Goal: Transaction & Acquisition: Book appointment/travel/reservation

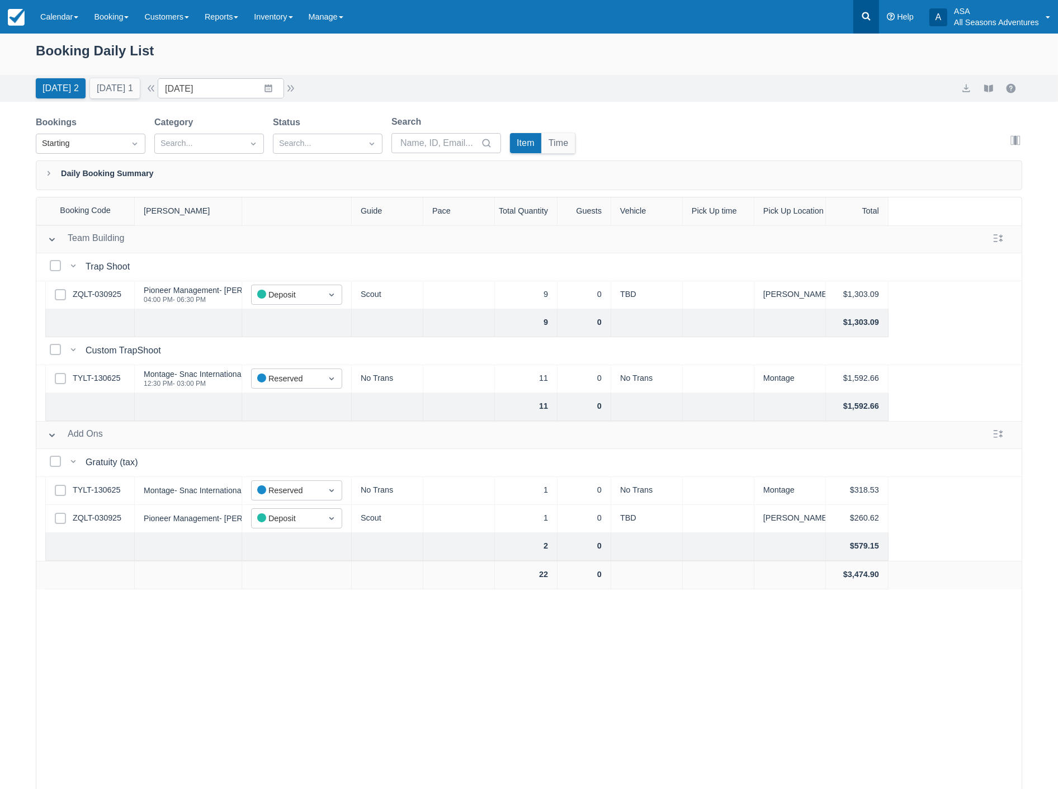
click at [870, 24] on link at bounding box center [867, 17] width 26 height 34
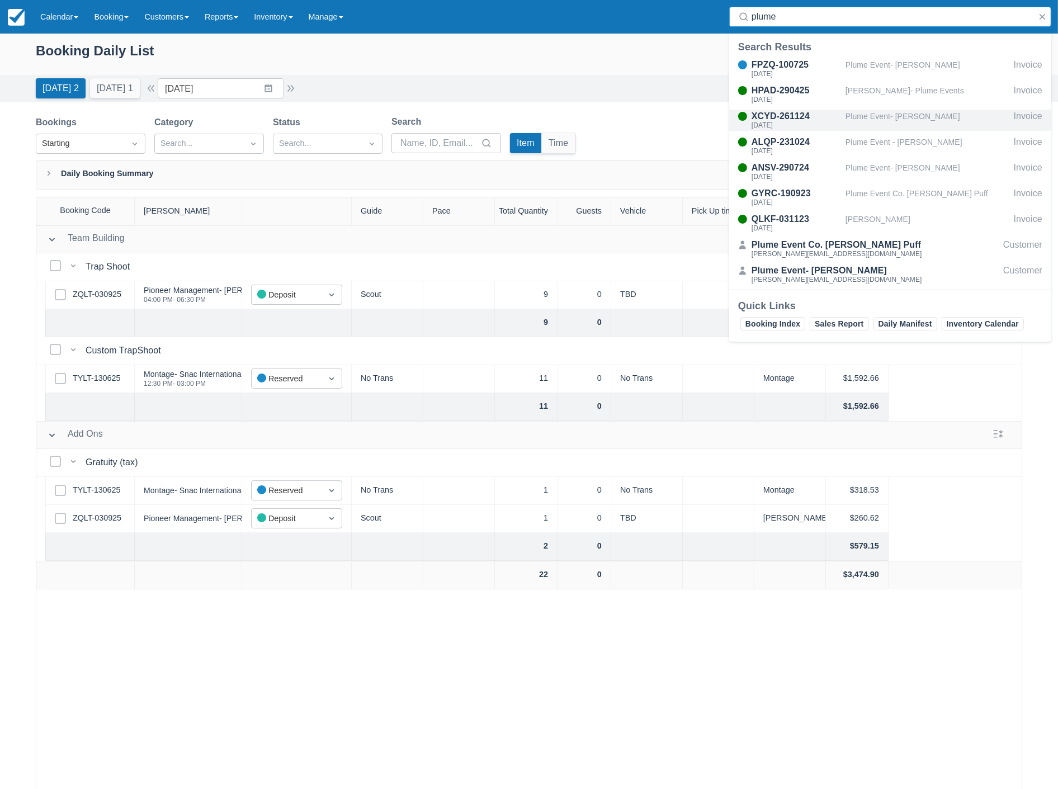
type input "plume"
click at [821, 123] on div "Mon Jan 27 2025" at bounding box center [797, 125] width 90 height 7
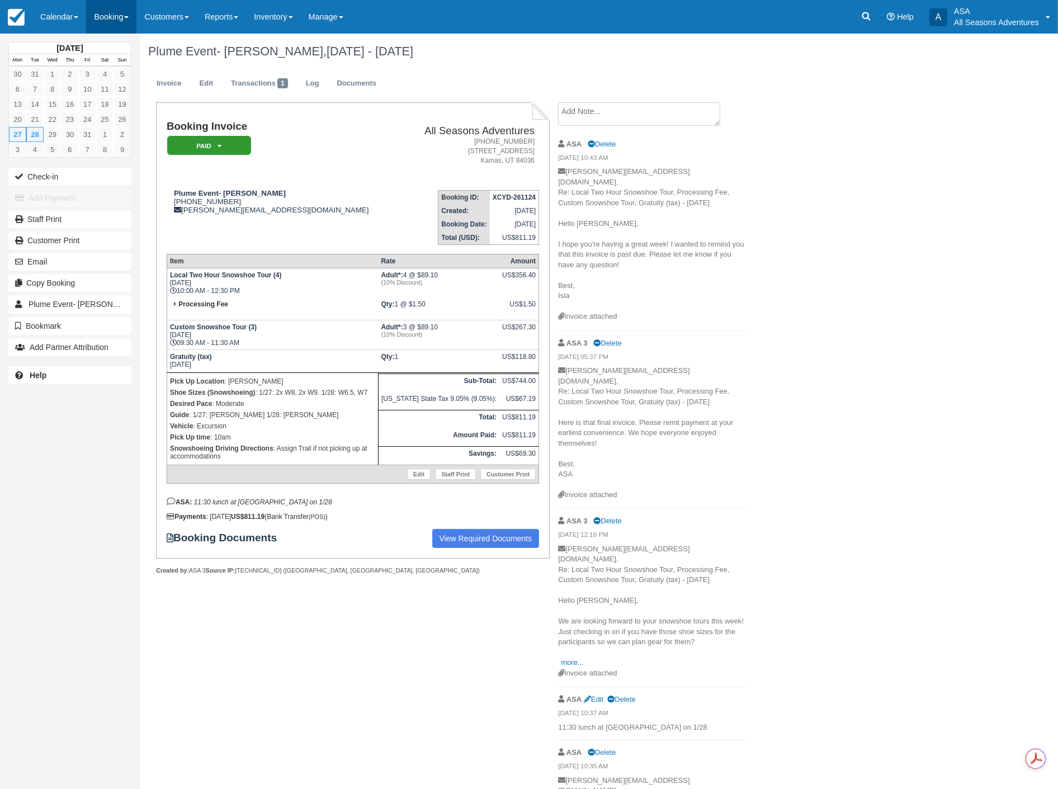
click at [101, 13] on link "Booking" at bounding box center [111, 17] width 50 height 34
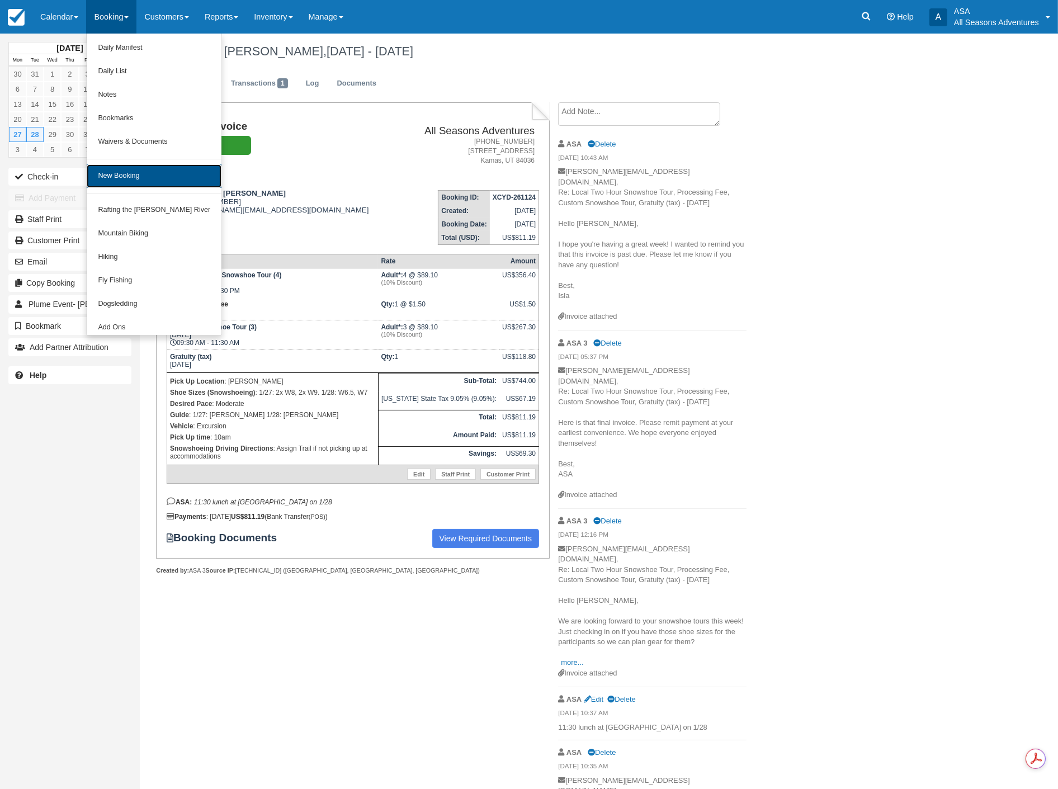
click at [131, 172] on link "New Booking" at bounding box center [154, 175] width 135 height 23
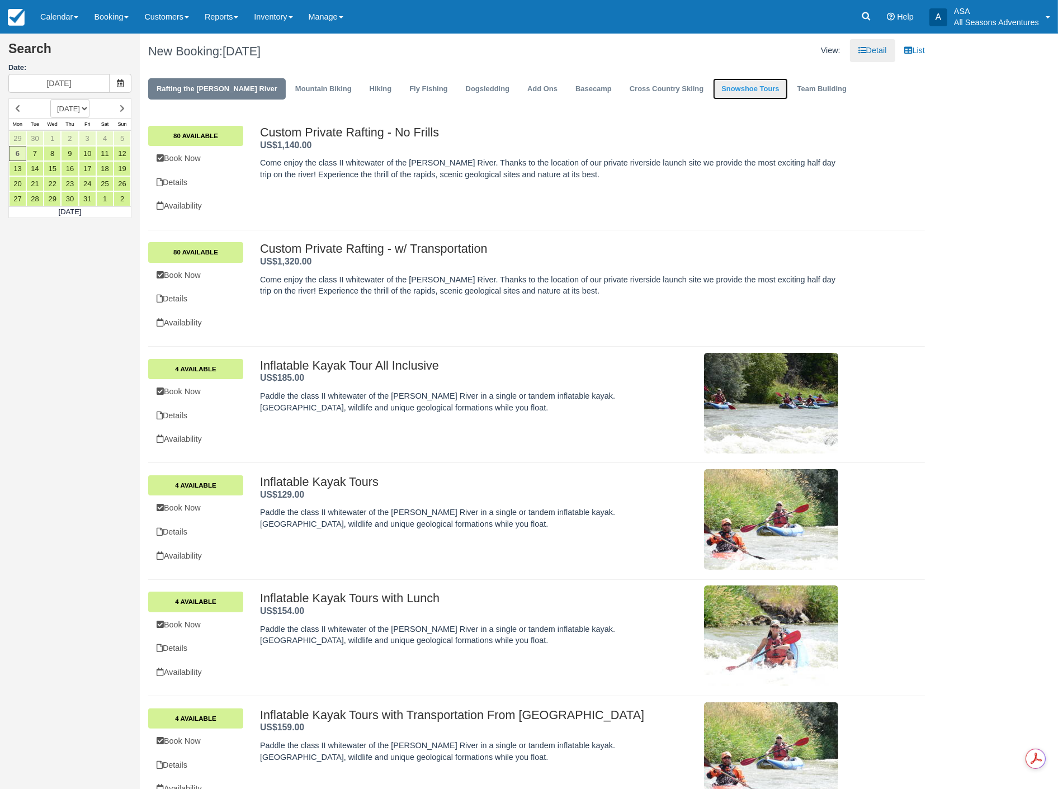
click at [718, 96] on link "Snowshoe Tours" at bounding box center [750, 89] width 74 height 22
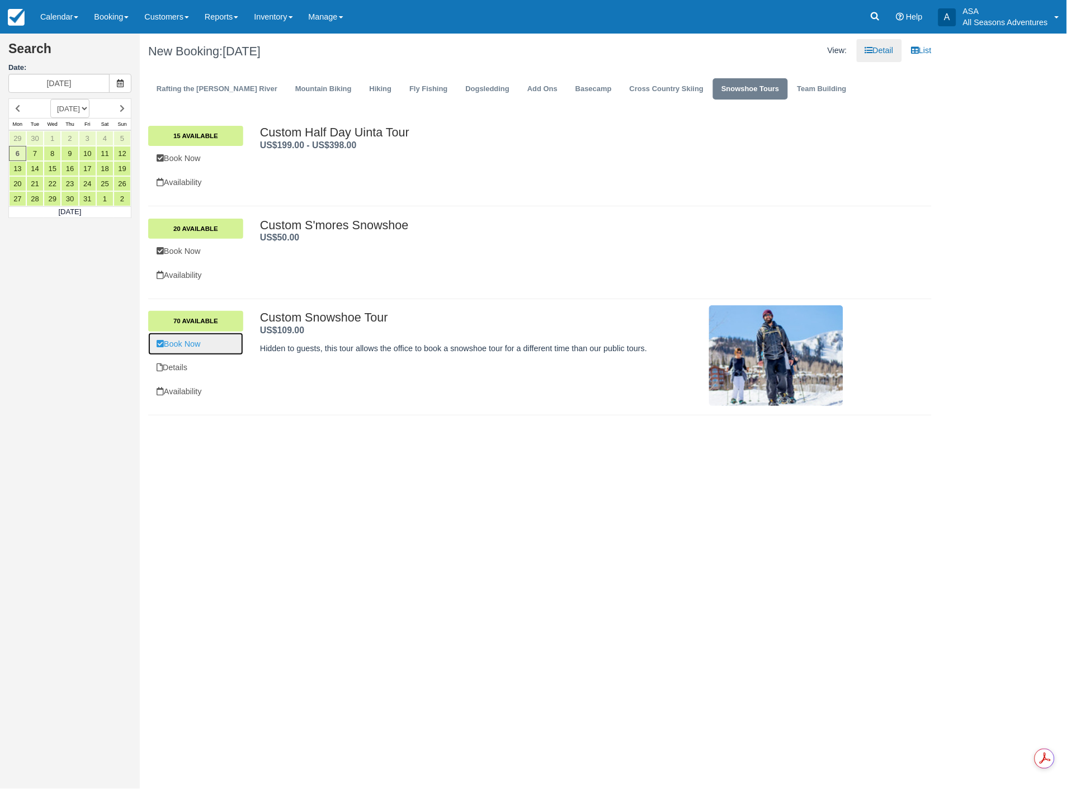
click at [192, 353] on link "Book Now" at bounding box center [195, 344] width 95 height 23
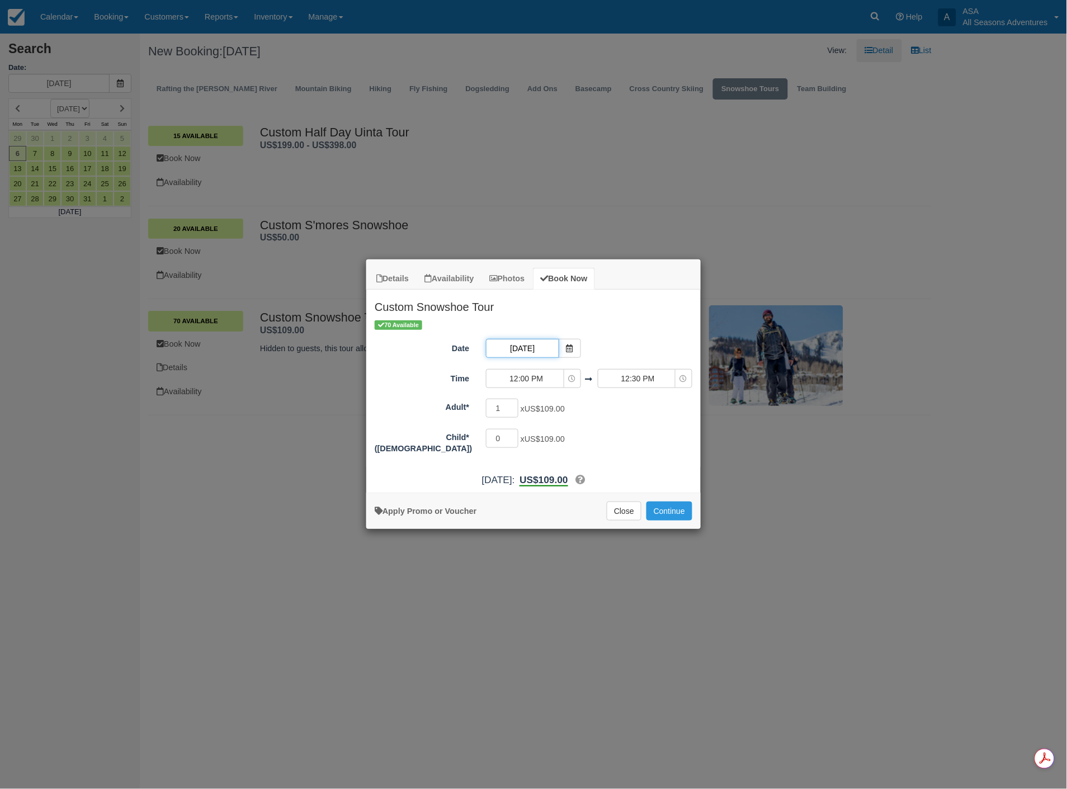
drag, startPoint x: 543, startPoint y: 351, endPoint x: 535, endPoint y: 351, distance: 7.9
click at [542, 351] on input "10/06/25" at bounding box center [522, 348] width 73 height 19
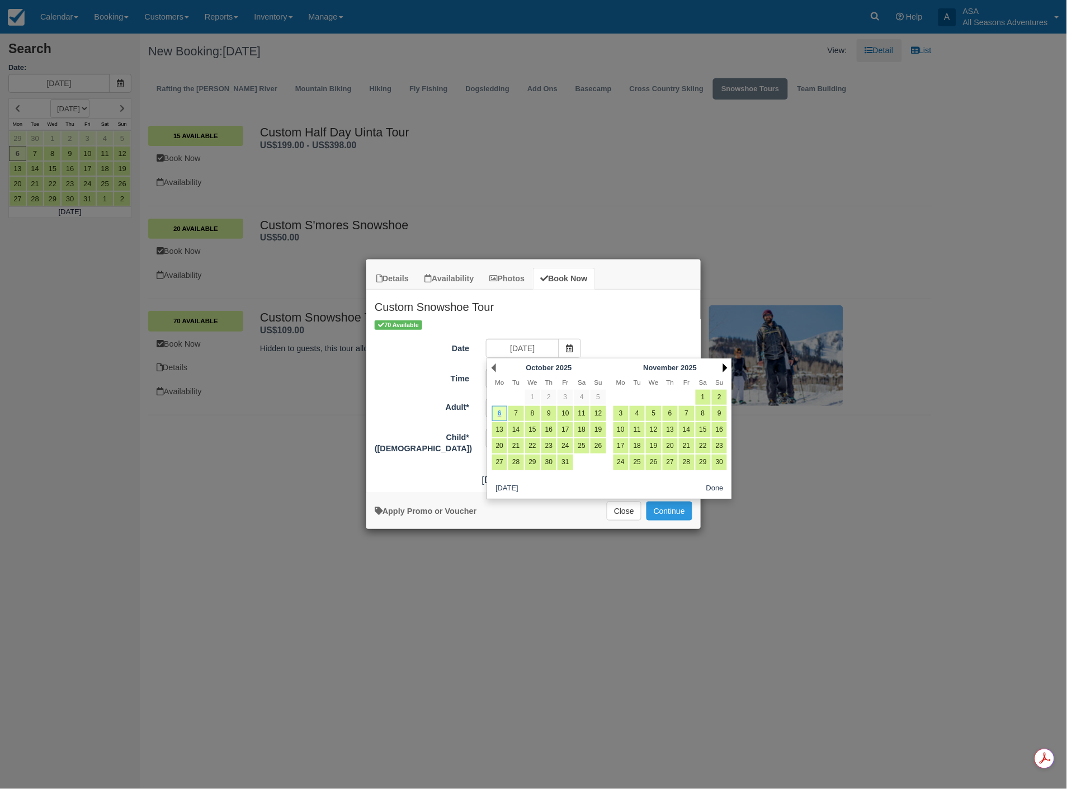
click at [725, 367] on link "Next" at bounding box center [725, 368] width 4 height 9
click at [622, 465] on link "26" at bounding box center [621, 462] width 15 height 15
type input "01/26/26"
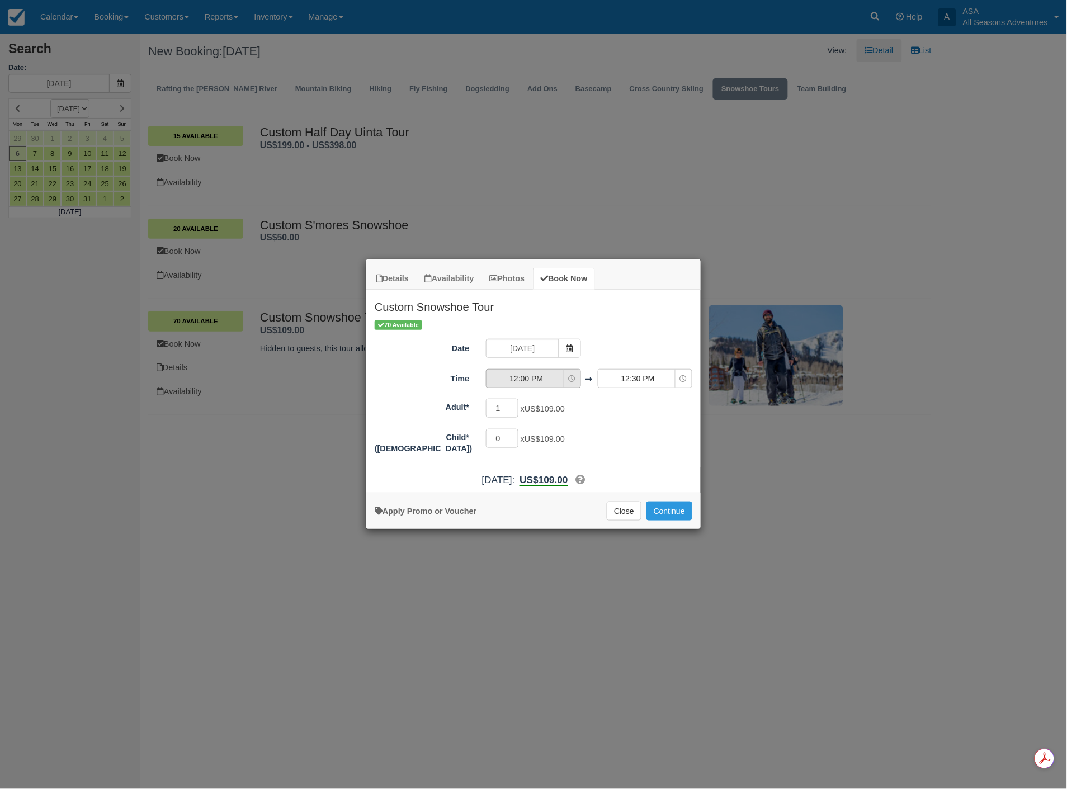
click at [521, 384] on span "12:00 PM" at bounding box center [526, 378] width 79 height 11
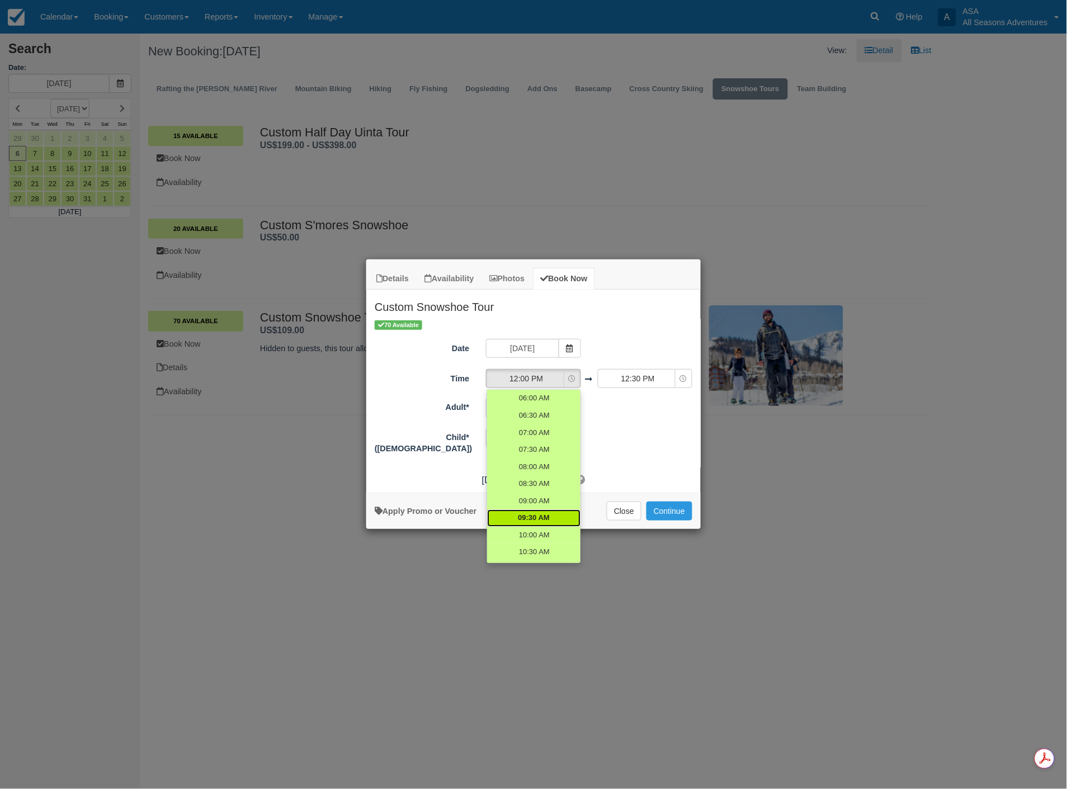
click at [532, 517] on span "09:30 AM" at bounding box center [534, 518] width 32 height 11
select select "09:30"
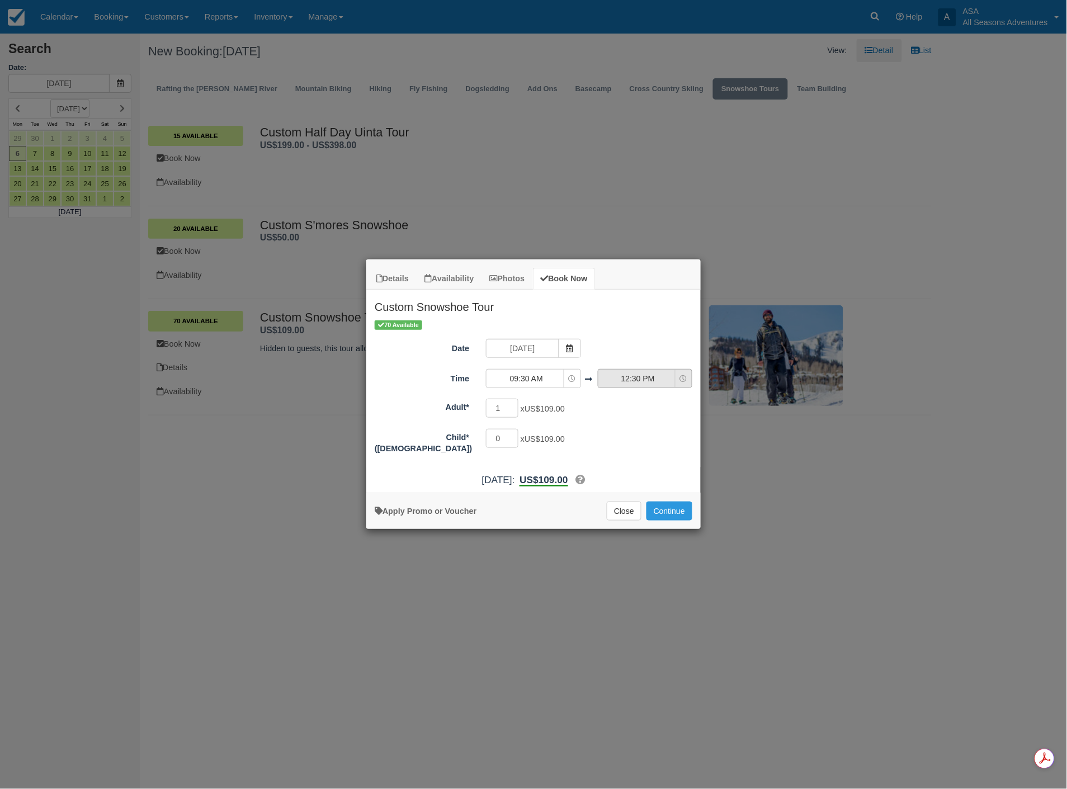
click at [629, 377] on span "12:30 PM" at bounding box center [638, 378] width 79 height 11
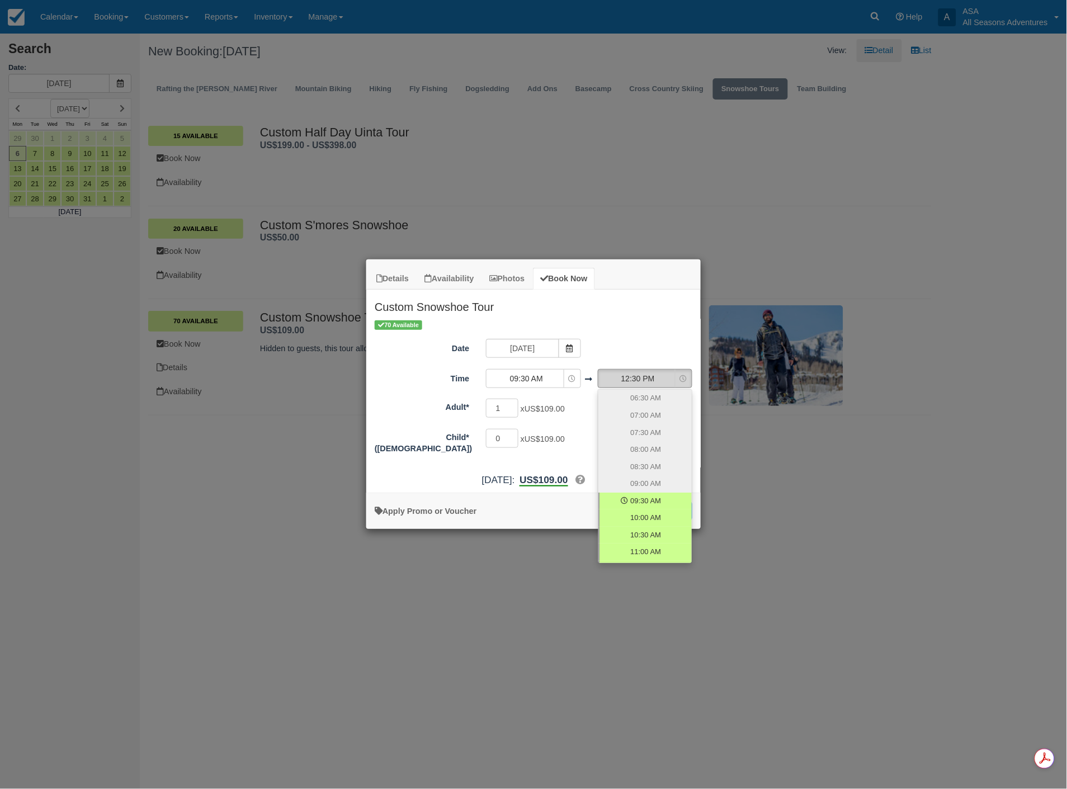
scroll to position [127, 0]
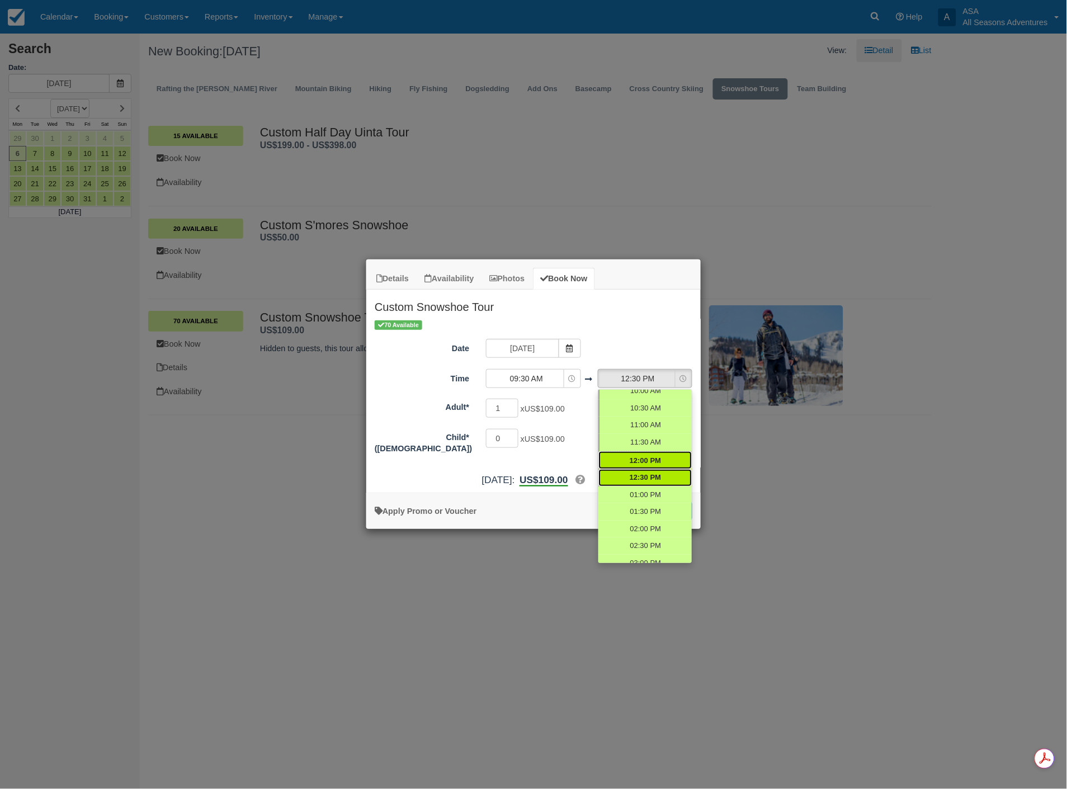
click at [637, 458] on span "12:00 PM" at bounding box center [645, 461] width 31 height 11
select select "12:00"
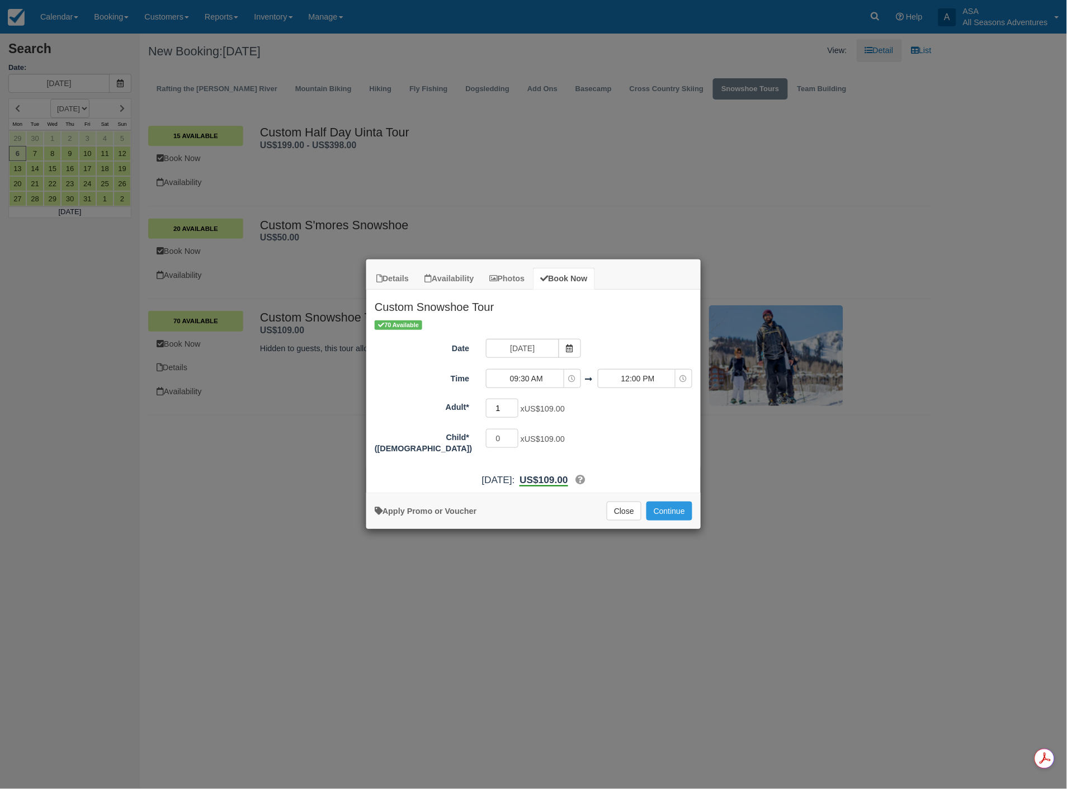
drag, startPoint x: 504, startPoint y: 411, endPoint x: 480, endPoint y: 412, distance: 24.1
click at [480, 412] on div "1 x US$109.00 Required.Maximum of 70" at bounding box center [575, 410] width 195 height 22
type input "4"
click at [670, 512] on button "Continue" at bounding box center [670, 511] width 46 height 19
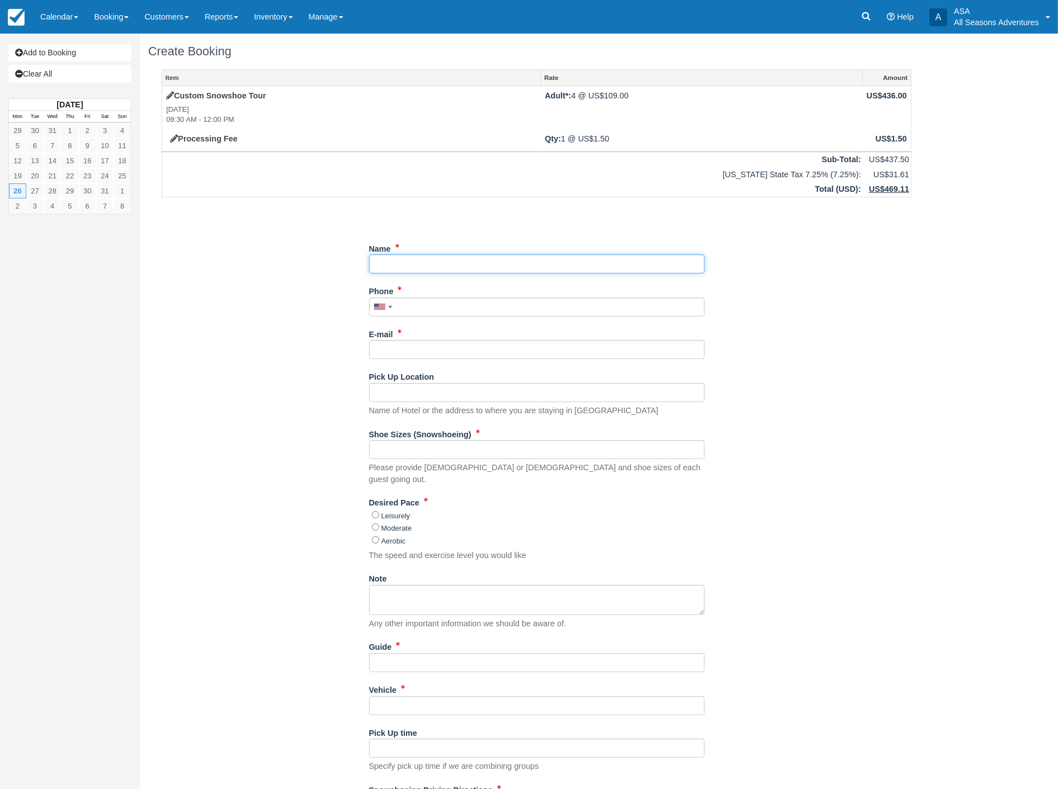
click at [428, 270] on input "Name" at bounding box center [537, 264] width 336 height 19
type input "Plume Event Co.- Bank of America"
type input "86016893992"
type input "[PERSON_NAME][EMAIL_ADDRESS][DOMAIN_NAME]"
click at [437, 390] on input "Pick Up Location" at bounding box center [537, 392] width 336 height 19
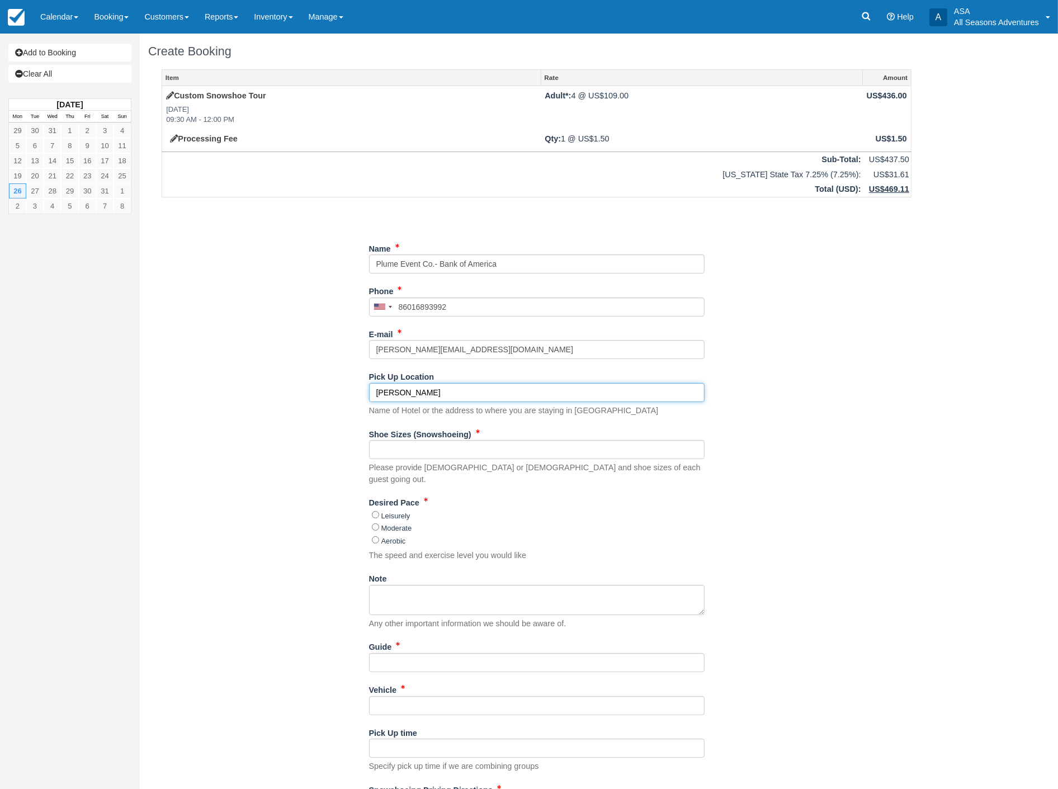
type input "[PERSON_NAME] Lodge"
click at [407, 448] on input "Shoe Sizes (Snowshoeing)" at bounding box center [537, 449] width 336 height 19
type input "tbd"
click at [378, 524] on input "Moderate" at bounding box center [375, 527] width 7 height 7
radio input "true"
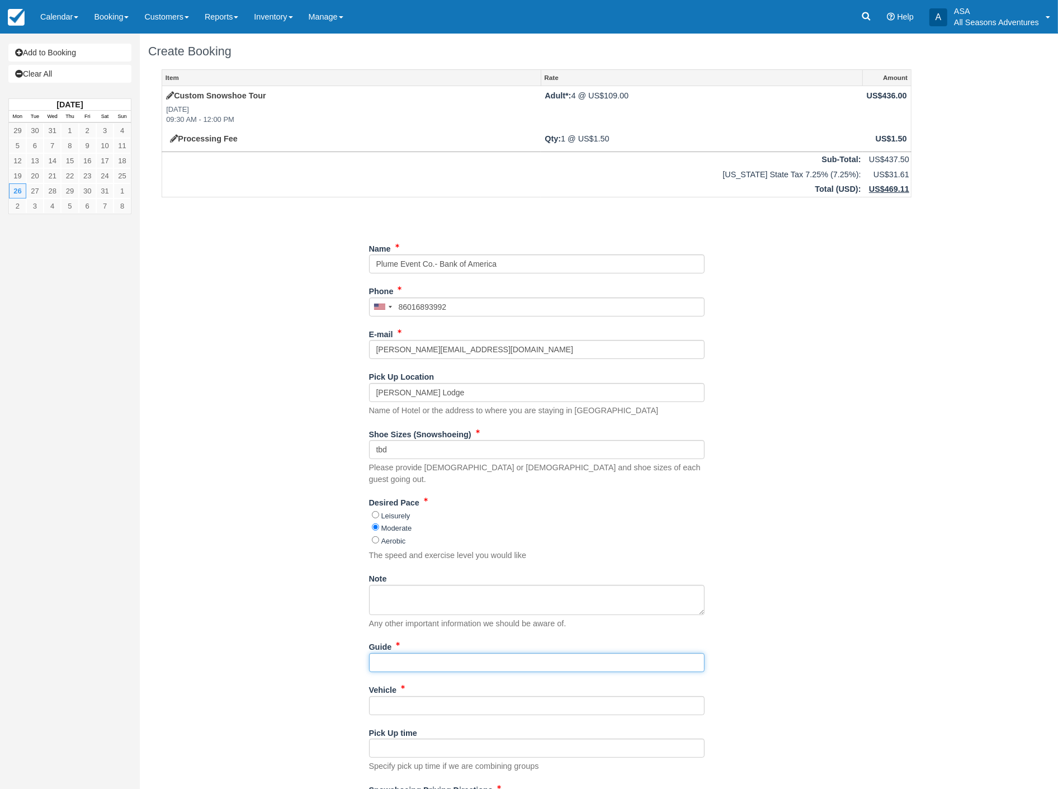
click at [407, 653] on input "Guide" at bounding box center [537, 662] width 336 height 19
type input "?"
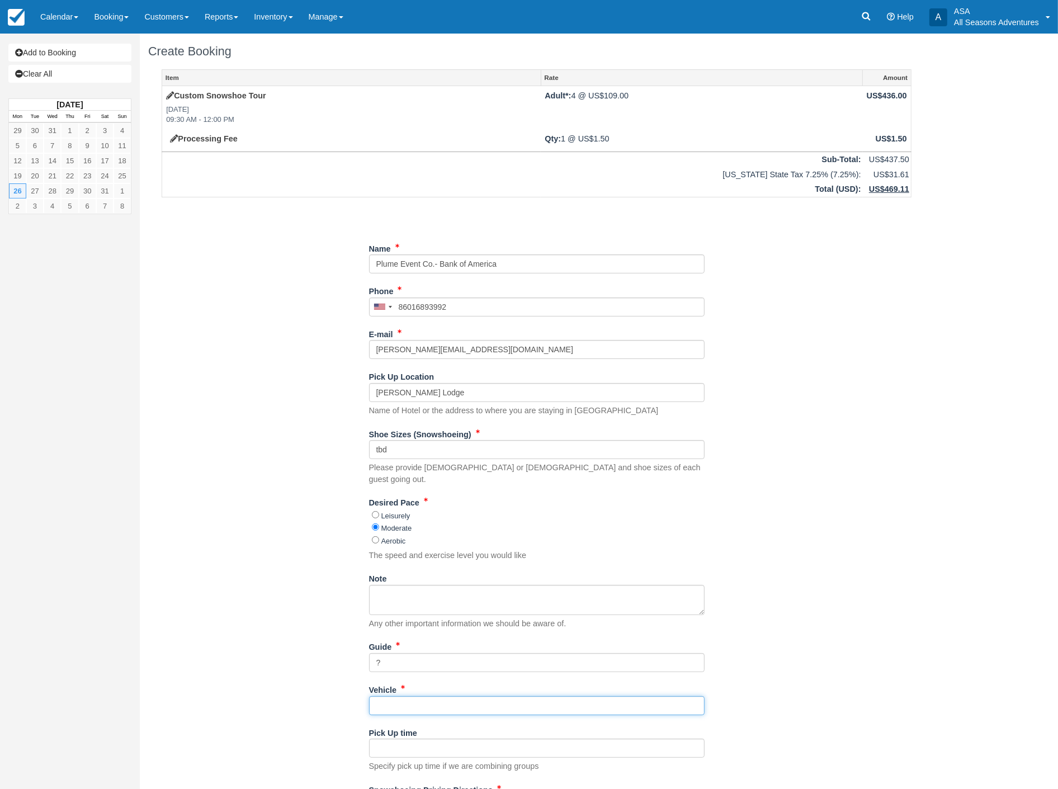
click at [416, 696] on input "Vehicle" at bounding box center [537, 705] width 336 height 19
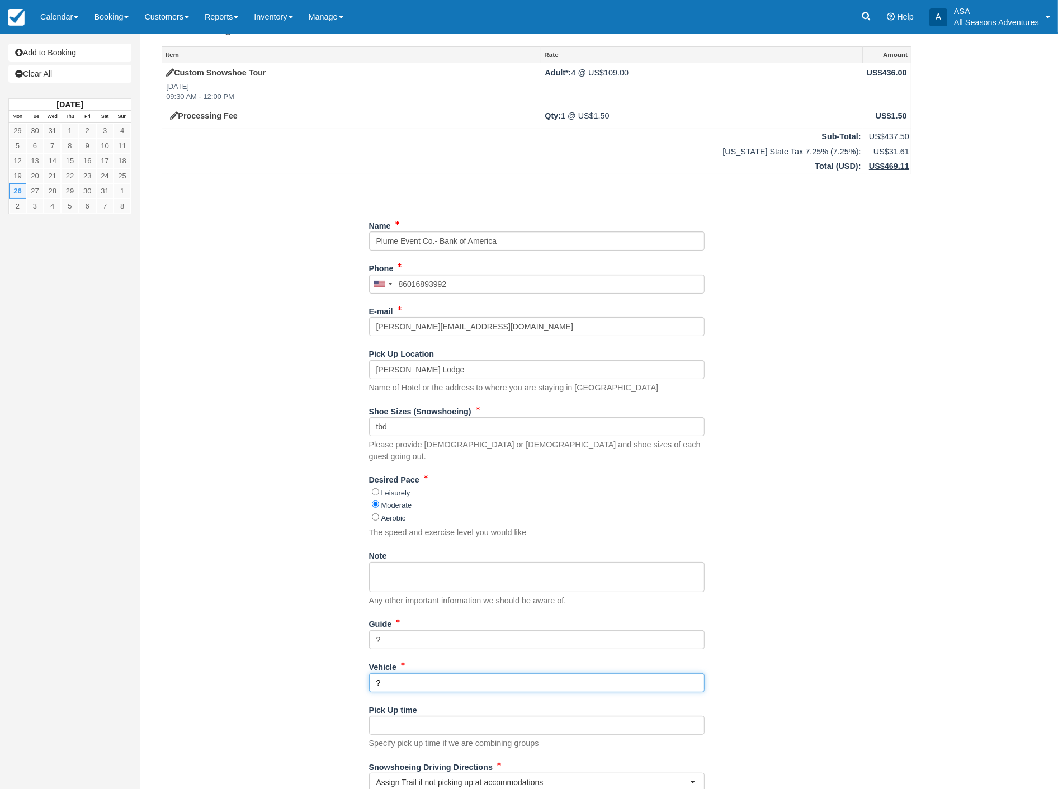
scroll to position [65, 0]
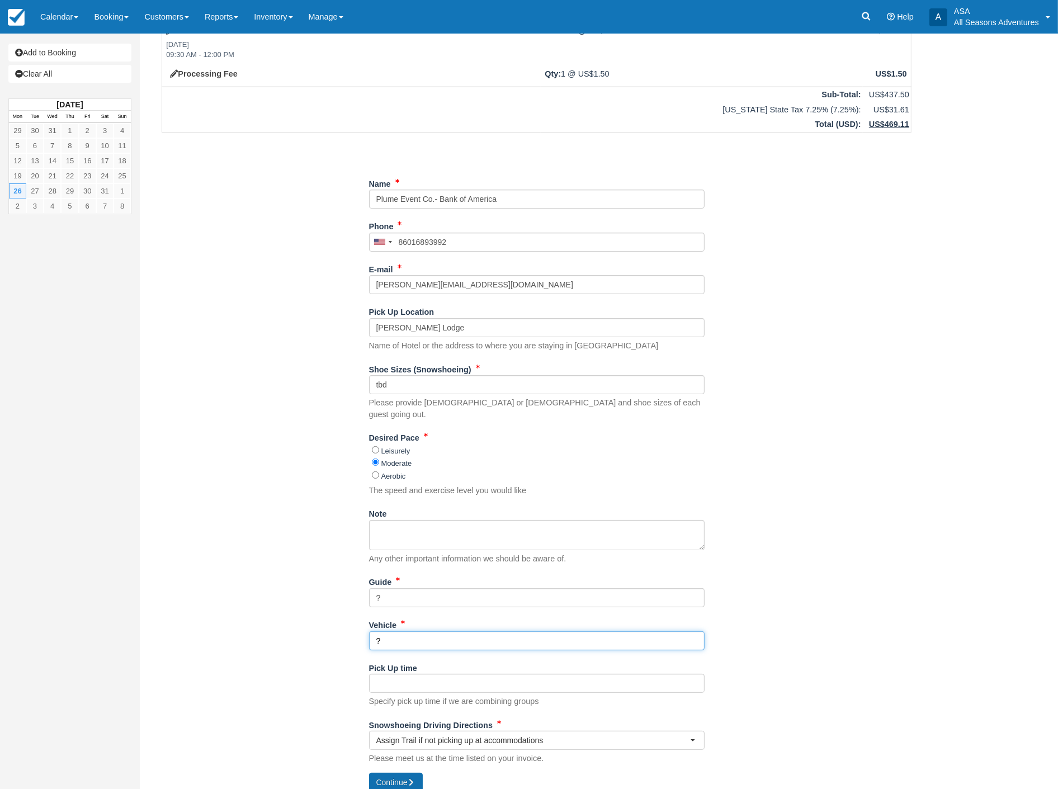
type input "?"
click at [399, 773] on button "Continue" at bounding box center [396, 782] width 54 height 19
type input "+186016893992"
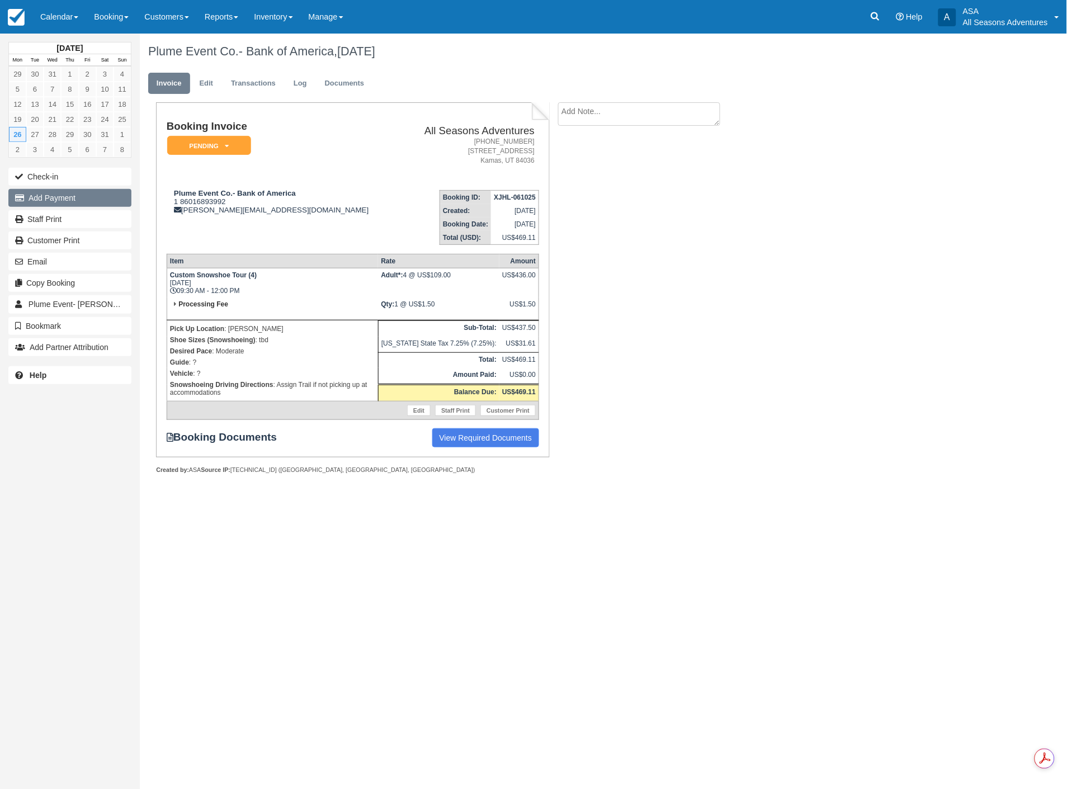
click at [71, 191] on button "Add Payment" at bounding box center [69, 198] width 123 height 18
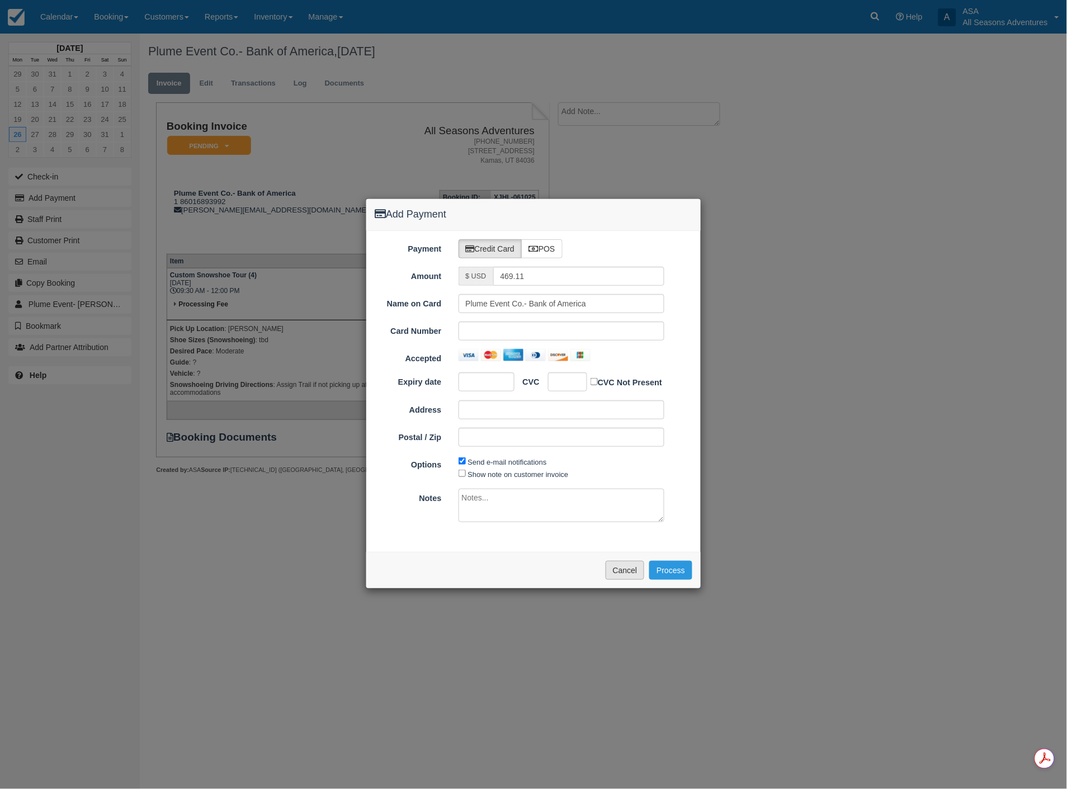
click at [628, 573] on button "Cancel" at bounding box center [625, 570] width 39 height 19
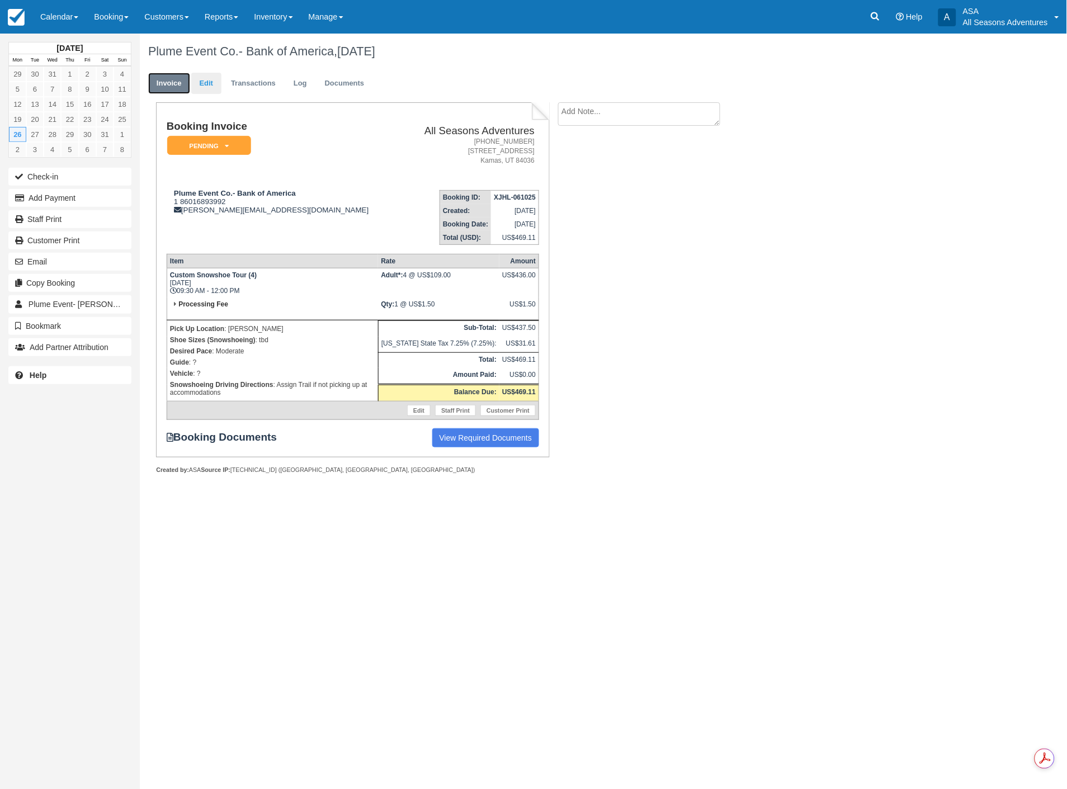
drag, startPoint x: 186, startPoint y: 84, endPoint x: 196, endPoint y: 84, distance: 9.5
click at [186, 84] on link "Invoice" at bounding box center [169, 84] width 42 height 22
click at [196, 84] on link "Edit" at bounding box center [206, 84] width 30 height 22
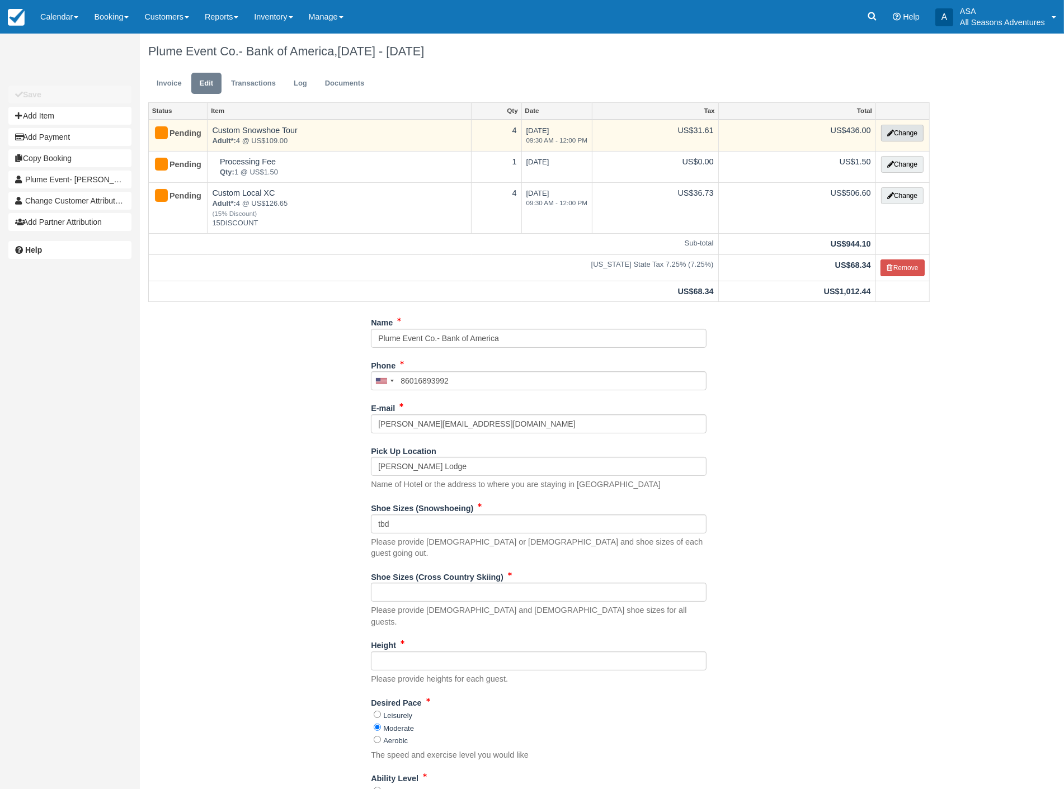
click at [900, 128] on button "Change" at bounding box center [902, 133] width 43 height 17
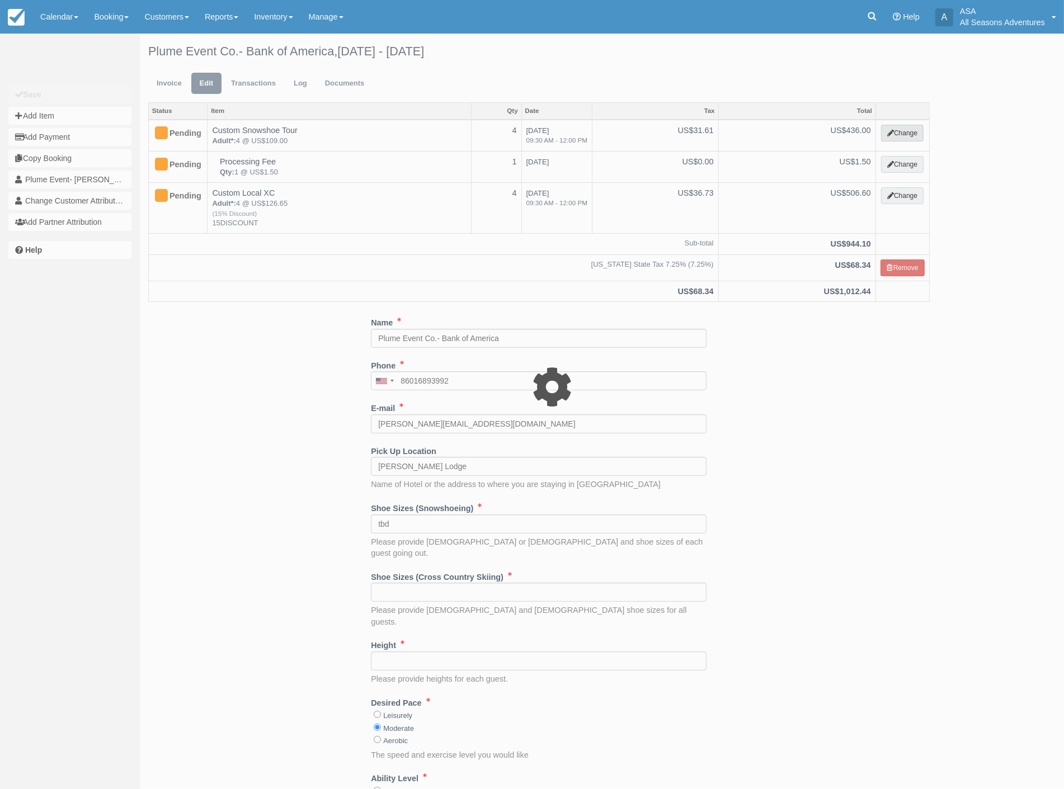
select select "5"
type input "436.00"
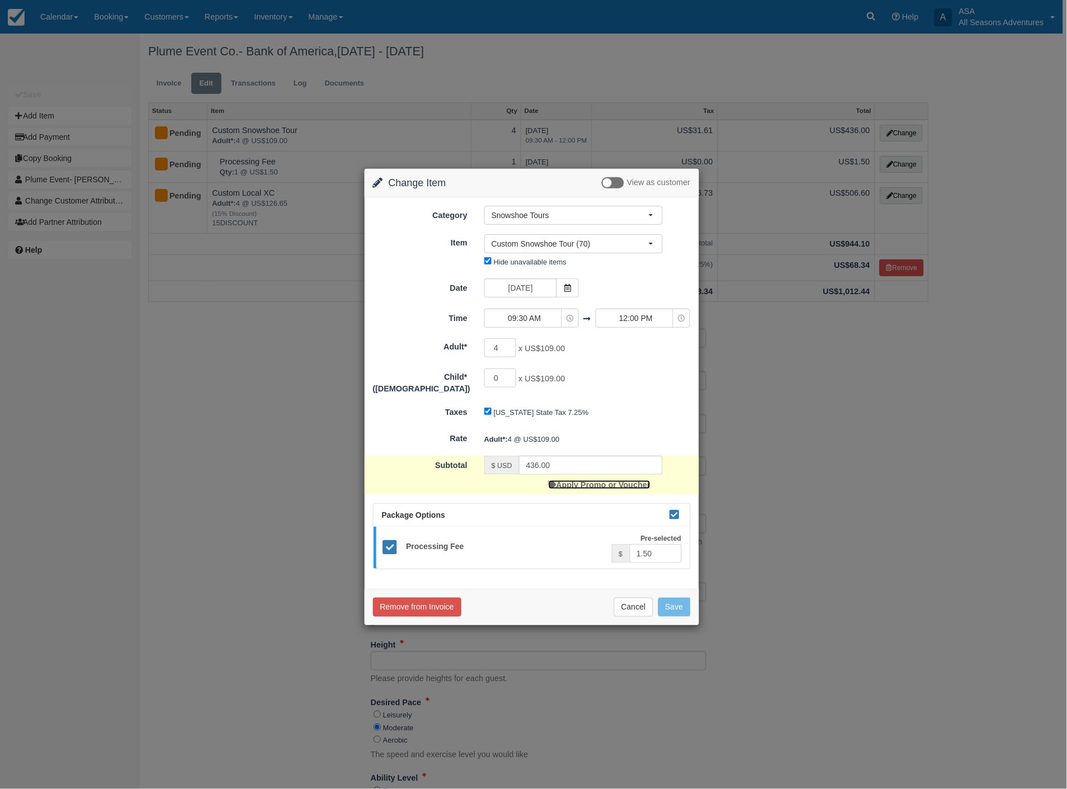
click at [629, 481] on link "Apply Promo or Voucher" at bounding box center [600, 485] width 102 height 9
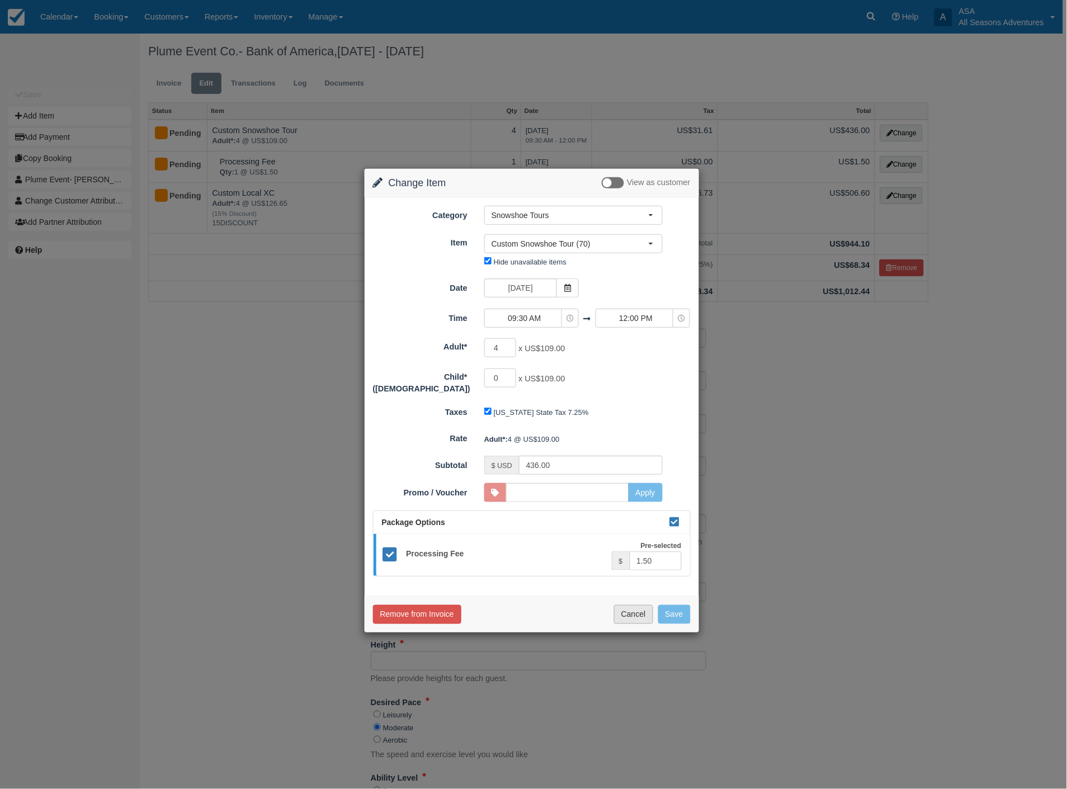
click at [647, 618] on button "Cancel" at bounding box center [633, 614] width 39 height 19
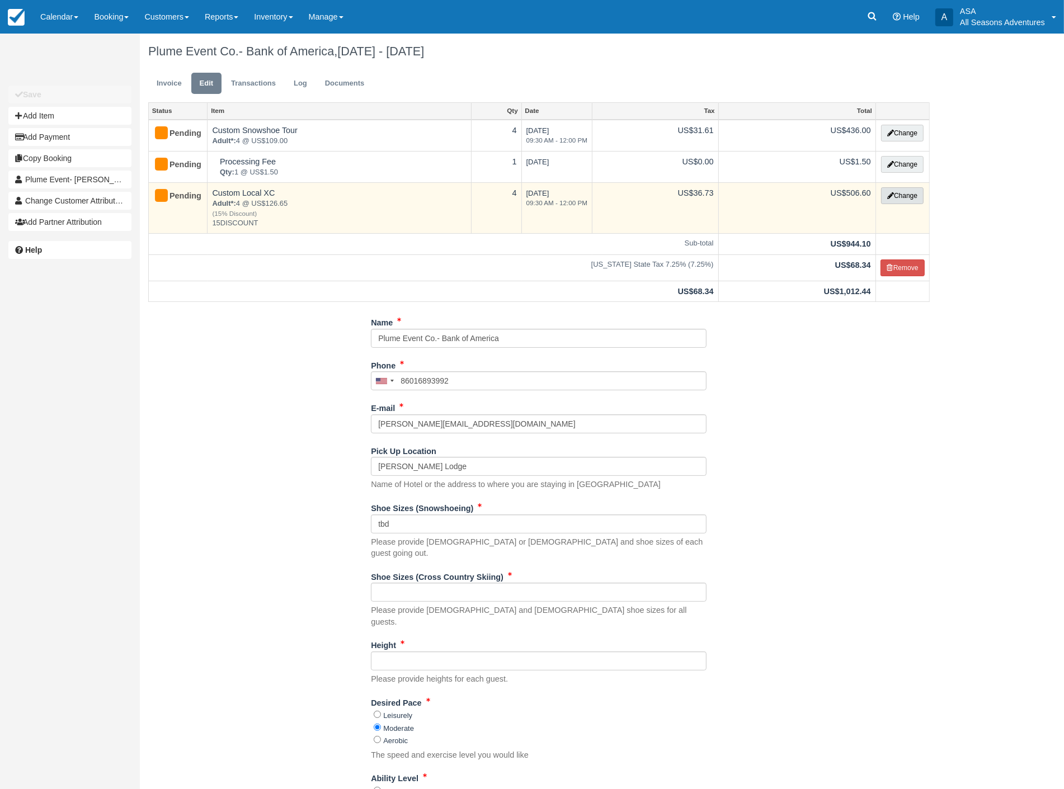
click at [910, 199] on button "Change" at bounding box center [902, 195] width 43 height 17
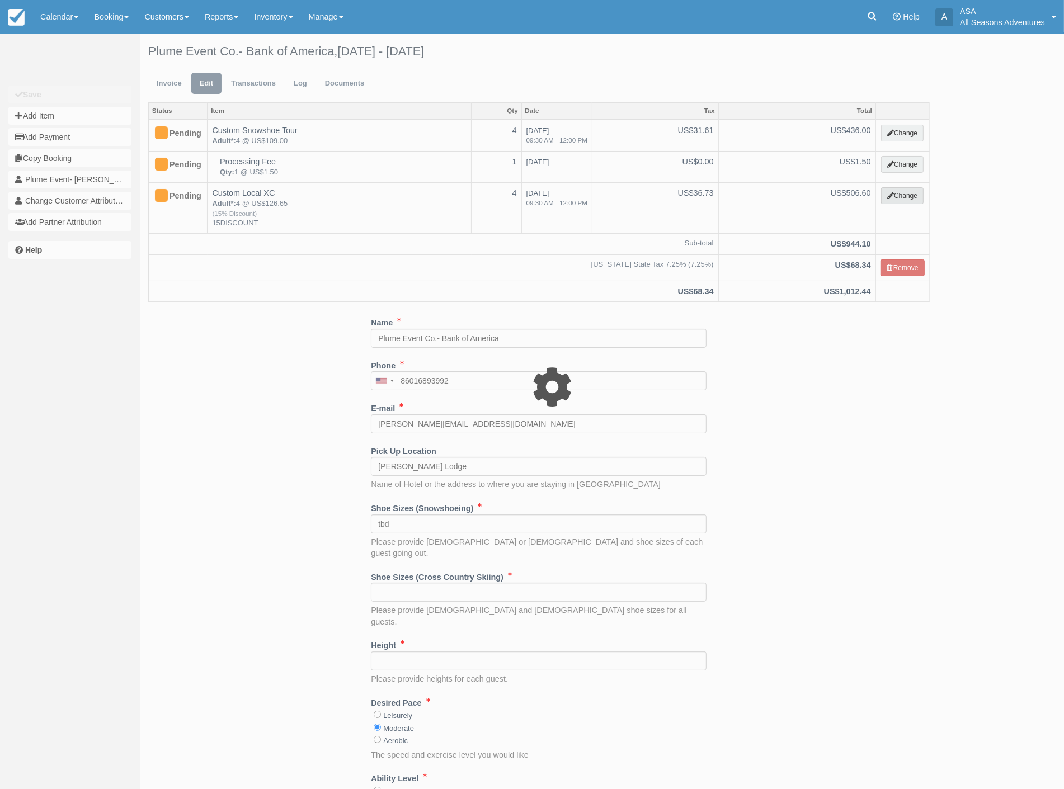
select select "6"
type input "506.60"
type input "15DISCOUNT"
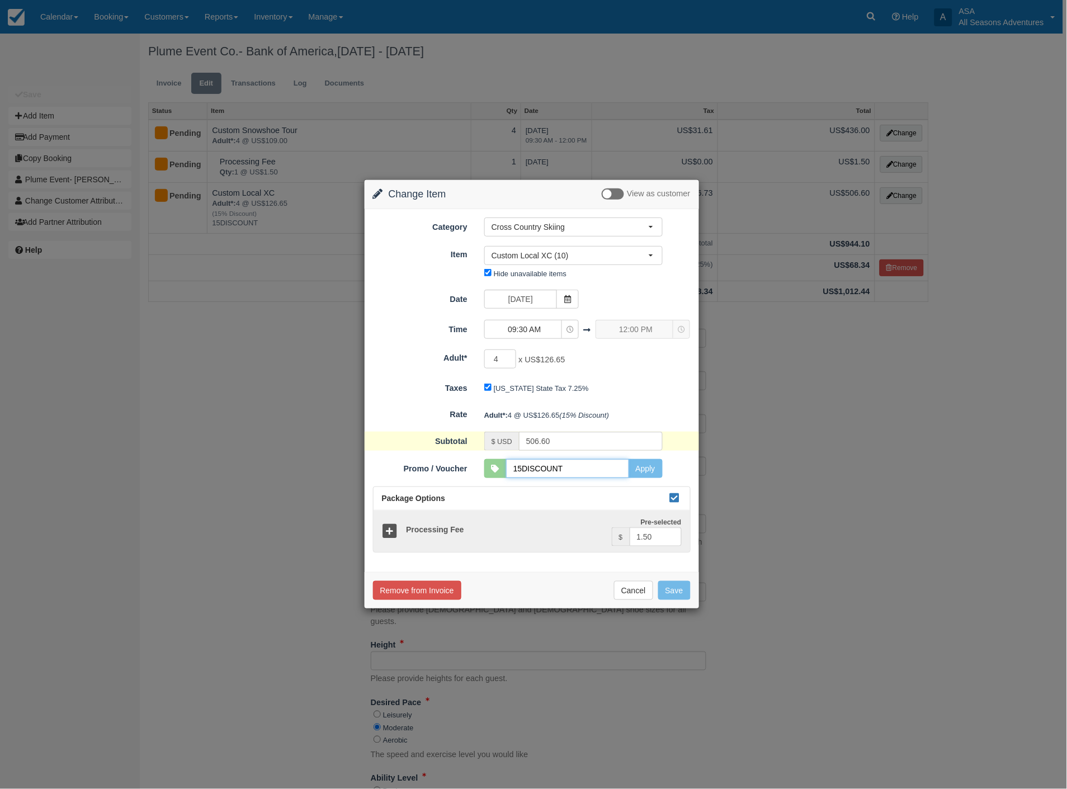
drag, startPoint x: 590, startPoint y: 465, endPoint x: 498, endPoint y: 472, distance: 92.5
click at [498, 472] on div "15DISCOUNT Apply" at bounding box center [573, 468] width 178 height 19
click at [661, 472] on button "Apply" at bounding box center [646, 468] width 34 height 19
type input "596.00"
click at [677, 594] on button "Save" at bounding box center [674, 590] width 32 height 19
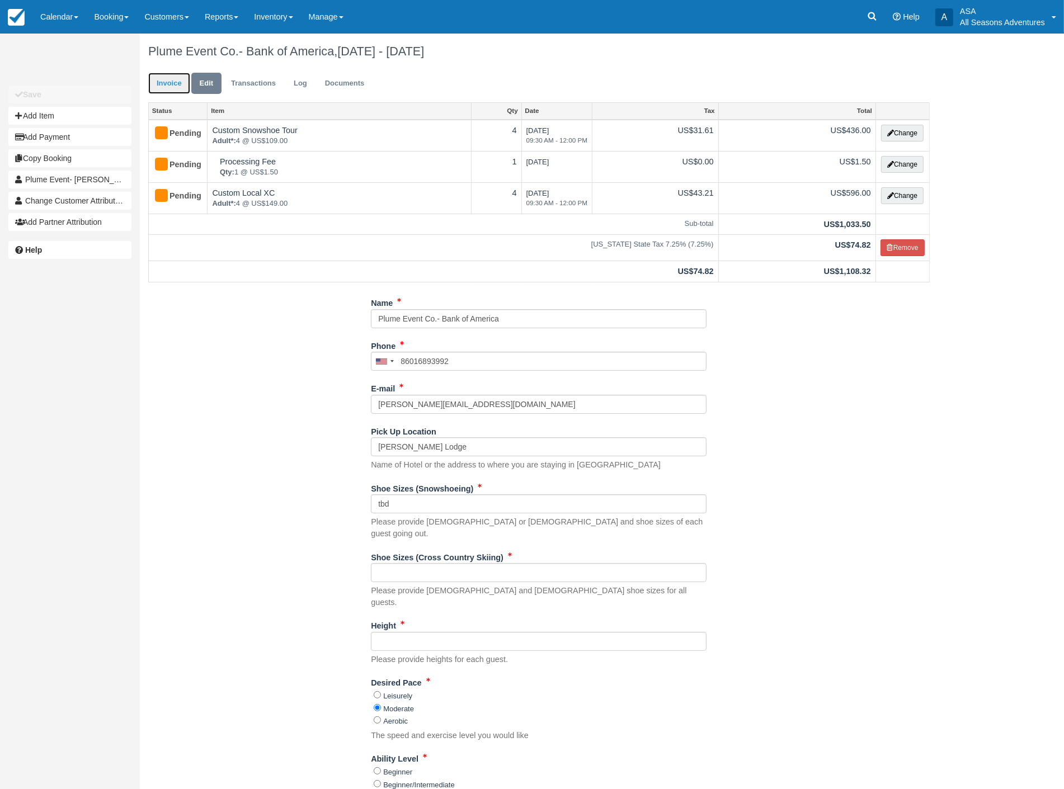
click at [170, 75] on link "Invoice" at bounding box center [169, 84] width 42 height 22
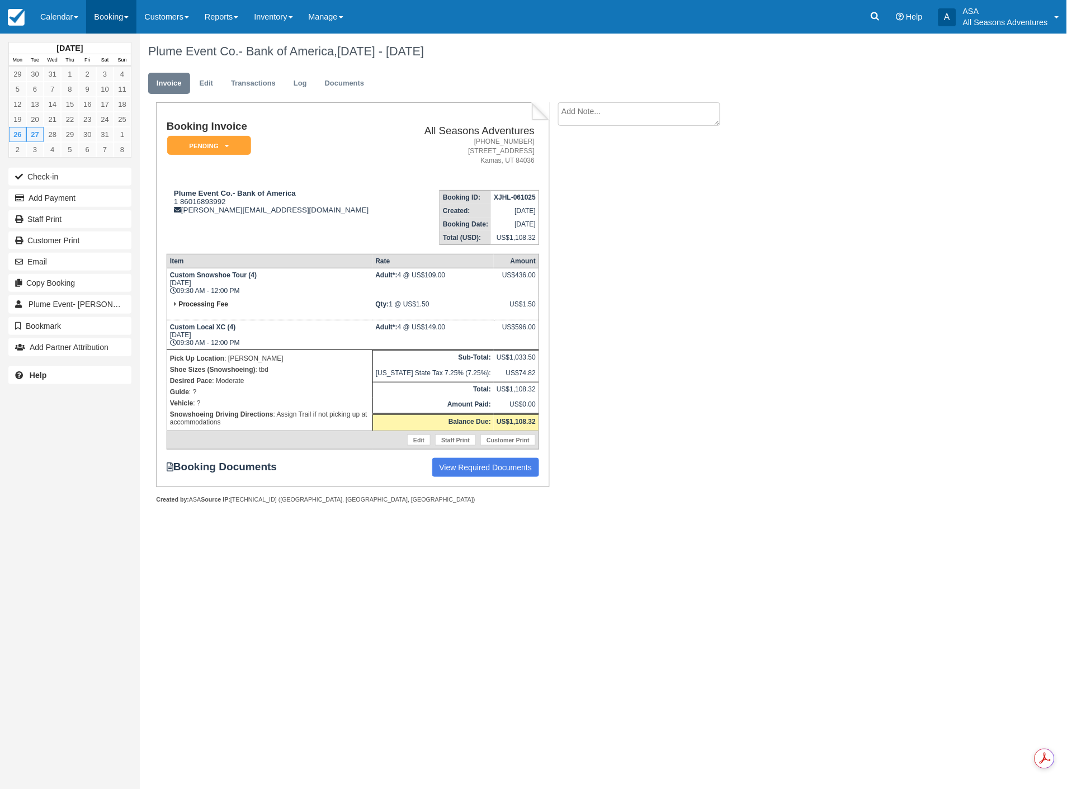
click at [92, 23] on link "Booking" at bounding box center [111, 17] width 50 height 34
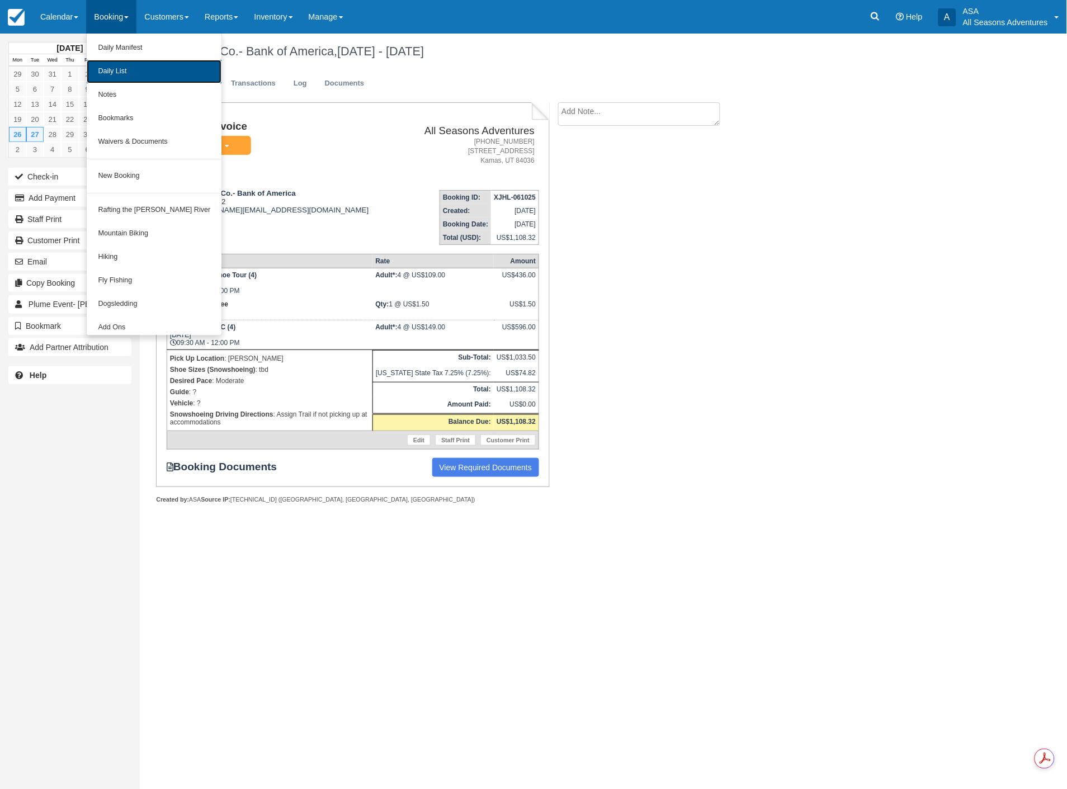
click at [120, 76] on link "Daily List" at bounding box center [154, 71] width 135 height 23
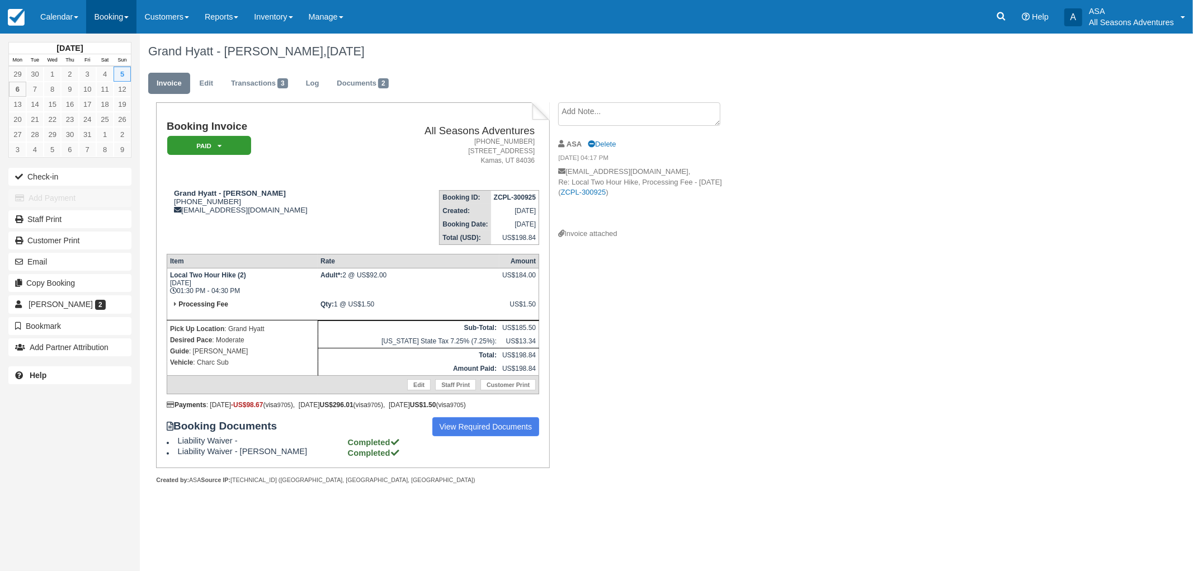
click at [102, 17] on link "Booking" at bounding box center [111, 17] width 50 height 34
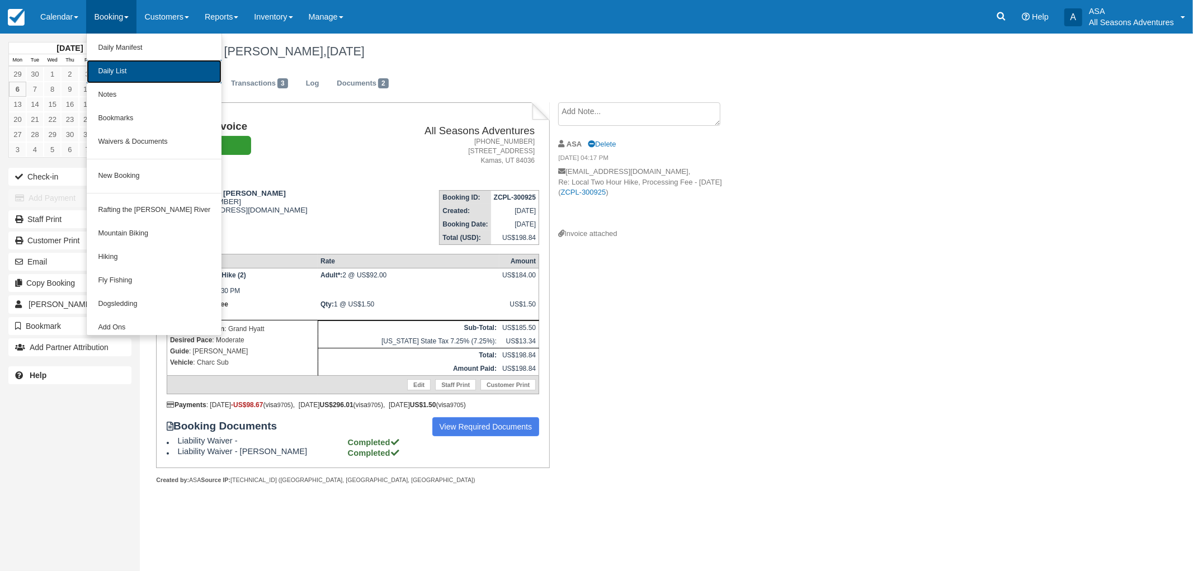
click at [135, 69] on link "Daily List" at bounding box center [154, 71] width 135 height 23
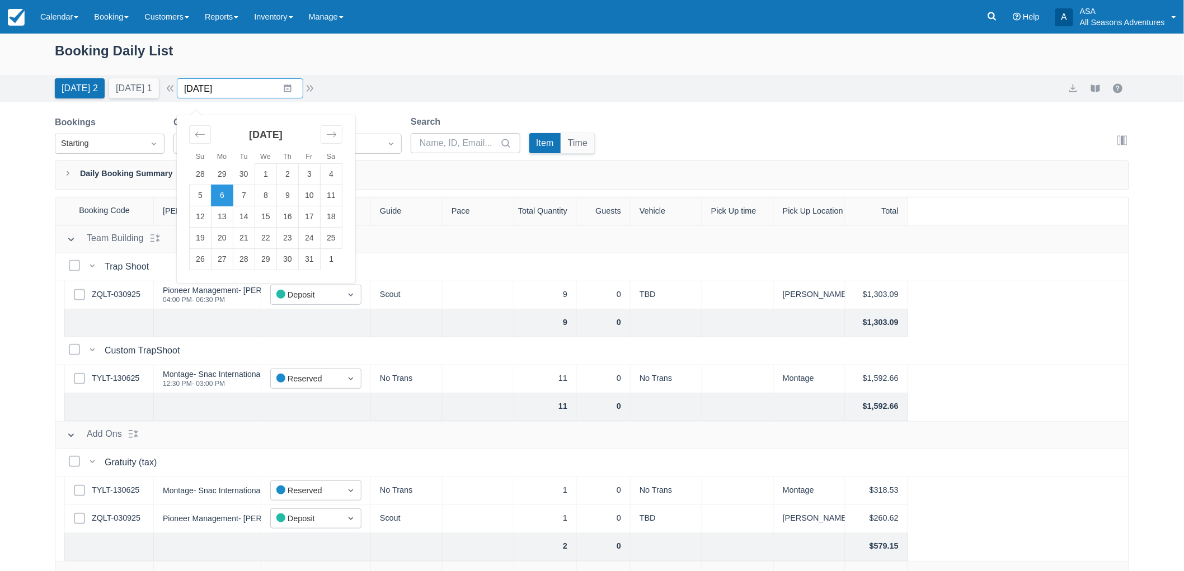
click at [241, 95] on input "[DATE]" at bounding box center [240, 88] width 126 height 20
click at [471, 76] on div "[DATE] 2 [DATE] 1 Date [DATE] Navigate forward to interact with the calendar an…" at bounding box center [592, 88] width 1184 height 27
click at [239, 87] on input "[DATE]" at bounding box center [240, 88] width 126 height 20
click at [300, 190] on div "Bookings Starting Category Search... Status Search... Search Item Time Edit col…" at bounding box center [592, 371] width 1074 height 513
click at [301, 86] on input "[DATE]" at bounding box center [240, 88] width 126 height 20
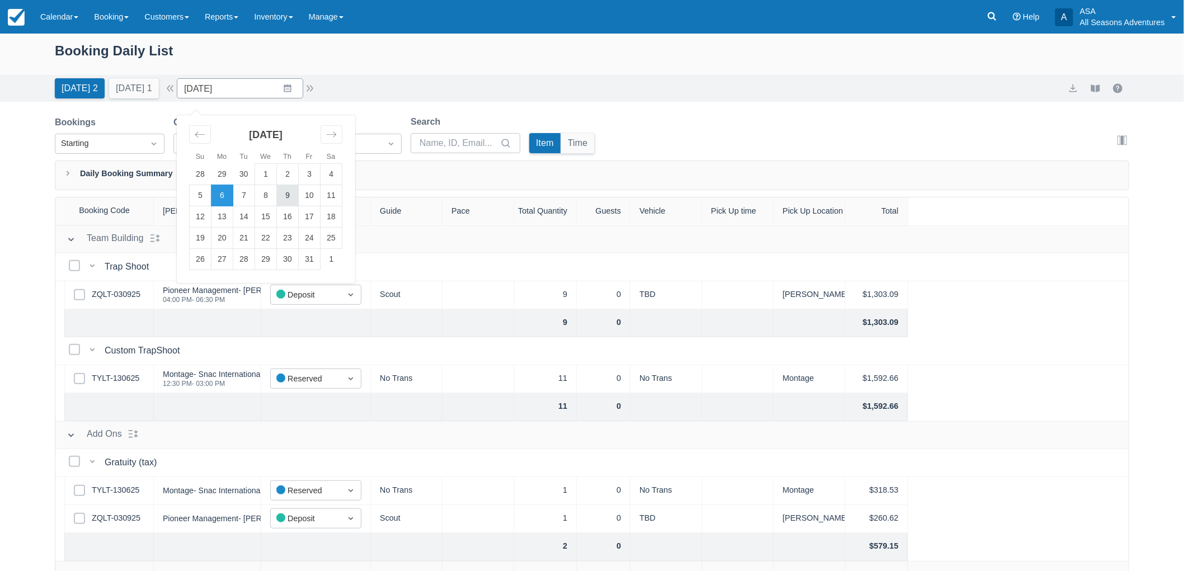
click at [299, 203] on td "9" at bounding box center [288, 195] width 22 height 21
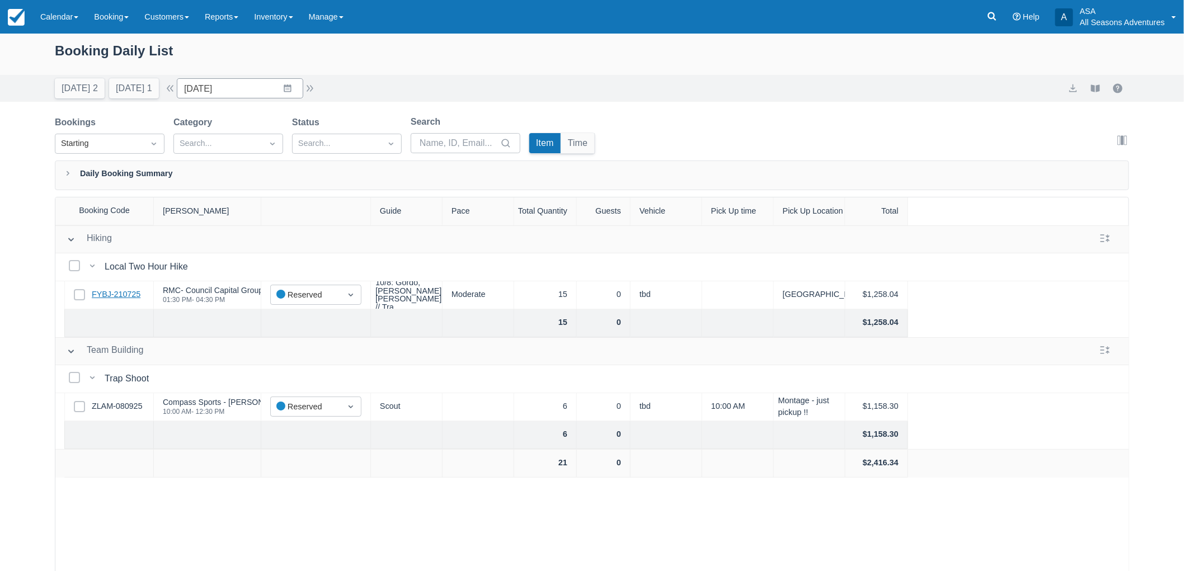
click at [126, 295] on link "FYBJ-210725" at bounding box center [116, 295] width 49 height 12
click at [235, 91] on input "10/09/25" at bounding box center [240, 88] width 126 height 20
click at [86, 87] on button "Today 2" at bounding box center [80, 88] width 50 height 20
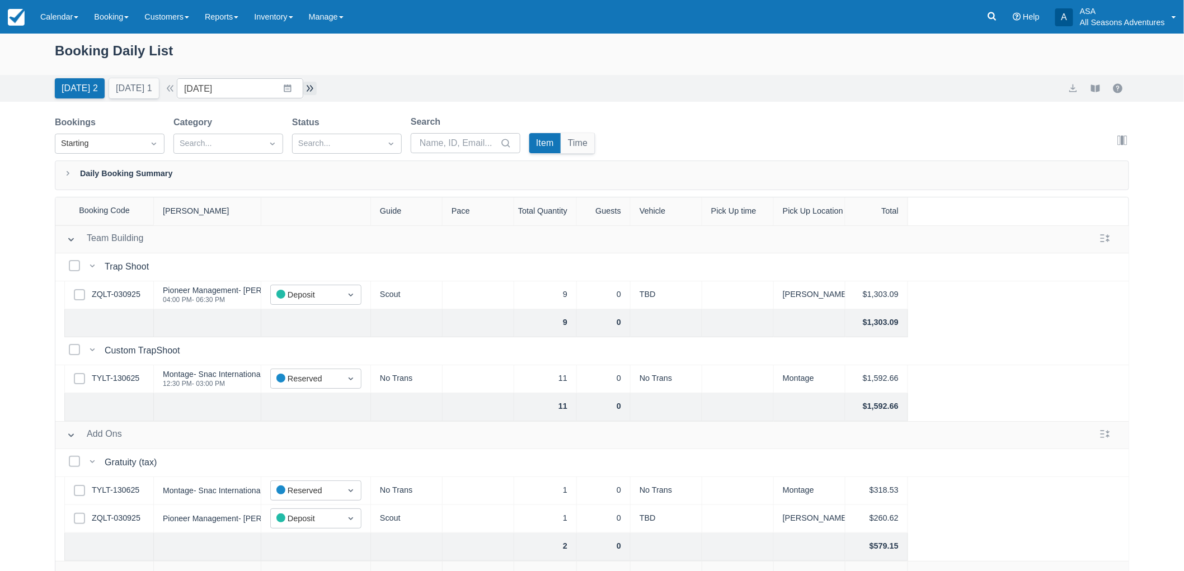
click at [312, 92] on button "button" at bounding box center [309, 88] width 13 height 13
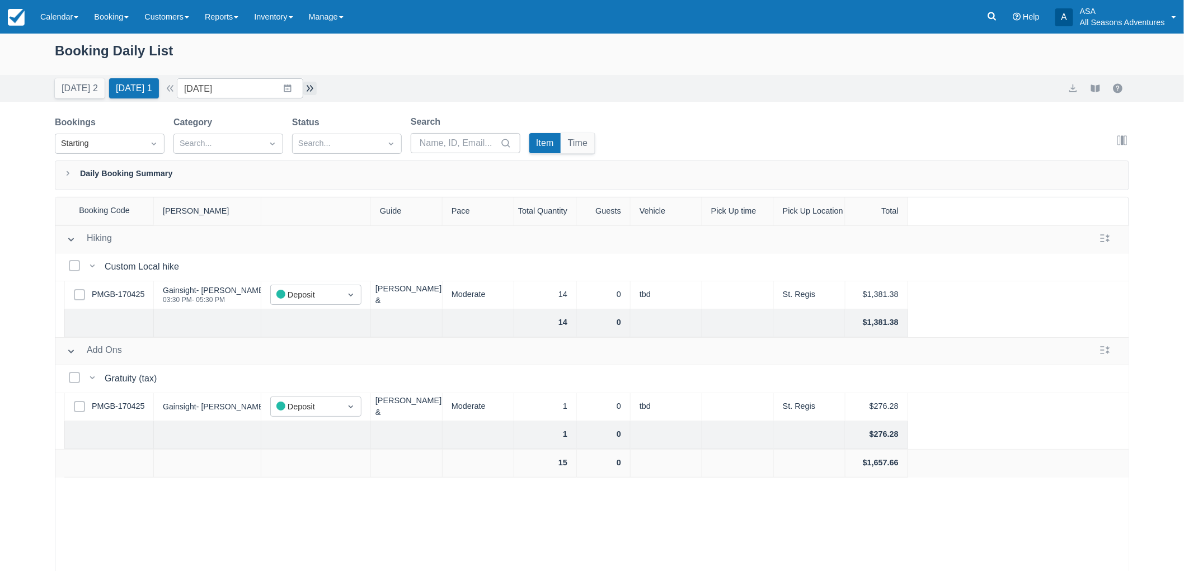
click at [312, 92] on button "button" at bounding box center [309, 88] width 13 height 13
type input "10/08/25"
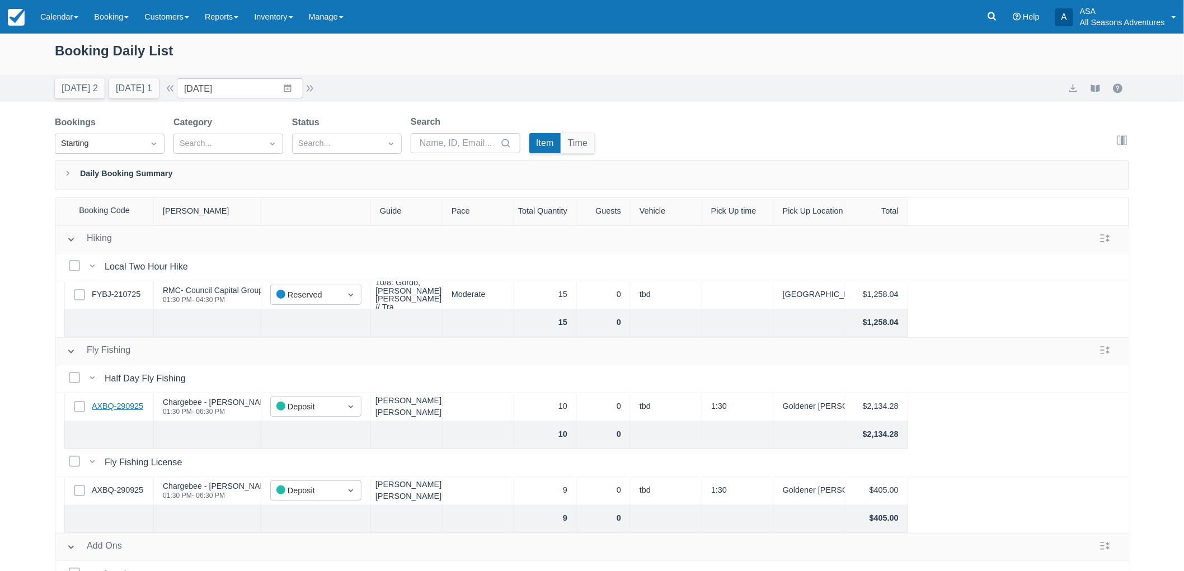
click at [139, 407] on link "AXBQ-290925" at bounding box center [117, 407] width 51 height 12
click at [136, 403] on link "AXBQ-290925" at bounding box center [117, 407] width 51 height 12
click at [105, 403] on link "AXBQ-290925" at bounding box center [117, 407] width 51 height 12
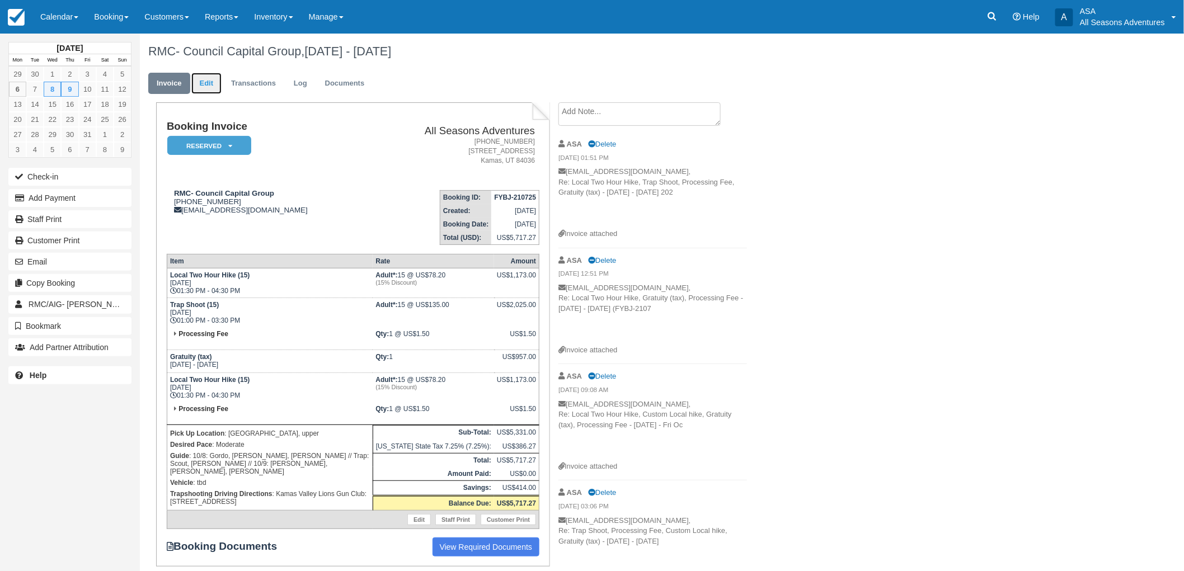
click at [203, 84] on link "Edit" at bounding box center [206, 84] width 30 height 22
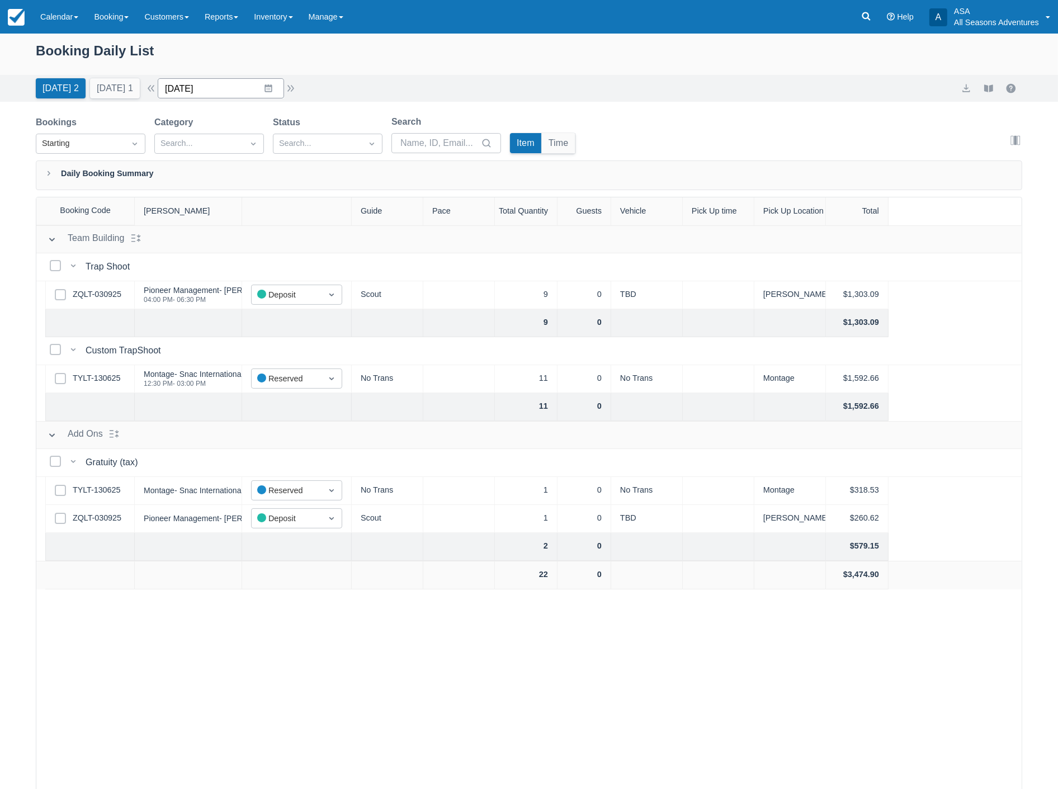
click at [232, 86] on input "10/06/25" at bounding box center [221, 88] width 126 height 20
click at [183, 135] on icon "Move backward to switch to the previous month." at bounding box center [181, 134] width 11 height 11
click at [323, 192] on td "13" at bounding box center [313, 195] width 22 height 21
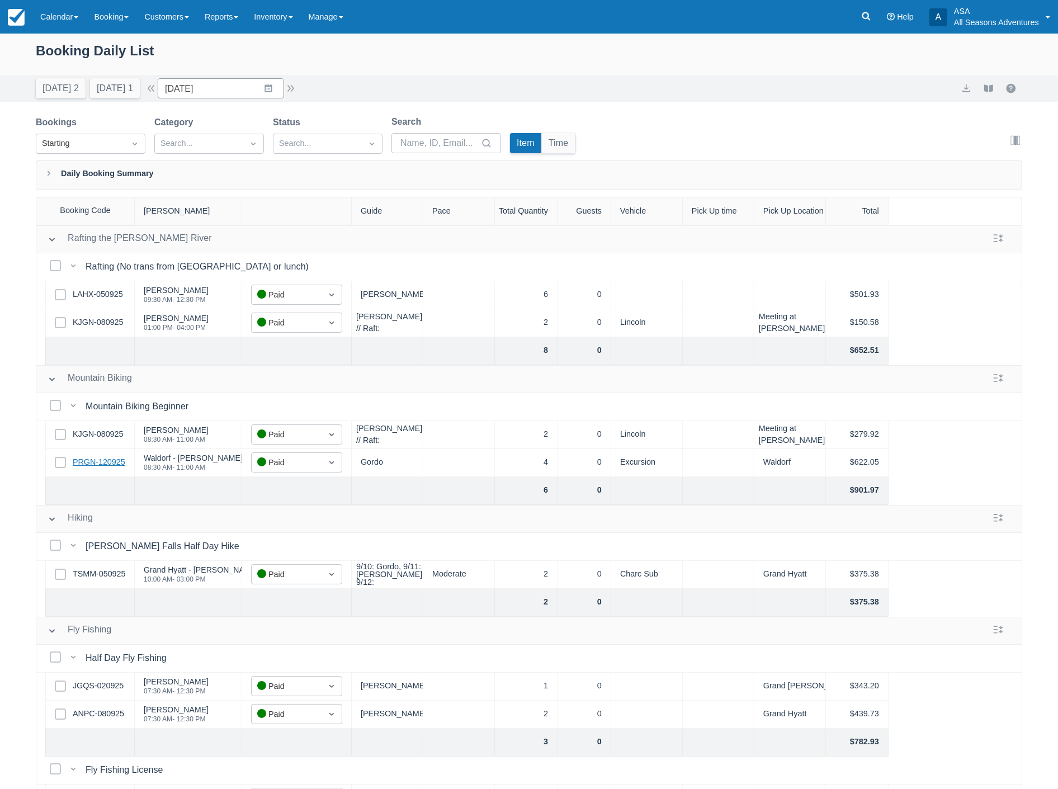
click at [98, 468] on link "PRGN-120925" at bounding box center [99, 462] width 53 height 12
click at [211, 90] on input "09/13/25" at bounding box center [221, 88] width 126 height 20
click at [313, 136] on div "Move forward to switch to the next month." at bounding box center [313, 134] width 22 height 18
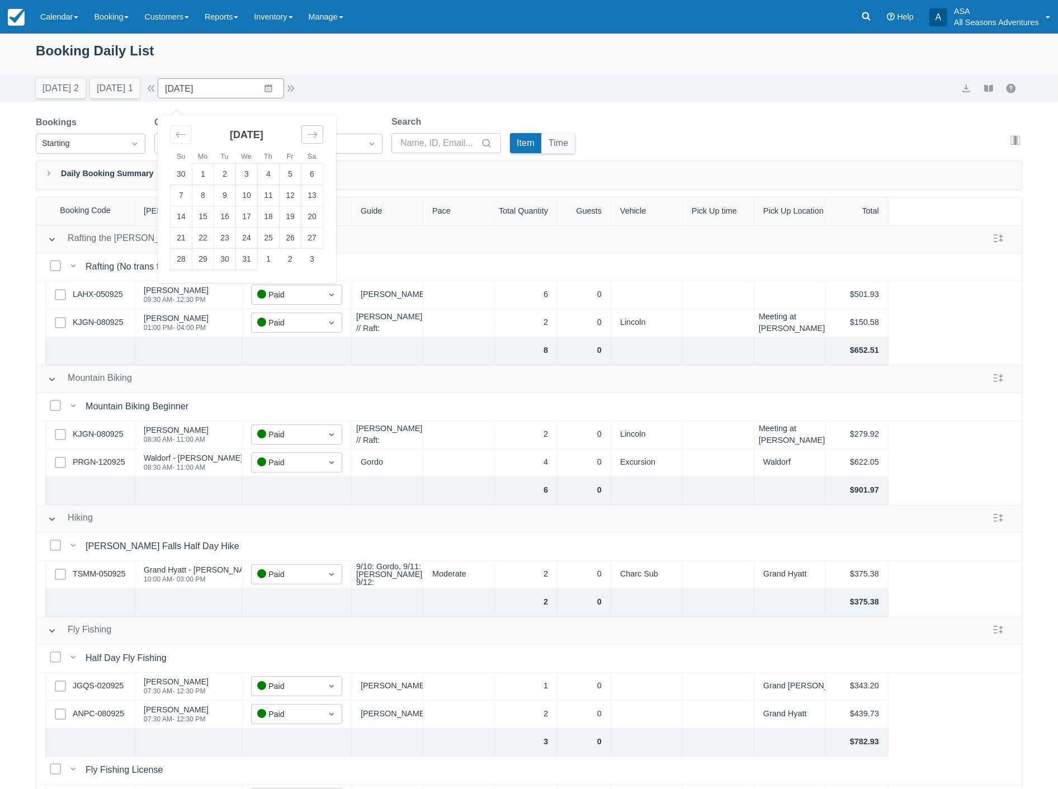
click at [313, 136] on div "Move forward to switch to the next month." at bounding box center [313, 134] width 22 height 18
click at [200, 256] on td "26" at bounding box center [203, 259] width 22 height 21
type input "01/26/26"
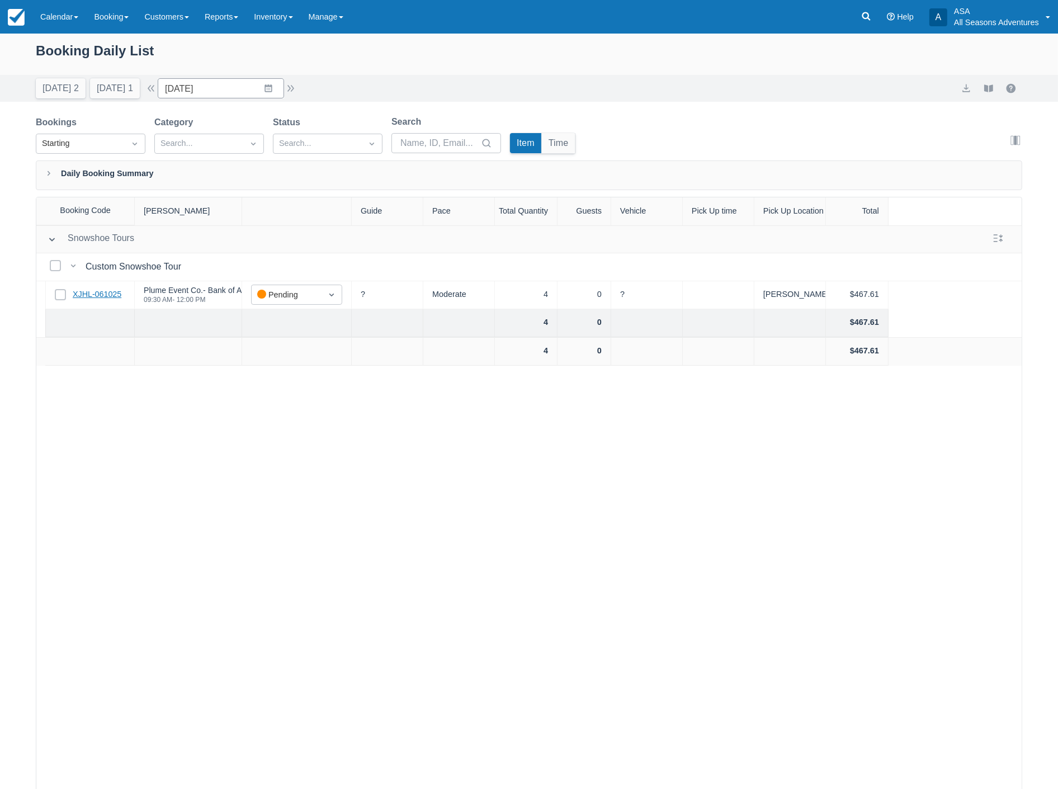
click at [109, 299] on link "XJHL-061025" at bounding box center [97, 295] width 49 height 12
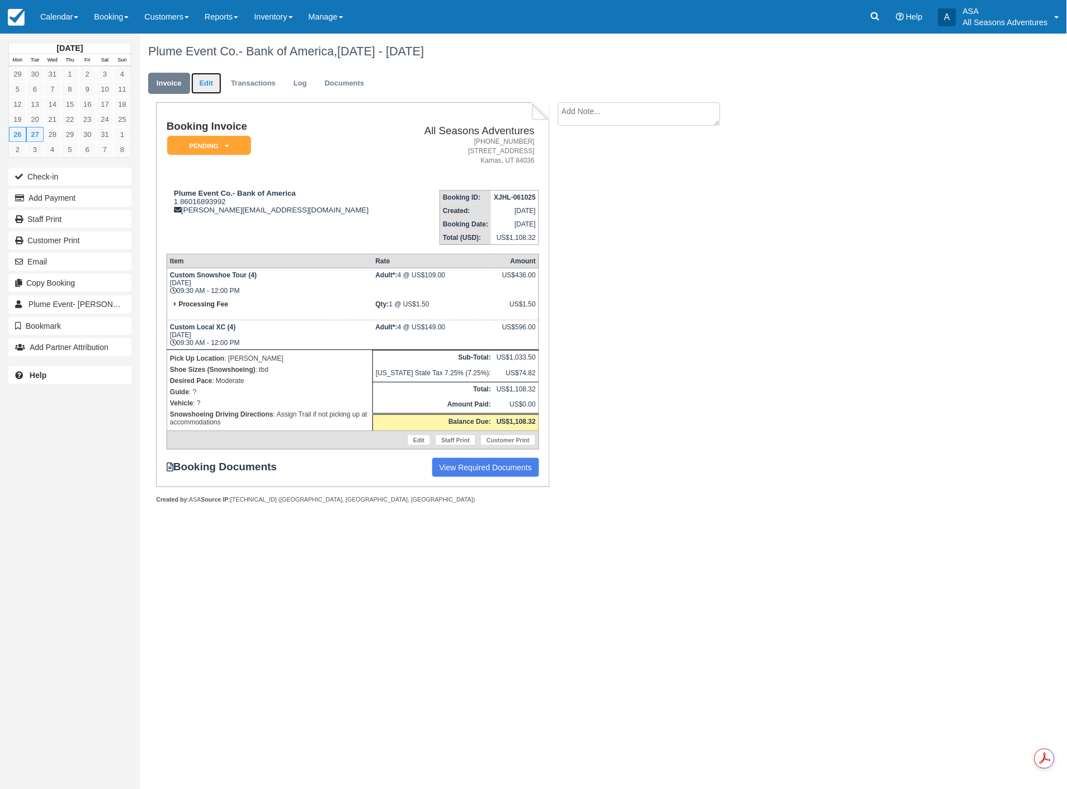
click at [204, 79] on link "Edit" at bounding box center [206, 84] width 30 height 22
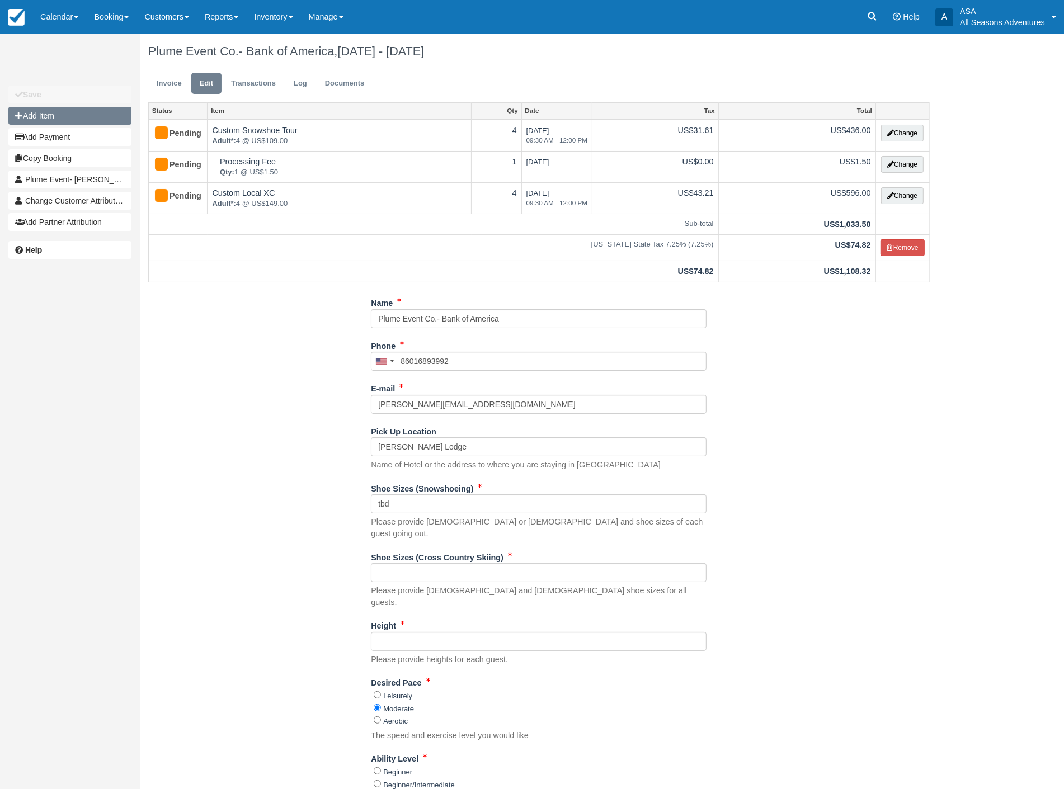
click at [69, 116] on button "Add Item" at bounding box center [69, 116] width 123 height 18
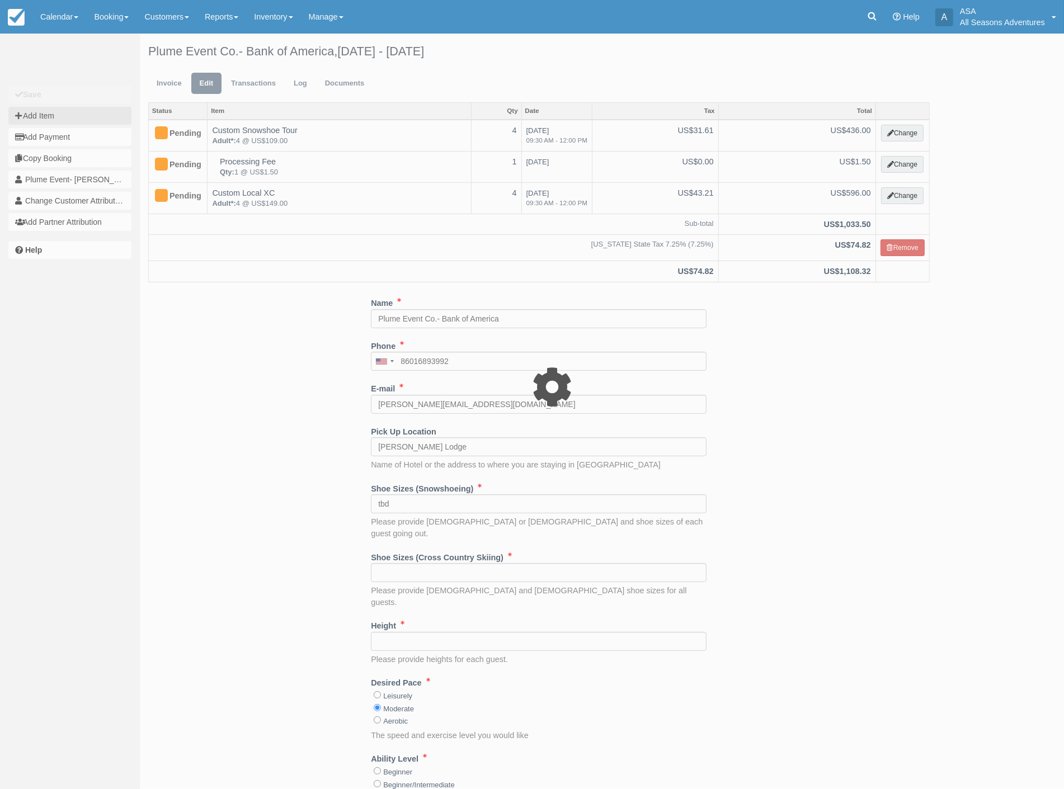
type input "0.00"
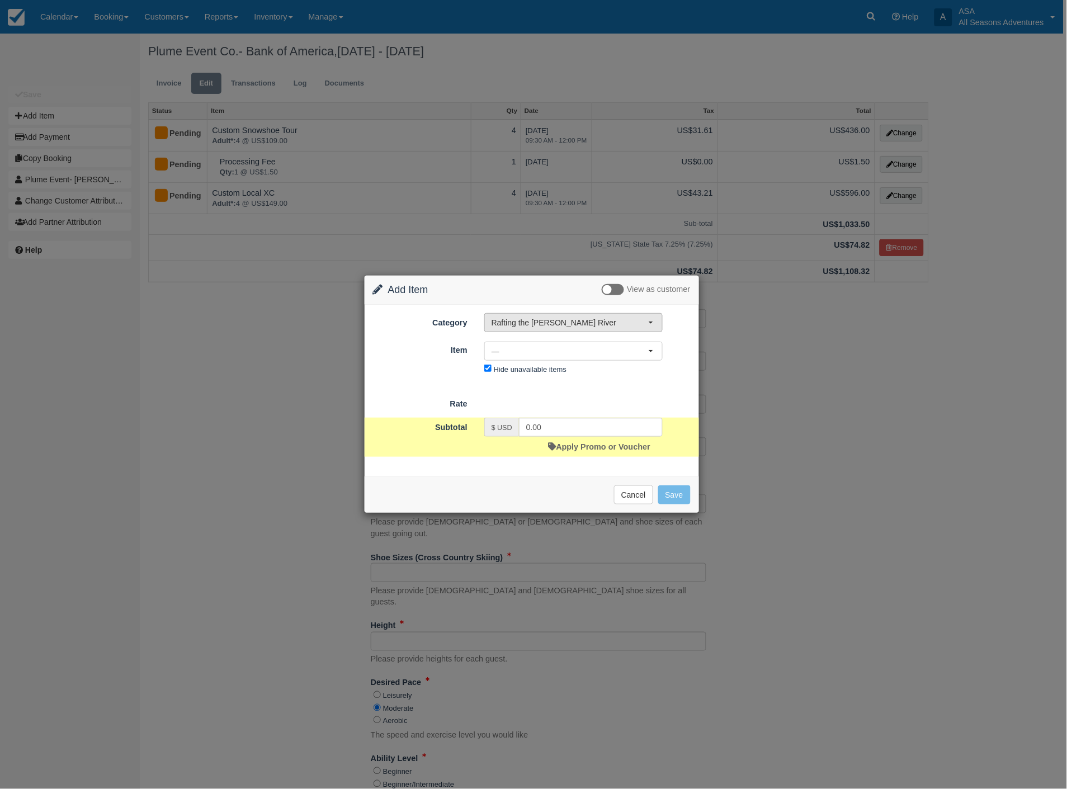
click at [550, 326] on span "Rafting the [PERSON_NAME] River" at bounding box center [570, 322] width 157 height 11
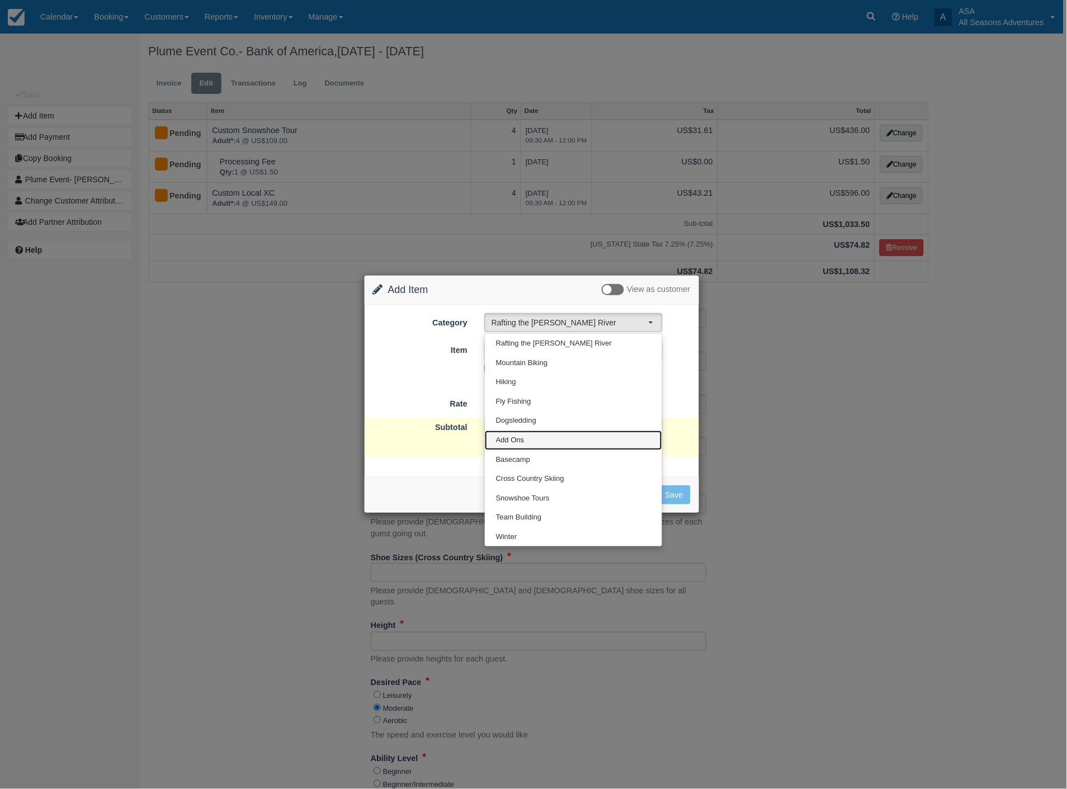
click at [534, 439] on link "Add Ons" at bounding box center [573, 441] width 177 height 20
select select "13"
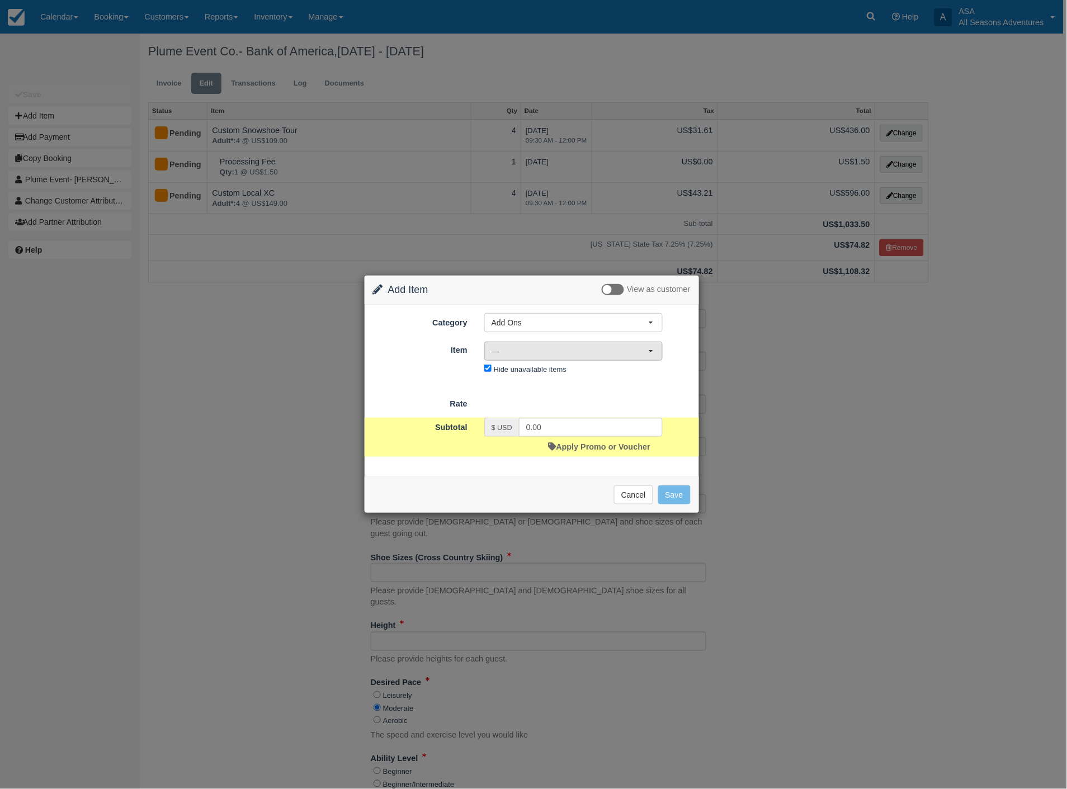
click at [610, 355] on span "—" at bounding box center [570, 351] width 157 height 11
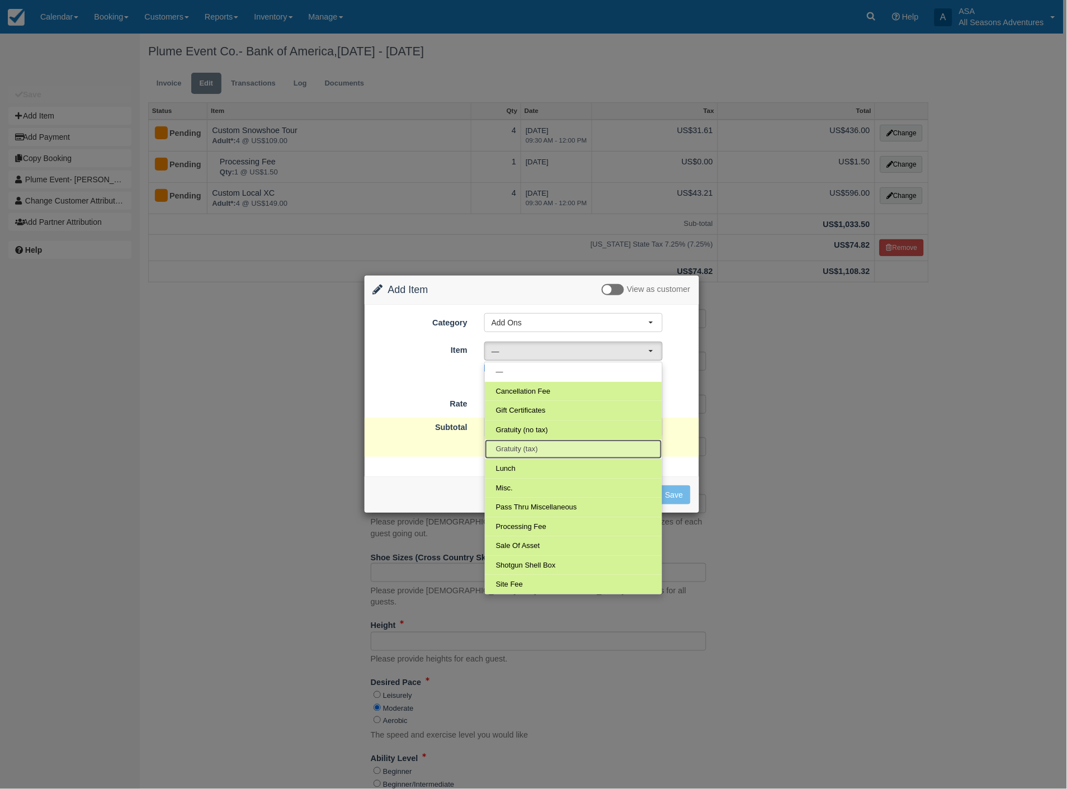
click at [565, 456] on link "Gratuity (tax)" at bounding box center [573, 450] width 177 height 20
select select "68"
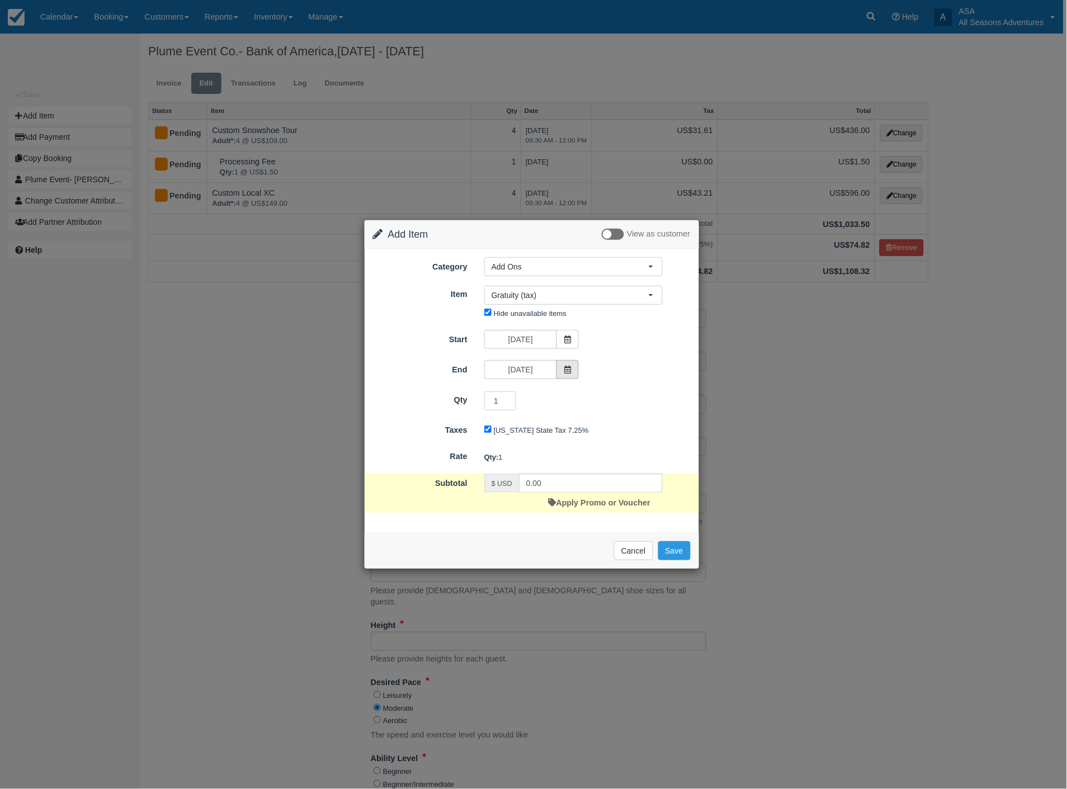
click at [575, 368] on span at bounding box center [568, 369] width 22 height 19
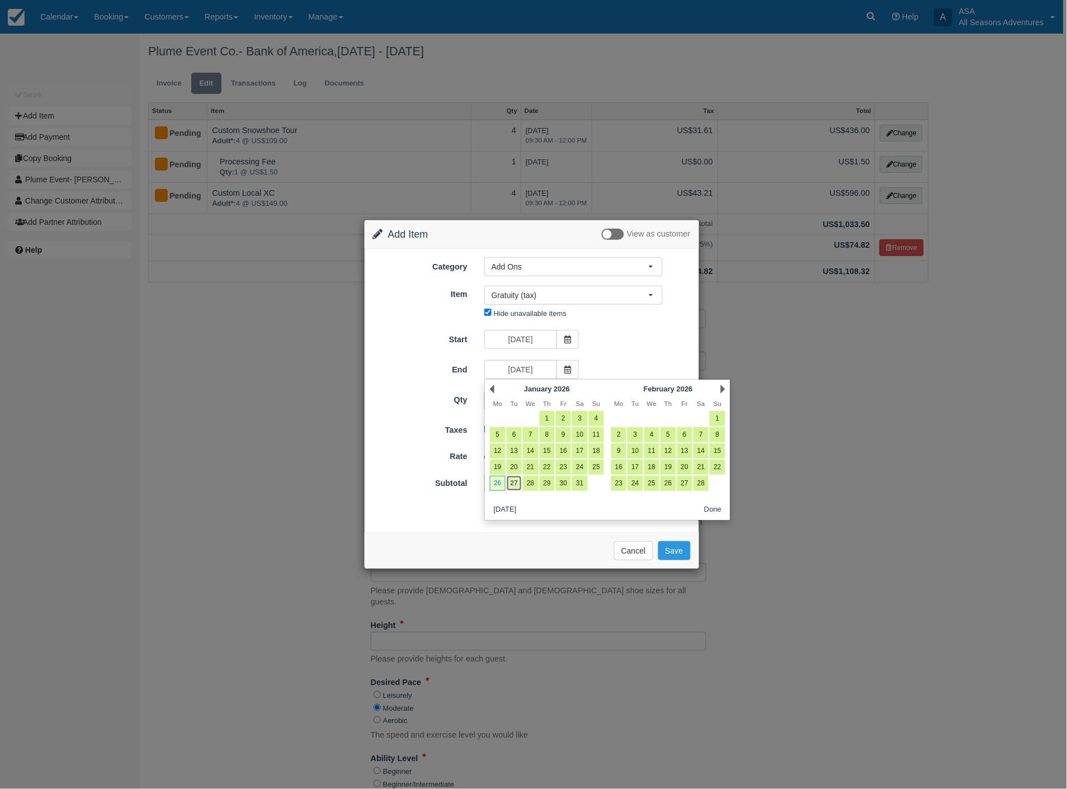
click at [510, 482] on link "27" at bounding box center [514, 483] width 15 height 15
type input "01/27/26"
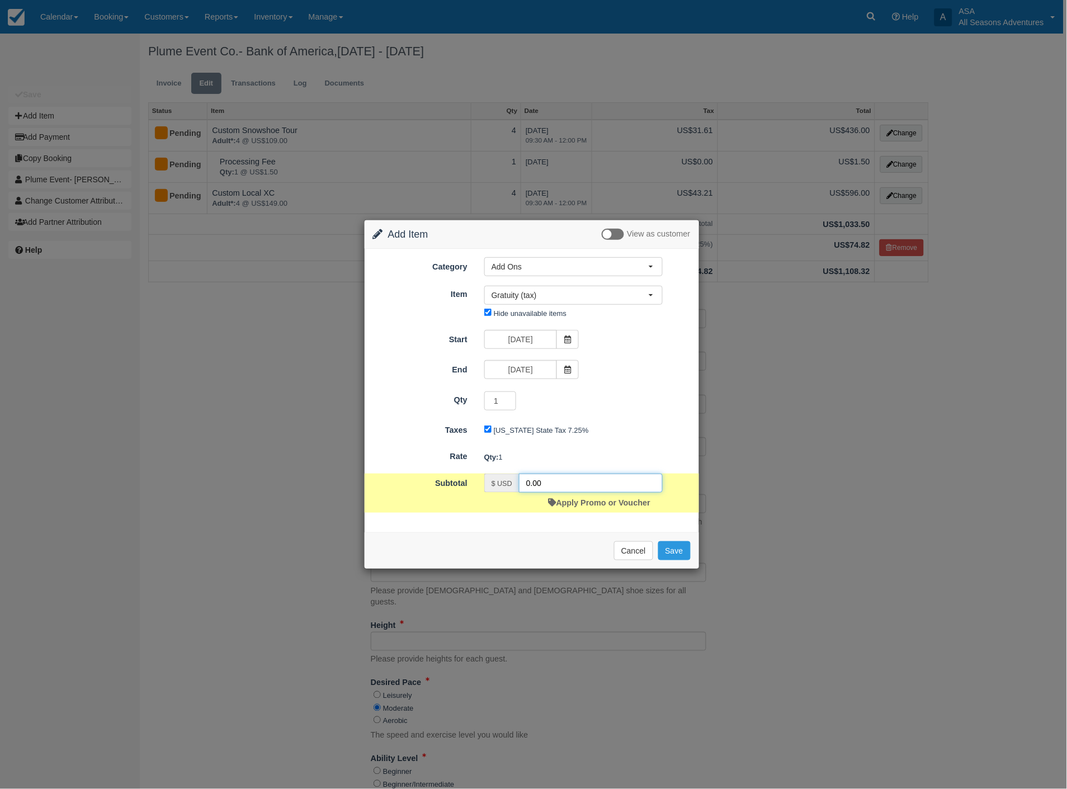
drag, startPoint x: 577, startPoint y: 484, endPoint x: 498, endPoint y: 488, distance: 79.0
click at [498, 488] on div "$ USD 0.00" at bounding box center [573, 483] width 178 height 19
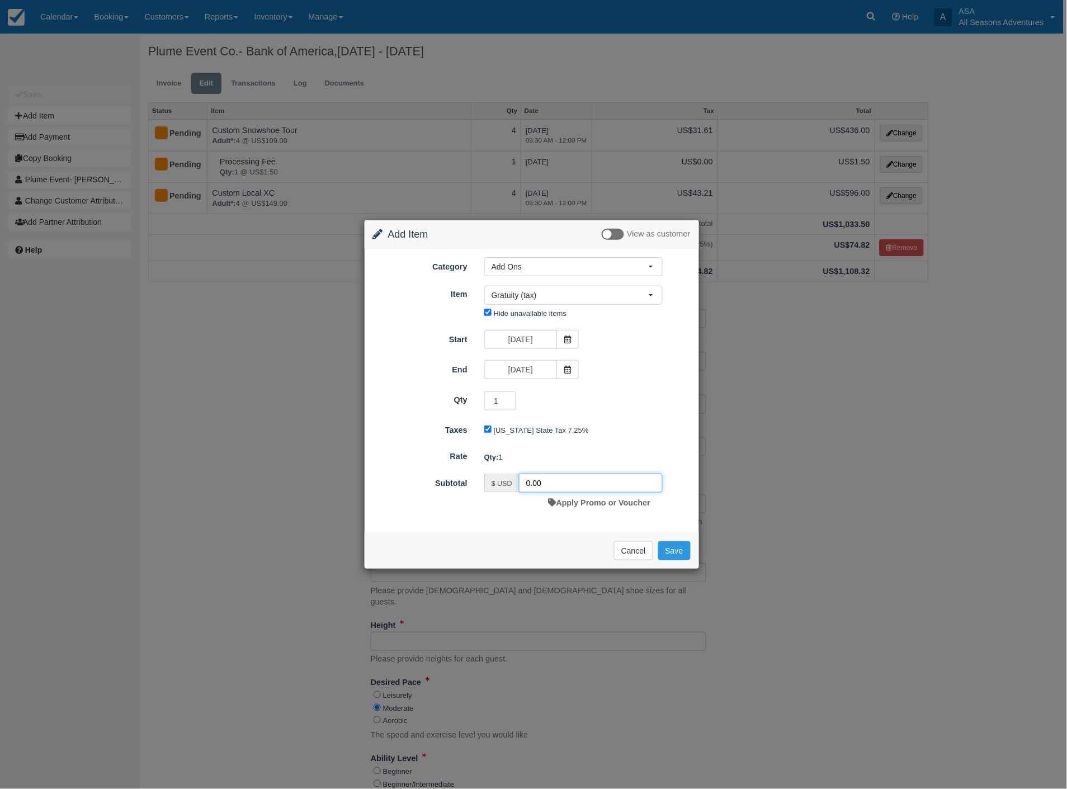
type input "5"
type input "206.40"
click at [678, 555] on button "Save" at bounding box center [674, 551] width 32 height 19
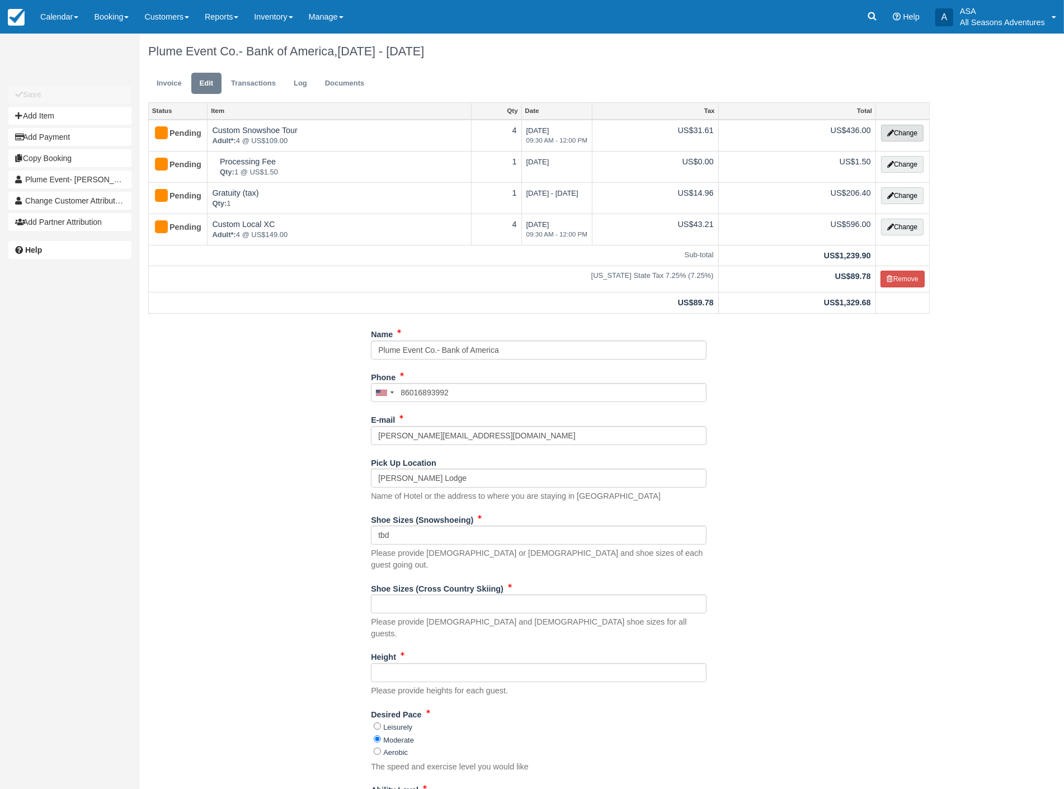
click at [910, 136] on button "Change" at bounding box center [902, 133] width 43 height 17
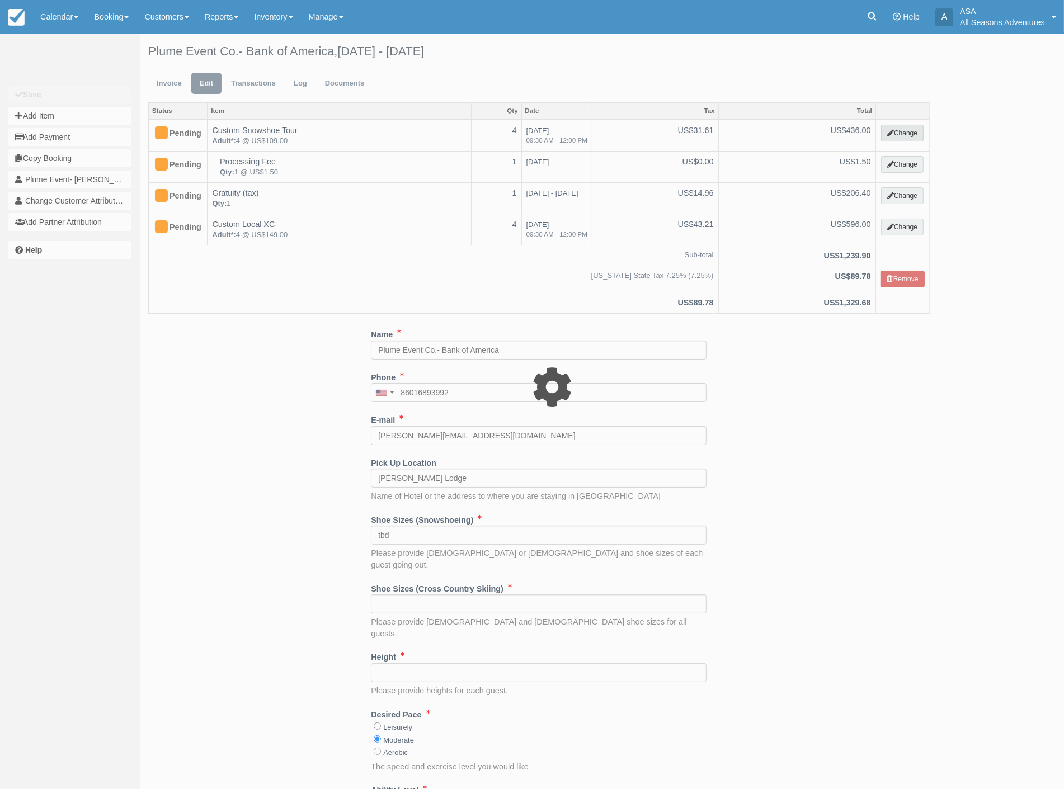
select select "5"
type input "436.00"
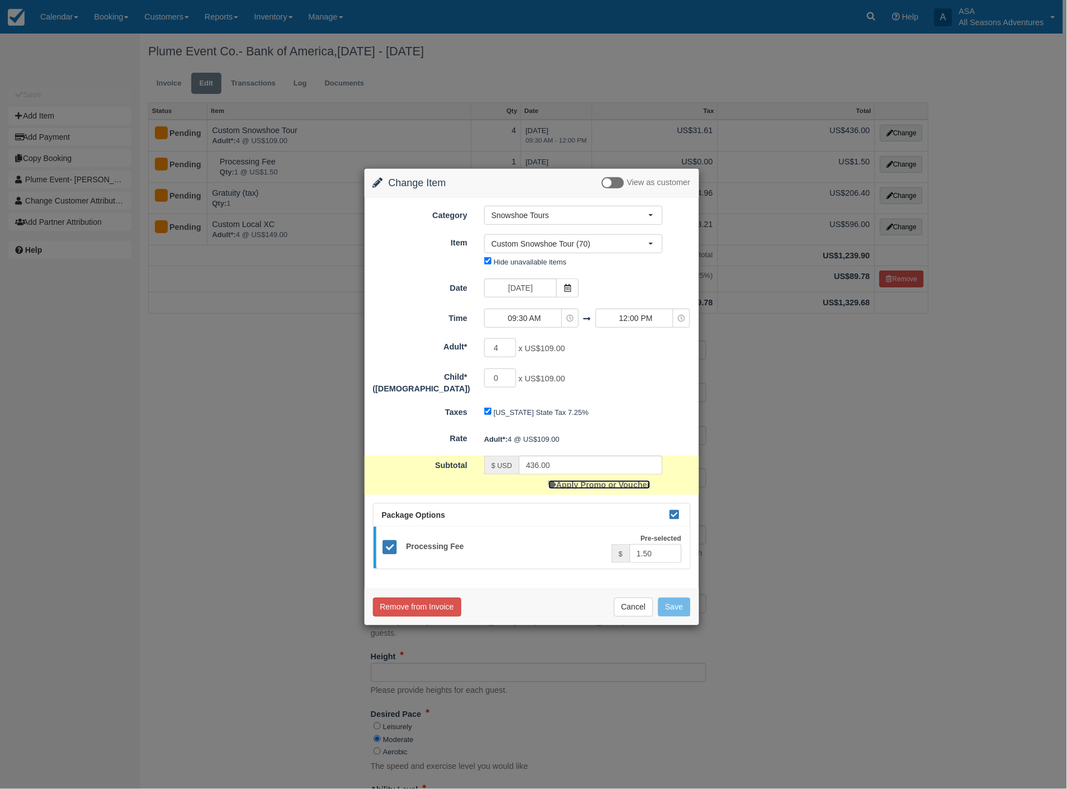
click at [611, 483] on link "Apply Promo or Voucher" at bounding box center [600, 485] width 102 height 9
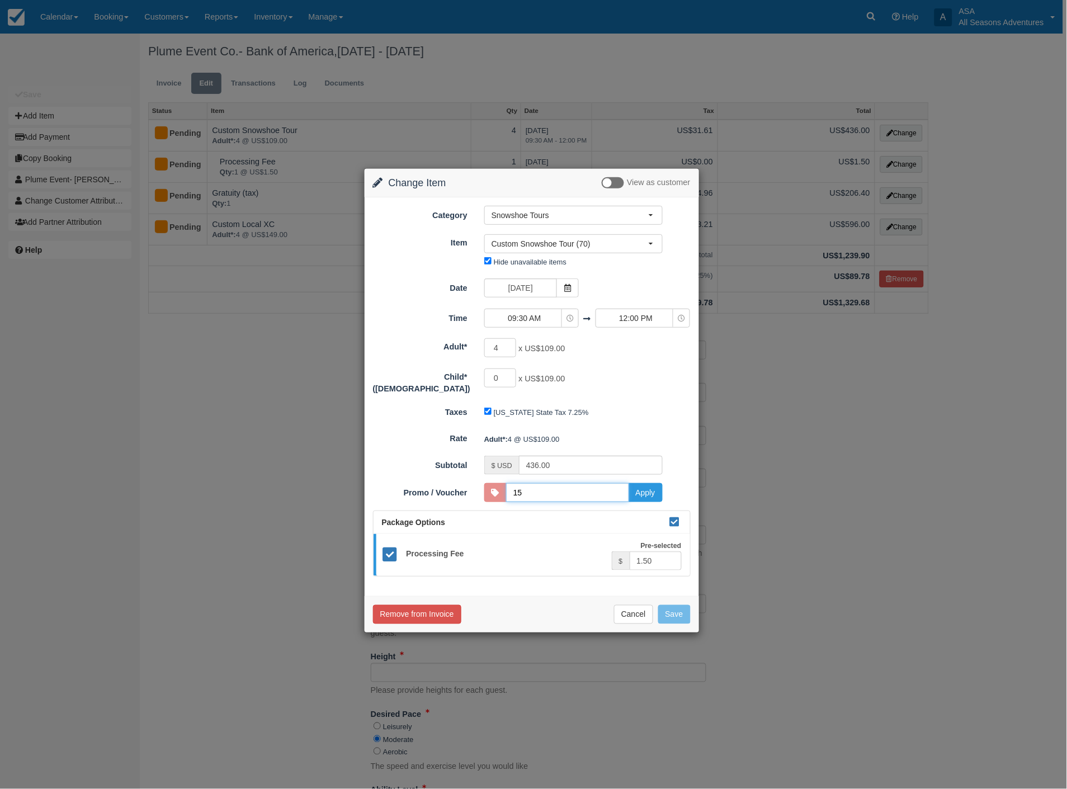
type input "15DISCOUNT"
click at [641, 488] on button "Apply" at bounding box center [646, 492] width 34 height 19
type input "370.60"
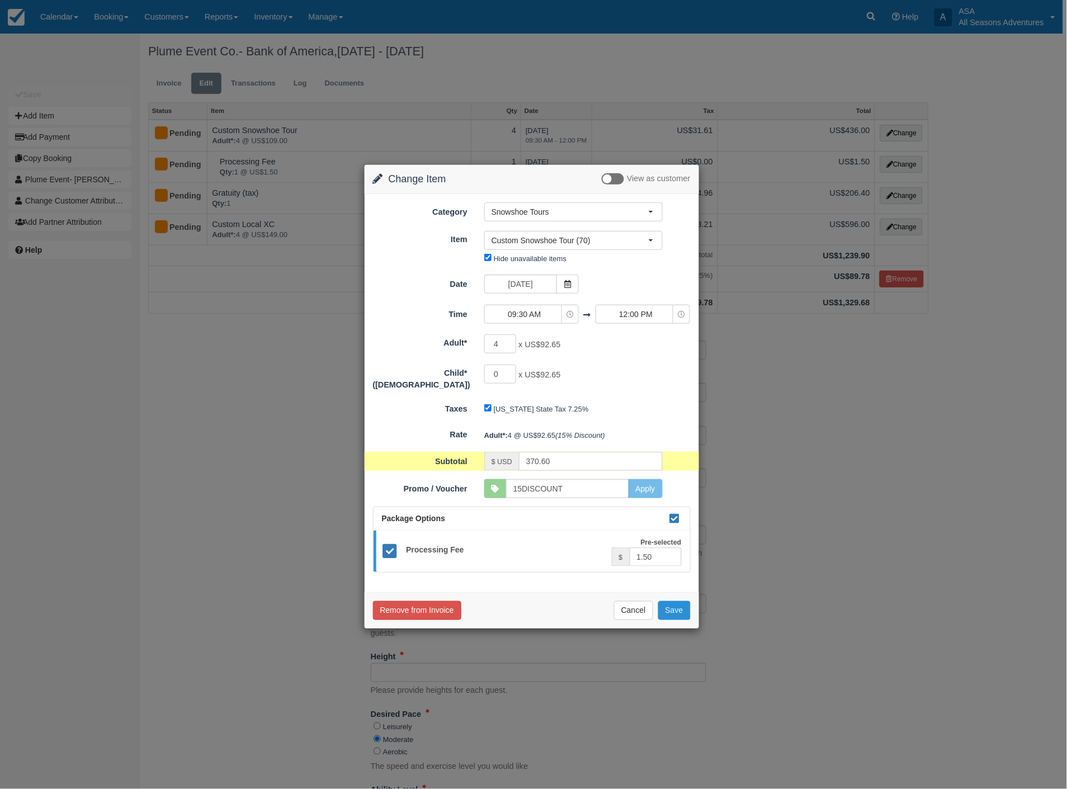
click at [673, 601] on button "Save" at bounding box center [674, 610] width 32 height 19
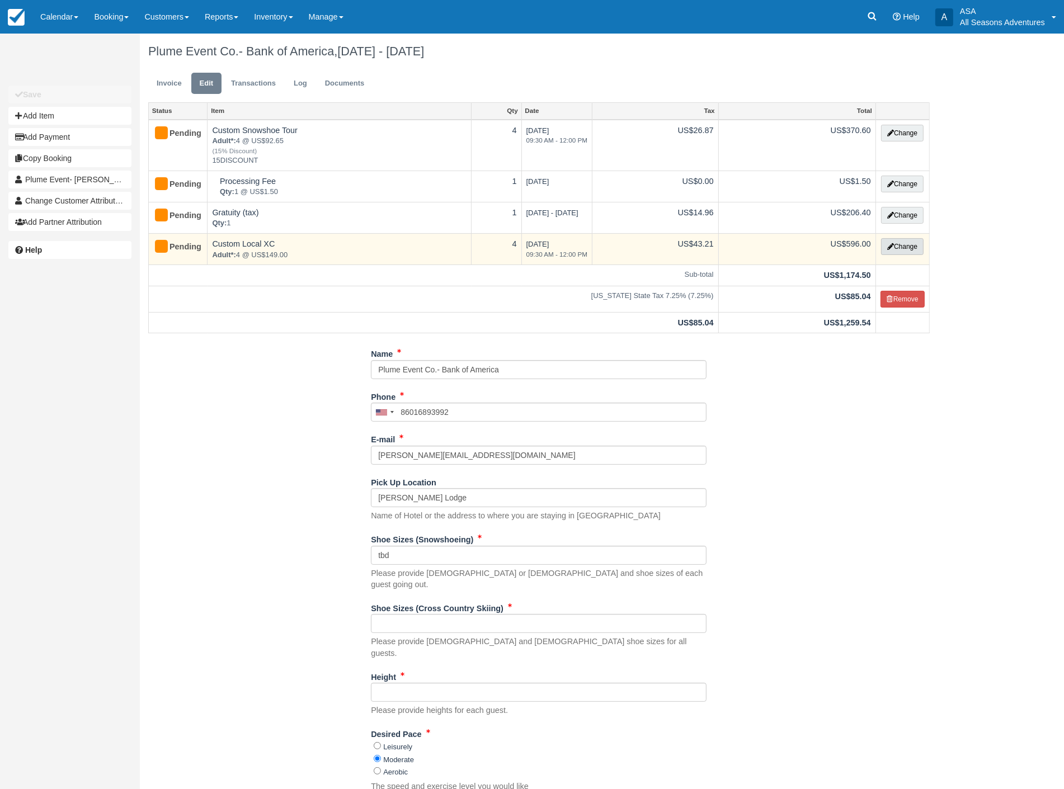
click at [893, 249] on button "Change" at bounding box center [902, 246] width 43 height 17
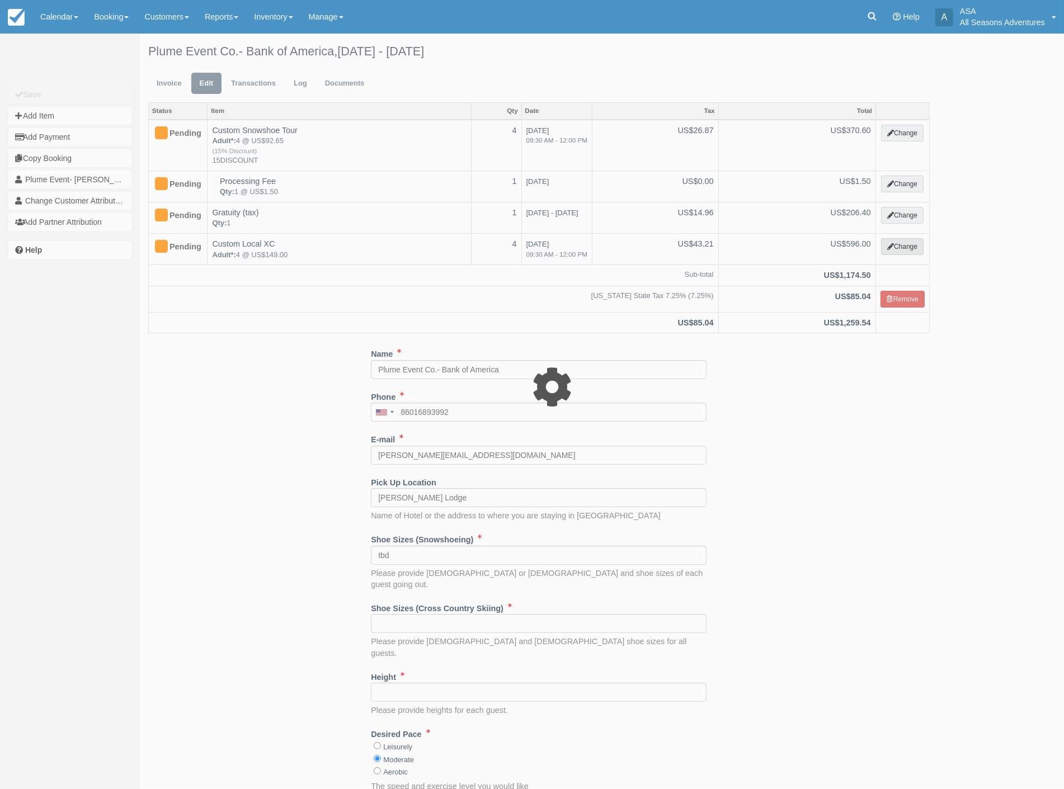
select select "6"
type input "596.00"
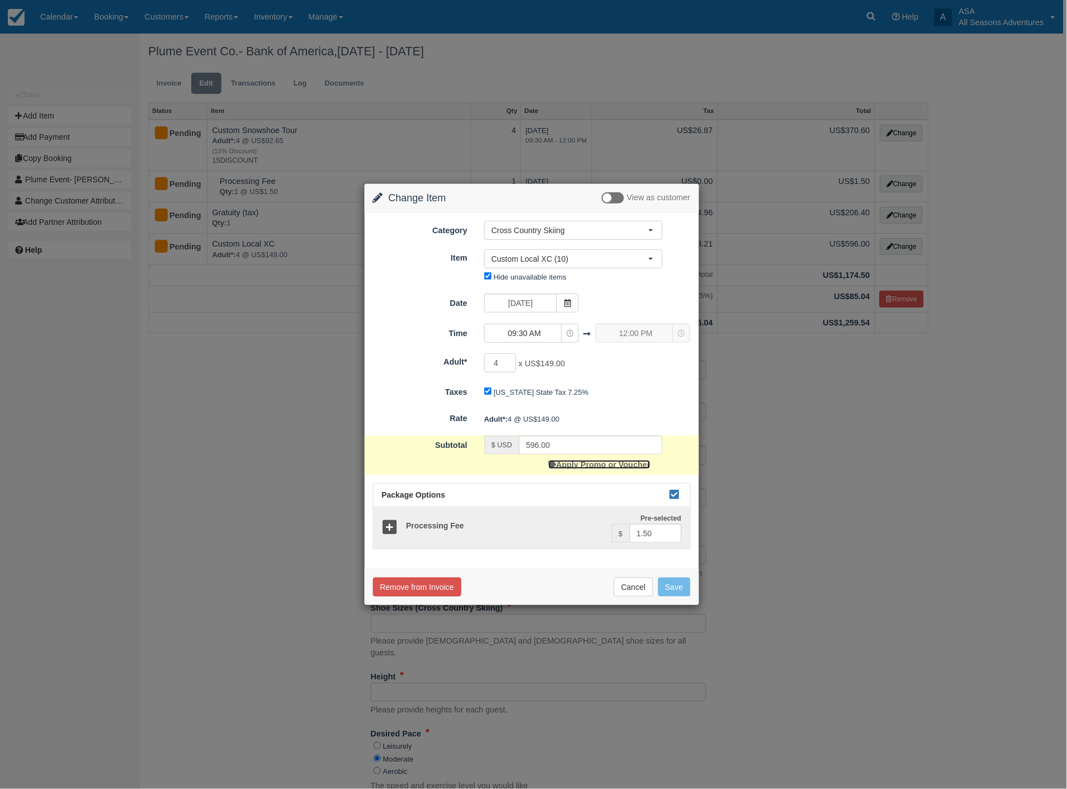
click at [594, 463] on link "Apply Promo or Voucher" at bounding box center [600, 464] width 102 height 9
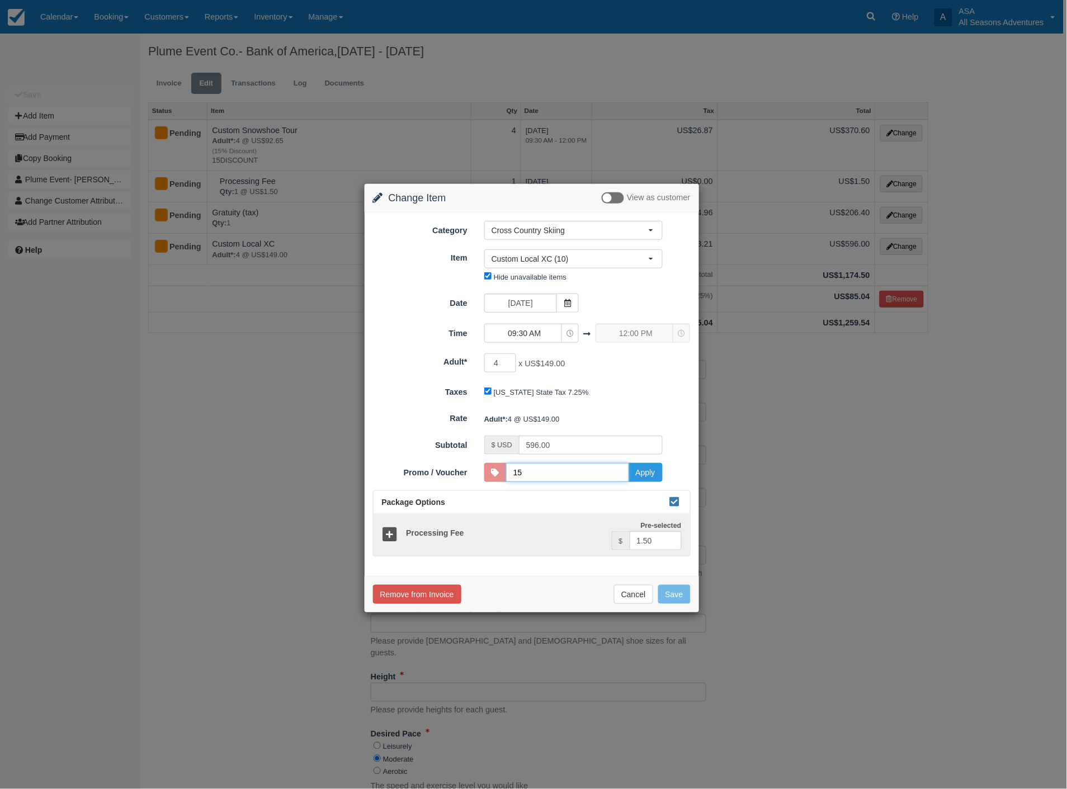
type input "15DISCOUNT"
click at [652, 474] on button "Apply" at bounding box center [646, 472] width 34 height 19
type input "506.60"
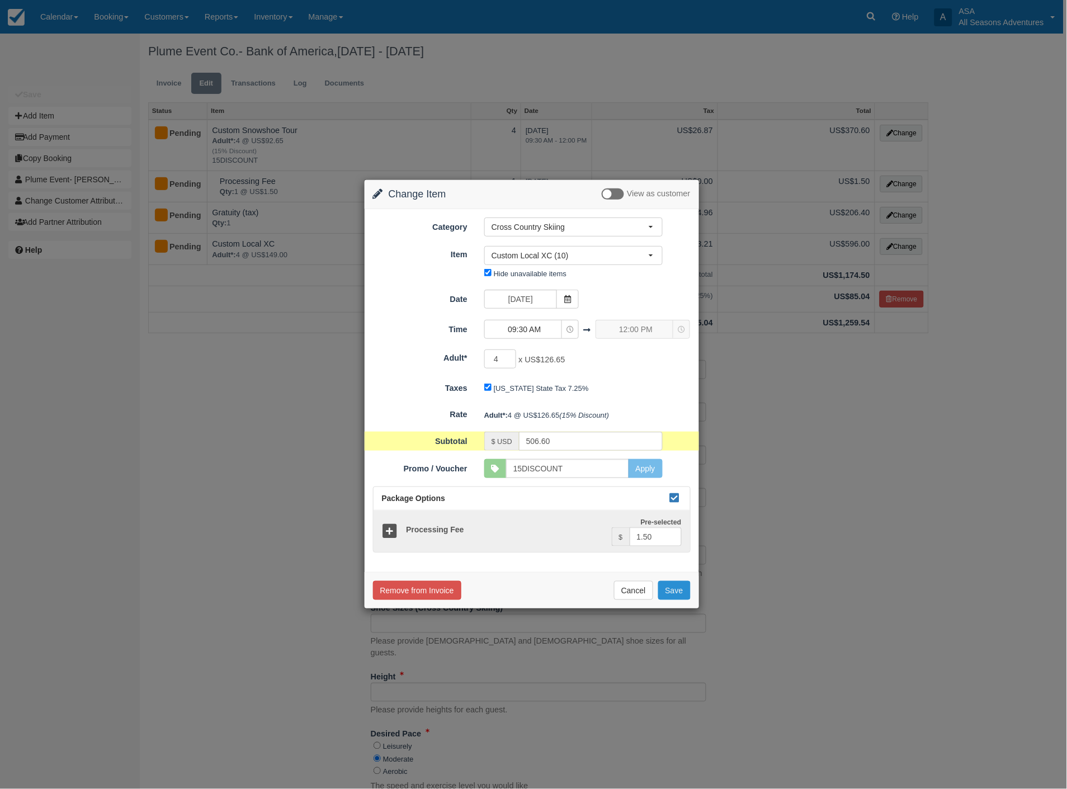
click at [676, 591] on button "Save" at bounding box center [674, 590] width 32 height 19
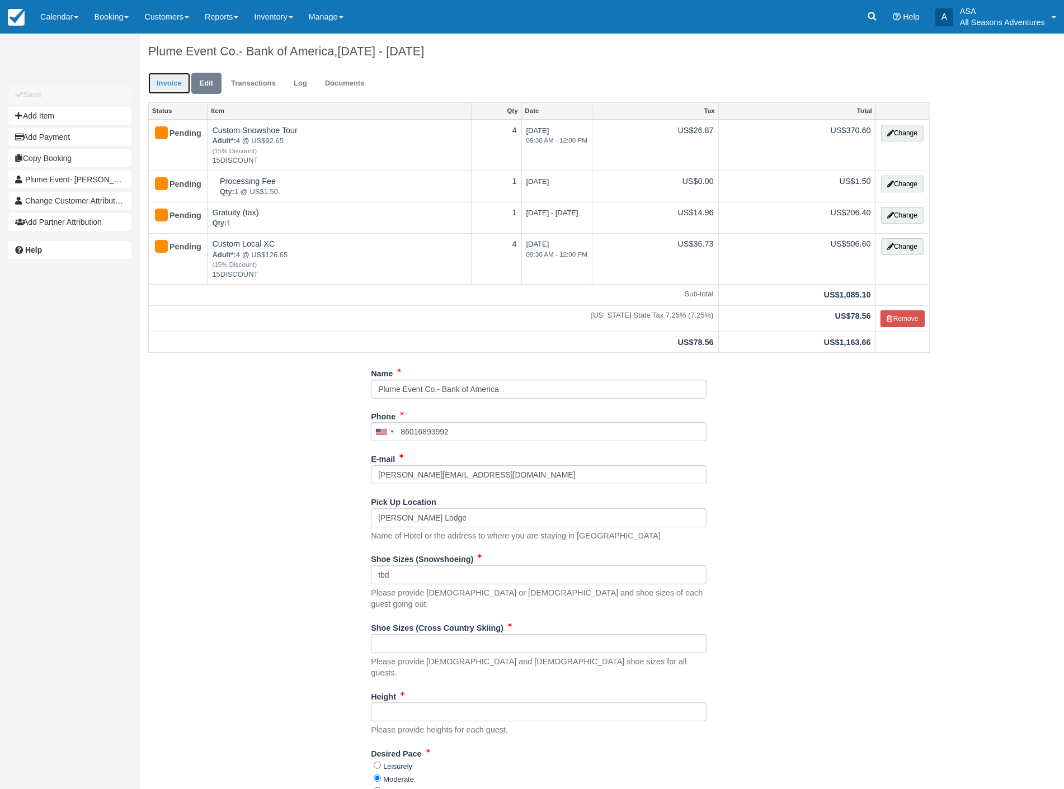
click at [162, 83] on link "Invoice" at bounding box center [169, 84] width 42 height 22
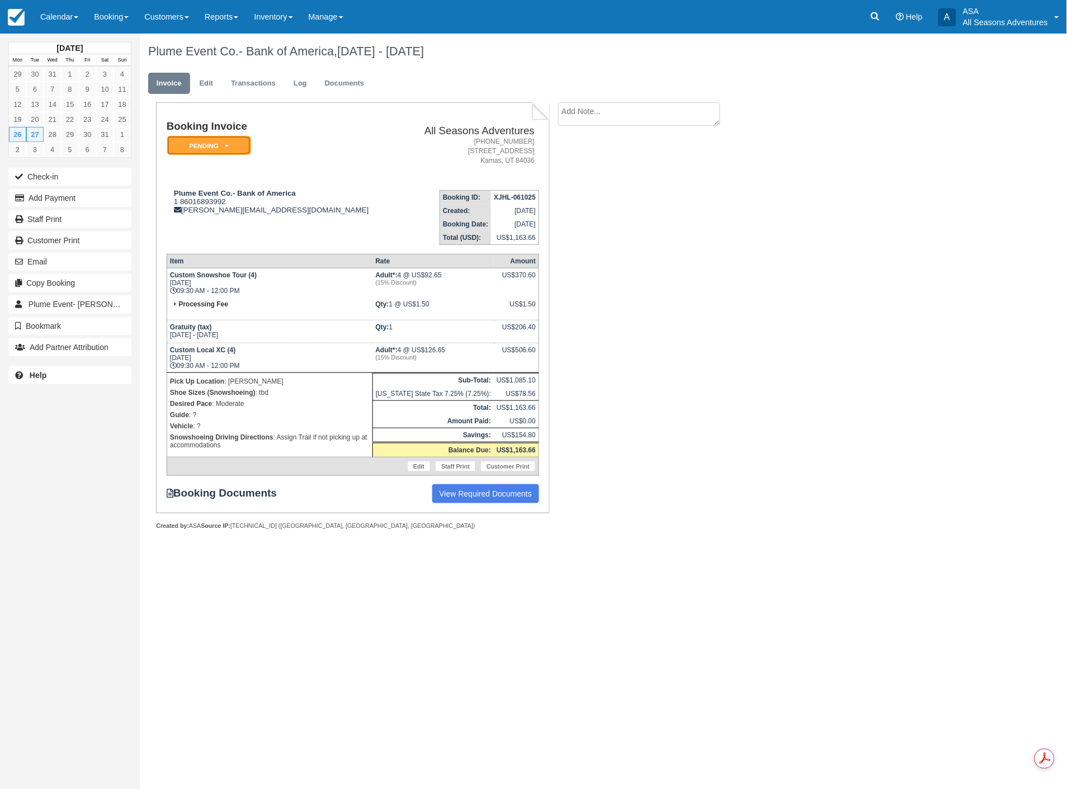
click at [214, 148] on em "Pending" at bounding box center [209, 146] width 84 height 20
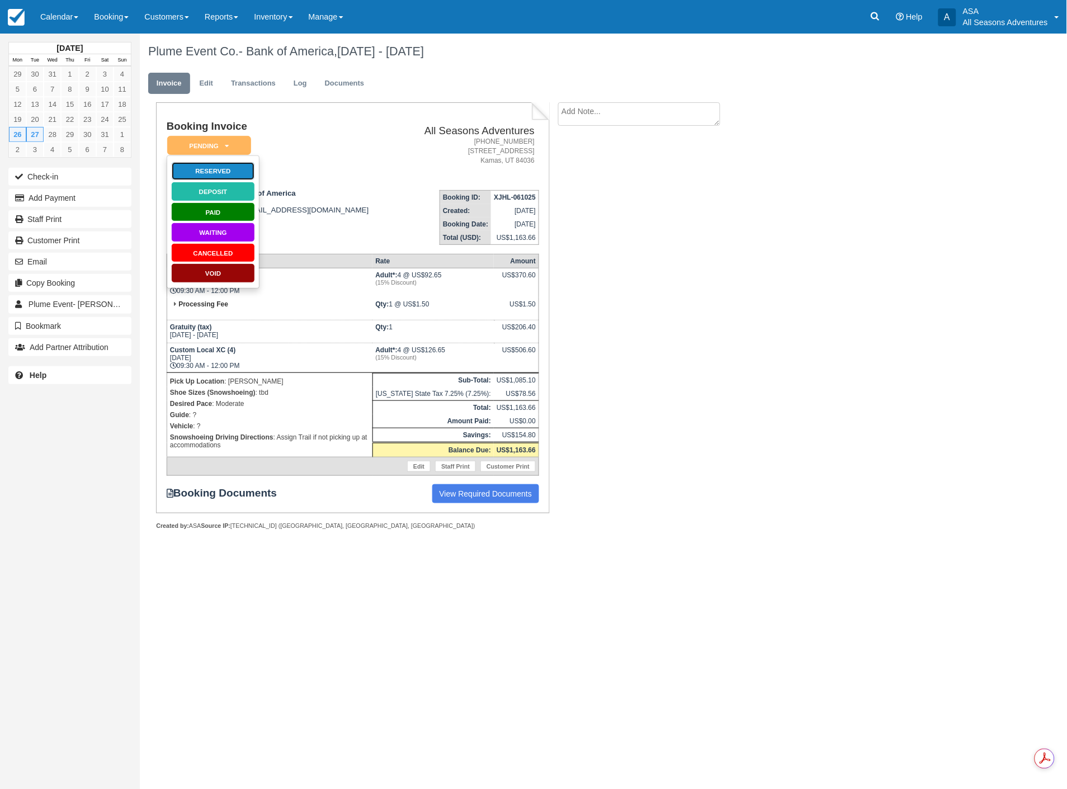
click at [219, 168] on link "Reserved" at bounding box center [213, 172] width 84 height 20
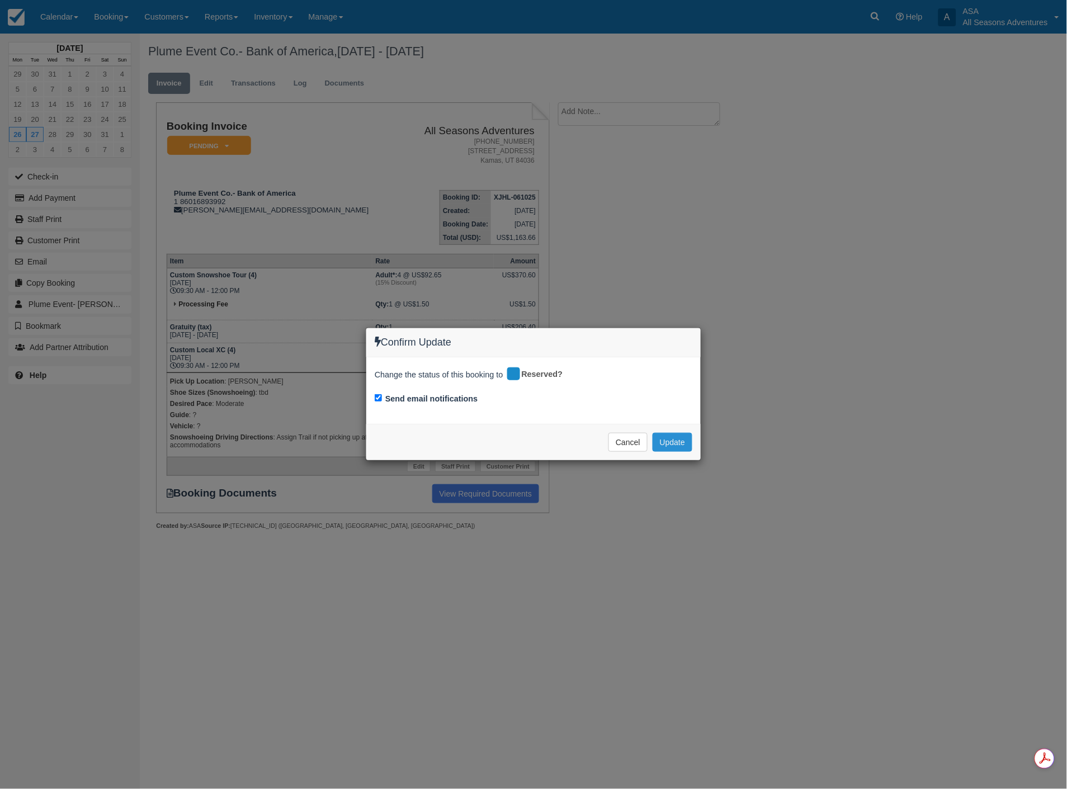
click at [674, 440] on button "Update" at bounding box center [673, 442] width 40 height 19
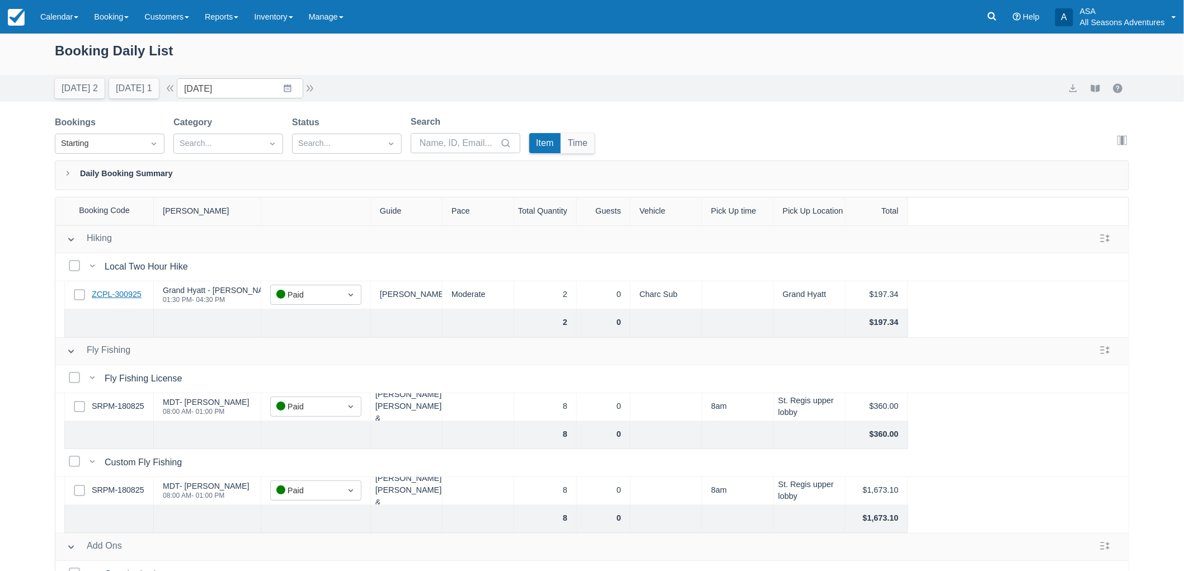
click at [140, 293] on link "ZCPL-300925" at bounding box center [117, 295] width 50 height 12
click at [211, 83] on input "10/05/25" at bounding box center [240, 88] width 126 height 20
click at [272, 221] on td "15" at bounding box center [266, 216] width 22 height 21
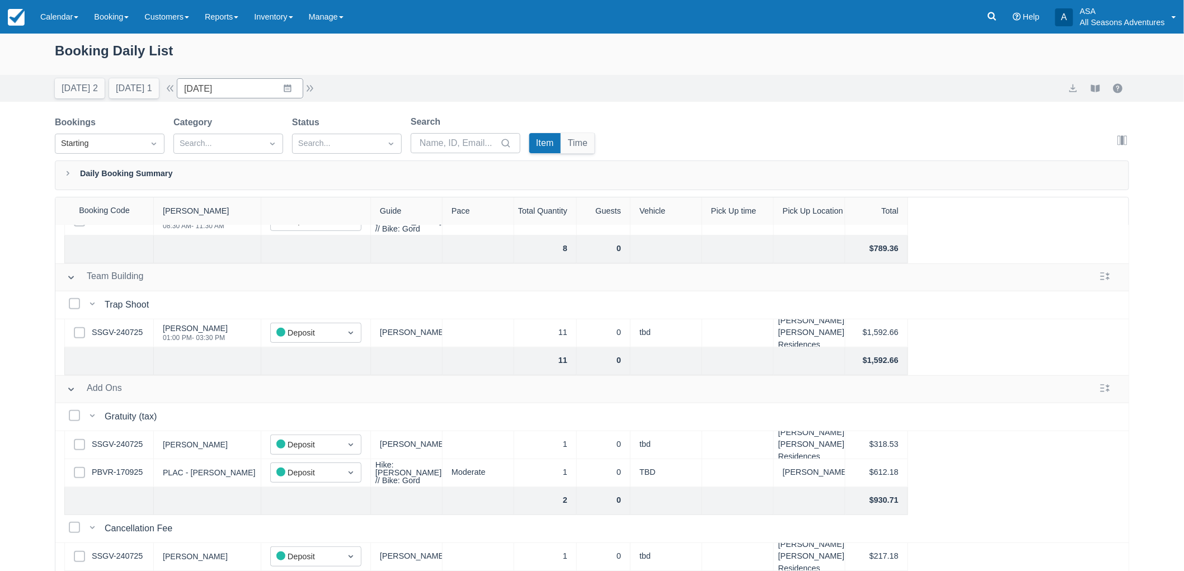
scroll to position [195, 0]
click at [73, 88] on button "Today 2" at bounding box center [80, 88] width 50 height 20
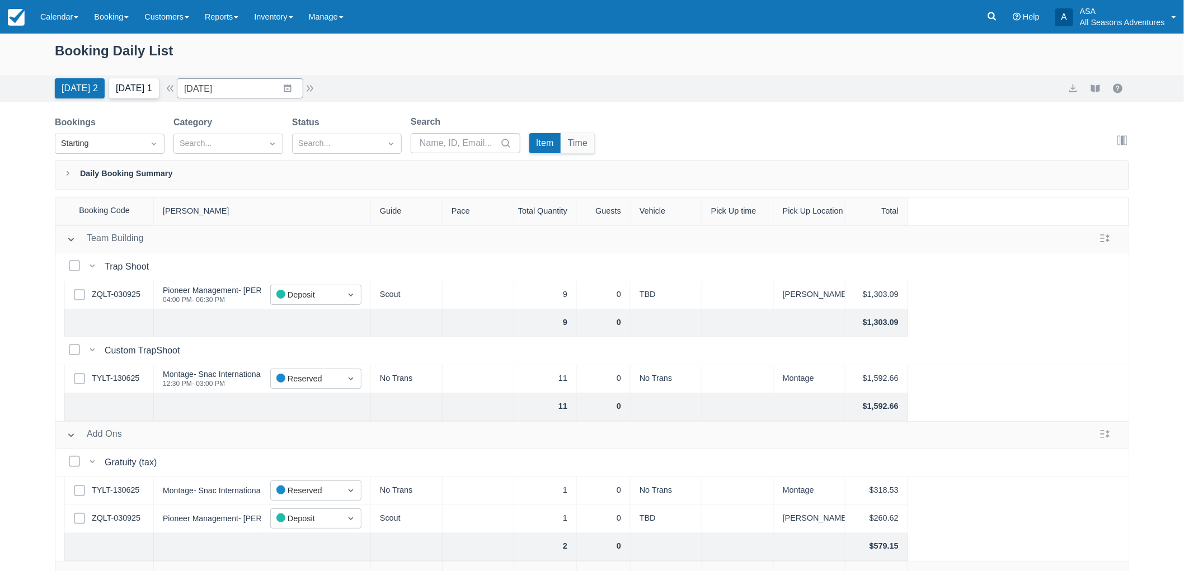
click at [149, 83] on button "Tomorrow 1" at bounding box center [134, 88] width 50 height 20
type input "10/07/25"
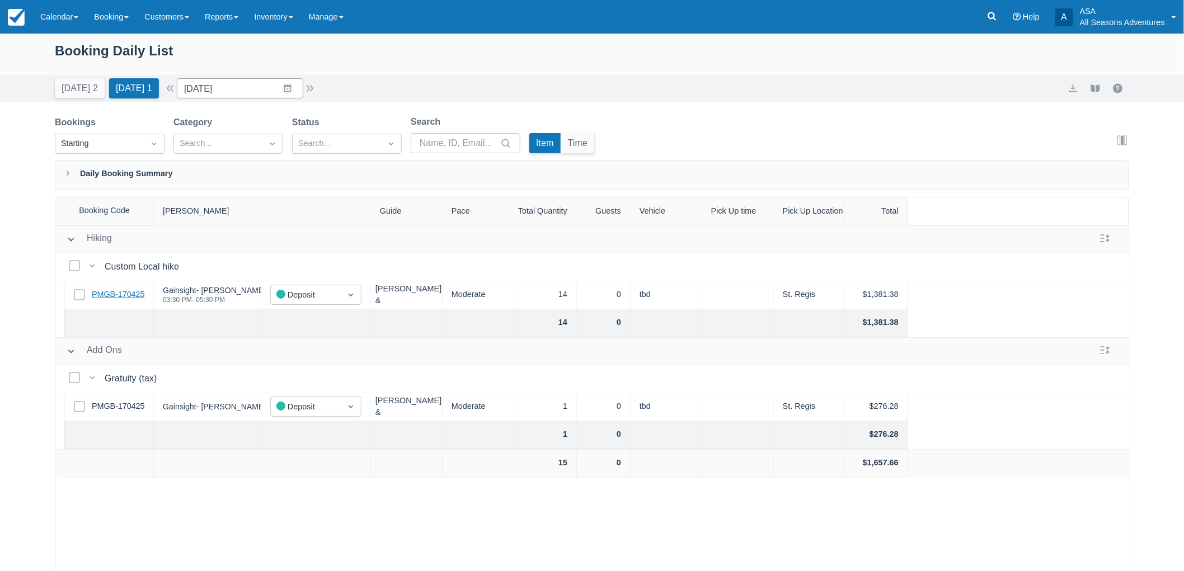
click at [124, 299] on link "PMGB-170425" at bounding box center [118, 295] width 53 height 12
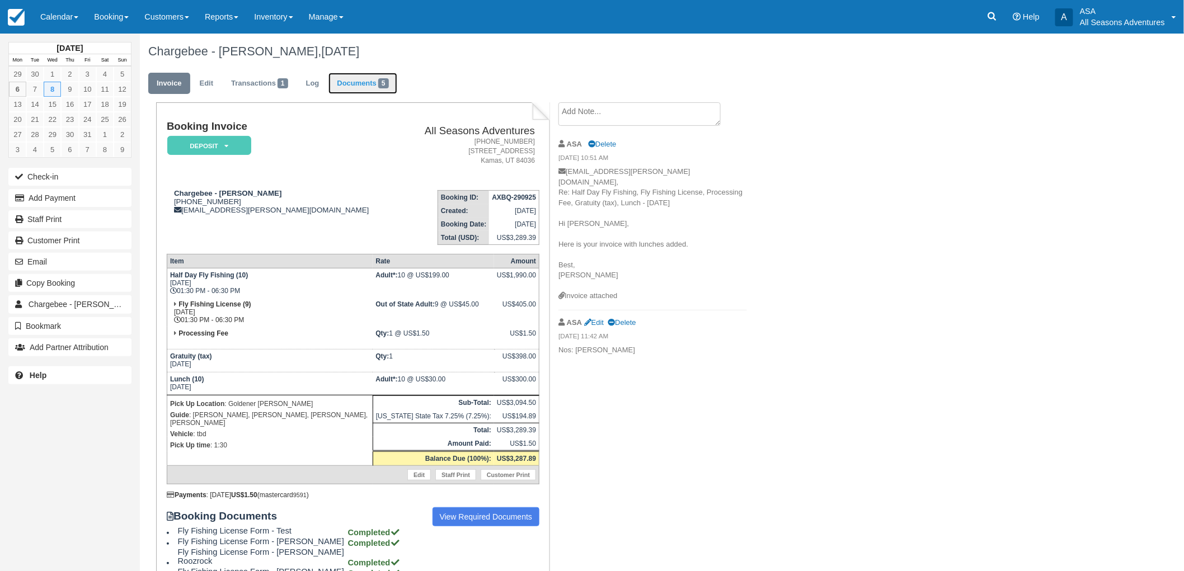
click at [352, 81] on link "Documents 5" at bounding box center [362, 84] width 68 height 22
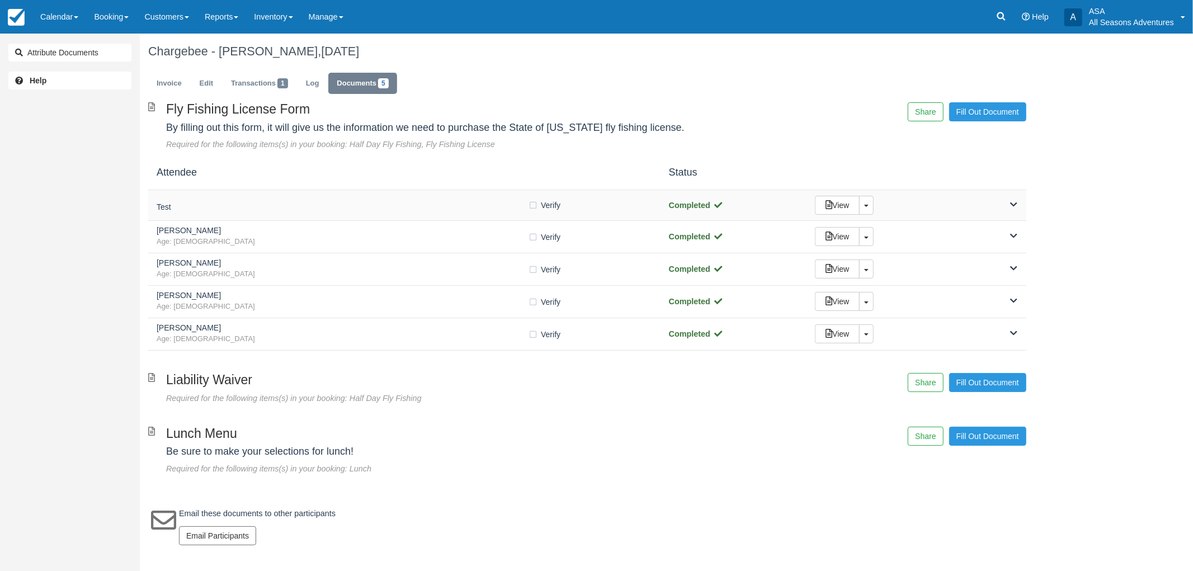
click at [213, 208] on h5 "Test" at bounding box center [342, 207] width 371 height 8
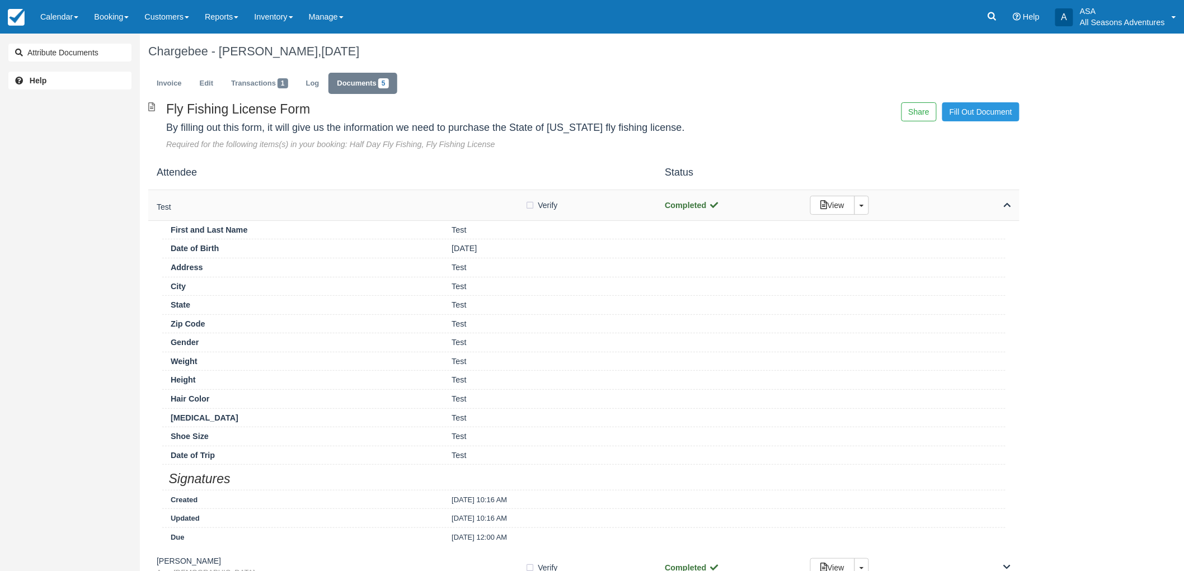
click at [213, 208] on h5 "Test" at bounding box center [341, 207] width 369 height 8
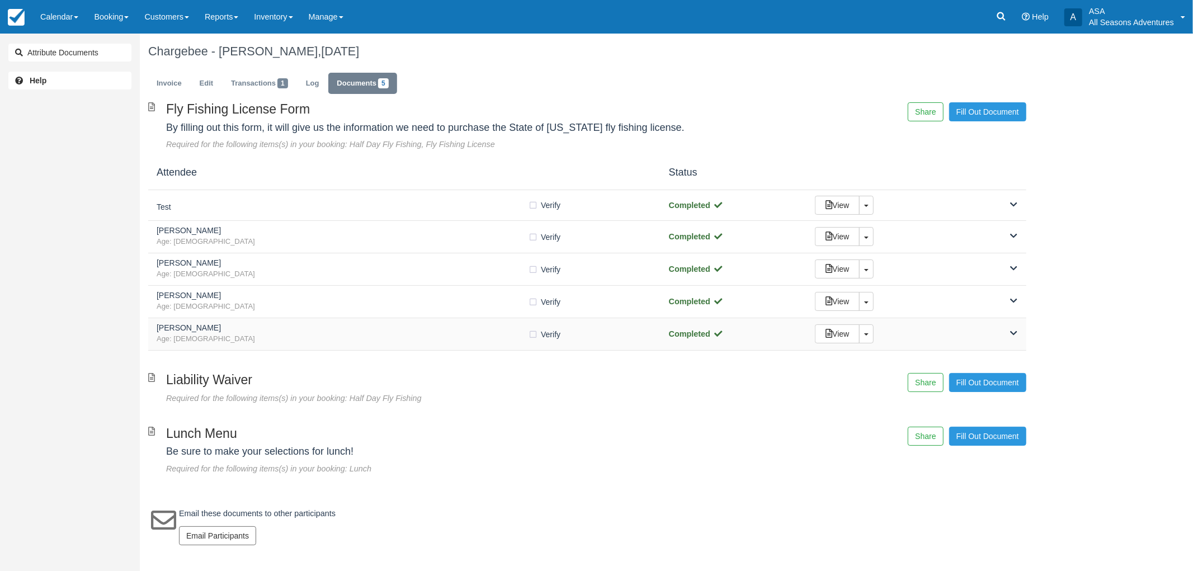
click at [195, 342] on span "Age: [DEMOGRAPHIC_DATA]" at bounding box center [342, 339] width 371 height 11
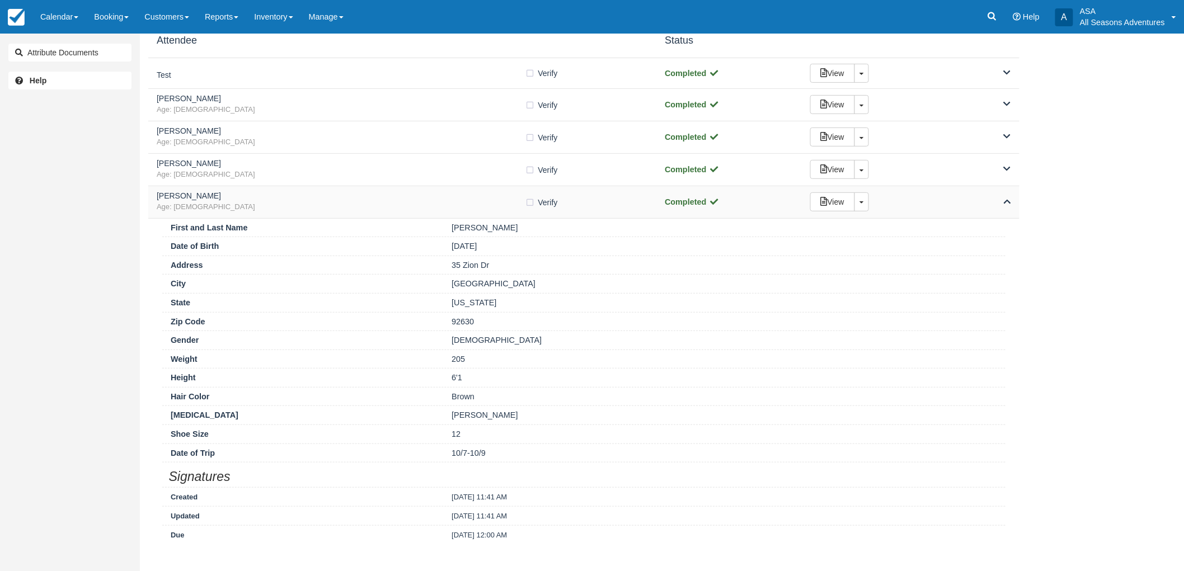
scroll to position [186, 0]
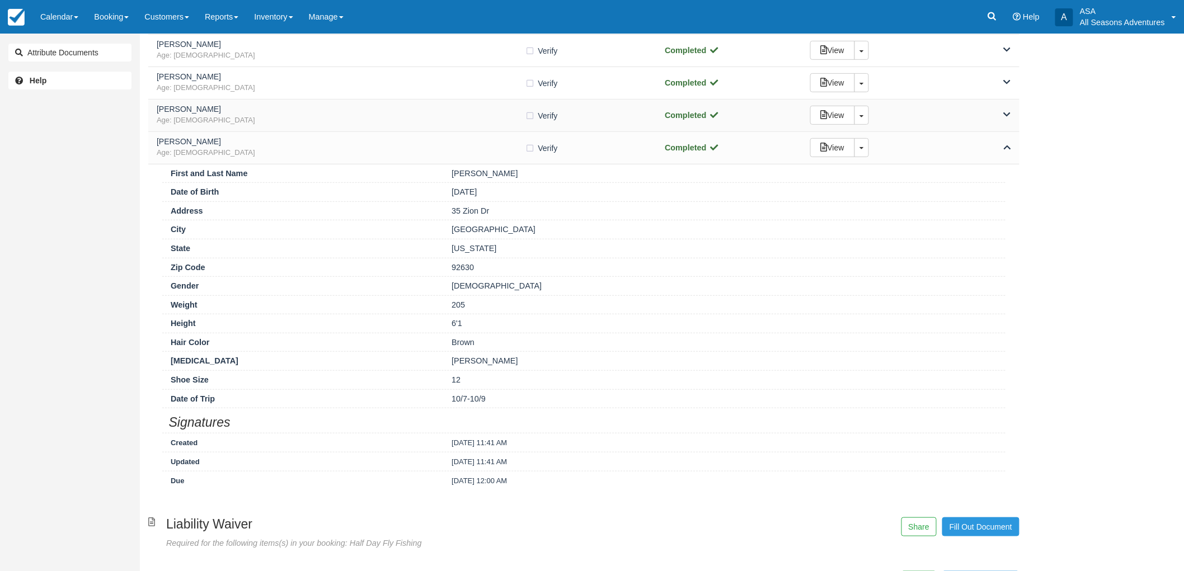
click at [379, 124] on span "Age: [DEMOGRAPHIC_DATA]" at bounding box center [341, 120] width 369 height 11
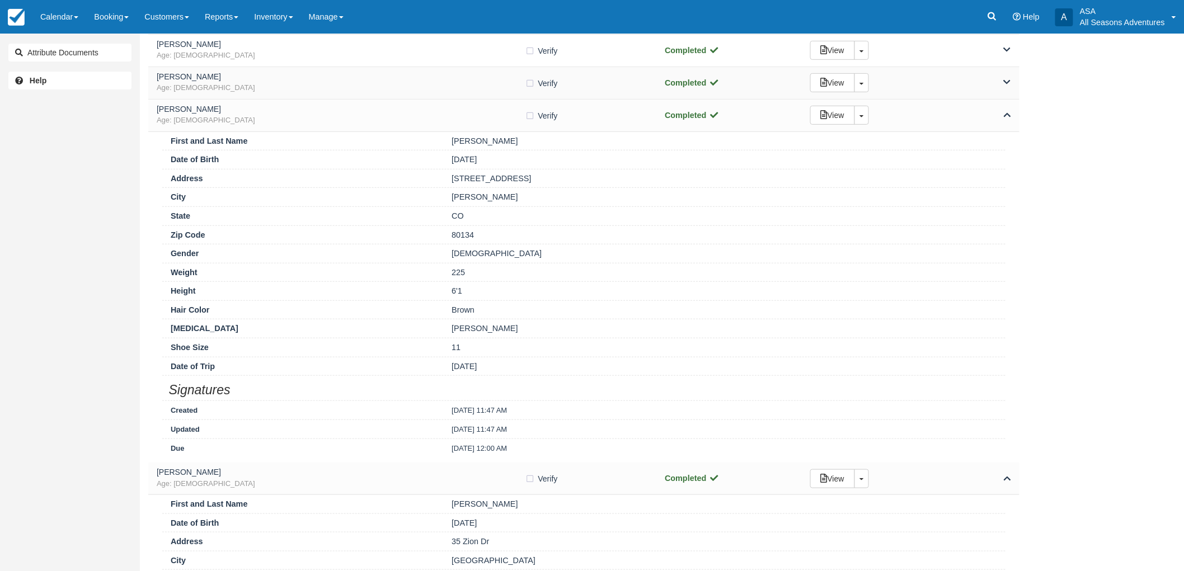
click at [395, 77] on h5 "[PERSON_NAME]" at bounding box center [341, 77] width 369 height 8
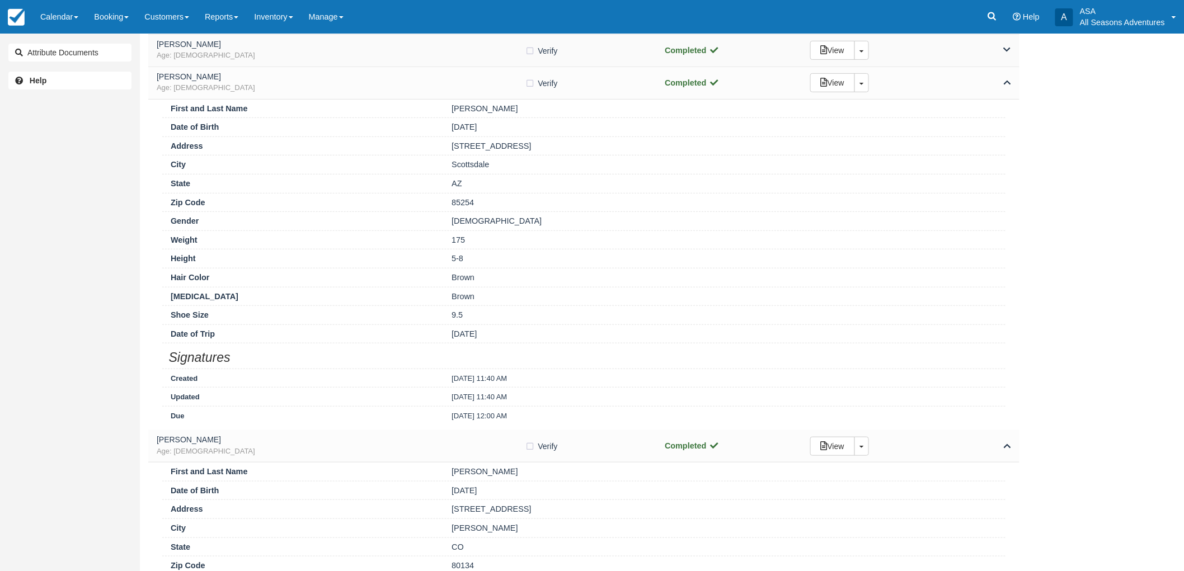
click at [396, 59] on span "Age: [DEMOGRAPHIC_DATA]" at bounding box center [341, 55] width 369 height 11
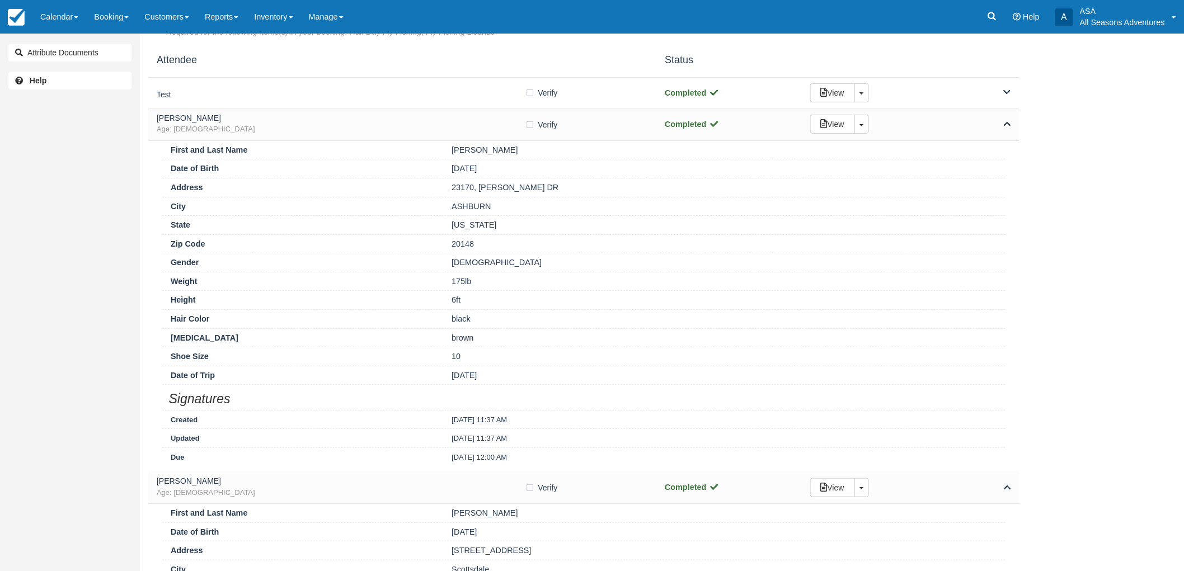
scroll to position [0, 0]
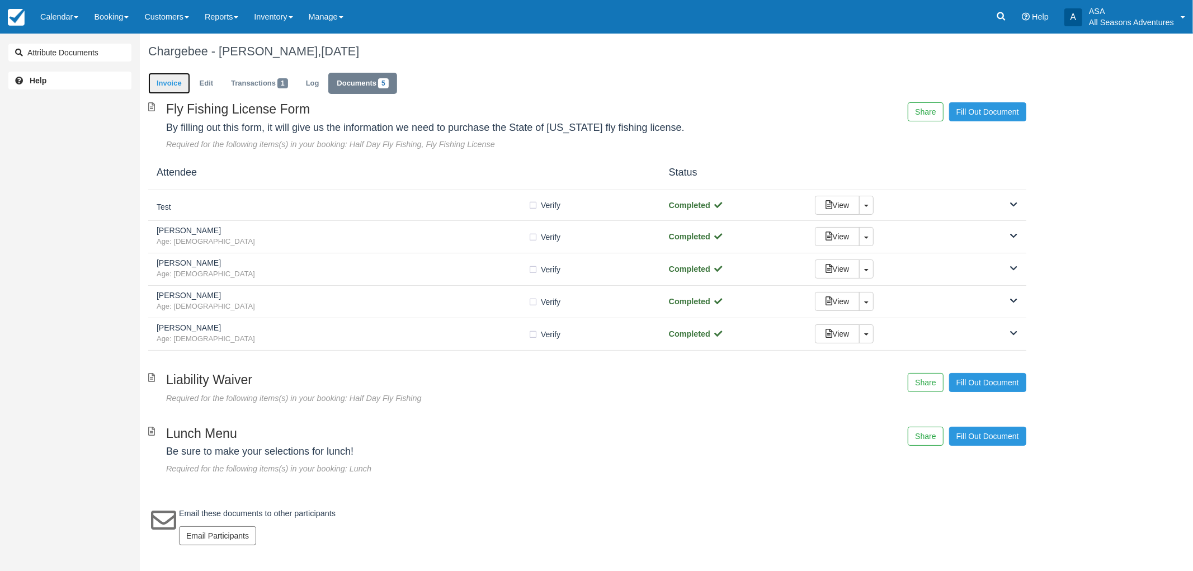
click at [157, 82] on link "Invoice" at bounding box center [169, 84] width 42 height 22
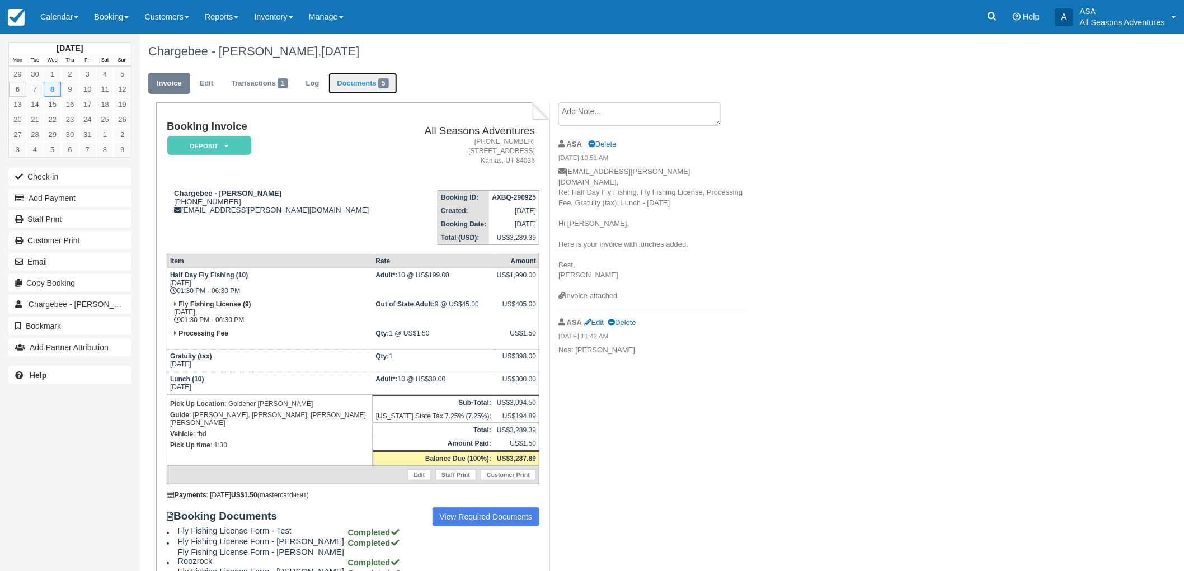
click at [350, 92] on link "Documents 5" at bounding box center [362, 84] width 68 height 22
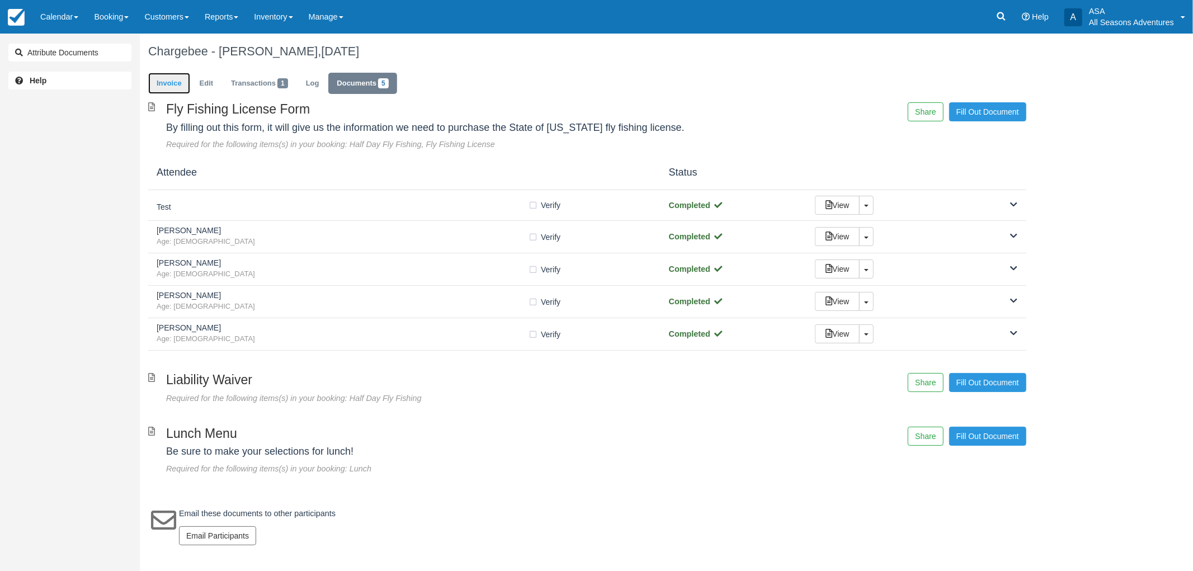
click at [172, 84] on link "Invoice" at bounding box center [169, 84] width 42 height 22
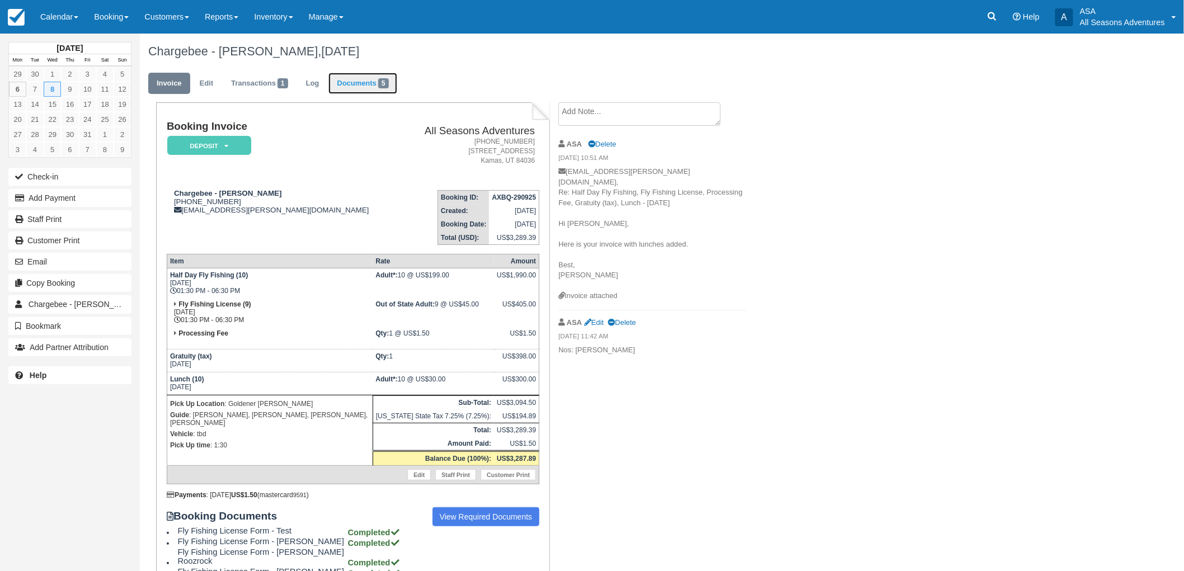
click at [366, 84] on link "Documents 5" at bounding box center [362, 84] width 68 height 22
click at [64, 254] on button "Email" at bounding box center [69, 262] width 123 height 18
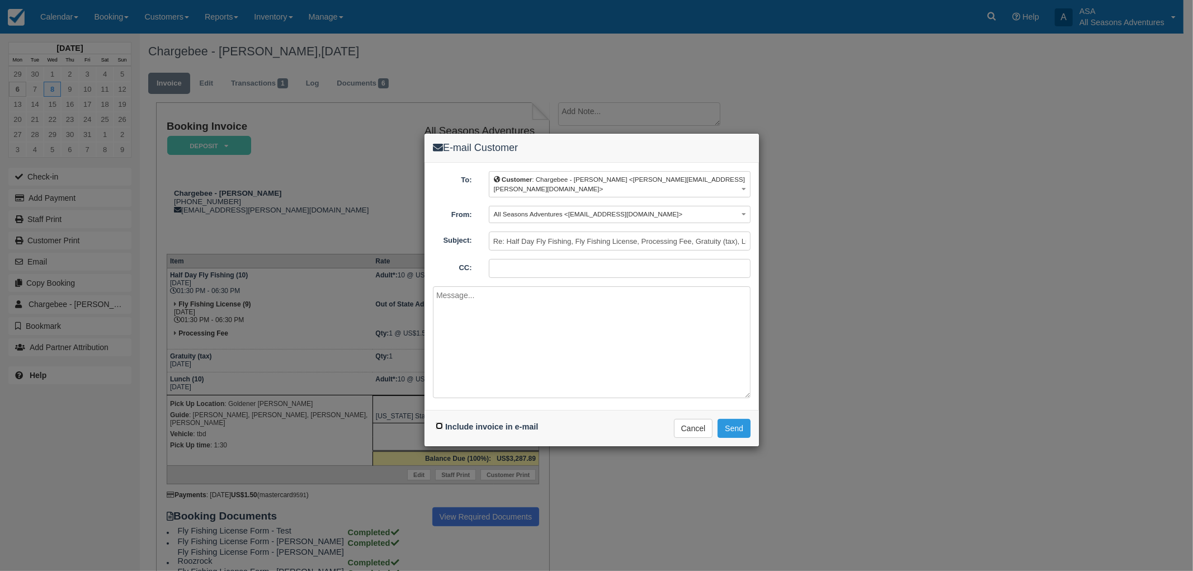
click at [438, 422] on input "Include invoice in e-mail" at bounding box center [439, 425] width 7 height 7
checkbox input "true"
click at [509, 338] on textarea at bounding box center [592, 342] width 318 height 112
click at [467, 321] on textarea "Good afternoon Lauren, Looks like the fly fishing licenses are slowly coming in…" at bounding box center [592, 342] width 318 height 112
click at [469, 329] on textarea "Good afternoon Lauren, Looks like the fly fishing licenses are slowly coming in…" at bounding box center [592, 342] width 318 height 112
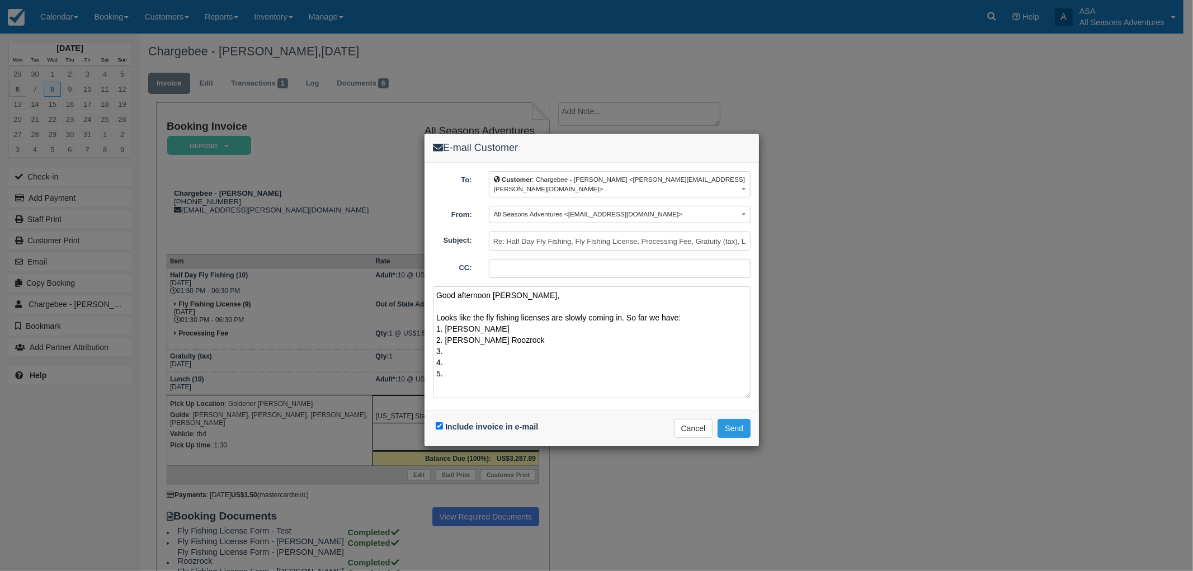
click at [471, 343] on textarea "Good afternoon Lauren, Looks like the fly fishing licenses are slowly coming in…" at bounding box center [592, 342] width 318 height 112
click at [449, 350] on textarea "Good afternoon Lauren, Looks like the fly fishing licenses are slowly coming in…" at bounding box center [592, 342] width 318 height 112
click at [468, 364] on textarea "Good afternoon Lauren, Looks like the fly fishing licenses are slowly coming in…" at bounding box center [592, 342] width 318 height 112
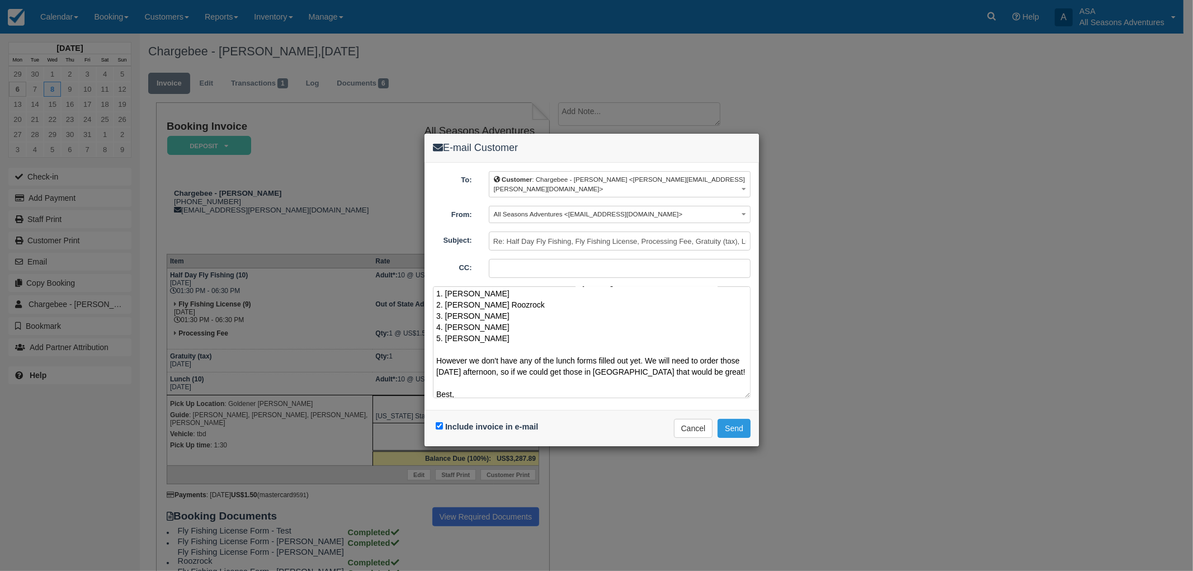
scroll to position [46, 0]
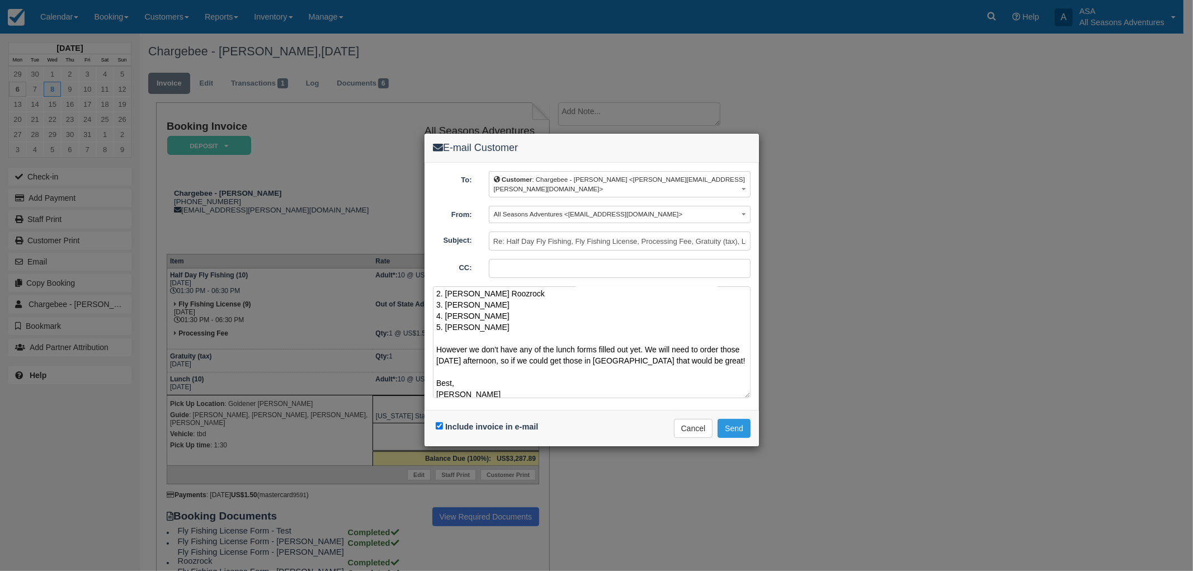
click at [722, 349] on textarea "Good afternoon Lauren, Looks like the fly fishing licenses are slowly coming in…" at bounding box center [592, 342] width 318 height 112
click at [502, 369] on textarea "Good afternoon Lauren, Looks like the fly fishing licenses are slowly coming in…" at bounding box center [592, 342] width 318 height 112
paste textarea "[URL][DOMAIN_NAME]"
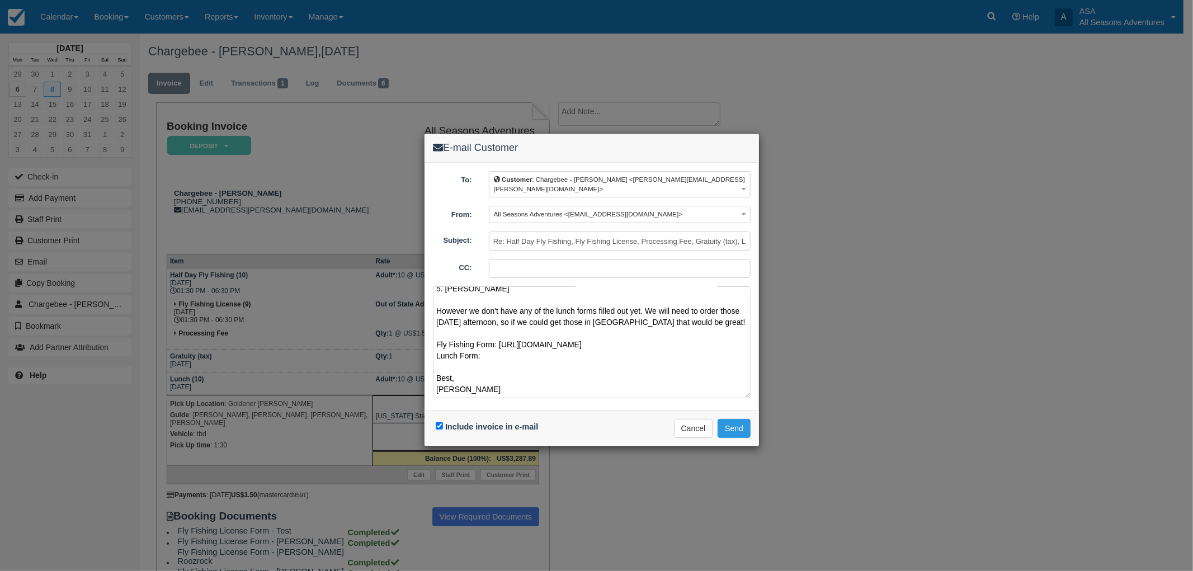
click at [540, 347] on textarea "Good afternoon Lauren, Looks like the fly fishing licenses are slowly coming in…" at bounding box center [592, 342] width 318 height 112
paste textarea "https://allseasonsadventures.checkfront.com/reserve/document/?template_id=7&id=…"
click at [603, 328] on textarea "Good afternoon Lauren, Looks like the fly fishing licenses are slowly coming in…" at bounding box center [592, 342] width 318 height 112
click at [596, 330] on textarea "Good afternoon Lauren, Looks like the fly fishing licenses are slowly coming in…" at bounding box center [592, 342] width 318 height 112
click at [592, 333] on textarea "Good afternoon Lauren, Looks like the fly fishing licenses are slowly coming in…" at bounding box center [592, 342] width 318 height 112
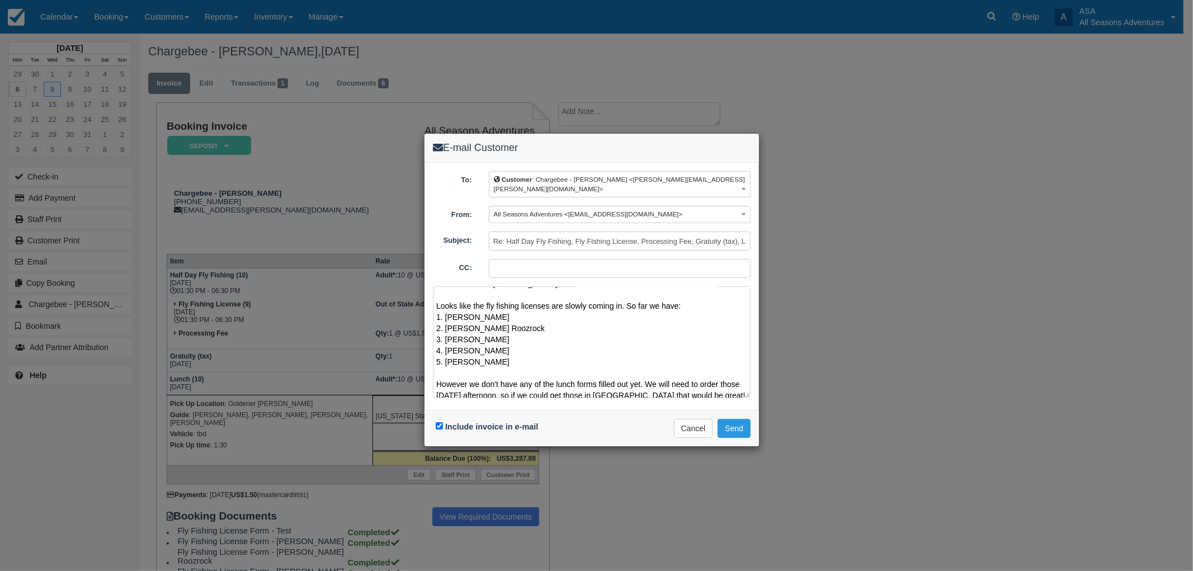
scroll to position [0, 0]
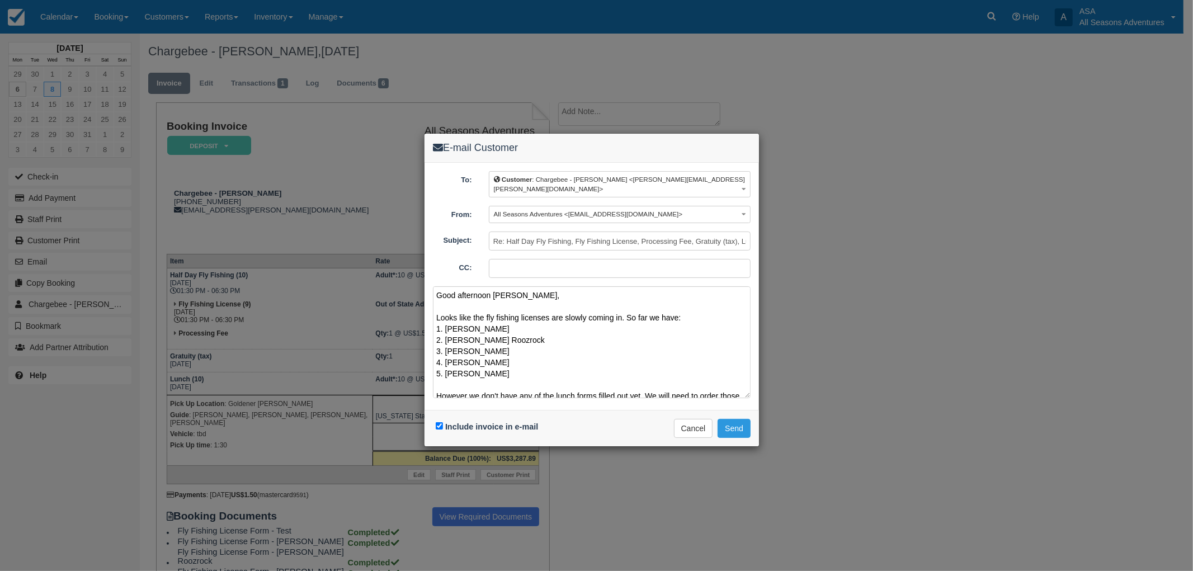
click at [549, 305] on textarea "Good afternoon Lauren, Looks like the fly fishing licenses are slowly coming in…" at bounding box center [592, 342] width 318 height 112
type textarea "Good afternoon Lauren, Looks like the fly fishing forms are slowly coming in. S…"
click at [729, 422] on button "Send" at bounding box center [734, 428] width 33 height 19
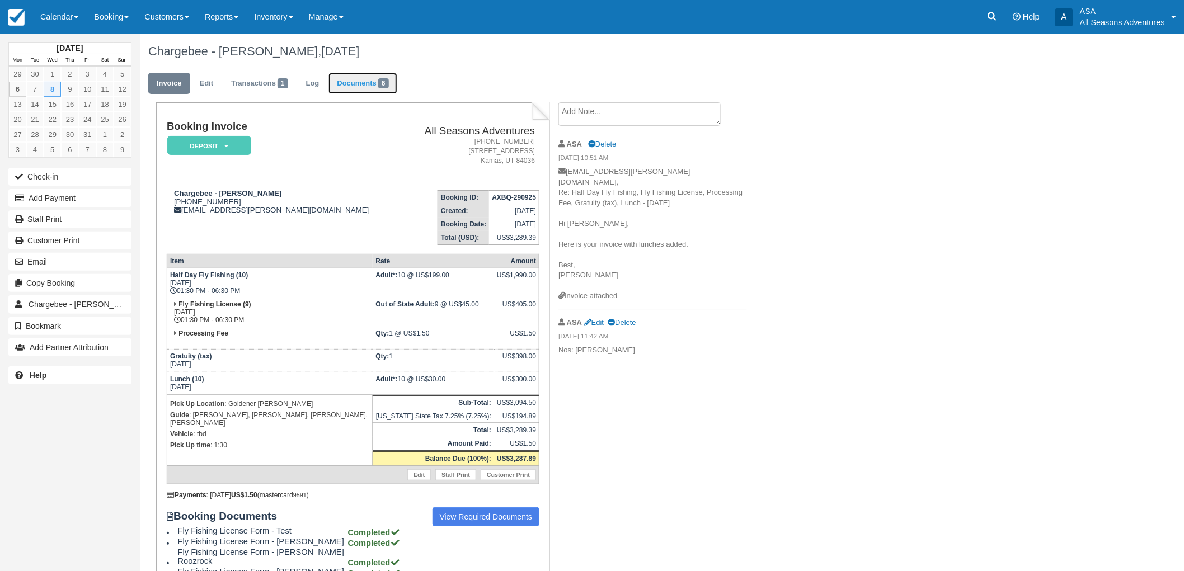
click at [386, 82] on span "6" at bounding box center [383, 83] width 11 height 10
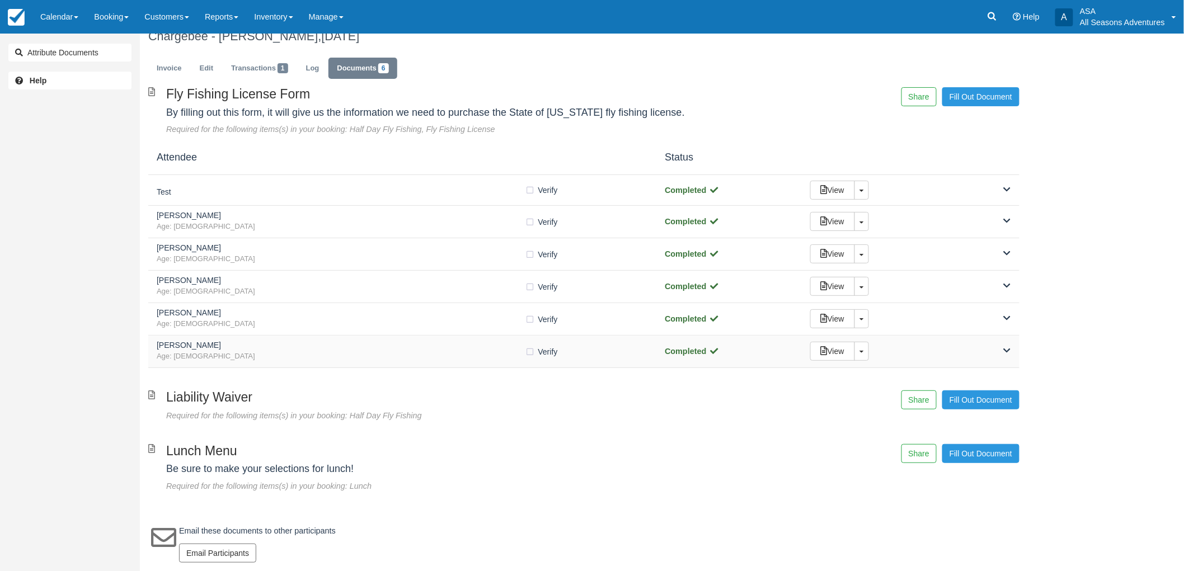
scroll to position [18, 0]
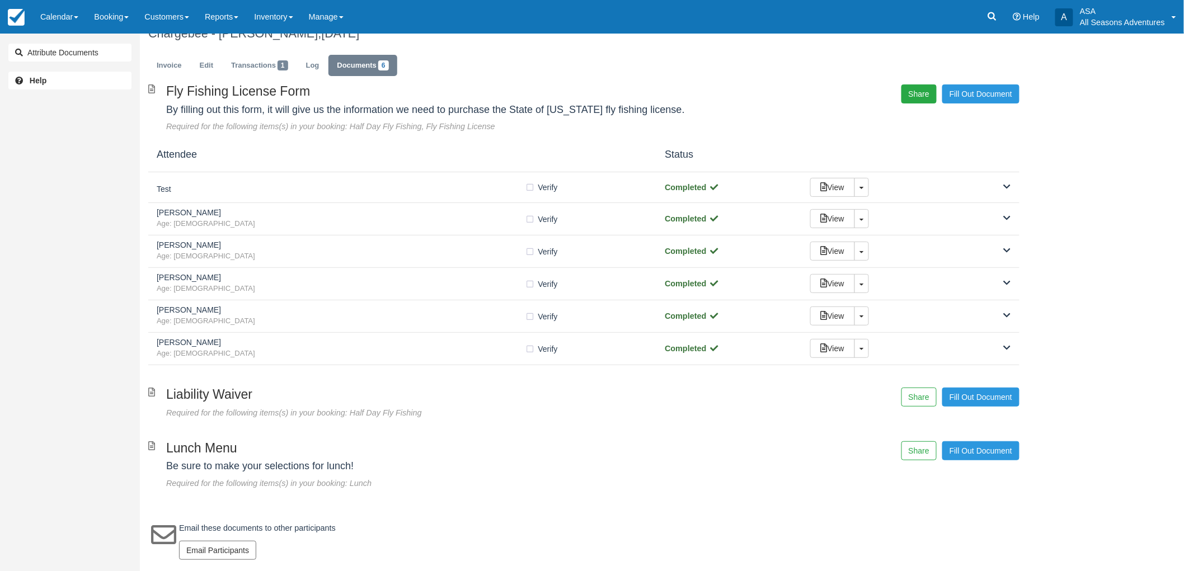
click at [905, 93] on button "Share" at bounding box center [918, 93] width 35 height 19
click at [988, 54] on div "https://allseasonsadventures.checkfront.com/reserve/document/?template_id=4&id=…" at bounding box center [919, 63] width 152 height 29
click at [983, 58] on span "Copy" at bounding box center [970, 63] width 32 height 19
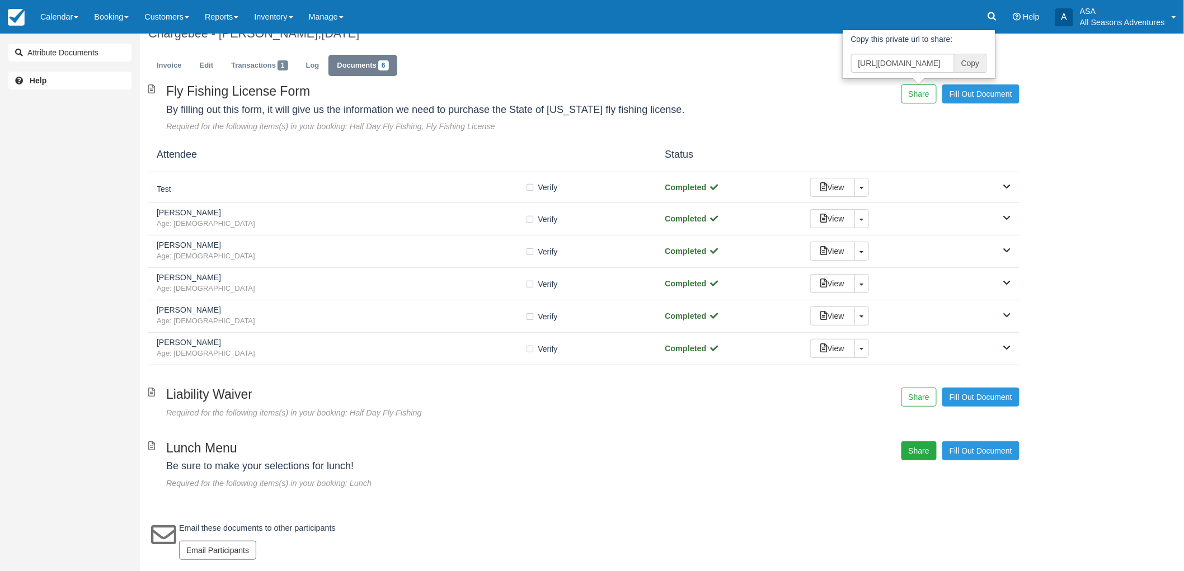
click at [915, 441] on button "Share" at bounding box center [918, 450] width 35 height 19
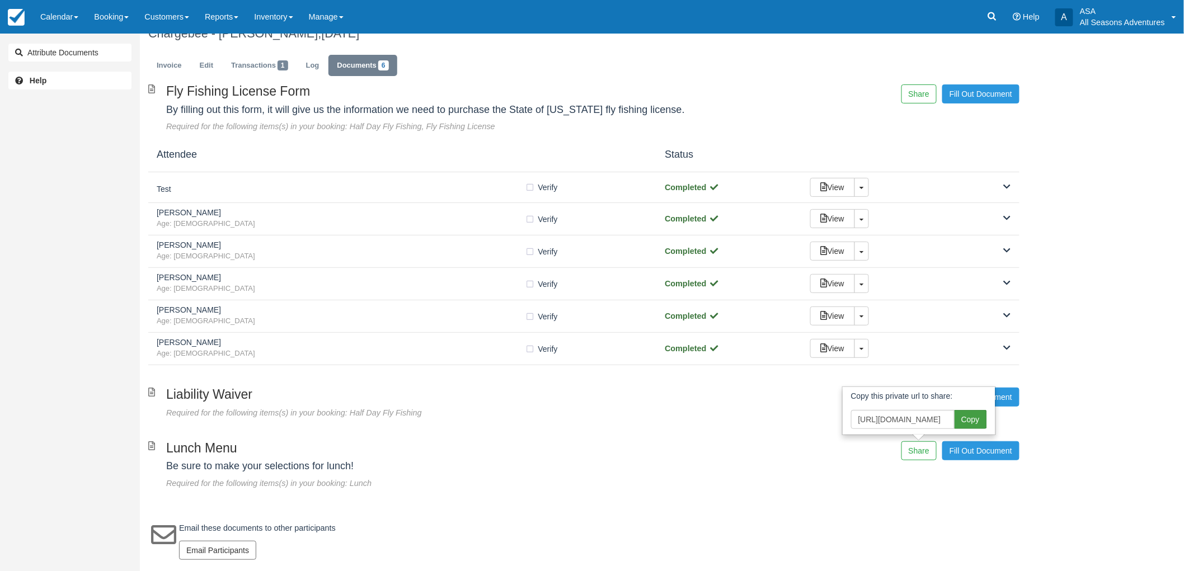
click at [960, 420] on span "Copy" at bounding box center [970, 419] width 32 height 19
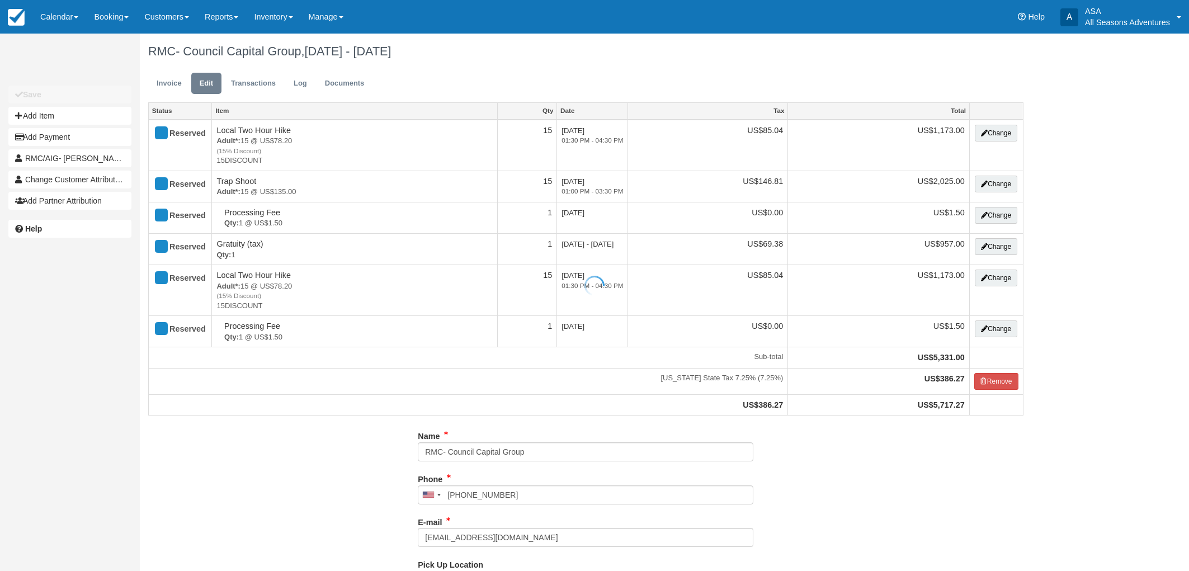
select select "Kamas Valley Lions Gun Club: [STREET_ADDRESS]"
type input "[PHONE_NUMBER]"
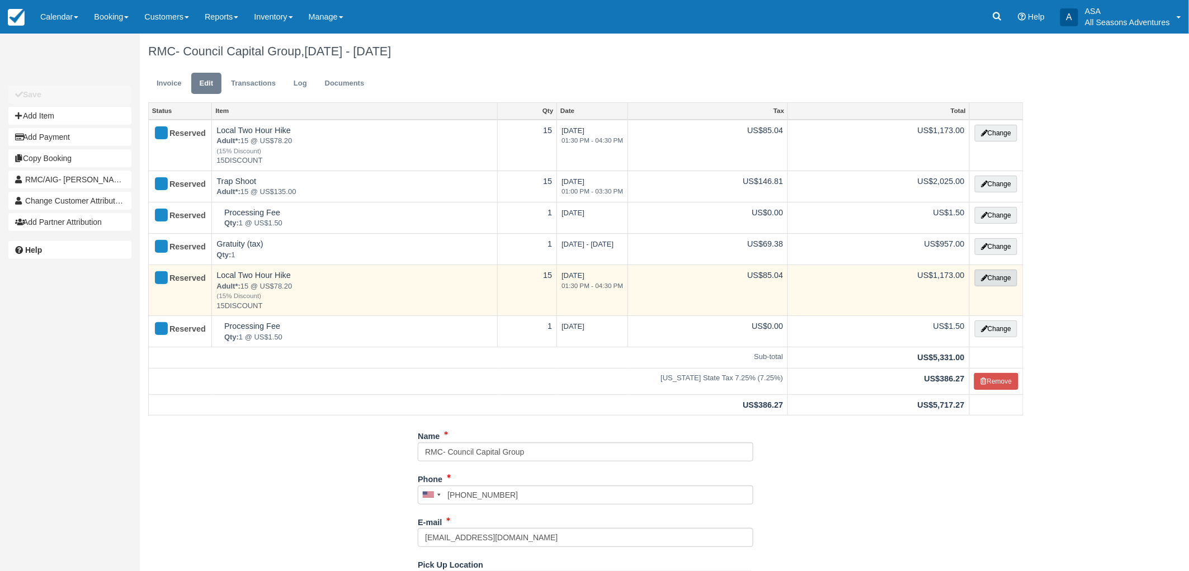
click at [1000, 279] on button "Change" at bounding box center [996, 278] width 43 height 17
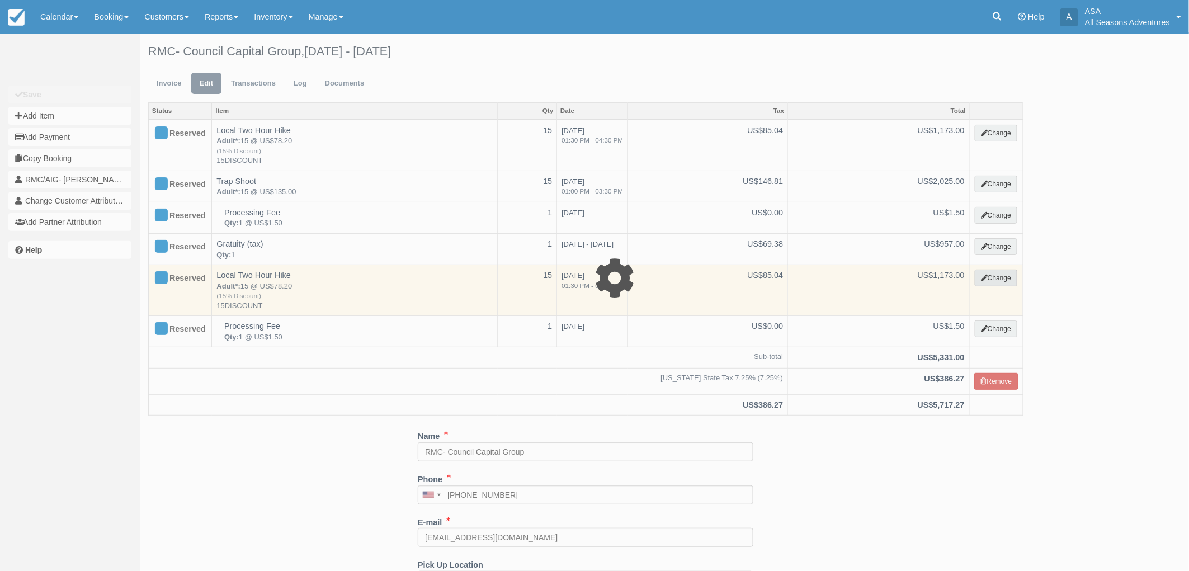
select select "2"
type input "1173.00"
type input "15DISCOUNT"
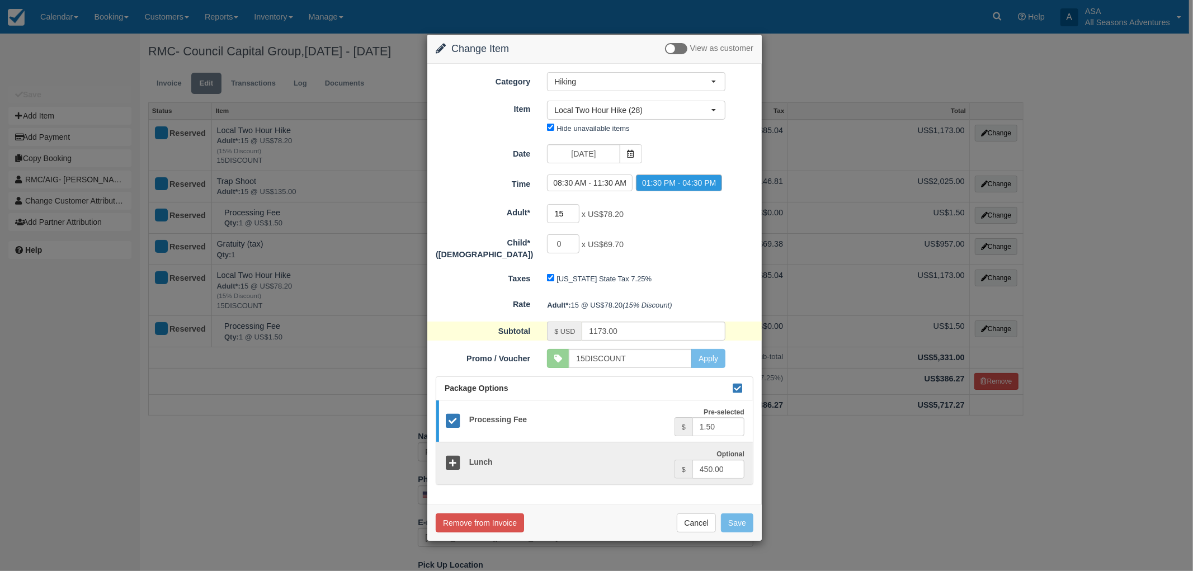
drag, startPoint x: 564, startPoint y: 213, endPoint x: 548, endPoint y: 211, distance: 15.8
click at [548, 211] on input "15" at bounding box center [563, 213] width 32 height 19
type input "23"
type input "1798.60"
click at [732, 523] on button "Save" at bounding box center [737, 523] width 32 height 19
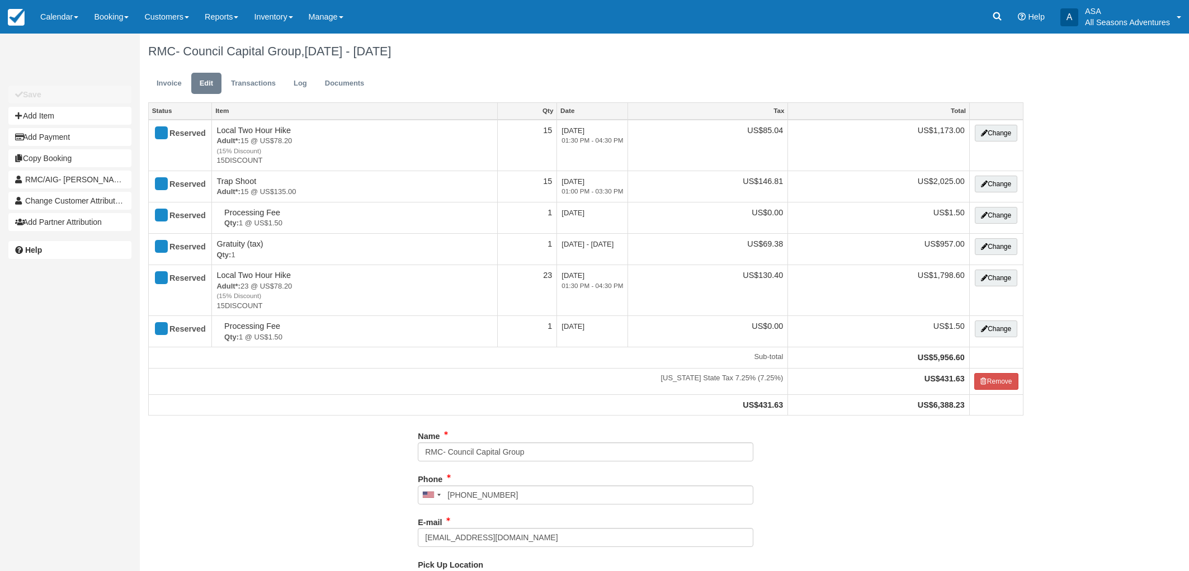
select select "Kamas Valley Lions Gun Club: 3050 W 200S, Kamas, UT"
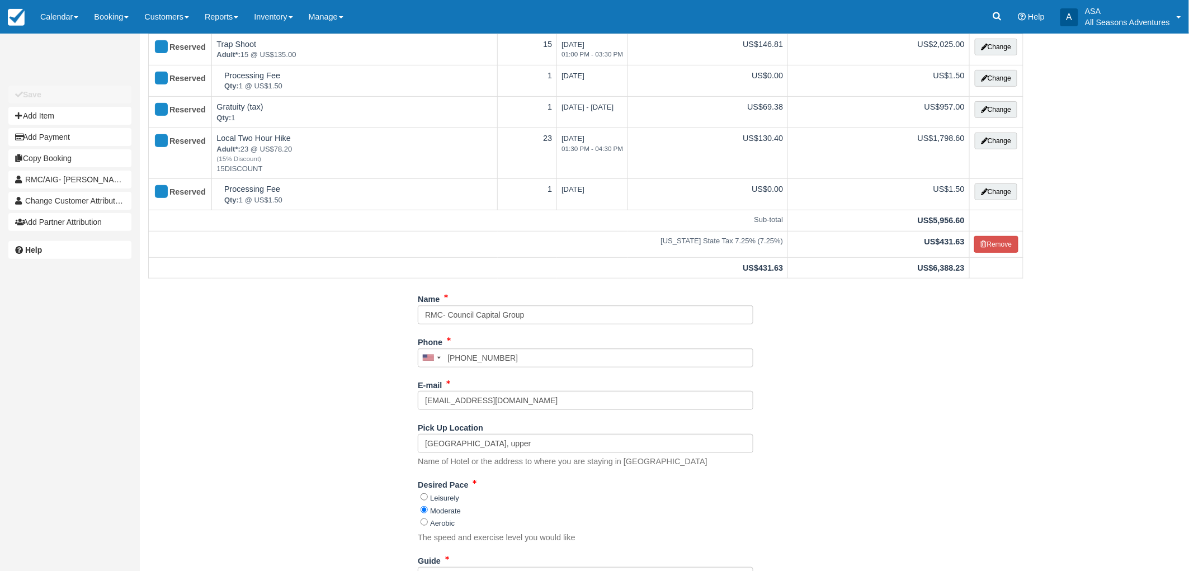
scroll to position [331, 0]
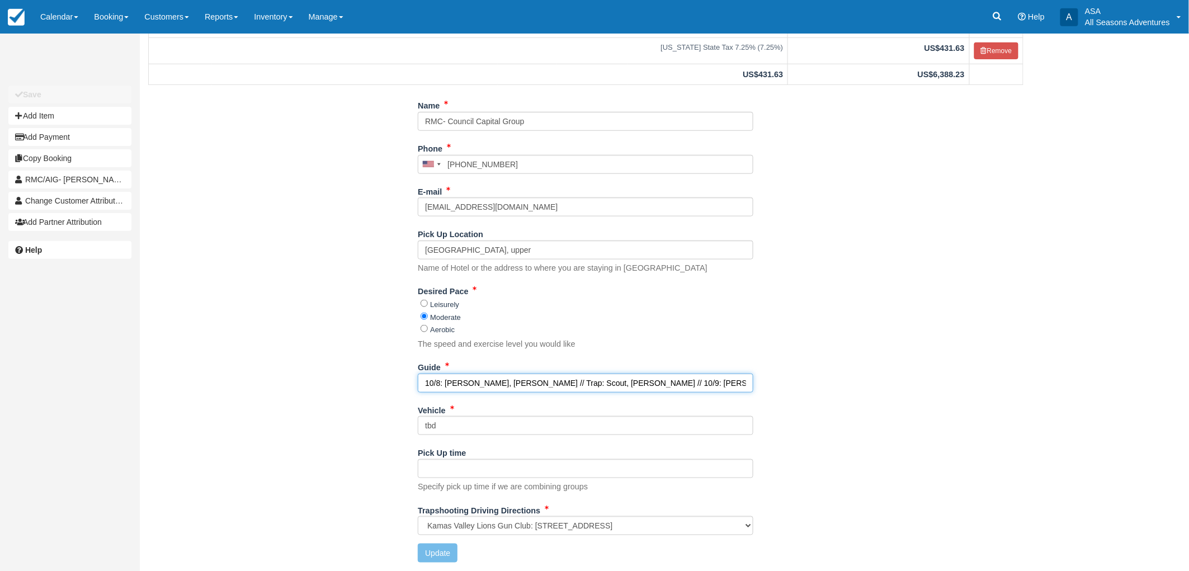
click at [730, 383] on input "10/8: Gordo, Harry, Logan // Trap: Scout, Shakira // 10/9: Gordo, Brandon, Shak…" at bounding box center [586, 383] width 336 height 19
type input "10/8: Gordo, Harry, Logan // Trap: Scout, Shakira // 10/9: Gordo, Brandon, Shak…"
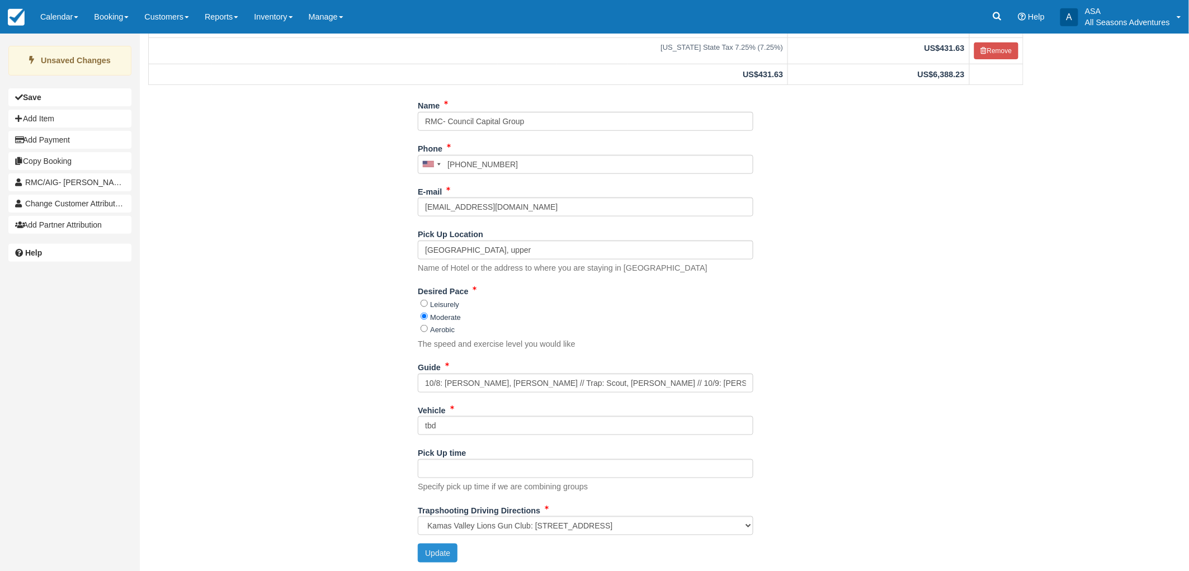
click at [454, 555] on button "Update" at bounding box center [438, 553] width 40 height 19
type input "+18012596116"
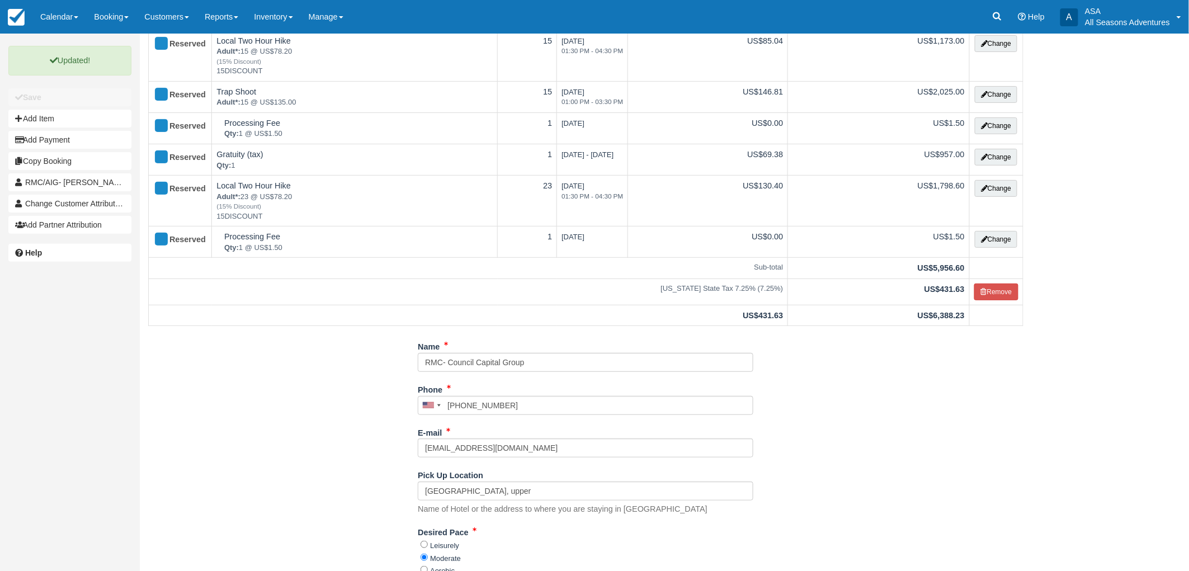
scroll to position [0, 0]
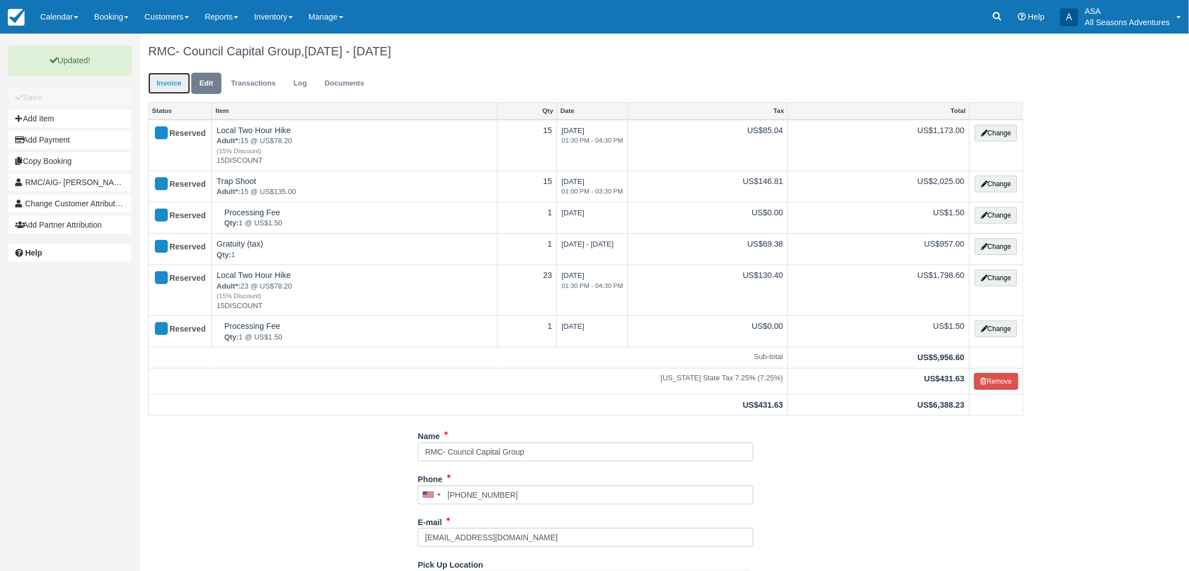
click at [179, 88] on link "Invoice" at bounding box center [169, 84] width 42 height 22
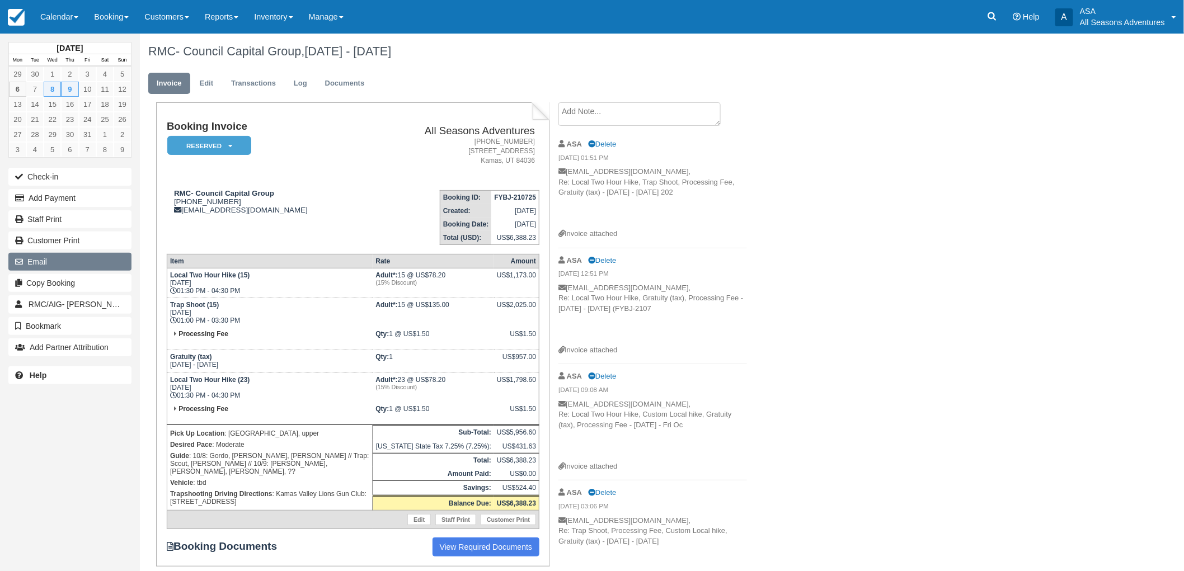
click at [43, 258] on button "Email" at bounding box center [69, 262] width 123 height 18
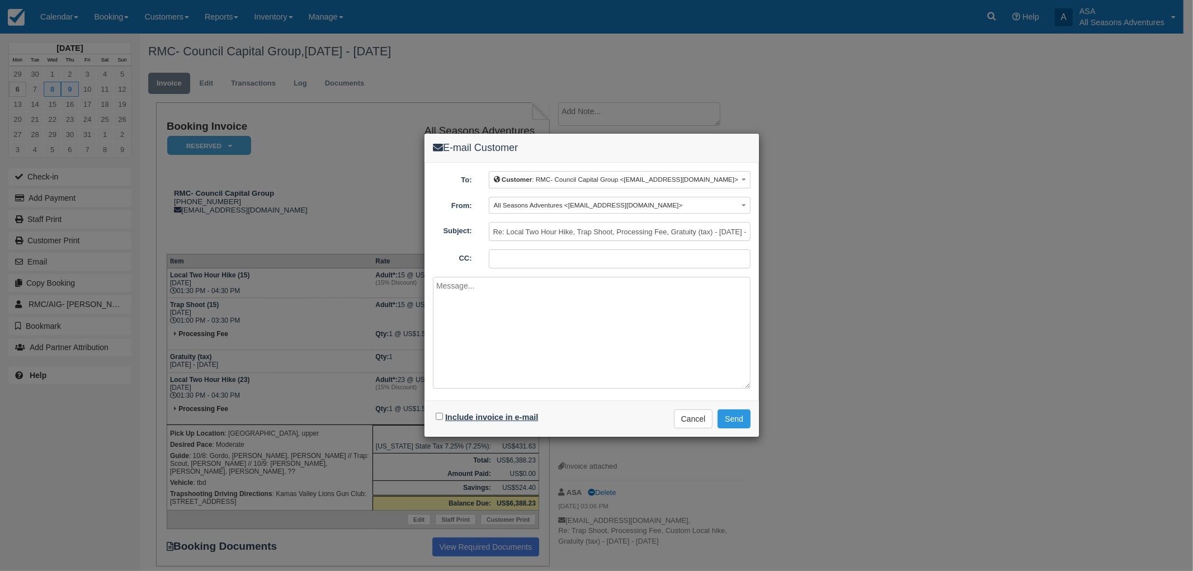
click at [471, 415] on label "Include invoice in e-mail" at bounding box center [491, 417] width 93 height 9
click at [443, 415] on input "Include invoice in e-mail" at bounding box center [439, 416] width 7 height 7
checkbox input "true"
click at [506, 333] on textarea at bounding box center [592, 333] width 318 height 112
type textarea "Here is the new invoice with the updated count of 23 guests on Thursday."
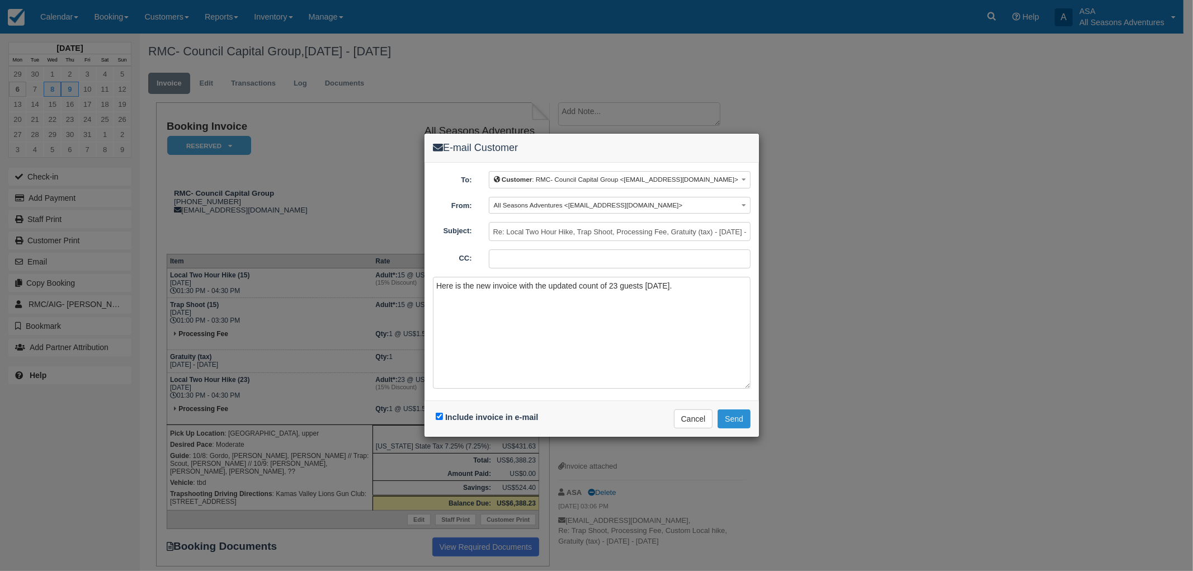
click at [741, 413] on button "Send" at bounding box center [734, 418] width 33 height 19
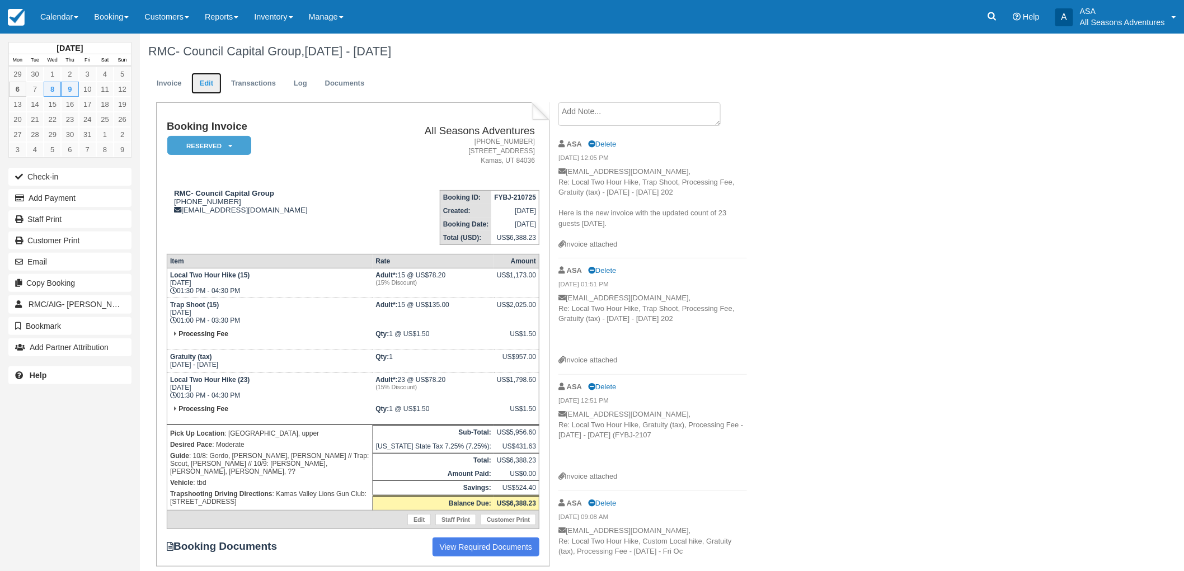
click at [209, 85] on link "Edit" at bounding box center [206, 84] width 30 height 22
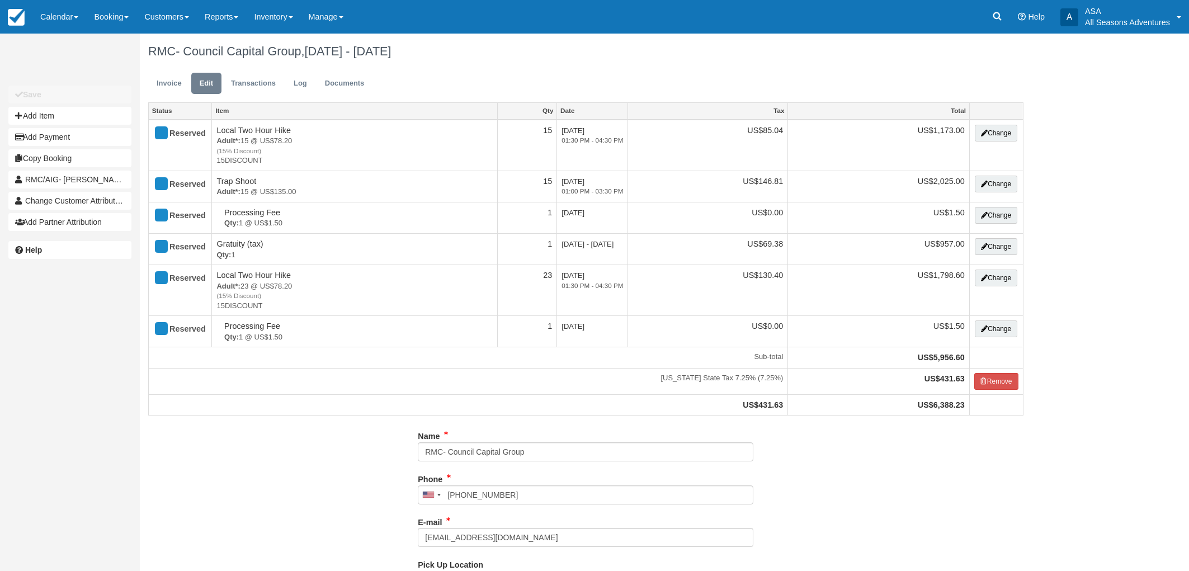
select select "Kamas Valley Lions Gun Club: [STREET_ADDRESS]"
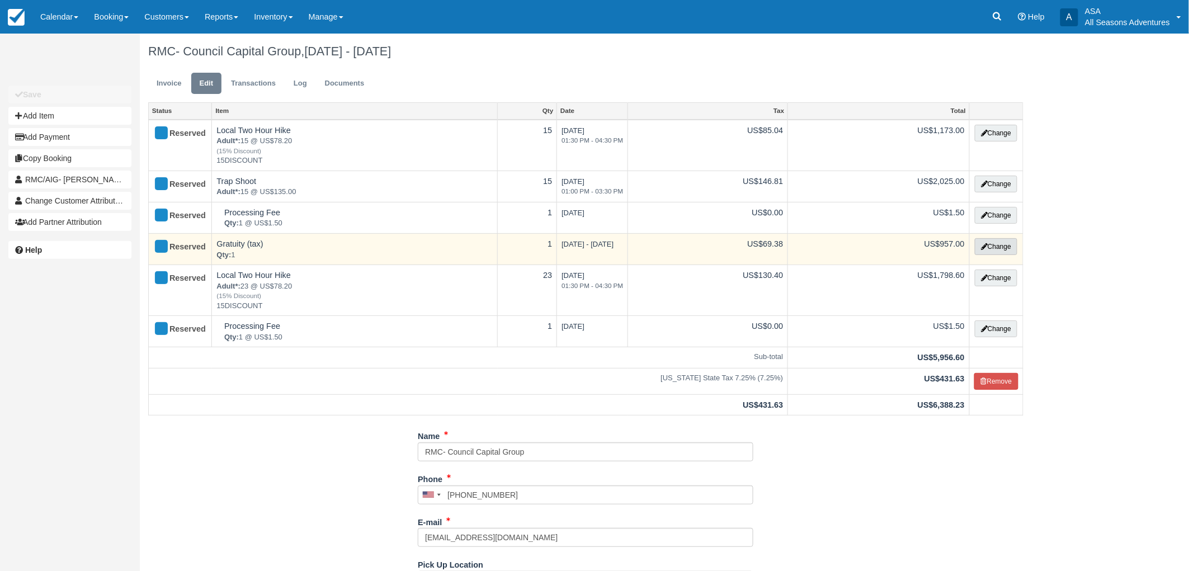
click at [1001, 252] on button "Change" at bounding box center [996, 246] width 43 height 17
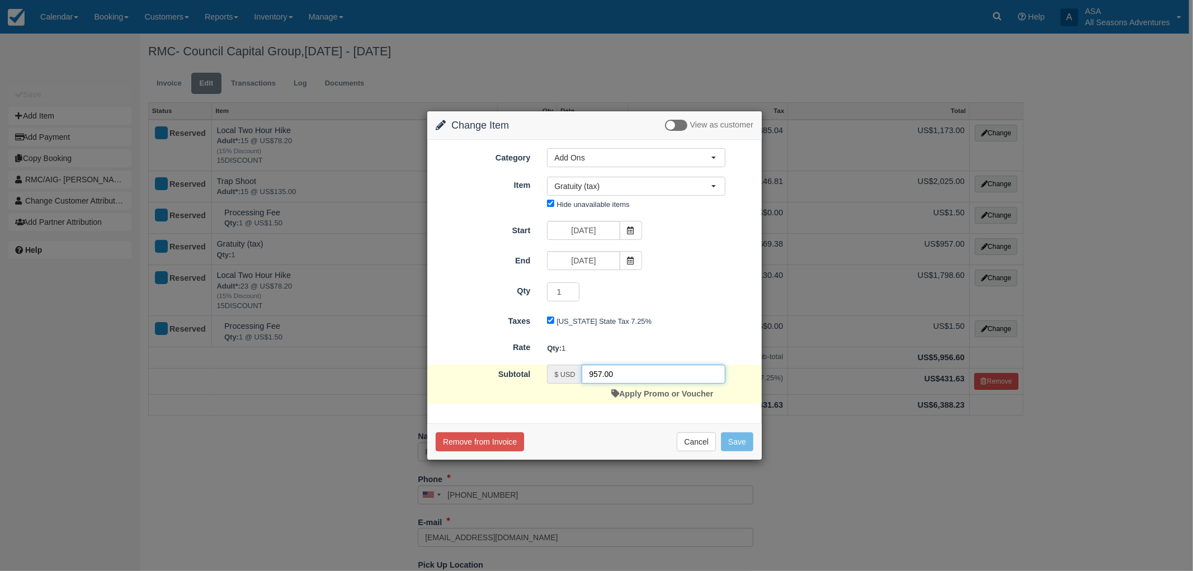
drag, startPoint x: 624, startPoint y: 376, endPoint x: 548, endPoint y: 376, distance: 76.1
click at [548, 376] on div "$ USD 957.00" at bounding box center [636, 374] width 178 height 19
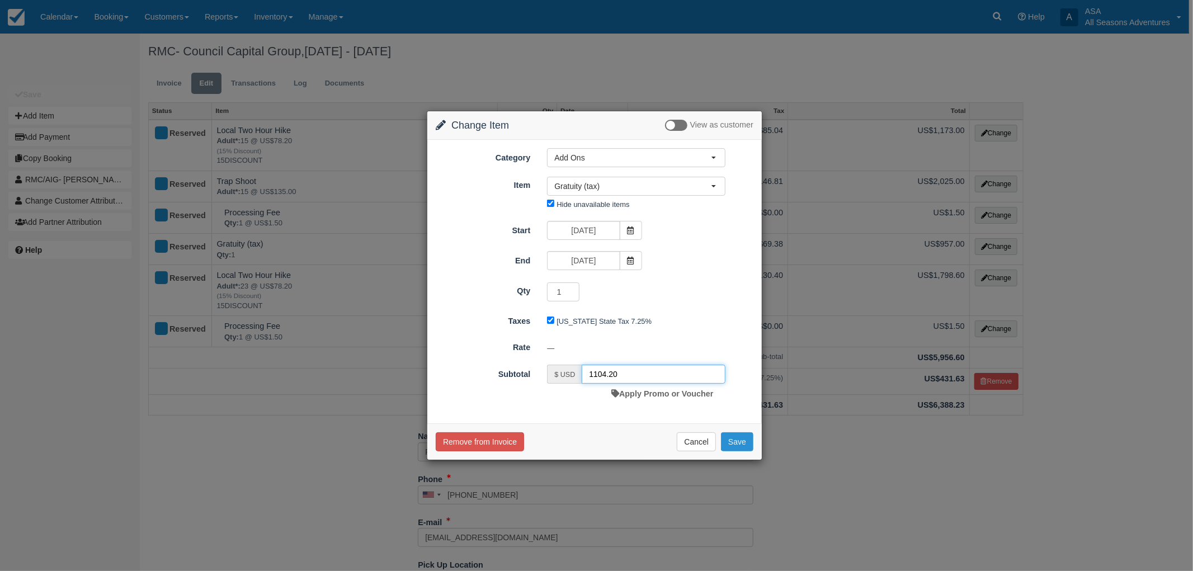
type input "1104.20"
click at [730, 440] on button "Save" at bounding box center [737, 441] width 32 height 19
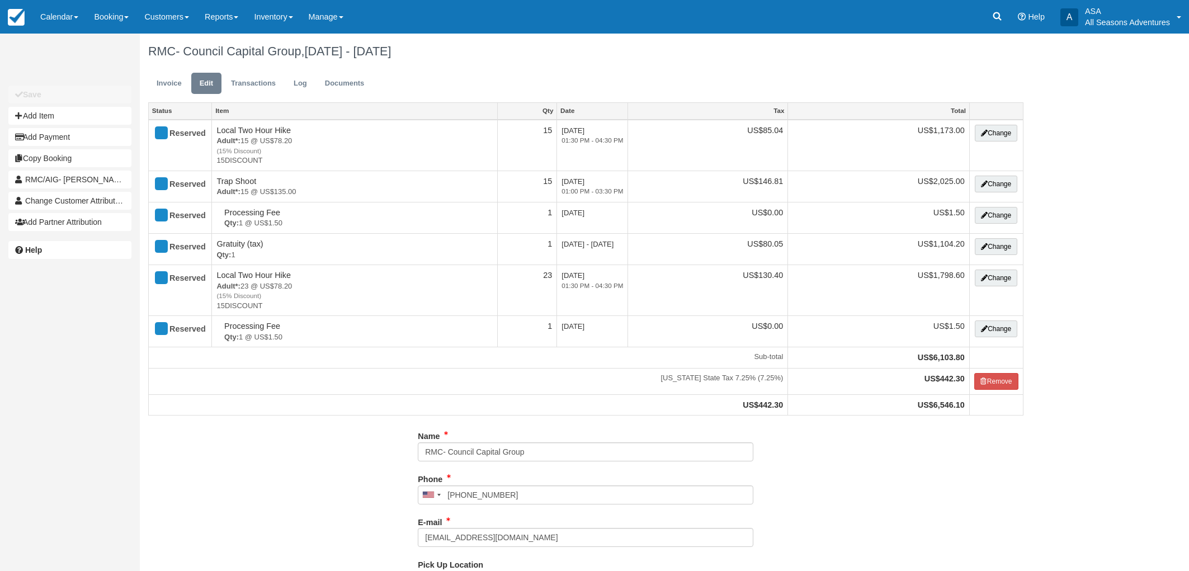
select select "Kamas Valley Lions Gun Club: 3050 W 200S, Kamas, UT"
click at [182, 81] on link "Invoice" at bounding box center [169, 84] width 42 height 22
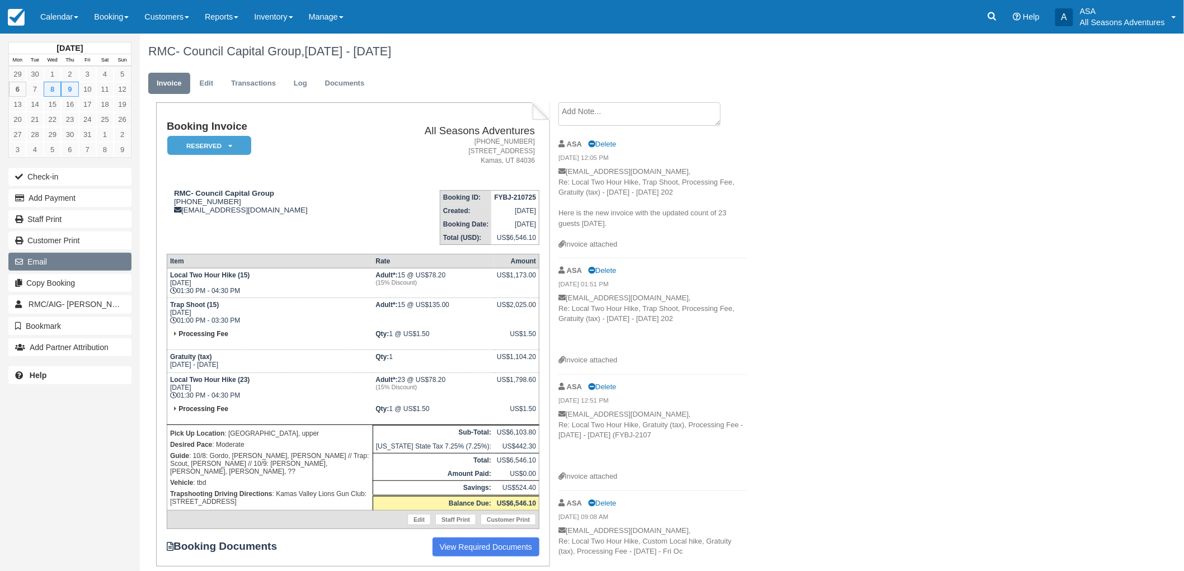
click at [58, 263] on button "Email" at bounding box center [69, 262] width 123 height 18
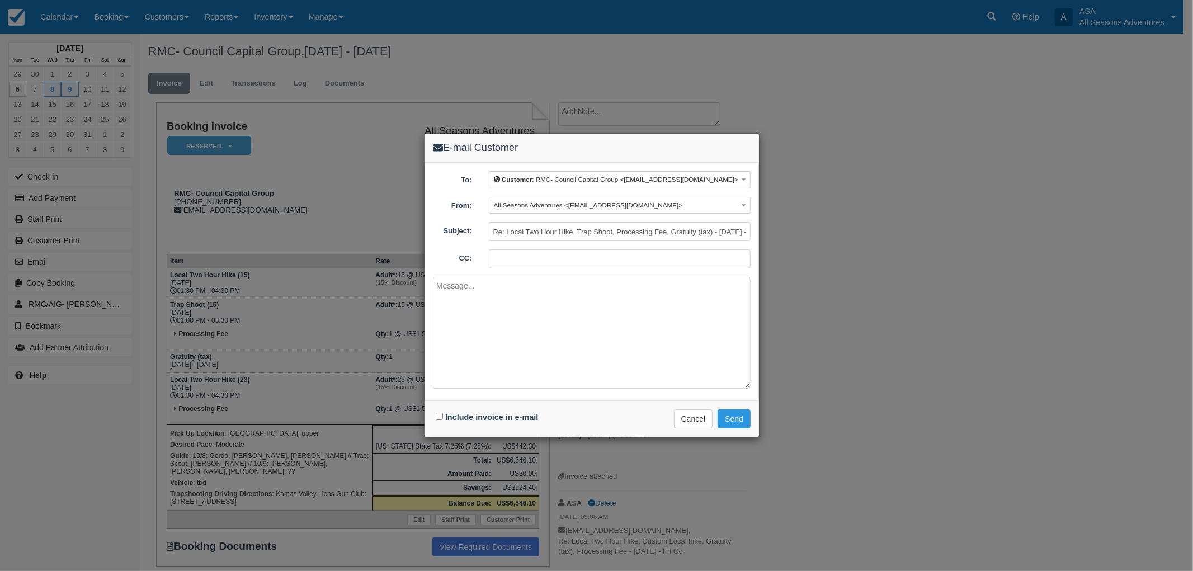
click at [472, 412] on div "Include invoice in e-mail" at bounding box center [488, 417] width 111 height 16
click at [450, 422] on label "Include invoice in e-mail" at bounding box center [491, 417] width 93 height 9
click at [443, 420] on input "Include invoice in e-mail" at bounding box center [439, 416] width 7 height 7
checkbox input "true"
click at [489, 342] on textarea at bounding box center [592, 333] width 318 height 112
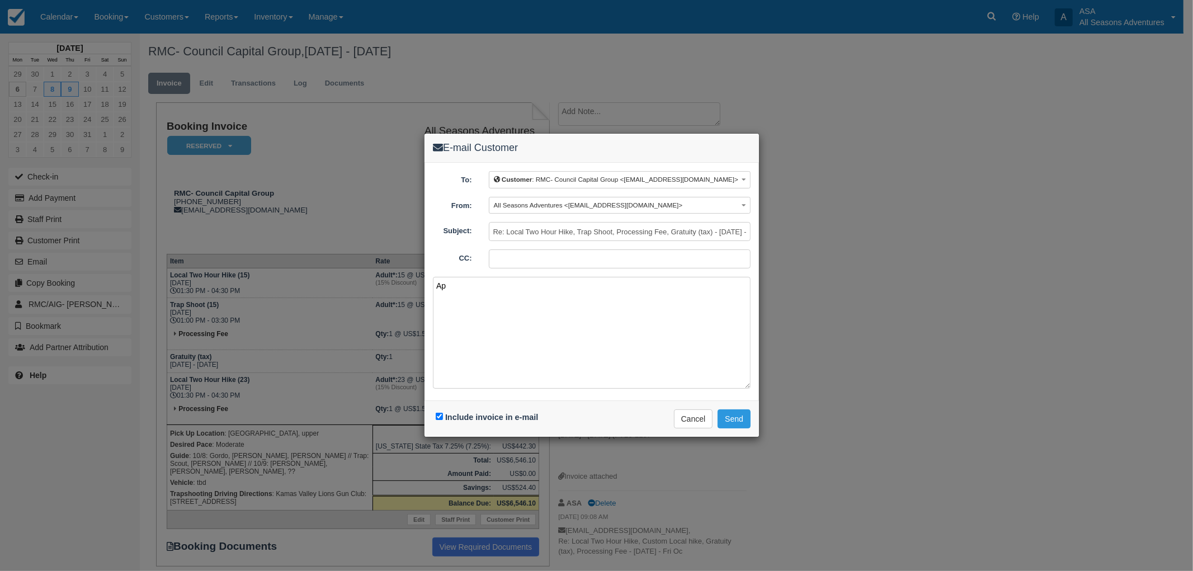
type textarea "A"
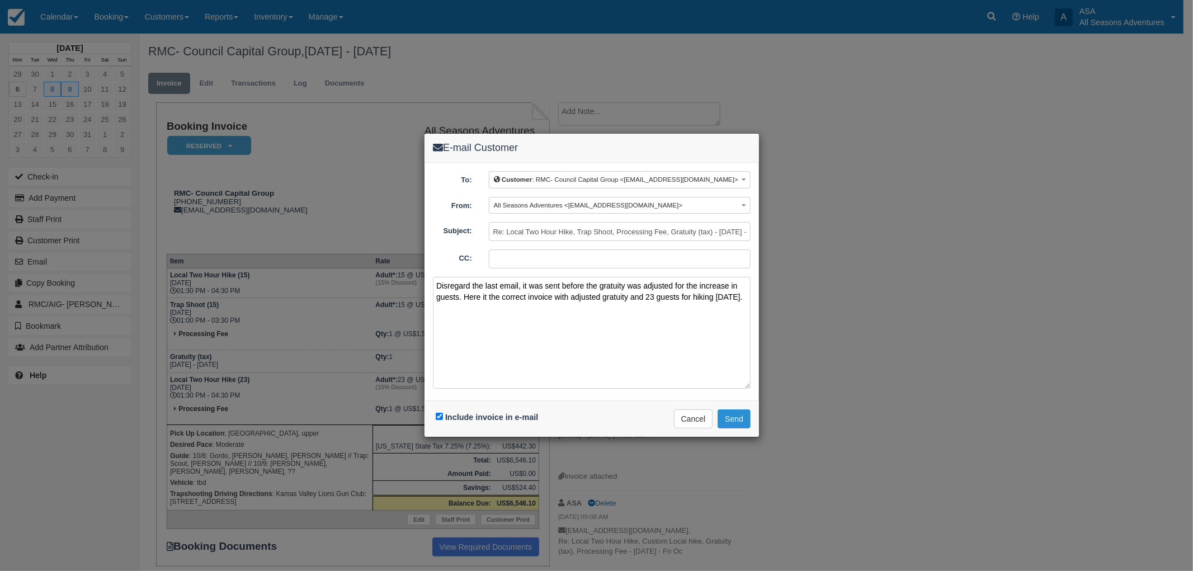
type textarea "Disregard the last email, it was sent before the gratuity was adjusted for the …"
click at [731, 414] on button "Send" at bounding box center [734, 418] width 33 height 19
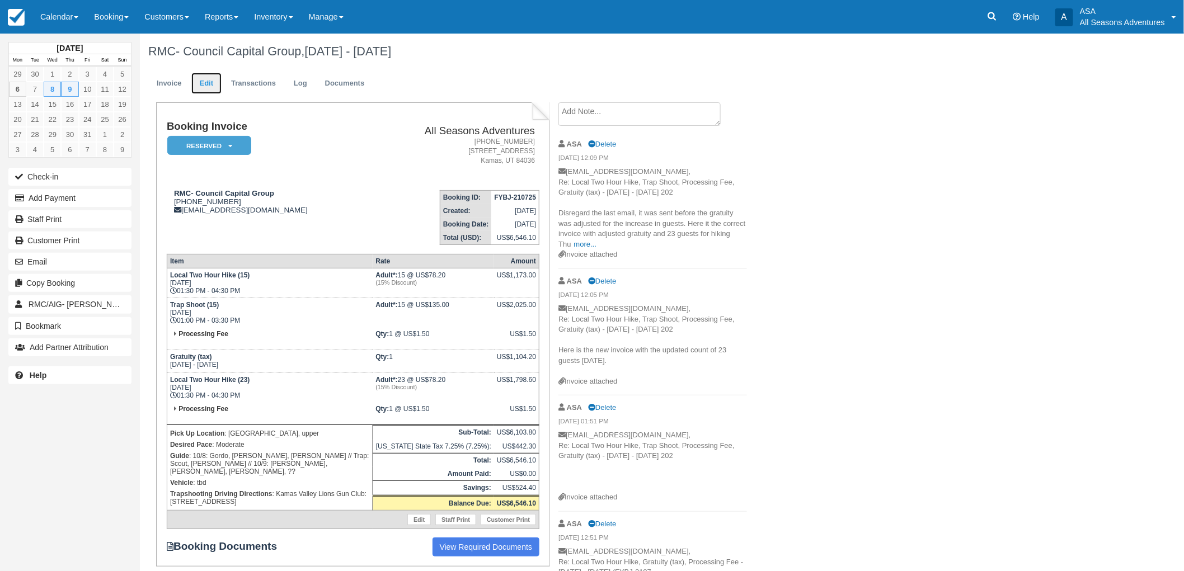
click at [209, 82] on link "Edit" at bounding box center [206, 84] width 30 height 22
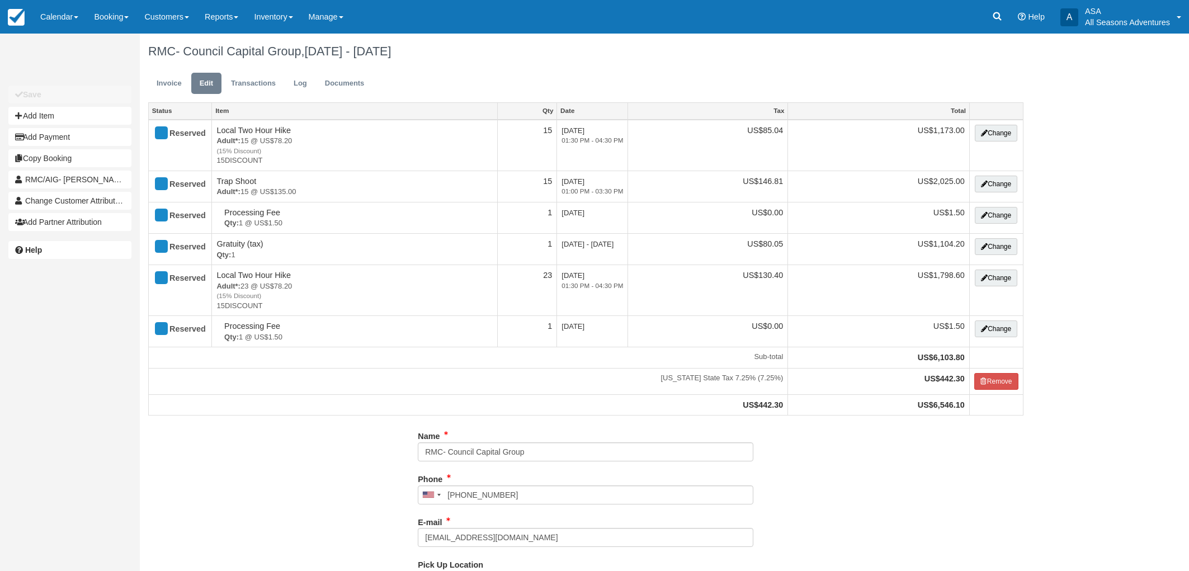
select select "Kamas Valley Lions Gun Club: [STREET_ADDRESS]"
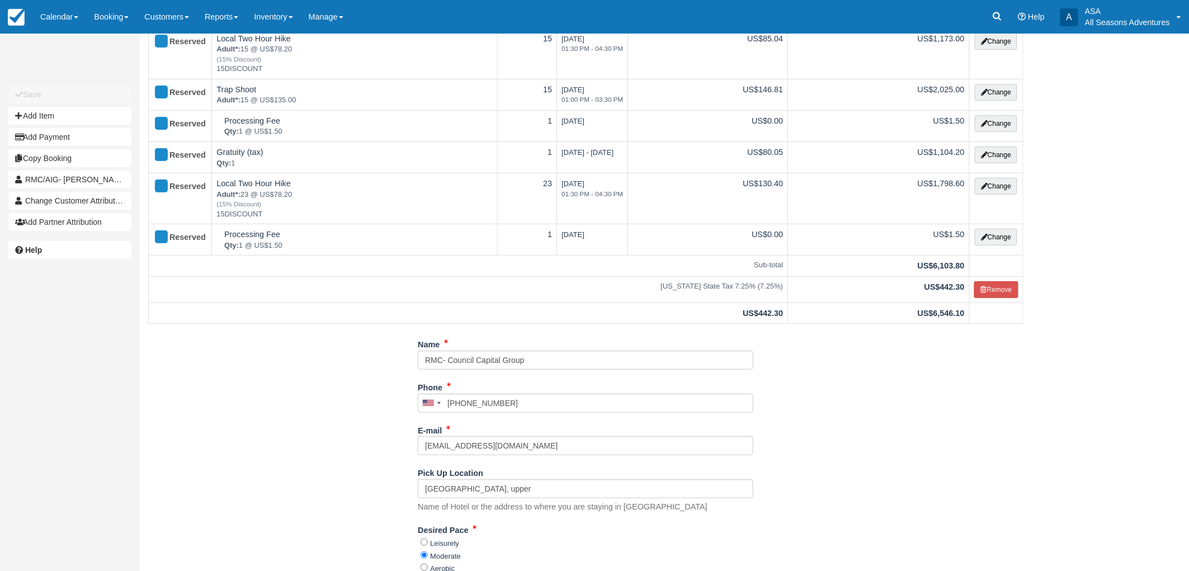
scroll to position [310, 0]
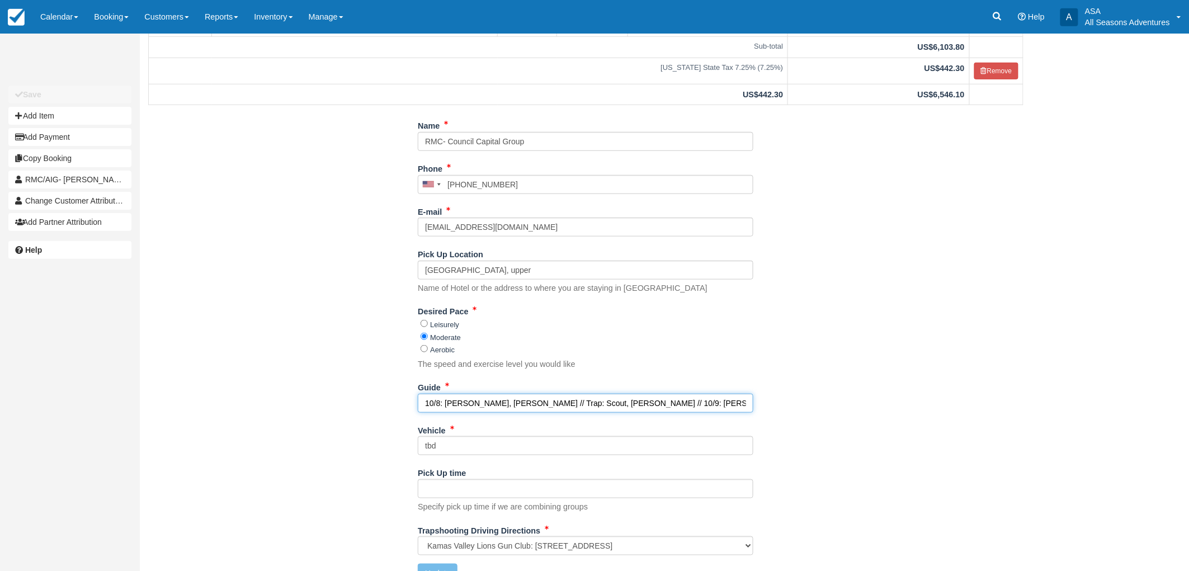
click at [733, 401] on input "10/8: Gordo, Harry, Logan // Trap: Scout, Shakira // 10/9: Gordo, Brandon, Shak…" at bounding box center [586, 403] width 336 height 19
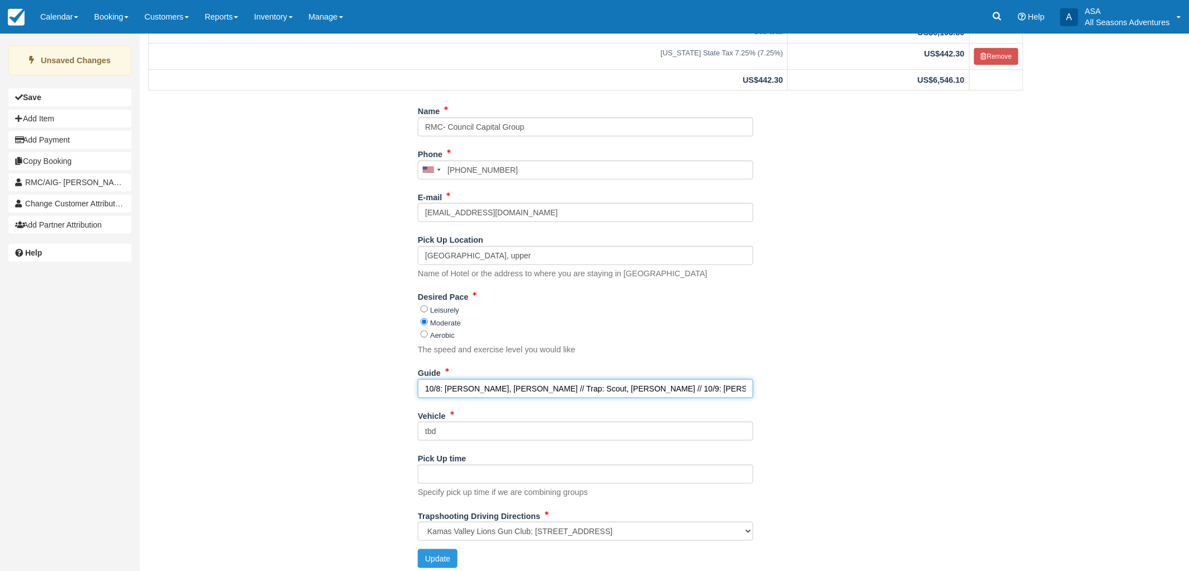
scroll to position [331, 0]
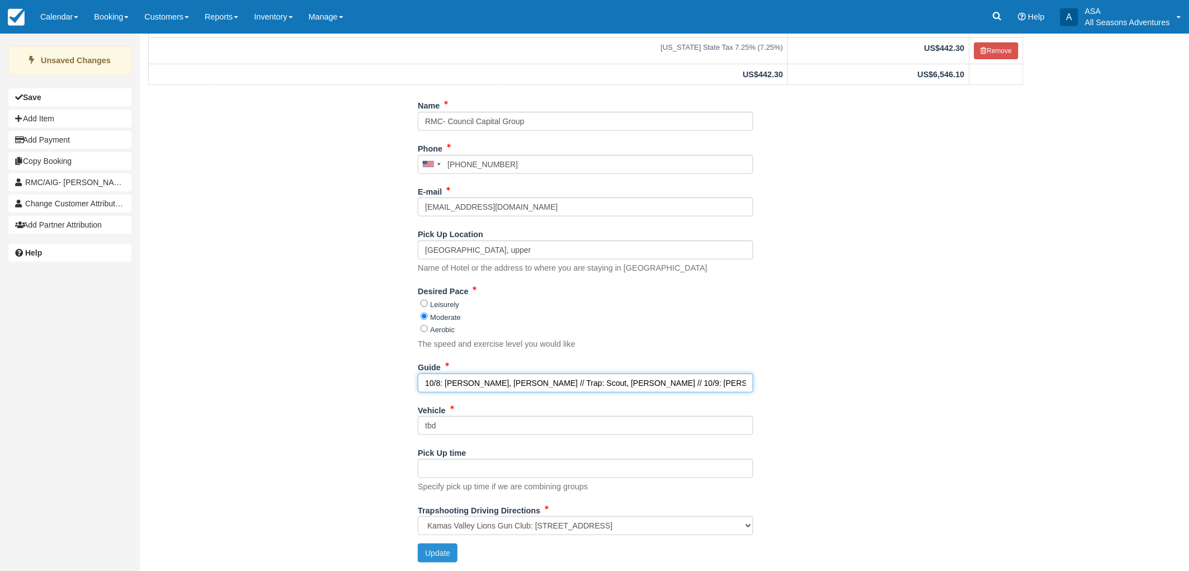
type input "10/8: Gordo, Harry, Logan // Trap: Scout, Shakira // 10/9: Gordo, Brandon, Shak…"
click at [433, 549] on button "Update" at bounding box center [438, 553] width 40 height 19
type input "+18012596116"
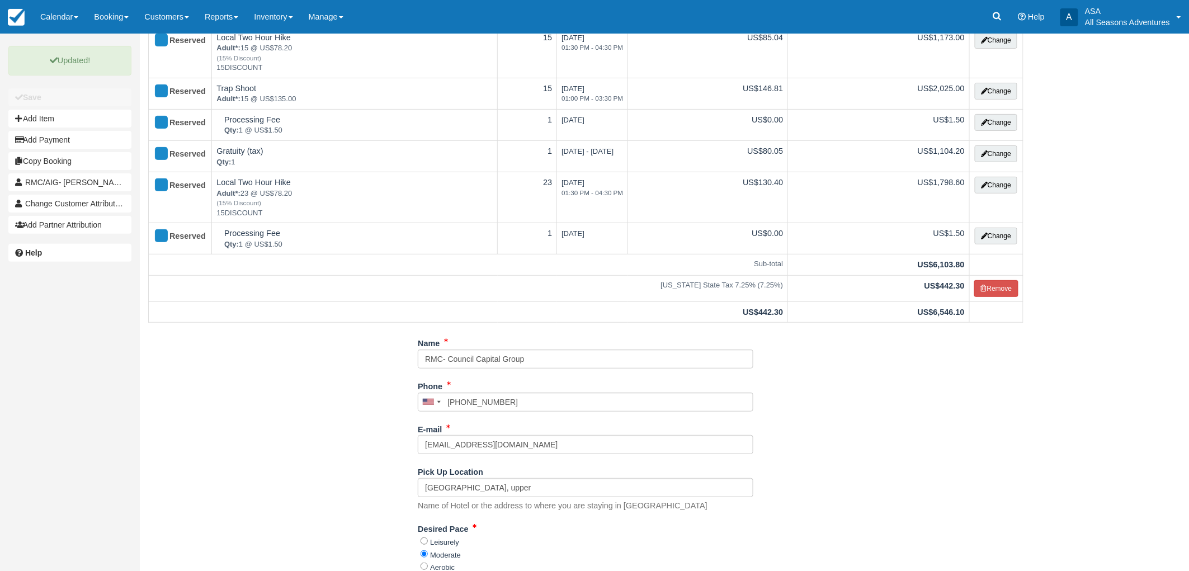
scroll to position [0, 0]
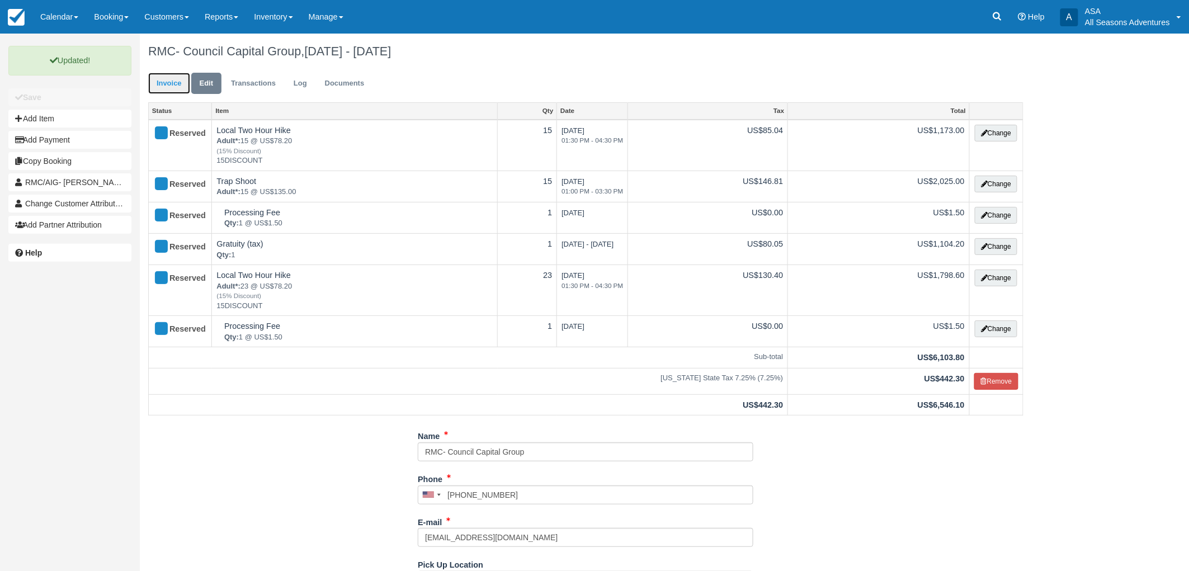
click at [182, 85] on link "Invoice" at bounding box center [169, 84] width 42 height 22
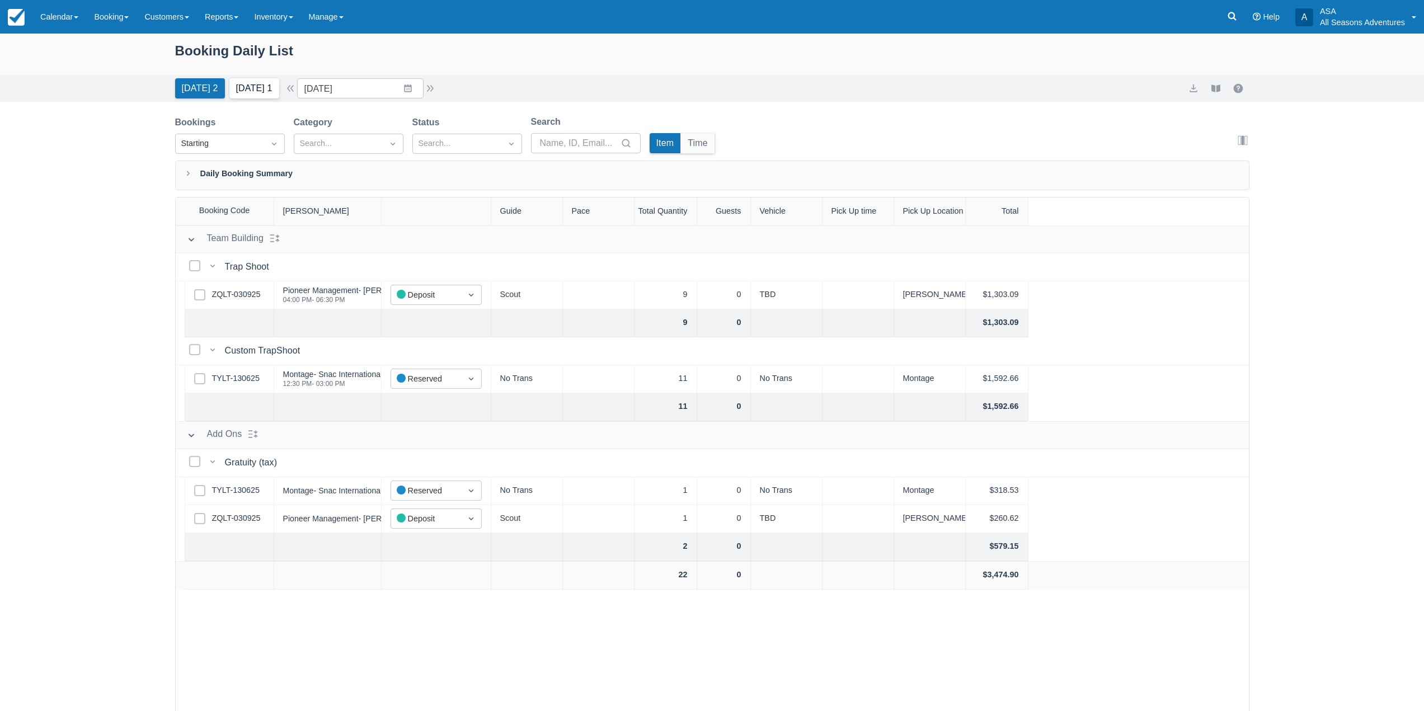
click at [235, 87] on button "[DATE] 1" at bounding box center [254, 88] width 50 height 20
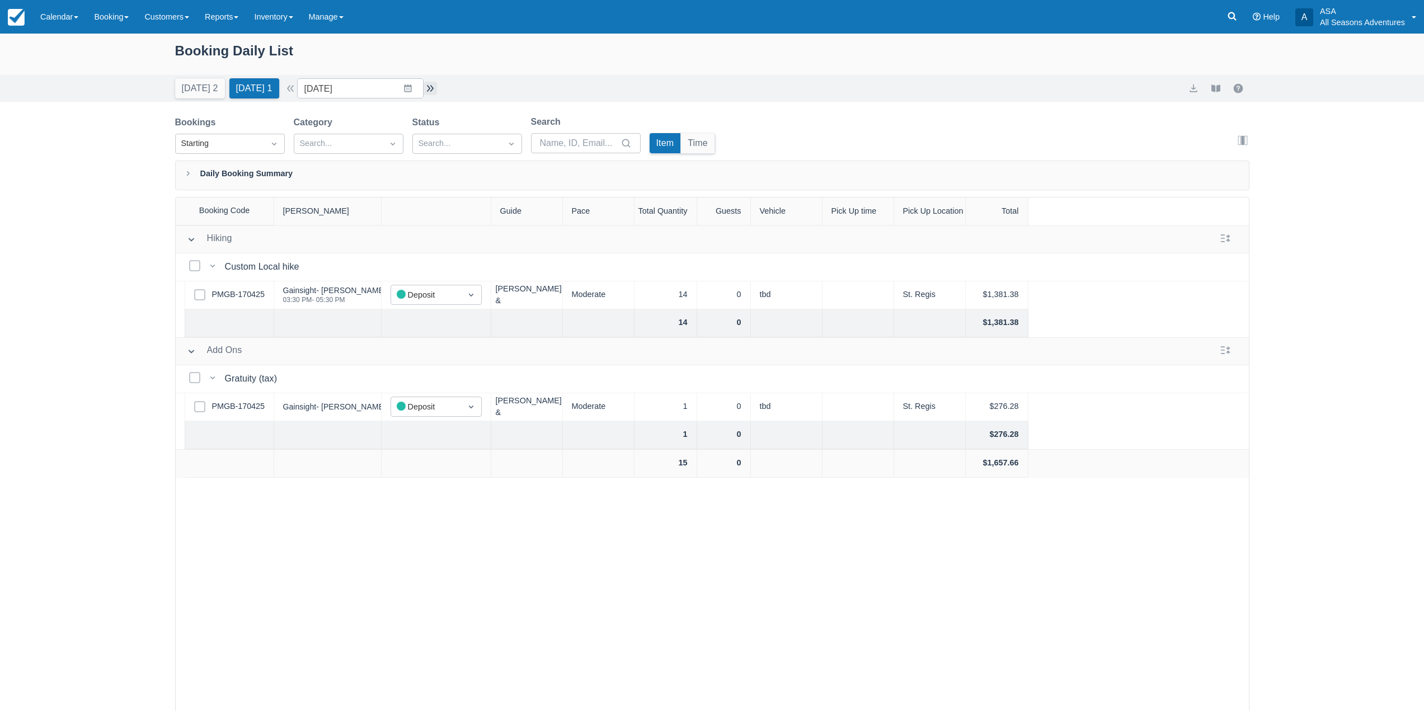
click at [433, 92] on button "button" at bounding box center [429, 88] width 13 height 13
type input "10/08/25"
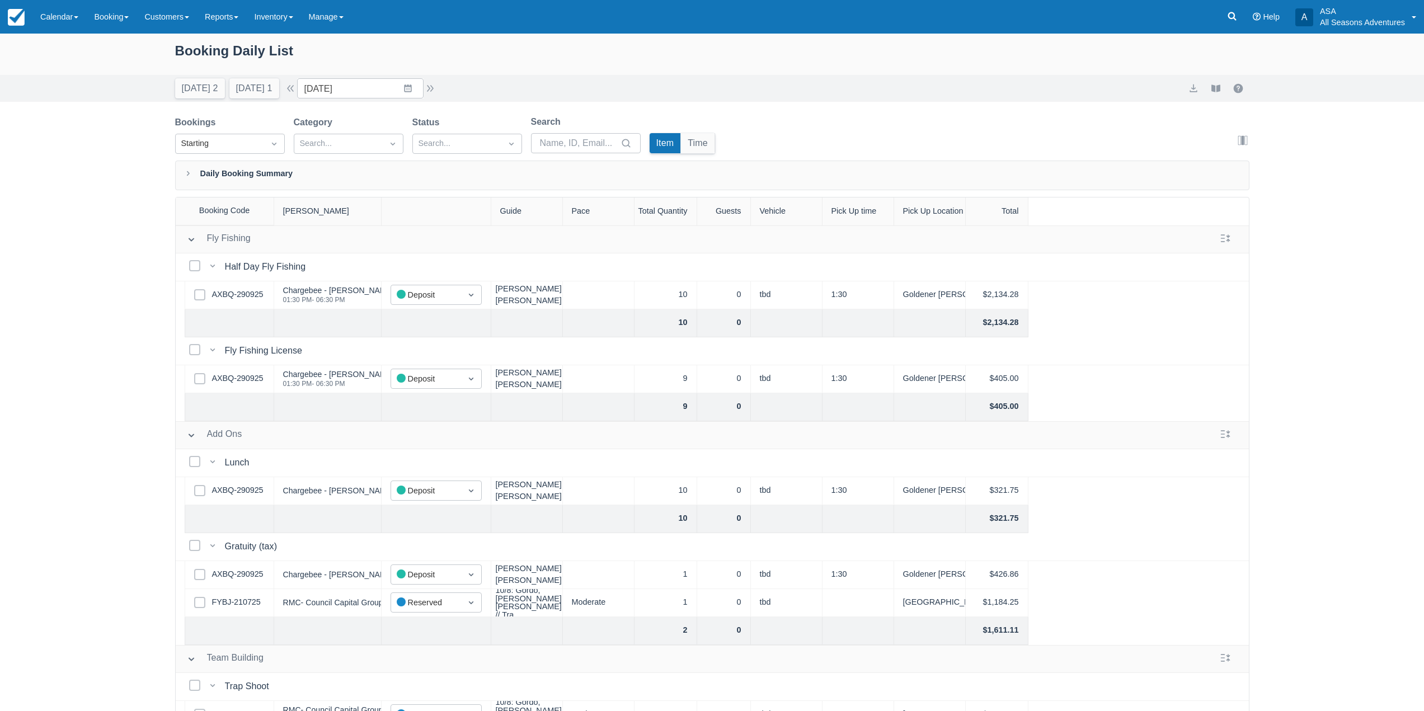
scroll to position [138, 0]
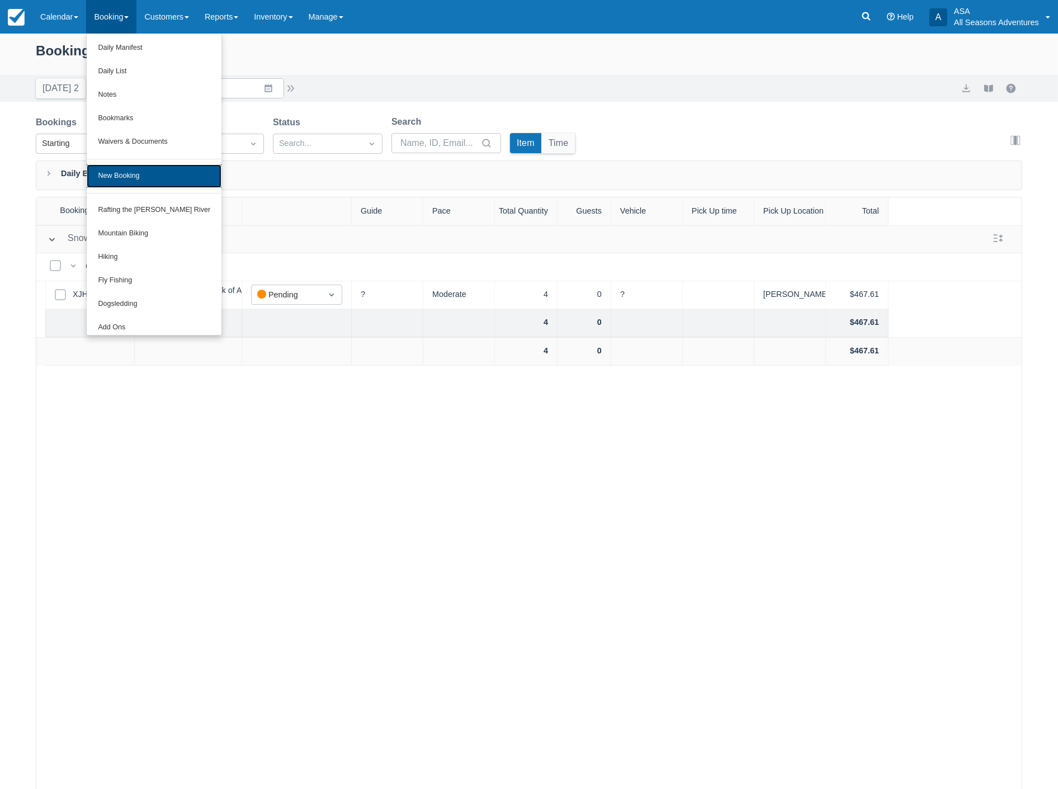
click at [108, 171] on link "New Booking" at bounding box center [154, 175] width 135 height 23
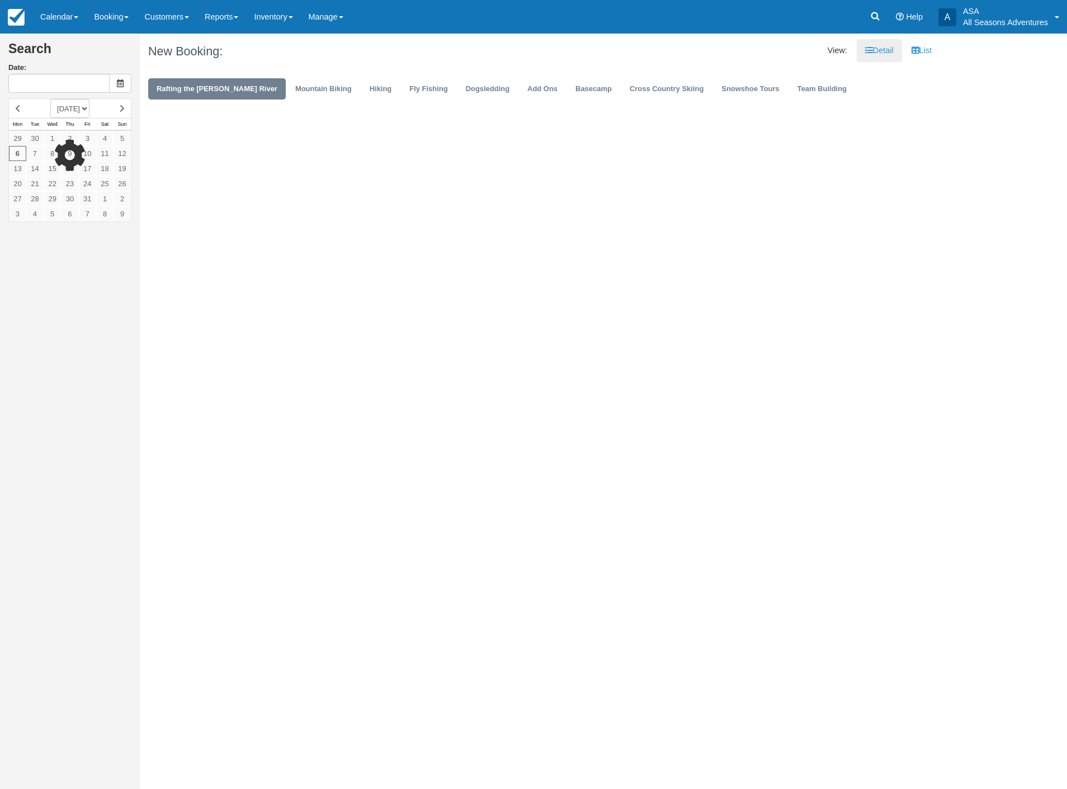
type input "[DATE]"
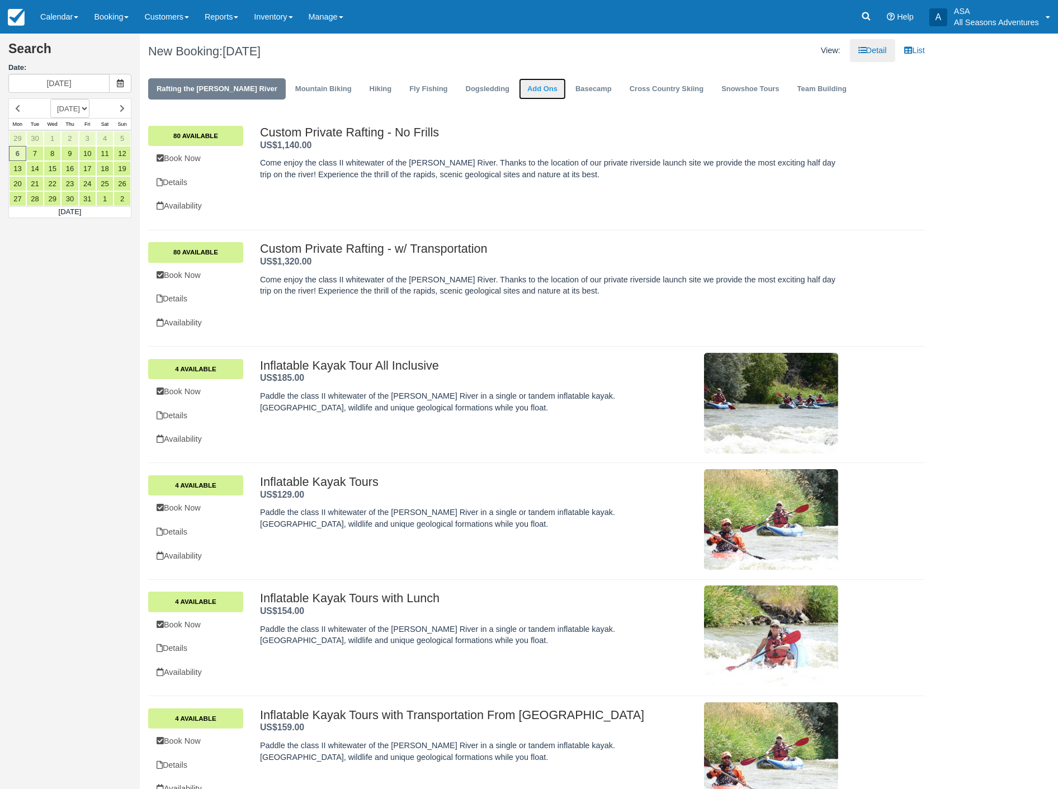
click at [519, 87] on link "Add Ons" at bounding box center [542, 89] width 47 height 22
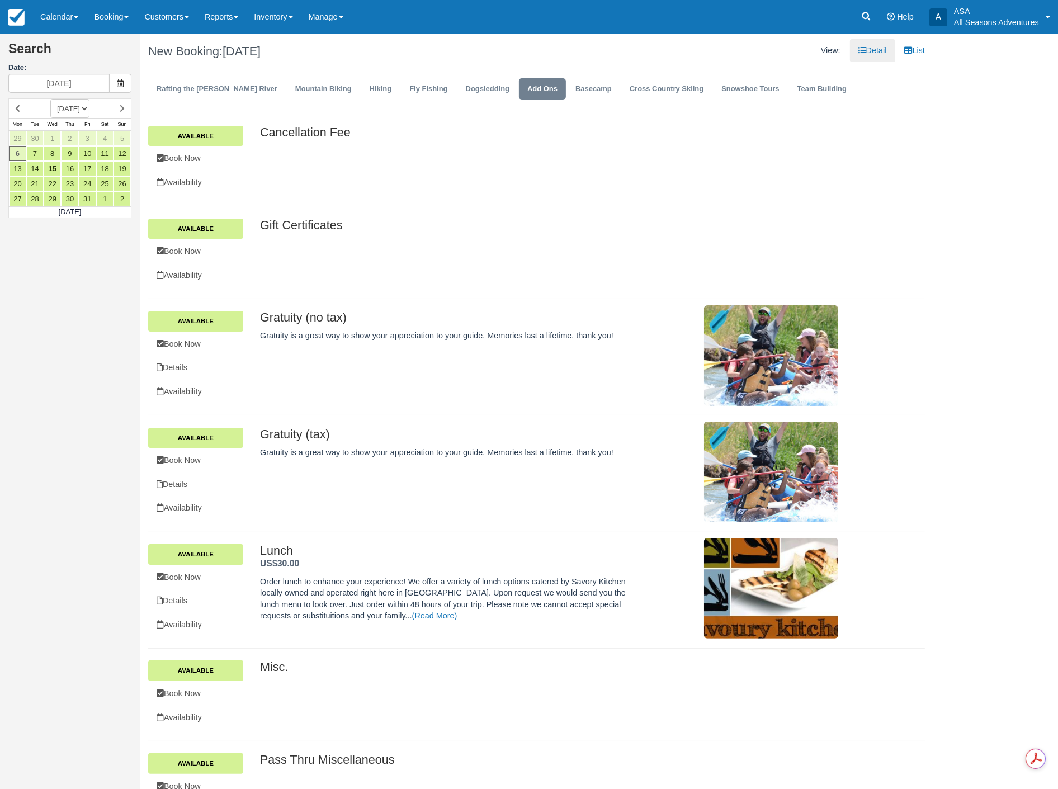
click at [286, 227] on h2 "Gift Certificates ." at bounding box center [549, 225] width 578 height 13
click at [209, 231] on link "Available" at bounding box center [195, 229] width 95 height 20
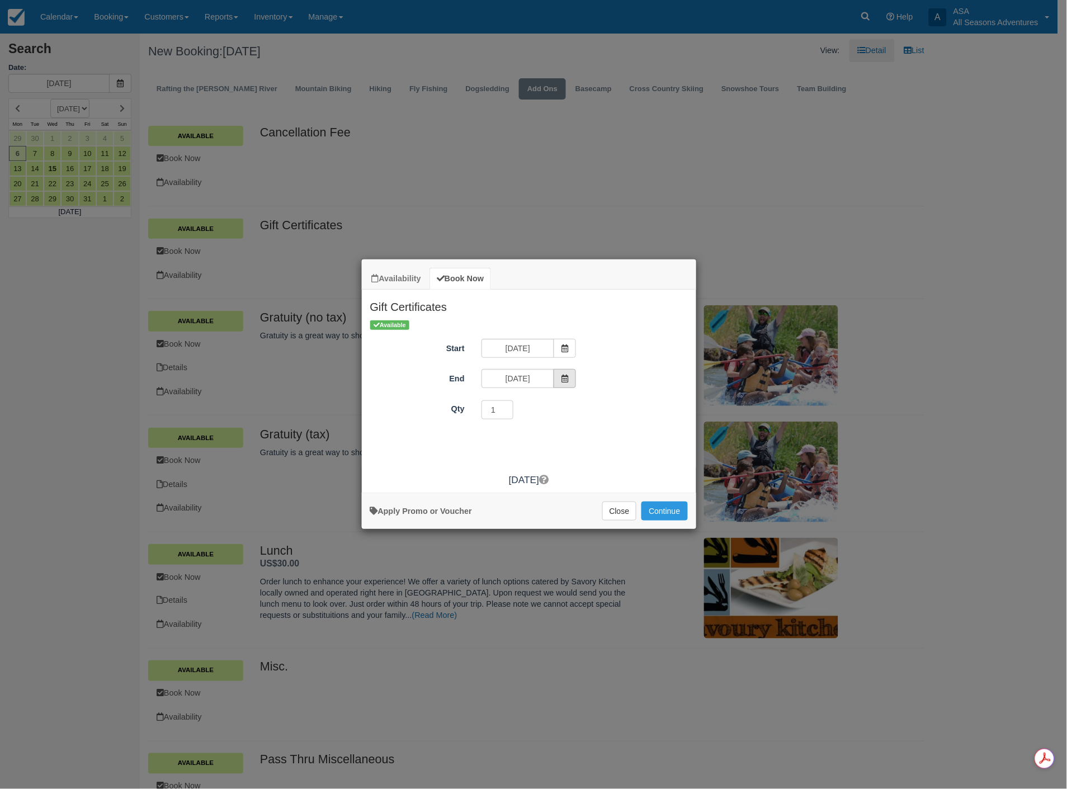
click at [565, 376] on icon "Item Modal" at bounding box center [565, 379] width 8 height 8
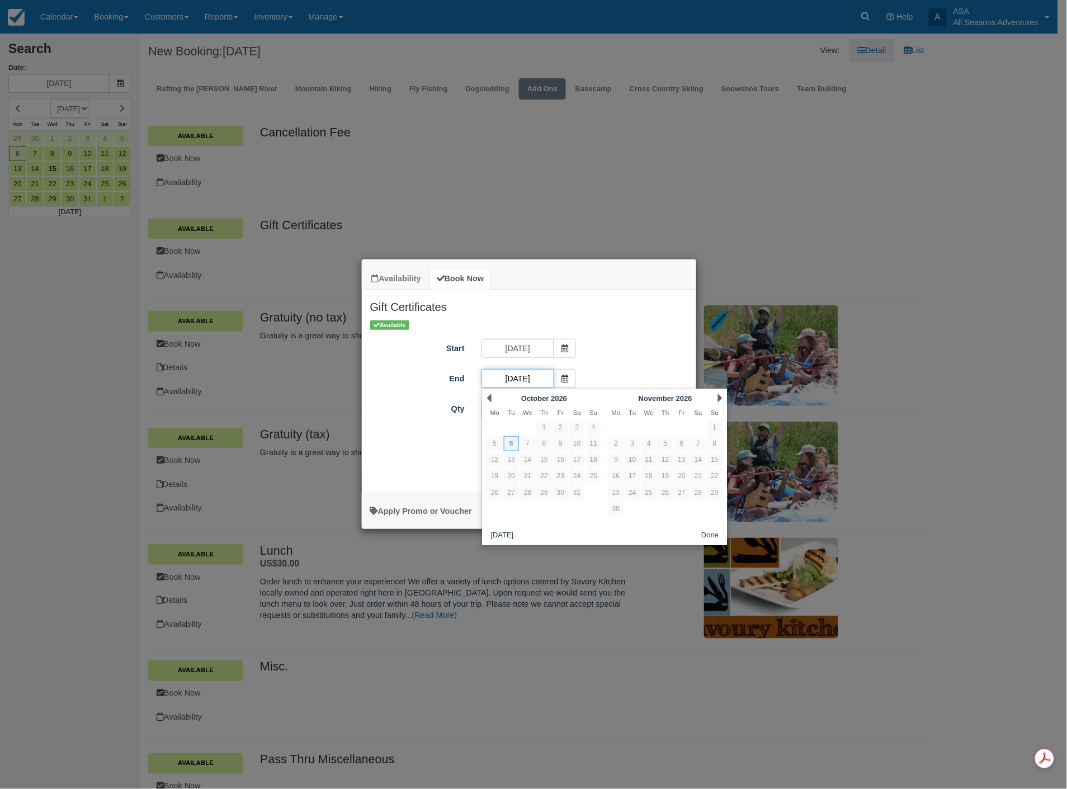
type input "10/06/26"
click at [606, 339] on div "Start 10/06/25" at bounding box center [529, 350] width 335 height 22
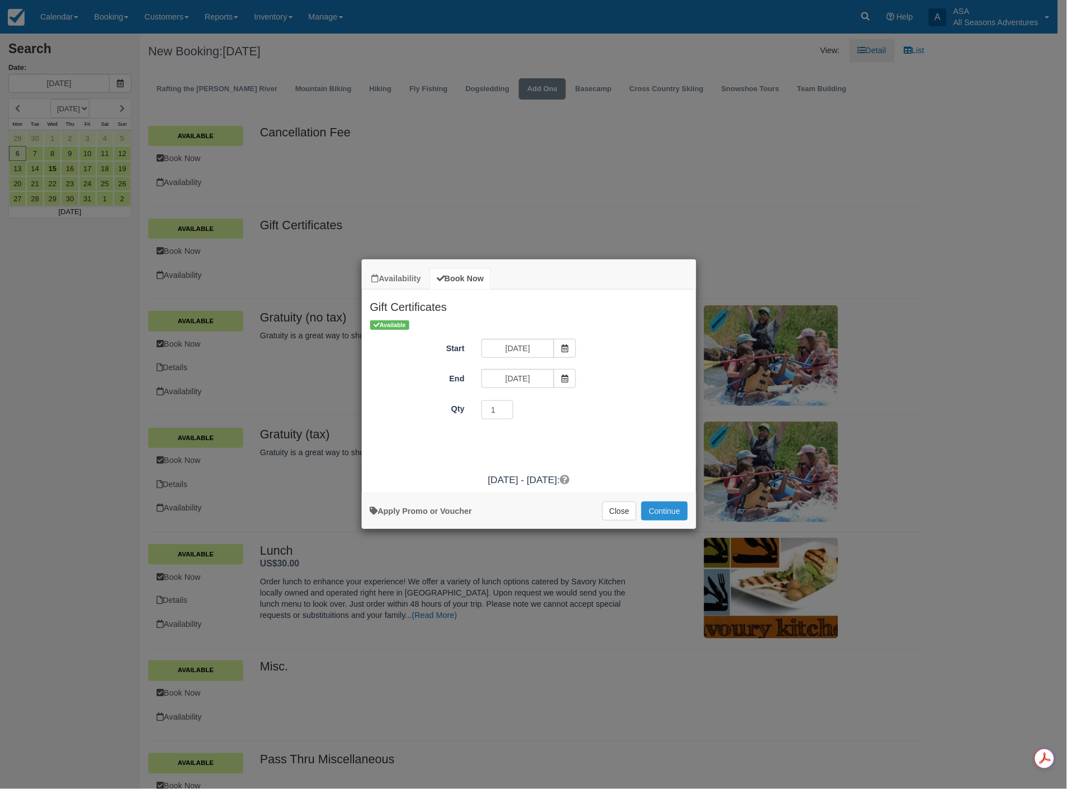
click at [655, 510] on button "Continue" at bounding box center [665, 511] width 46 height 19
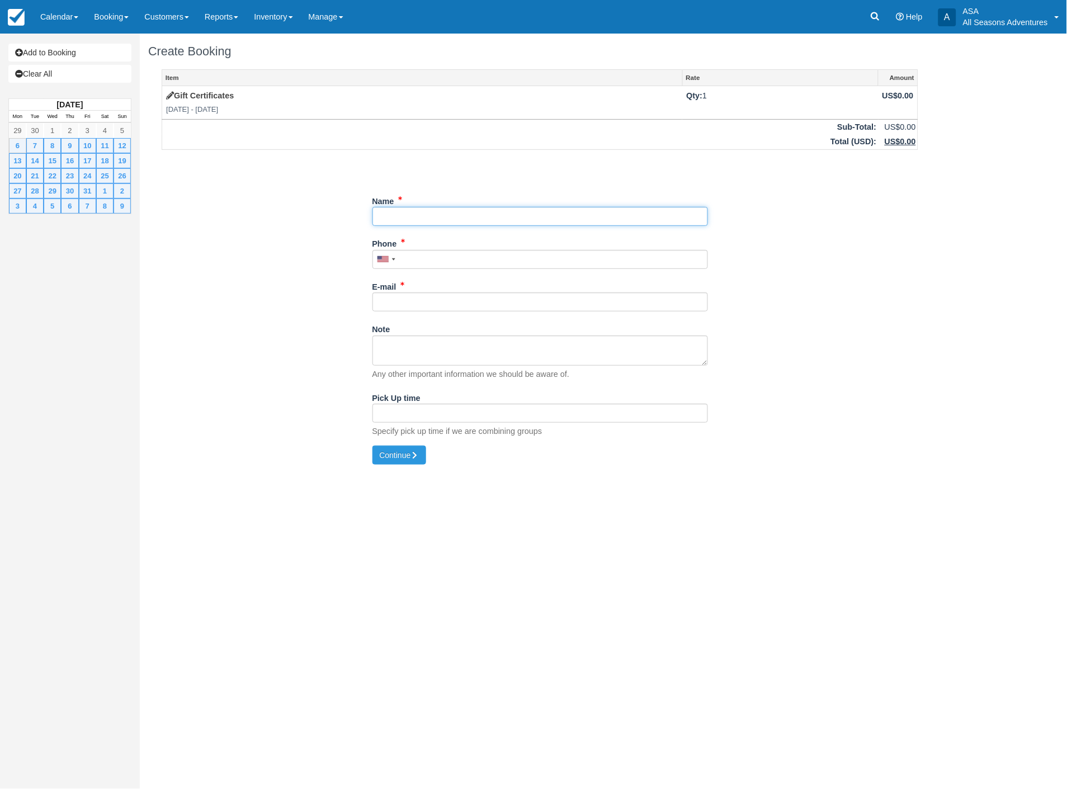
click at [432, 219] on input "Name" at bounding box center [541, 216] width 336 height 19
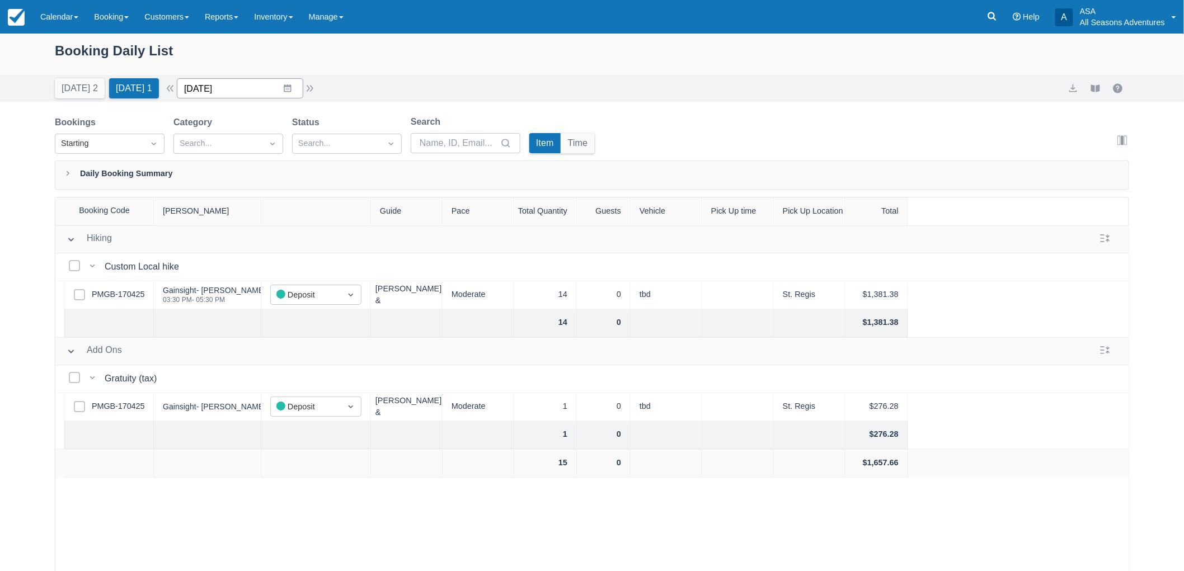
click at [207, 82] on input "10/07/25" at bounding box center [240, 88] width 126 height 20
click at [208, 215] on td "12" at bounding box center [201, 216] width 22 height 21
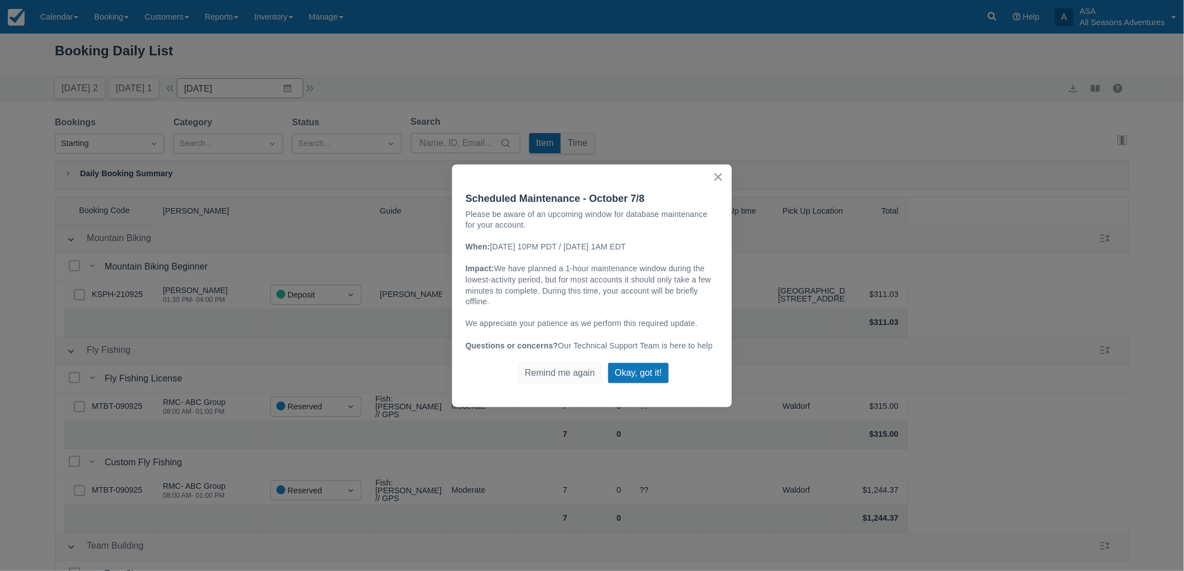
click at [717, 175] on button "×" at bounding box center [718, 177] width 11 height 18
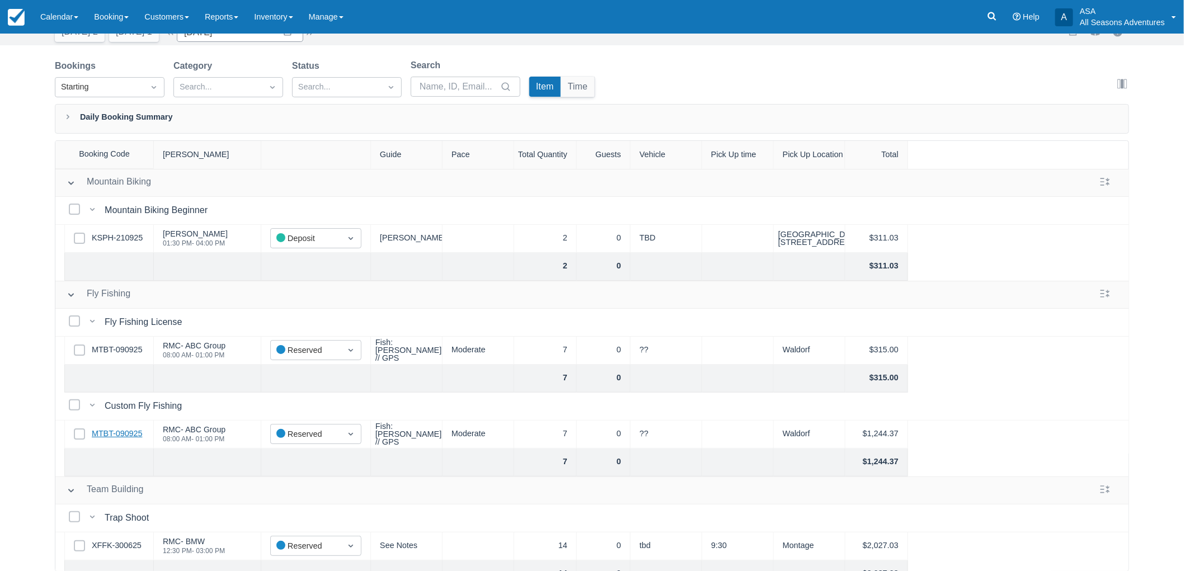
click at [119, 428] on link "MTBT-090925" at bounding box center [117, 434] width 50 height 12
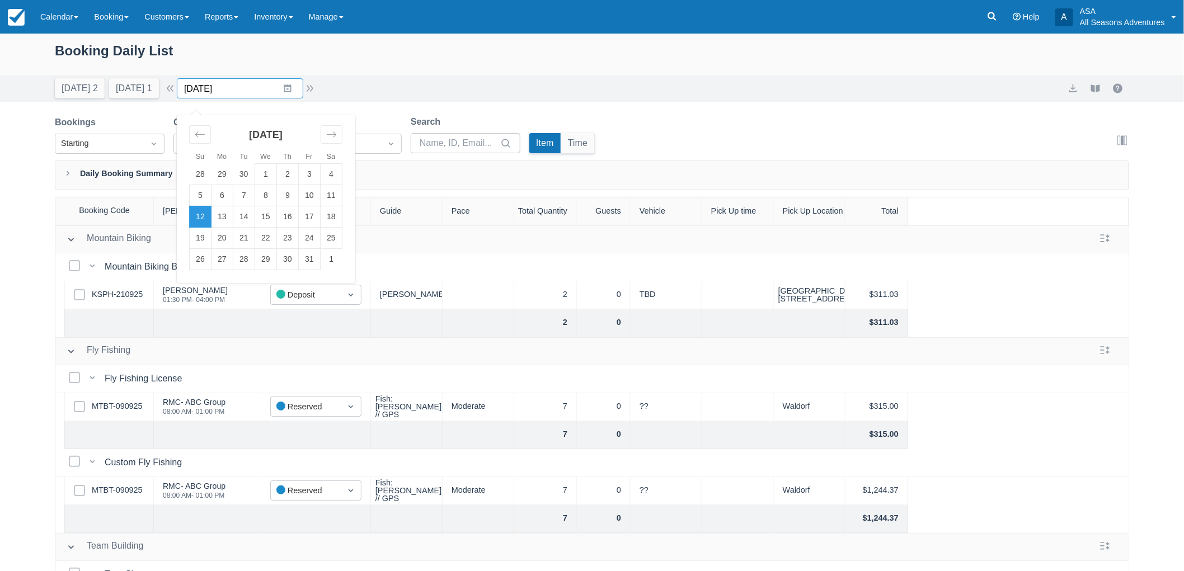
click at [274, 94] on input "10/12/25" at bounding box center [240, 88] width 126 height 20
click at [331, 210] on td "18" at bounding box center [332, 216] width 22 height 21
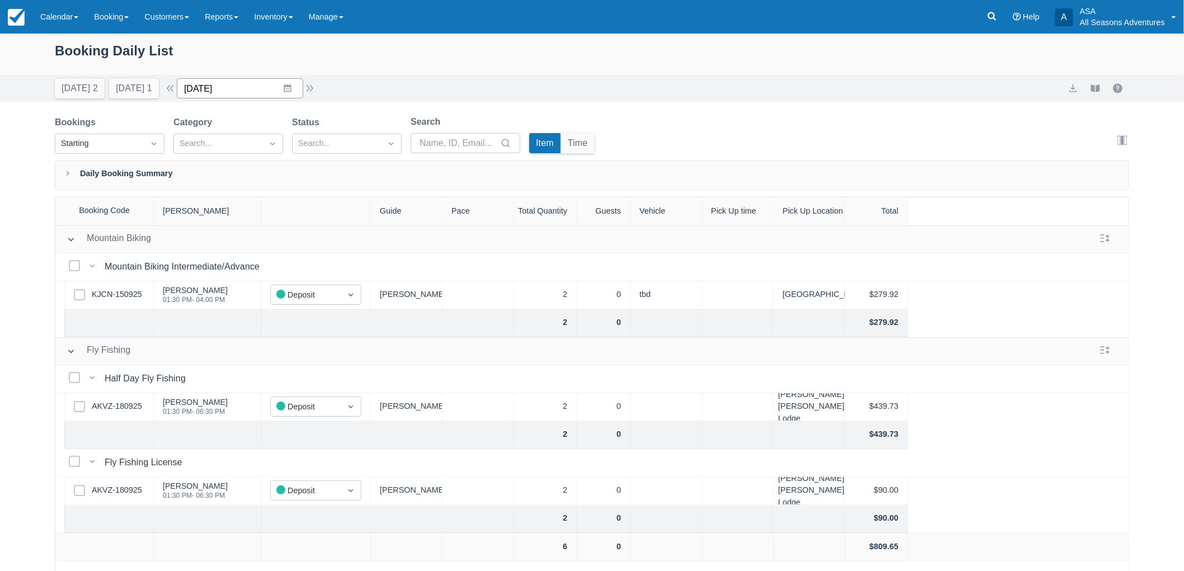
click at [297, 91] on input "10/18/25" at bounding box center [240, 88] width 126 height 20
click at [336, 194] on td "11" at bounding box center [332, 195] width 22 height 21
type input "10/11/25"
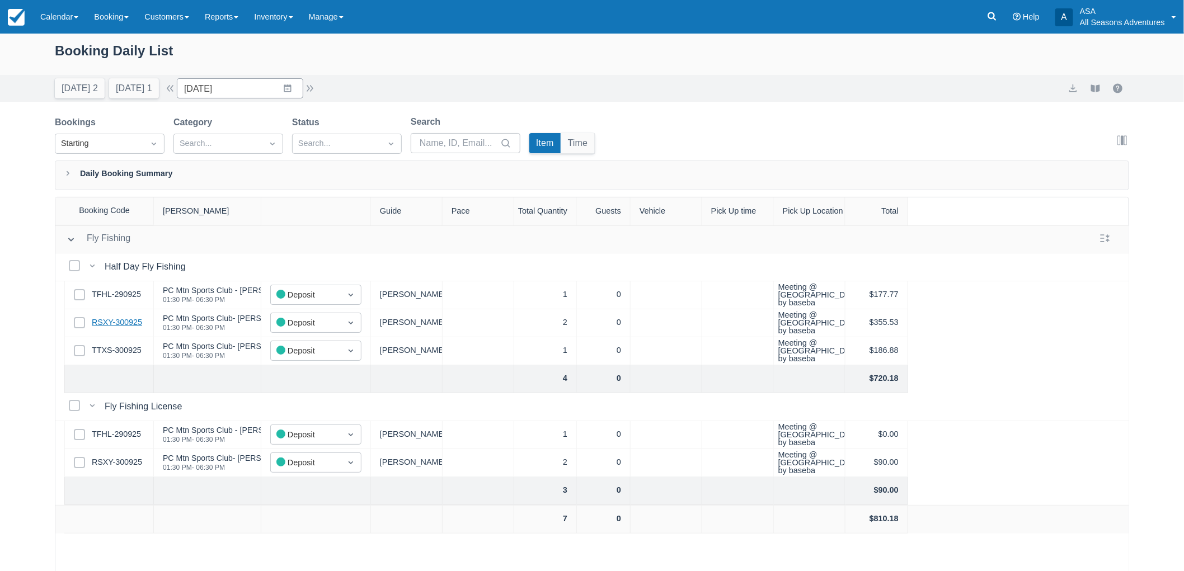
click at [127, 324] on link "RSXY-300925" at bounding box center [117, 323] width 50 height 12
click at [138, 349] on link "TTXS-300925" at bounding box center [117, 351] width 50 height 12
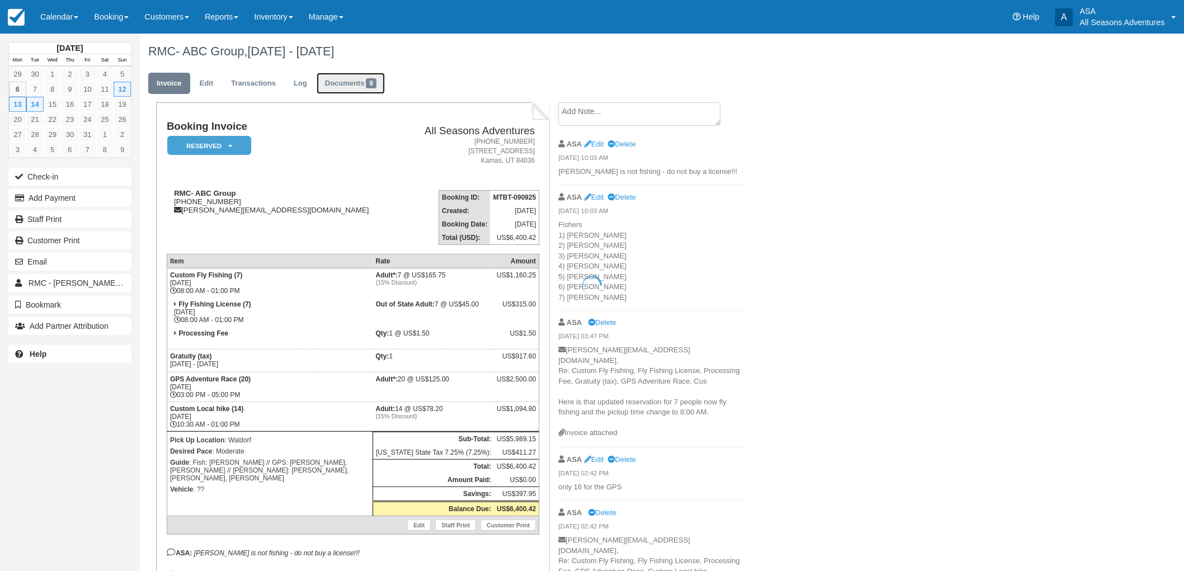
click at [361, 74] on link "Documents 9" at bounding box center [351, 84] width 68 height 22
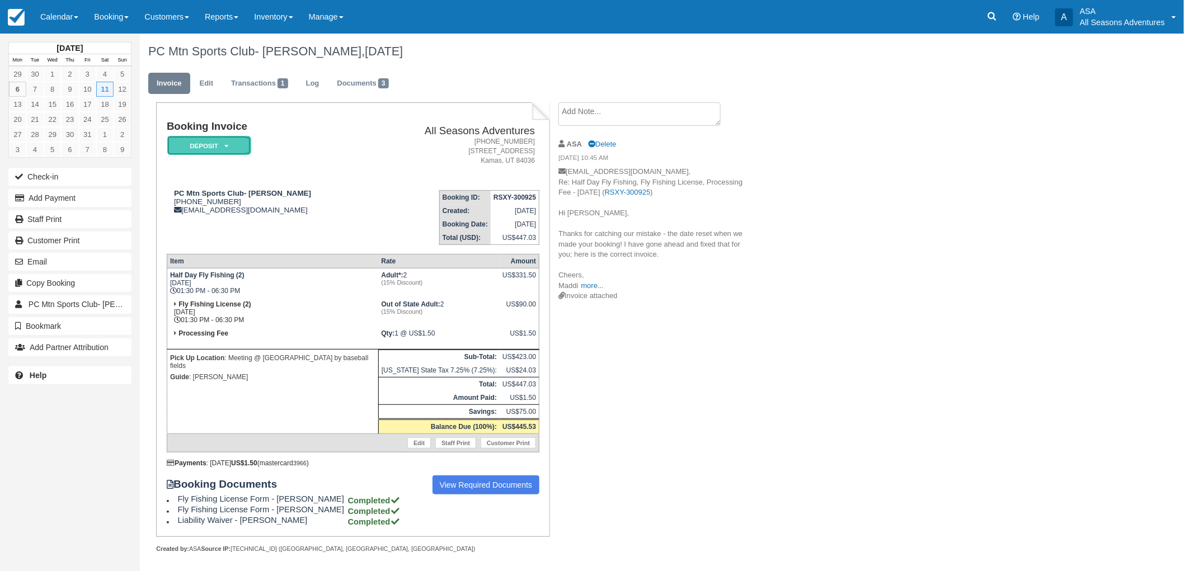
click at [196, 145] on em "Deposit" at bounding box center [209, 146] width 84 height 20
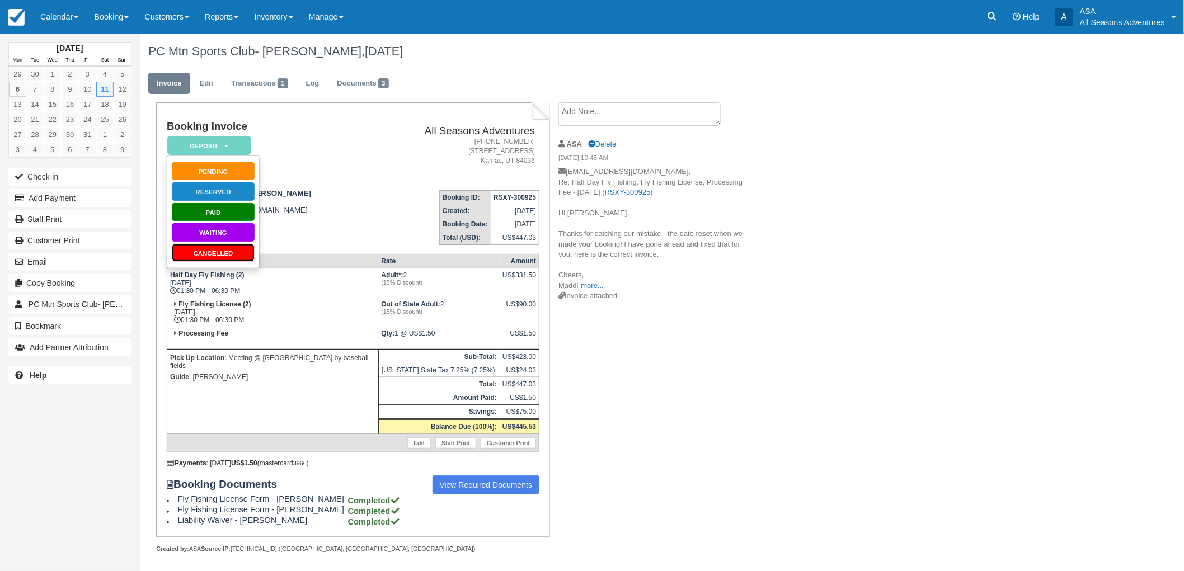
click at [223, 253] on link "Cancelled" at bounding box center [213, 253] width 84 height 20
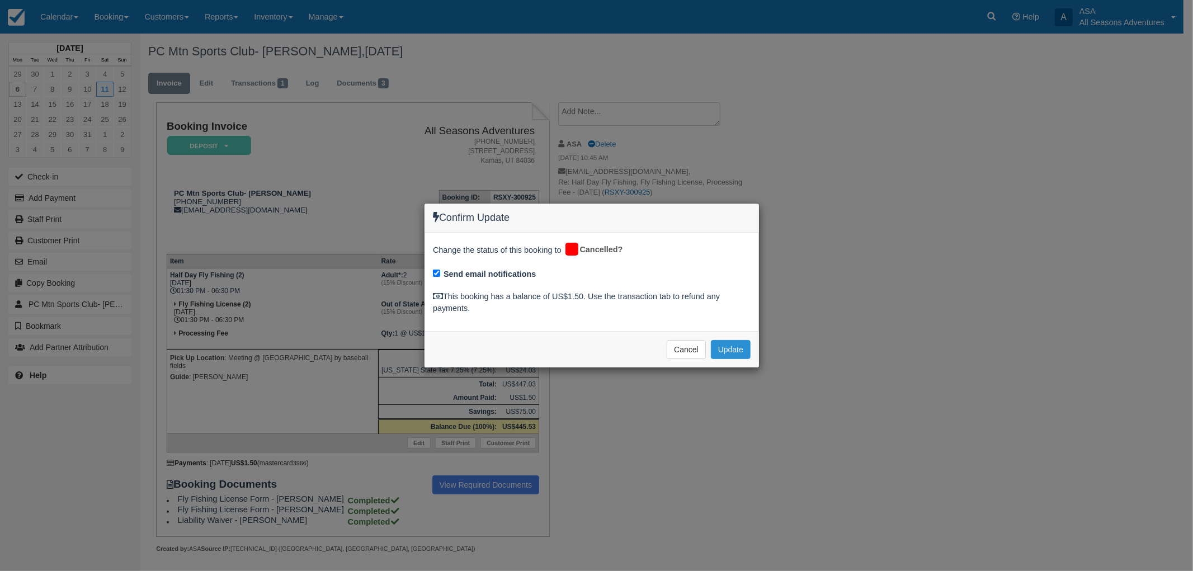
click at [734, 348] on button "Update" at bounding box center [731, 349] width 40 height 19
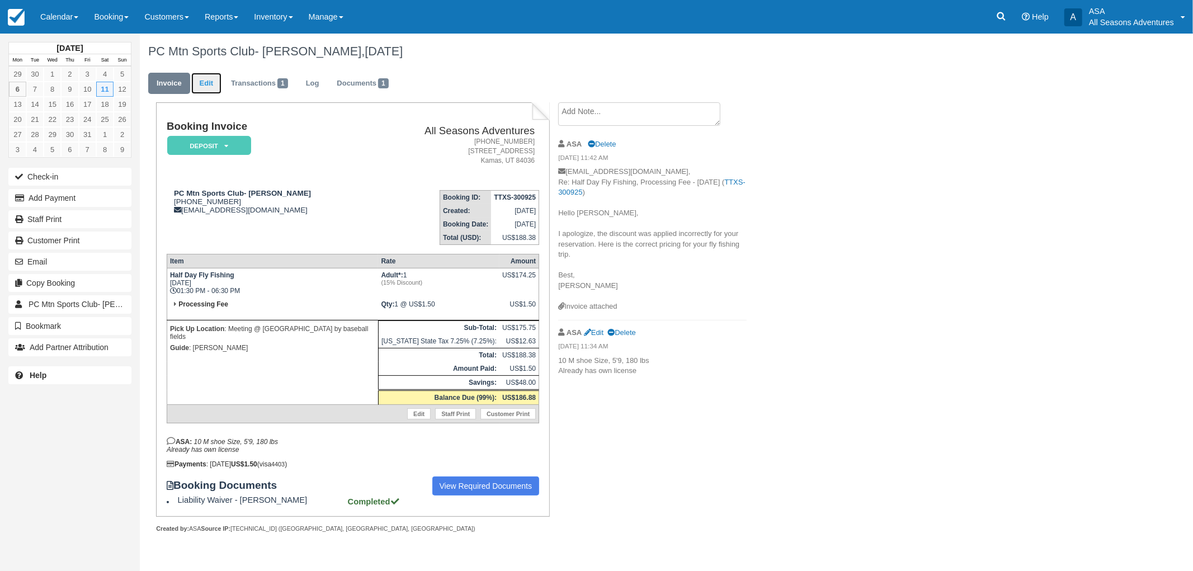
click at [202, 86] on link "Edit" at bounding box center [206, 84] width 30 height 22
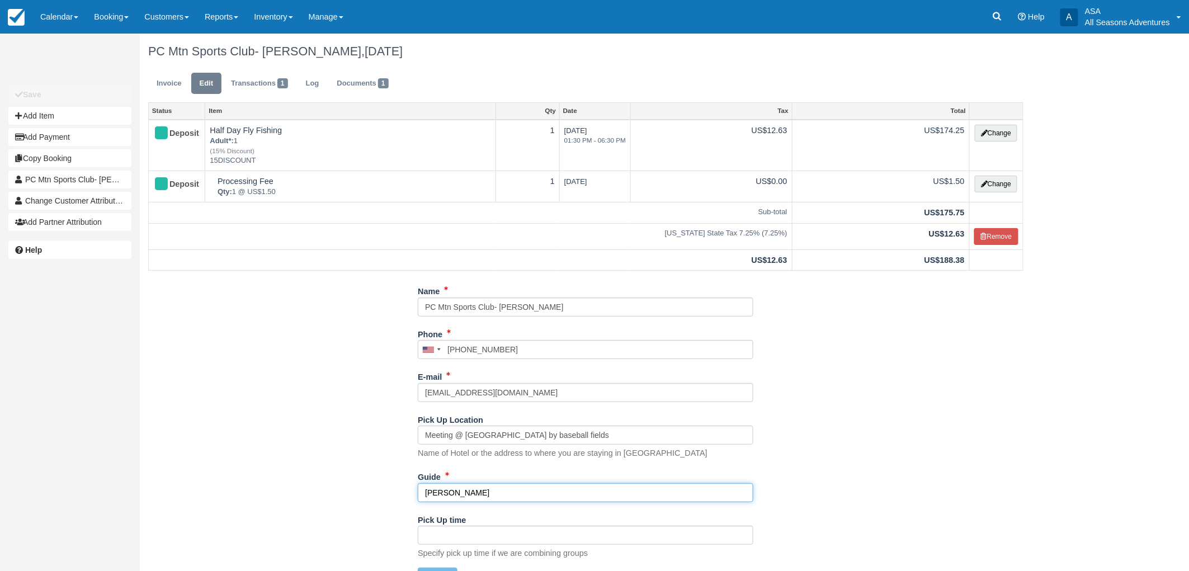
drag, startPoint x: 545, startPoint y: 484, endPoint x: 378, endPoint y: 486, distance: 166.7
click at [378, 486] on div "Name PC Mtn Sports Club- [PERSON_NAME] Phone [GEOGRAPHIC_DATA] +1 [GEOGRAPHIC_D…" at bounding box center [586, 438] width 892 height 313
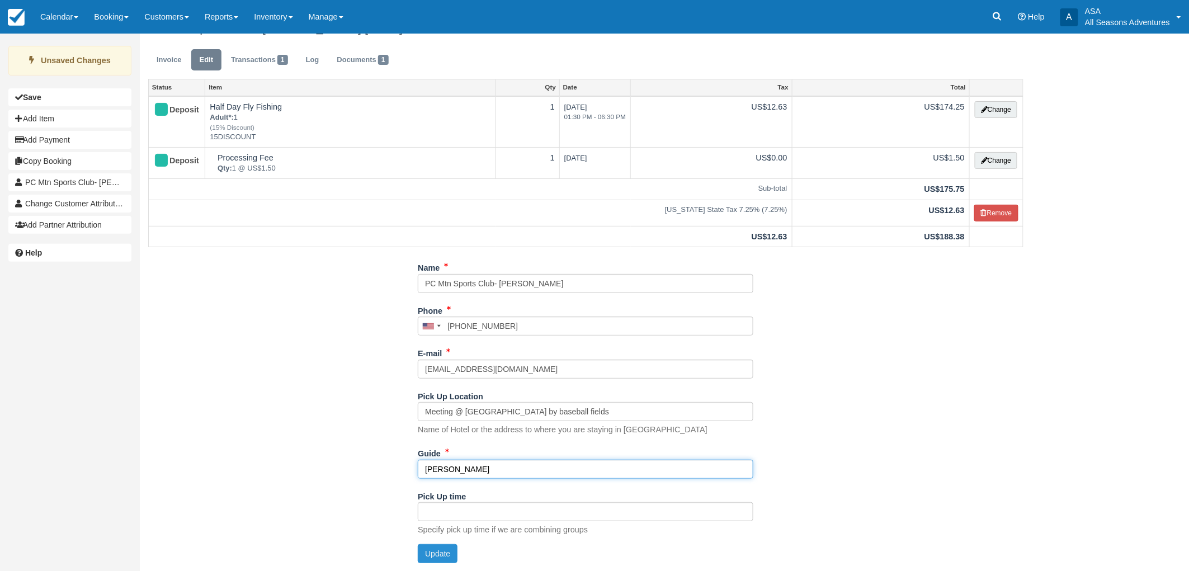
type input "[PERSON_NAME]"
click at [452, 555] on button "Update" at bounding box center [438, 553] width 40 height 19
type input "[PHONE_NUMBER]"
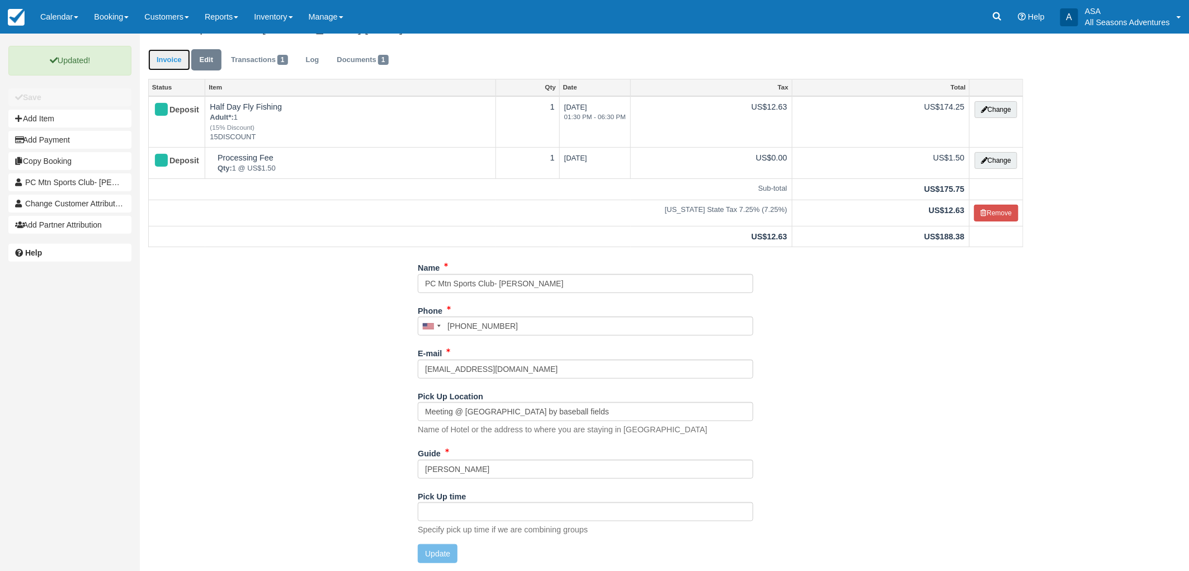
click at [177, 68] on link "Invoice" at bounding box center [169, 60] width 42 height 22
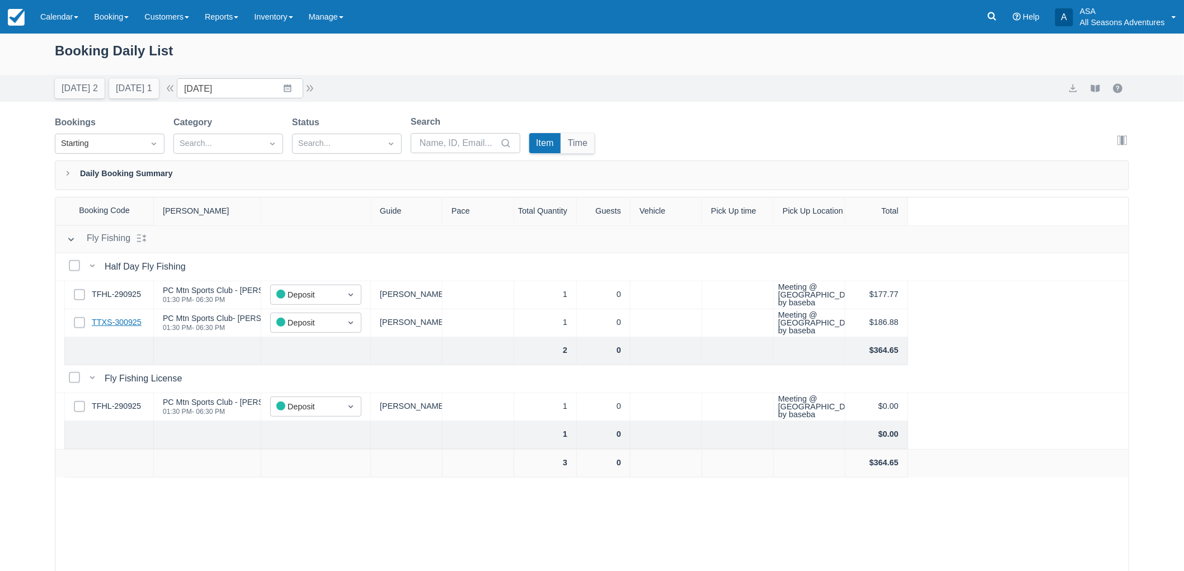
click at [126, 323] on link "TTXS-300925" at bounding box center [117, 323] width 50 height 12
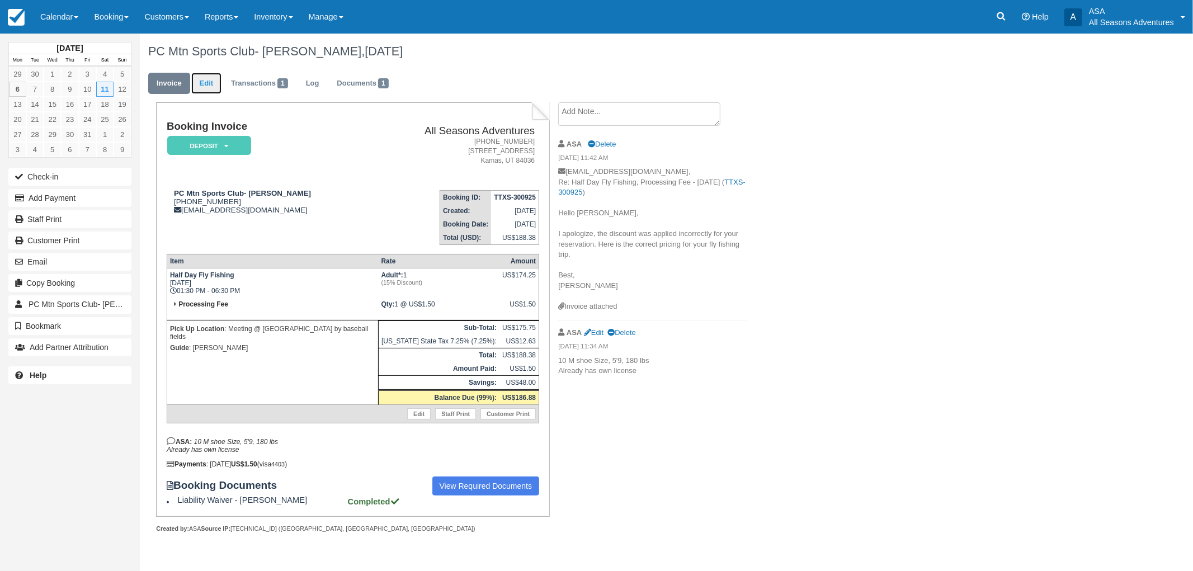
click at [205, 85] on link "Edit" at bounding box center [206, 84] width 30 height 22
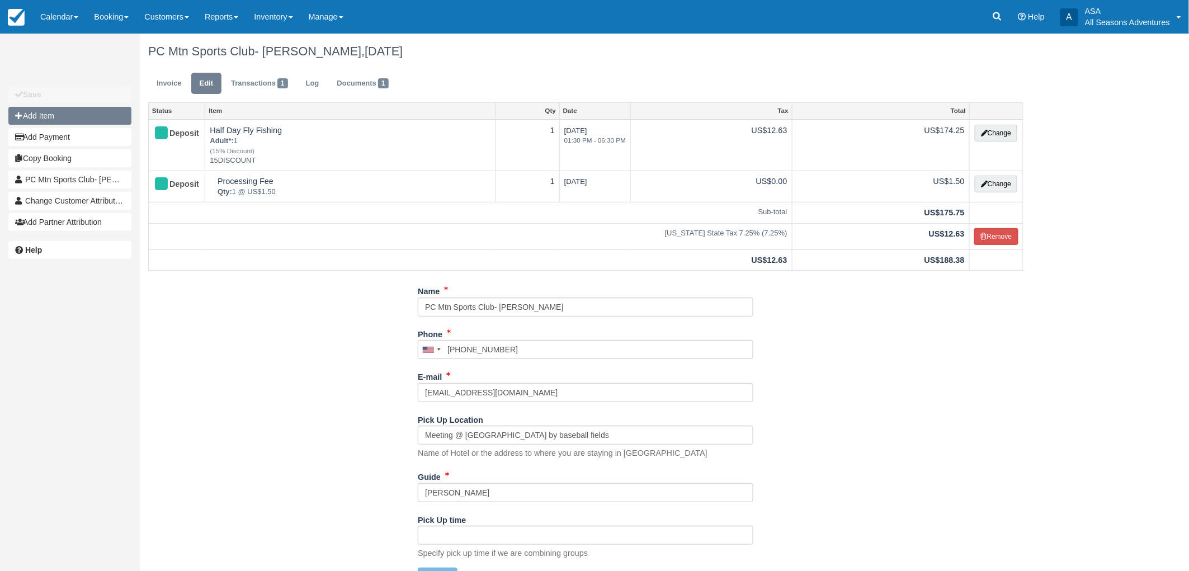
click at [43, 116] on button "Add Item" at bounding box center [69, 116] width 123 height 18
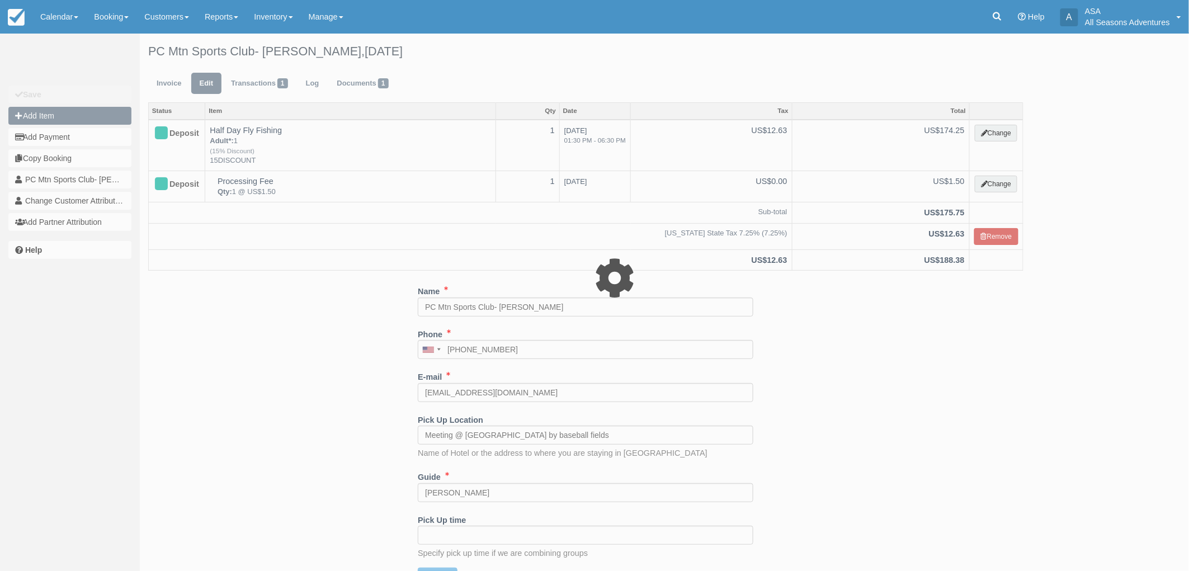
type input "0.00"
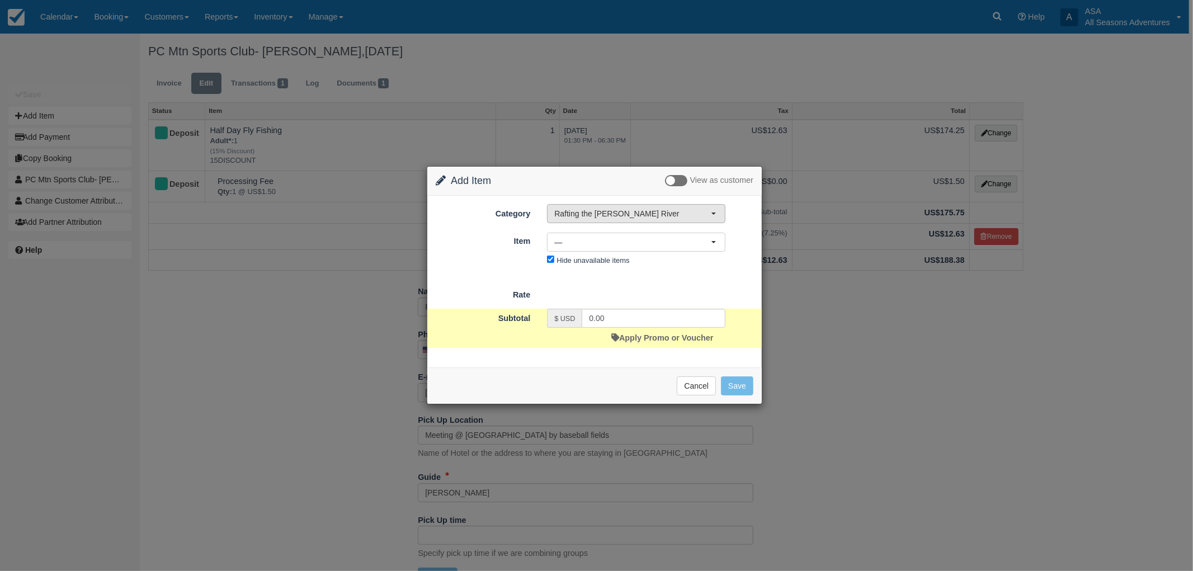
click at [611, 211] on span "Rafting the [PERSON_NAME] River" at bounding box center [632, 213] width 157 height 11
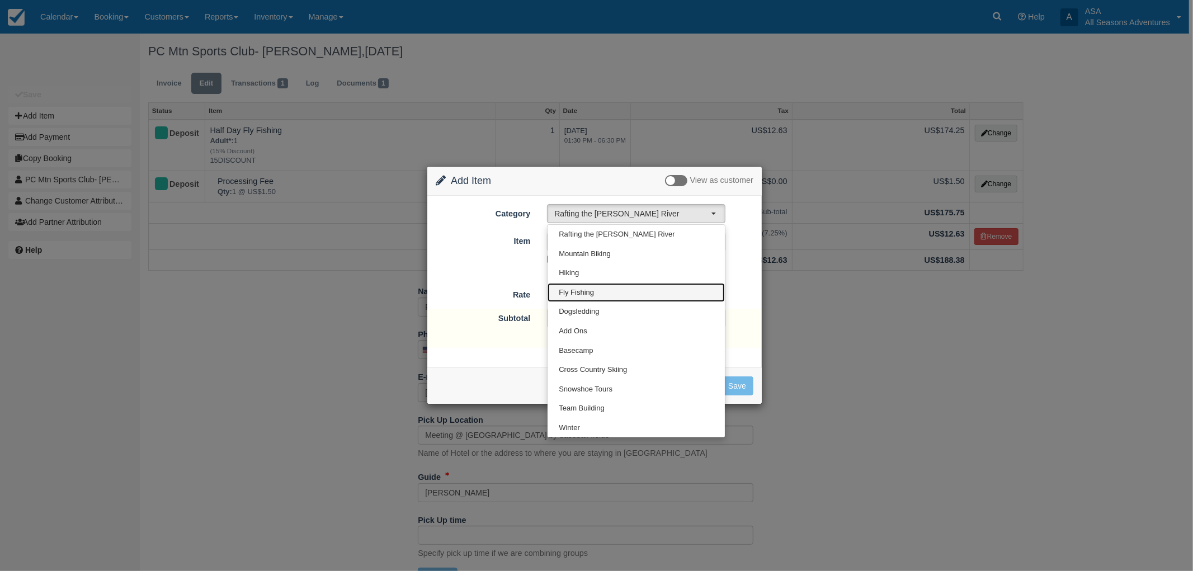
click at [586, 291] on span "Fly Fishing" at bounding box center [576, 293] width 35 height 11
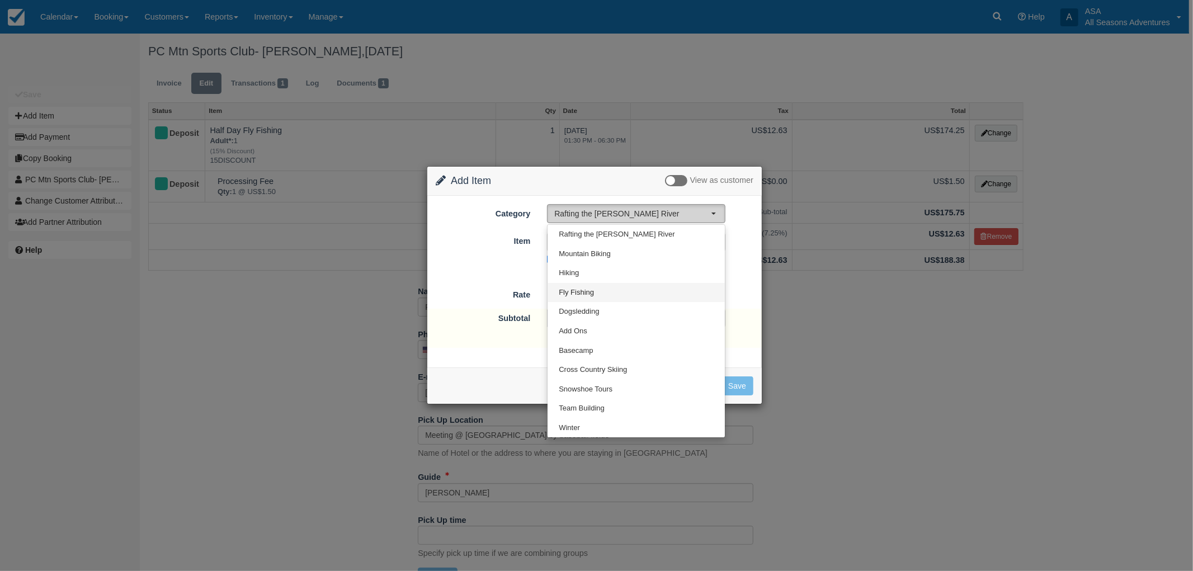
select select "8"
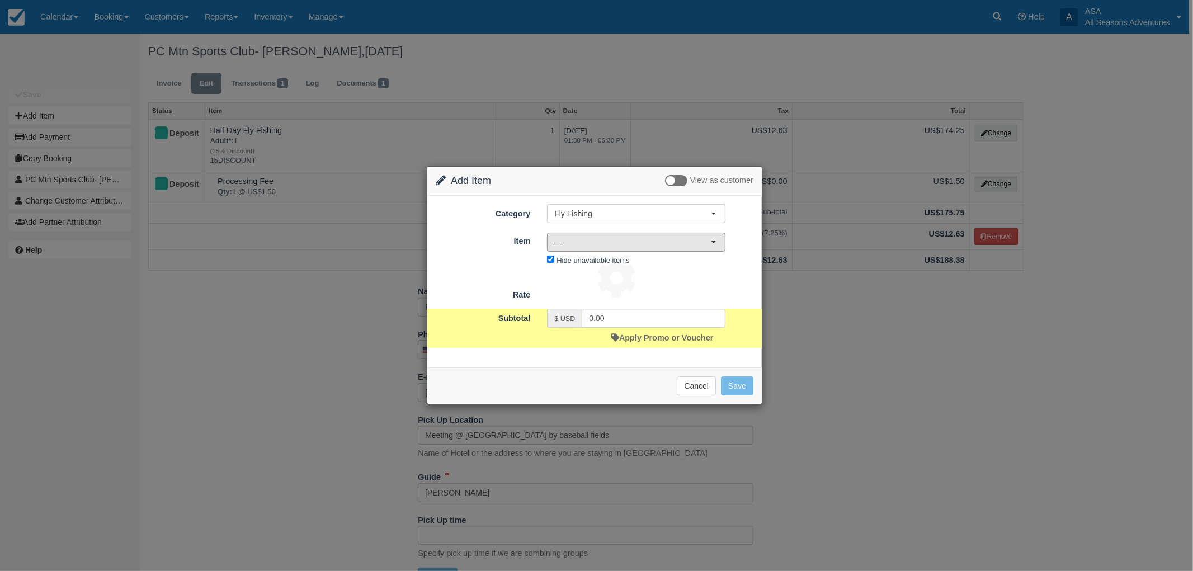
click at [577, 241] on span "—" at bounding box center [632, 242] width 157 height 11
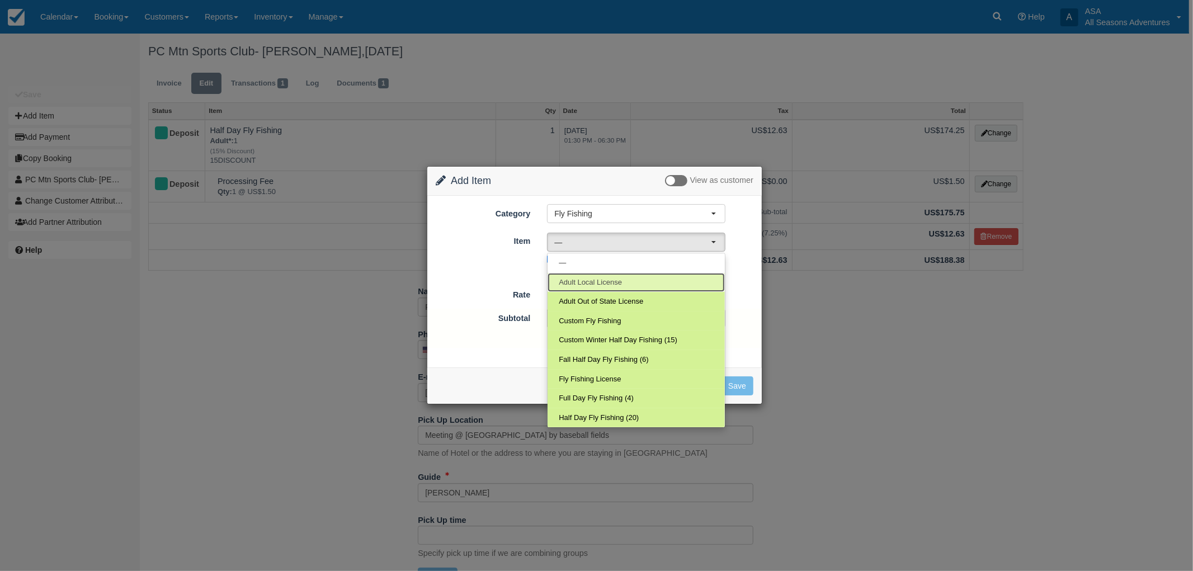
click at [601, 279] on span "Adult Local License" at bounding box center [590, 282] width 63 height 11
select select "101"
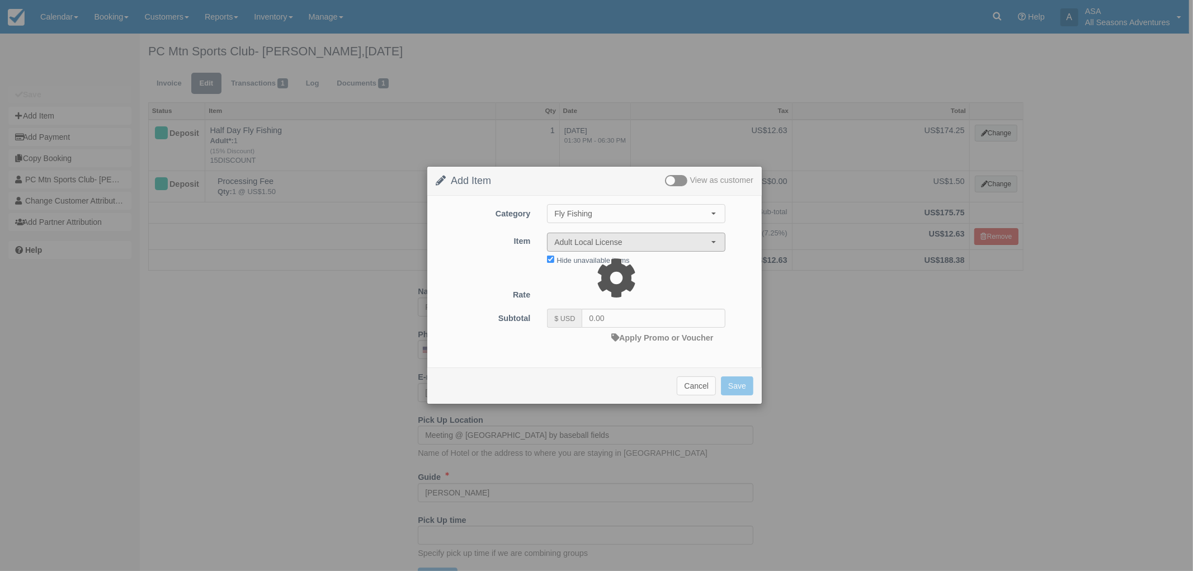
type input "19.00"
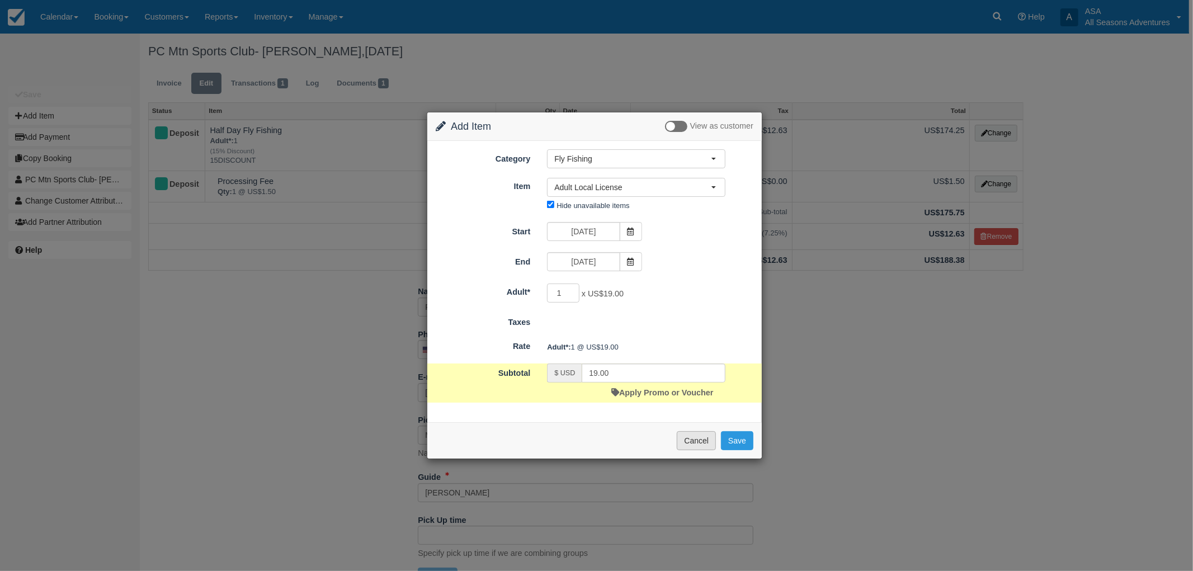
click at [691, 442] on button "Cancel" at bounding box center [696, 440] width 39 height 19
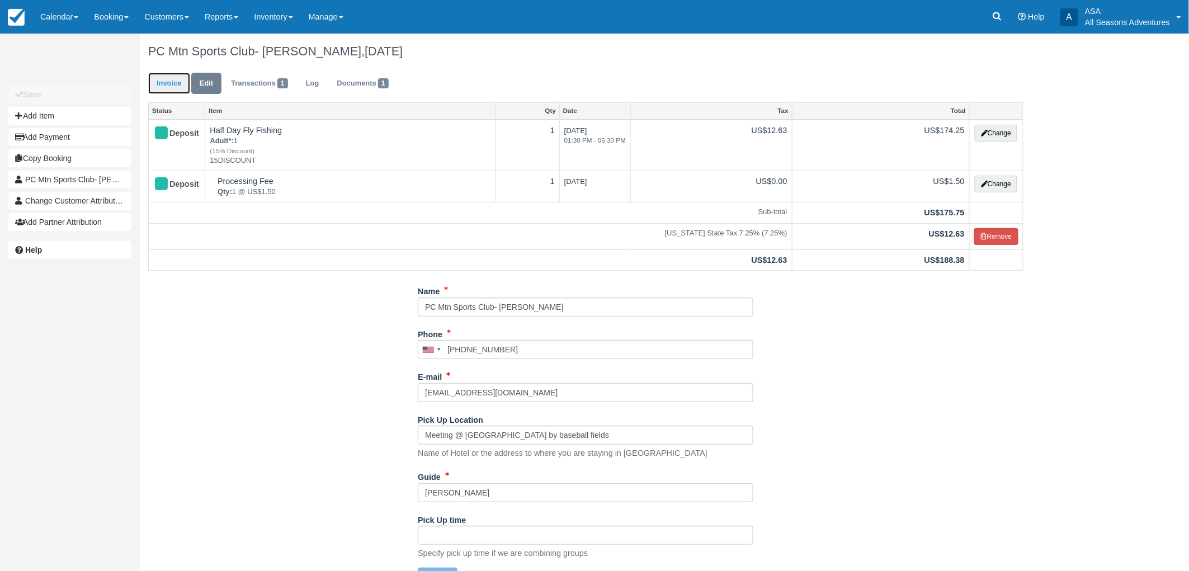
click at [166, 83] on link "Invoice" at bounding box center [169, 84] width 42 height 22
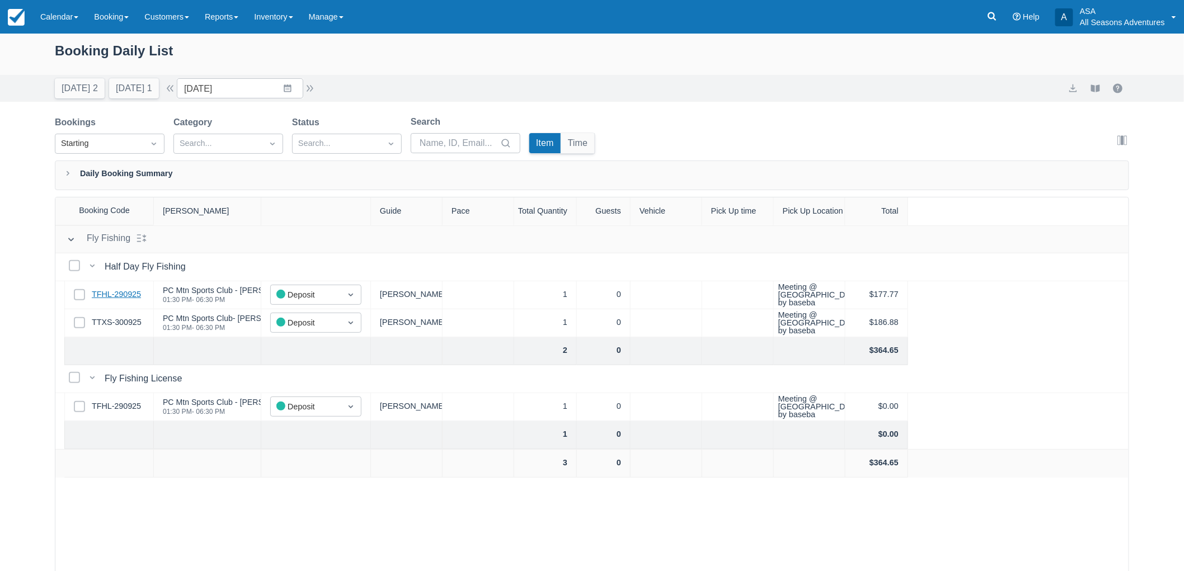
click at [127, 293] on link "TFHL-290925" at bounding box center [116, 295] width 49 height 12
click at [116, 10] on link "Booking" at bounding box center [111, 17] width 50 height 34
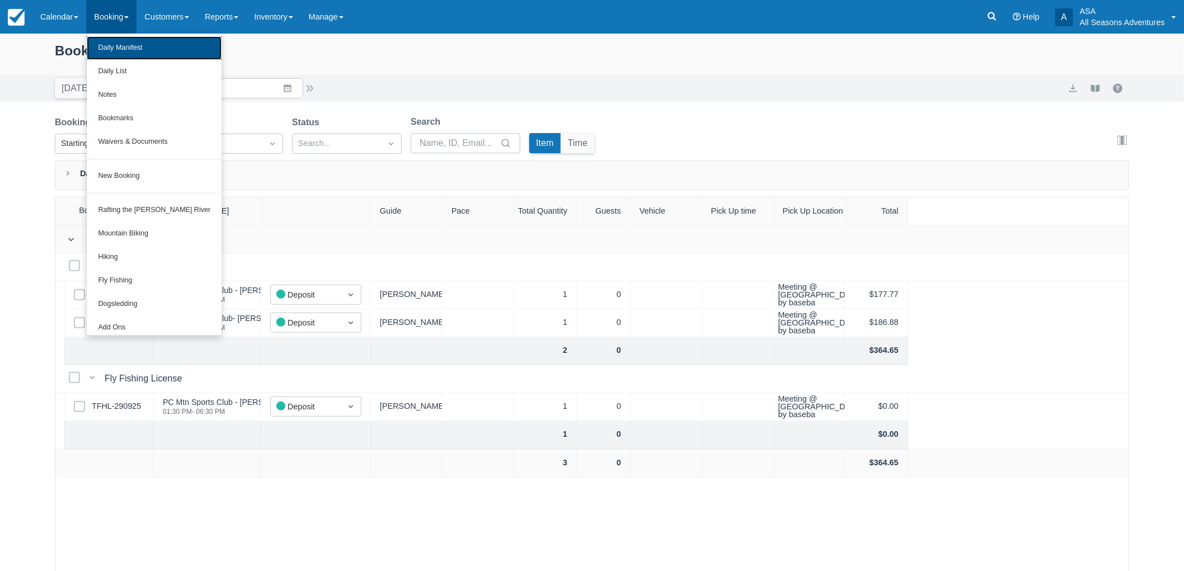
click at [114, 58] on link "Daily Manifest" at bounding box center [154, 47] width 135 height 23
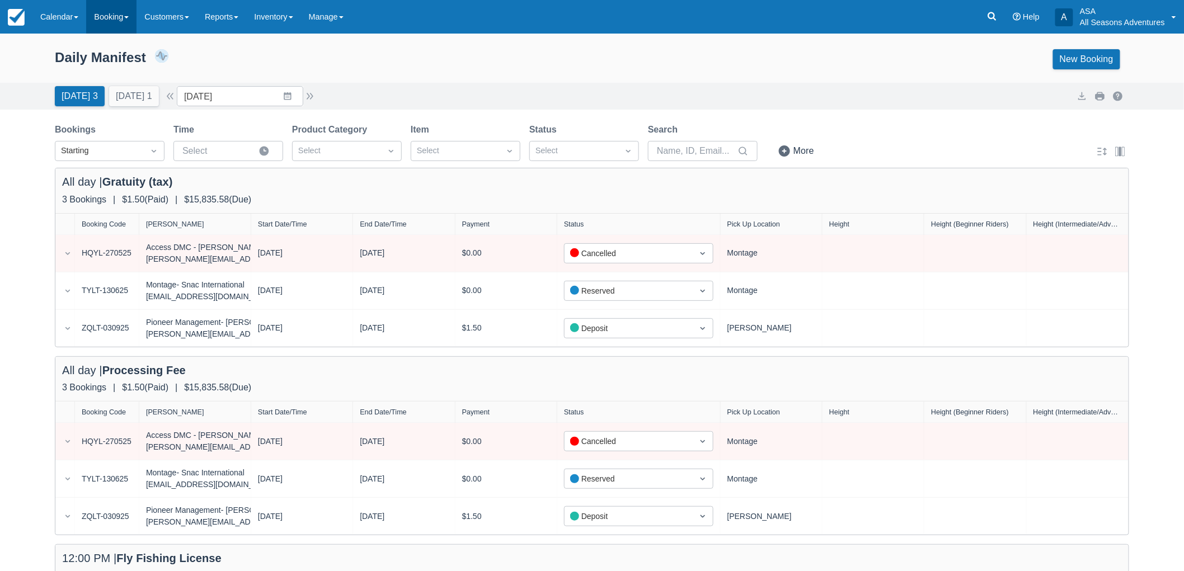
click at [136, 12] on link "Booking" at bounding box center [111, 17] width 50 height 34
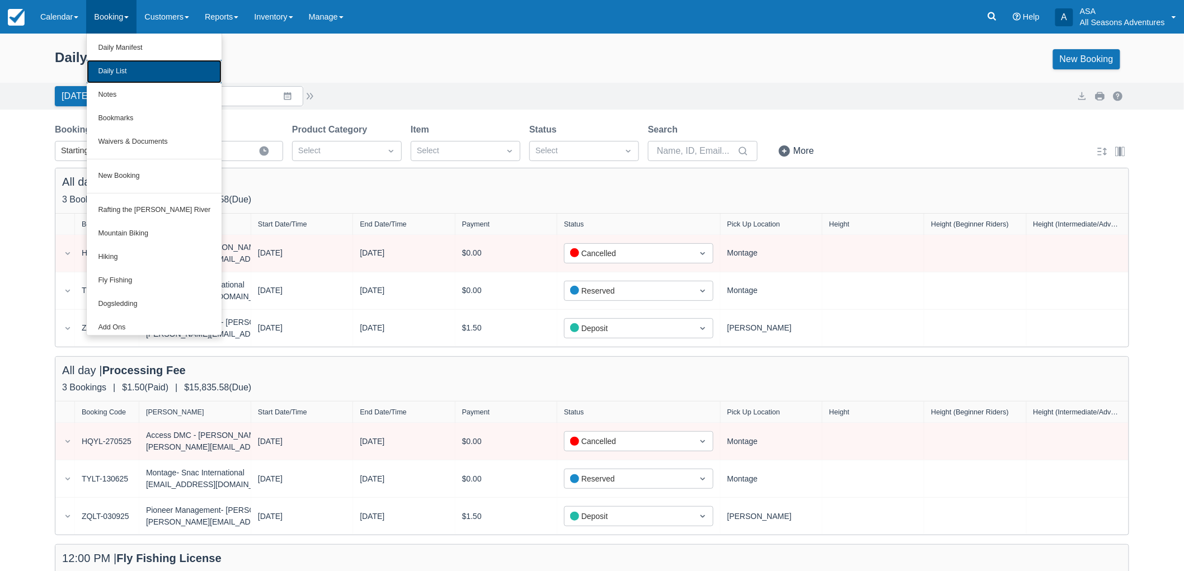
click at [157, 74] on link "Daily List" at bounding box center [154, 71] width 135 height 23
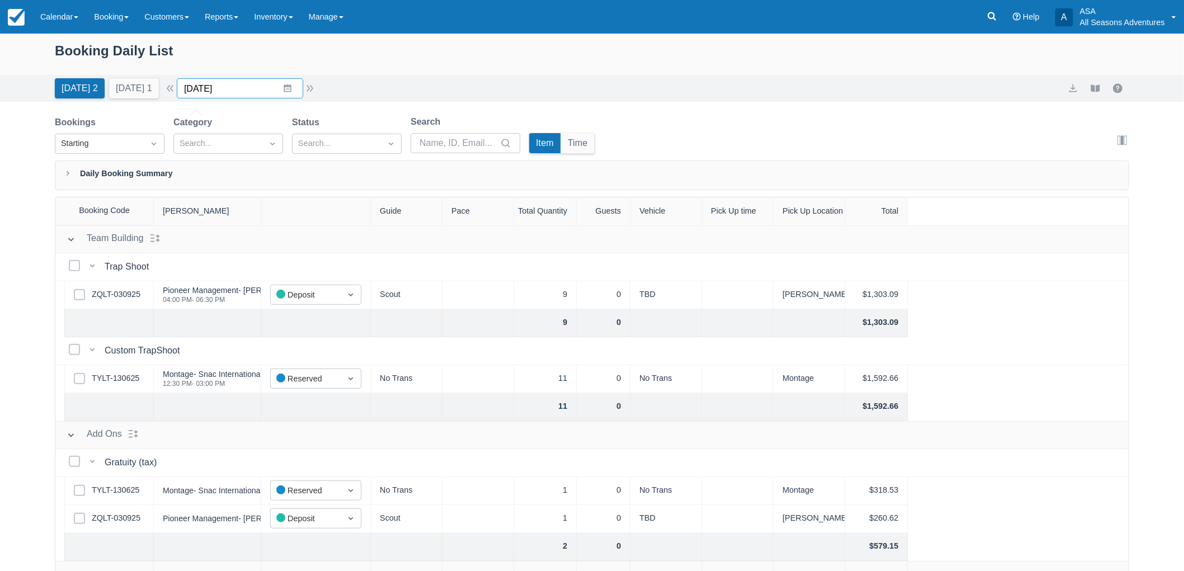
click at [211, 98] on input "[DATE]" at bounding box center [240, 88] width 126 height 20
click at [199, 138] on div "Move backward to switch to the previous month." at bounding box center [200, 134] width 22 height 18
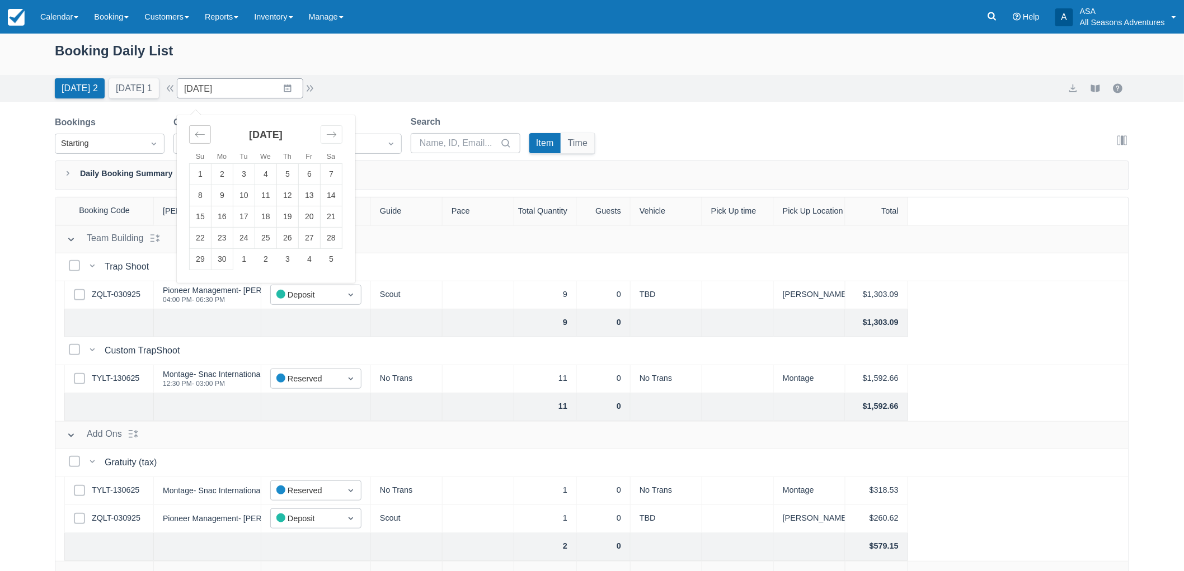
click at [199, 138] on div "Move backward to switch to the previous month." at bounding box center [200, 134] width 22 height 18
click at [197, 131] on div "Move backward to switch to the previous month." at bounding box center [200, 134] width 22 height 18
click at [328, 176] on td "1" at bounding box center [332, 174] width 22 height 21
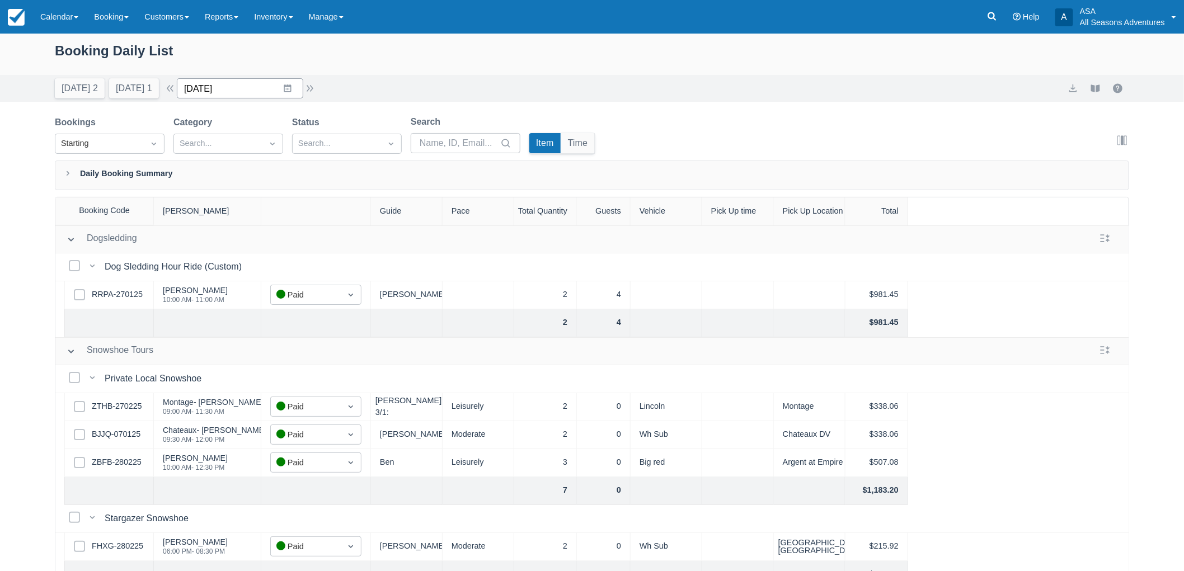
click at [299, 91] on input "03/01/25" at bounding box center [240, 88] width 126 height 20
click at [277, 232] on td "19" at bounding box center [266, 238] width 22 height 21
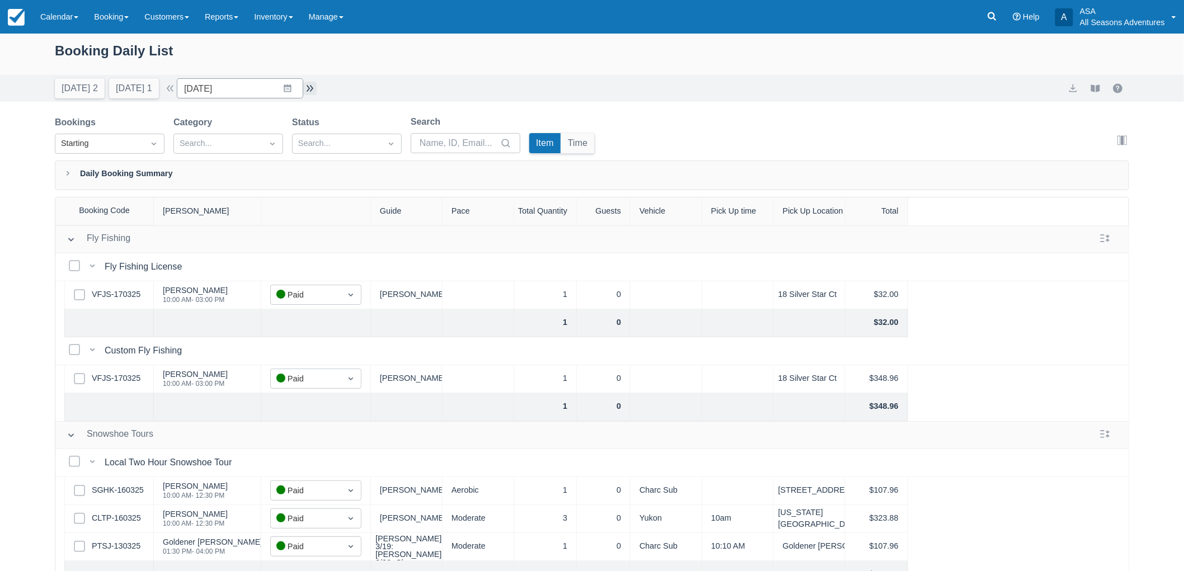
click at [317, 91] on button "button" at bounding box center [309, 88] width 13 height 13
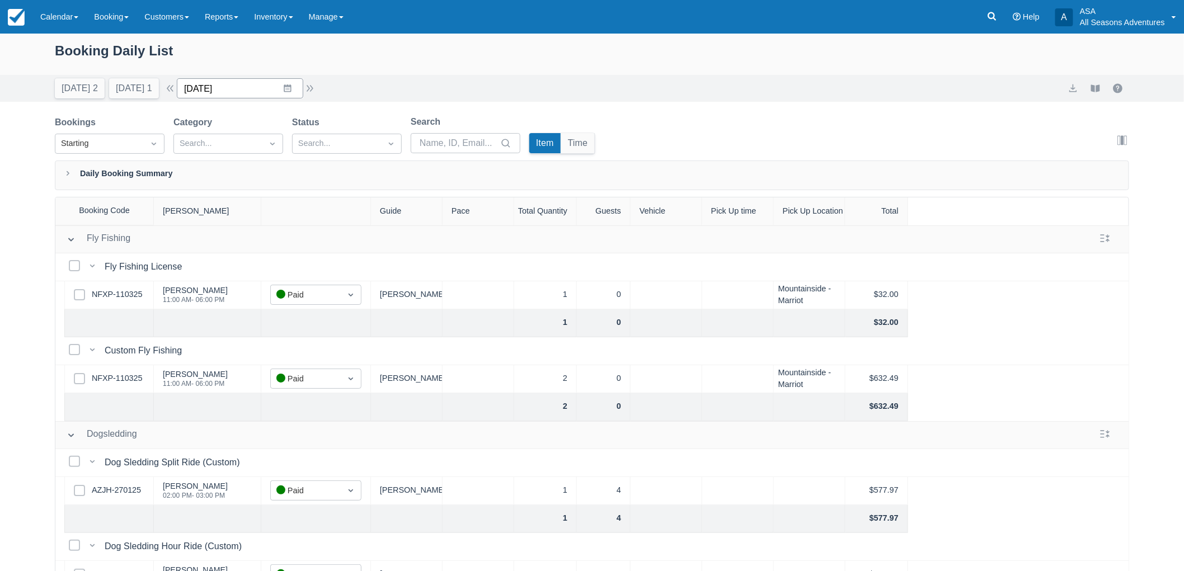
click at [296, 88] on input "03/20/25" at bounding box center [240, 88] width 126 height 20
click at [231, 288] on td "31" at bounding box center [222, 280] width 22 height 21
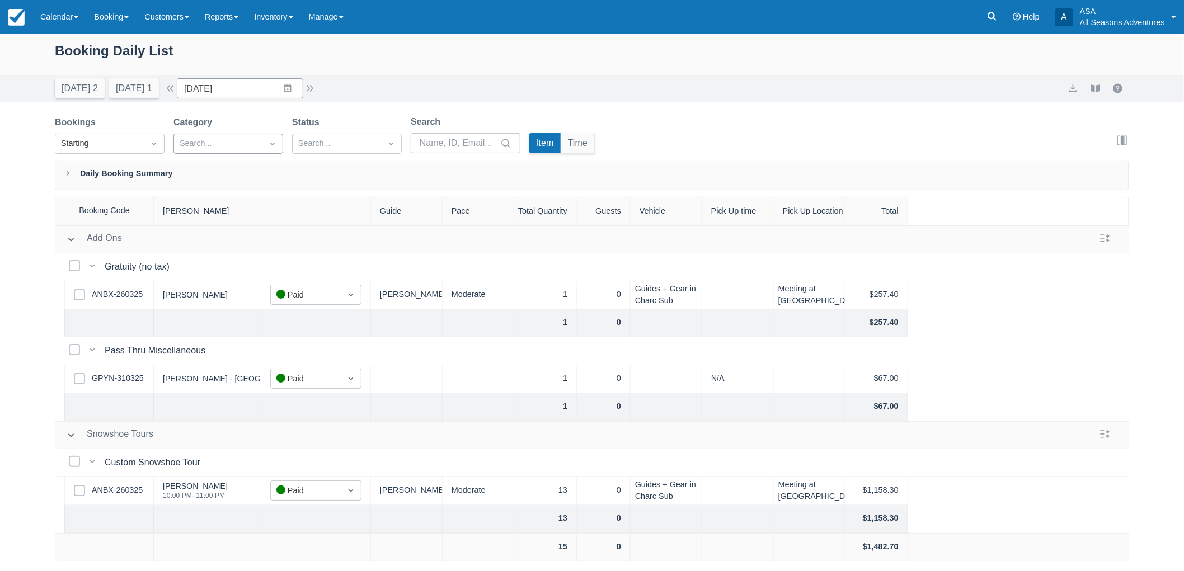
click at [194, 144] on div at bounding box center [218, 143] width 77 height 15
click at [208, 209] on div at bounding box center [228, 215] width 96 height 15
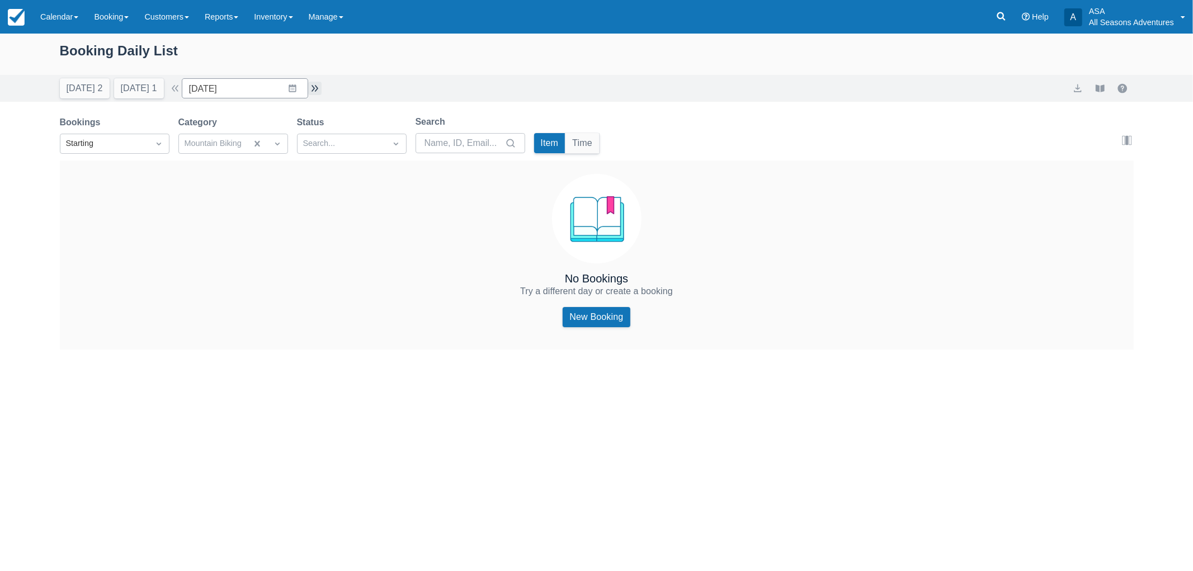
click at [317, 83] on button "button" at bounding box center [314, 88] width 13 height 13
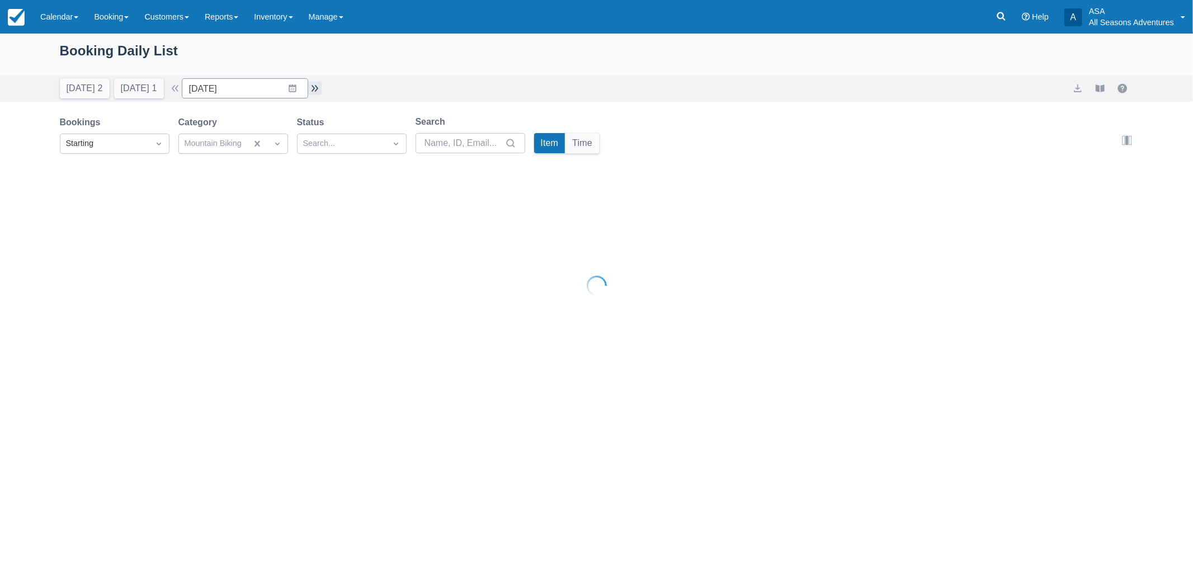
click at [317, 83] on button "button" at bounding box center [314, 88] width 13 height 13
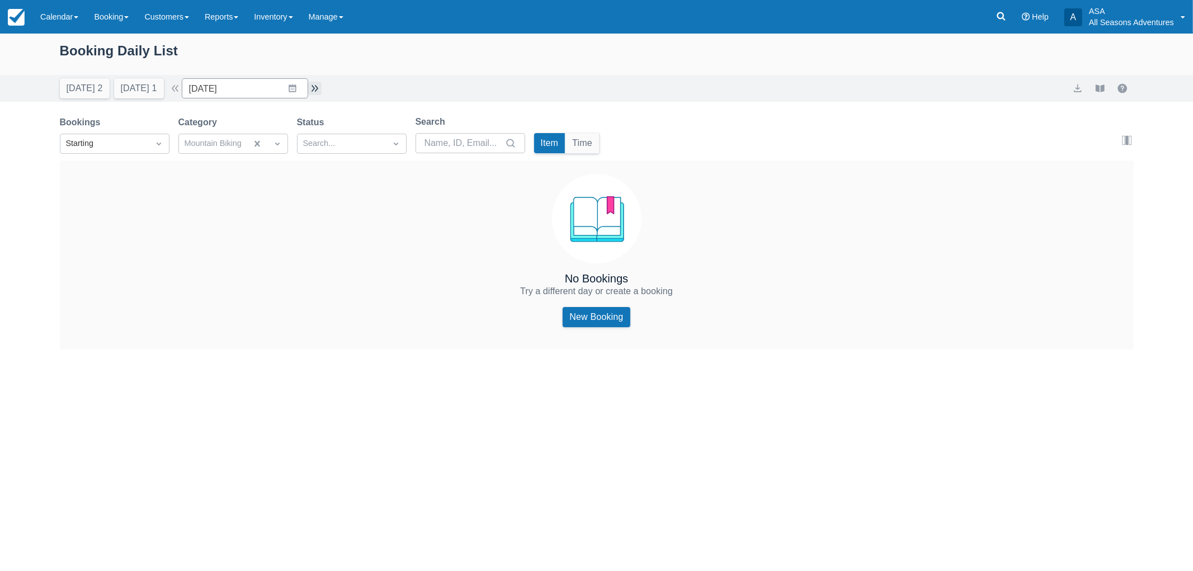
click at [317, 83] on button "button" at bounding box center [314, 88] width 13 height 13
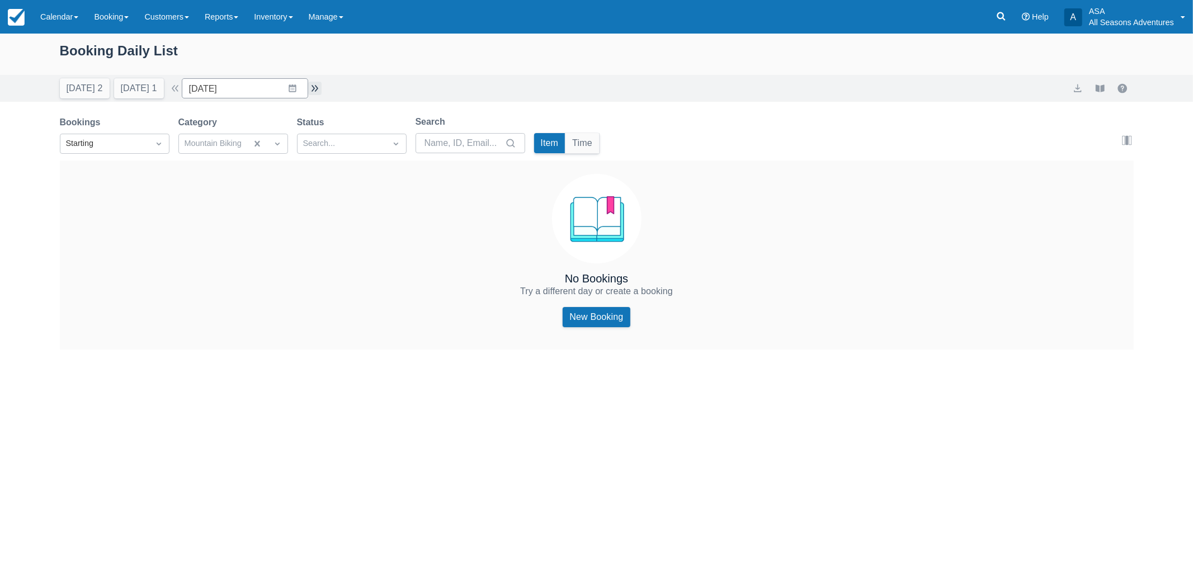
click at [317, 83] on button "button" at bounding box center [314, 88] width 13 height 13
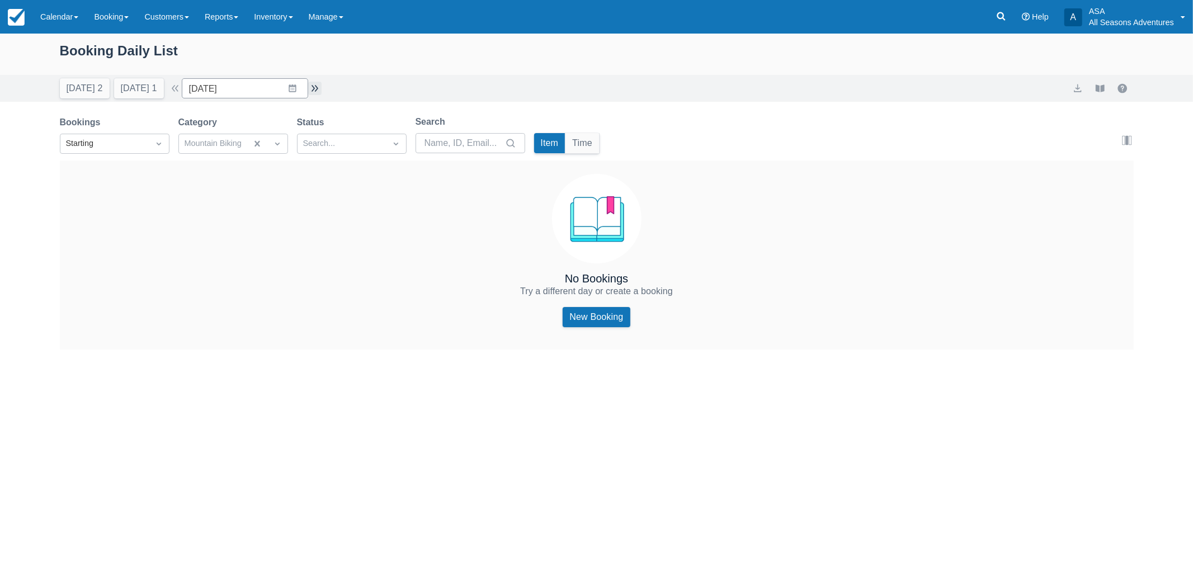
click at [317, 83] on button "button" at bounding box center [314, 88] width 13 height 13
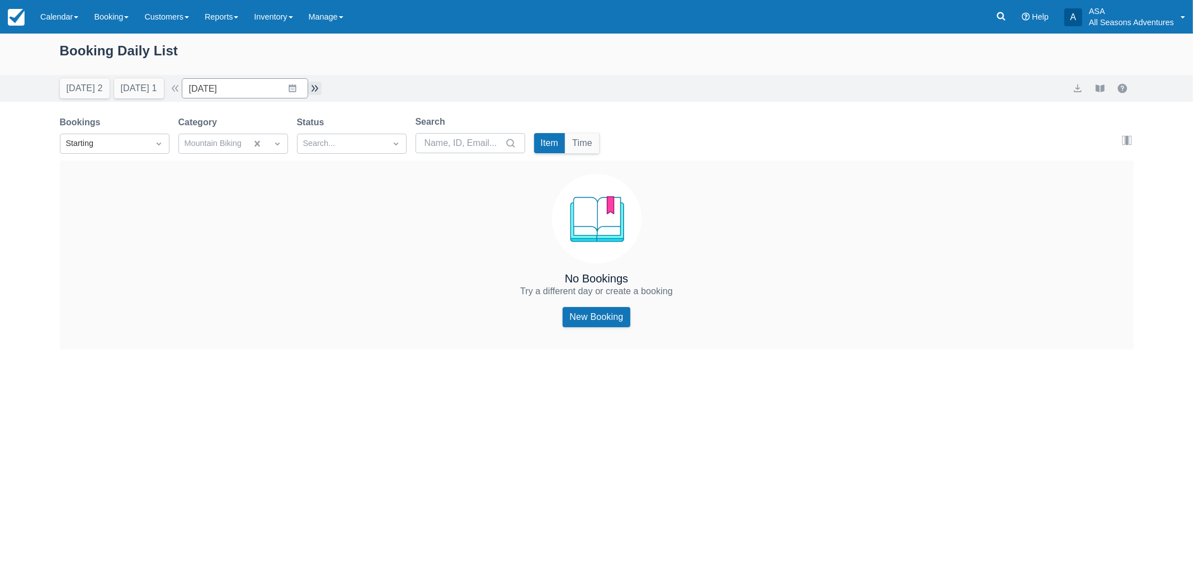
click at [317, 83] on button "button" at bounding box center [314, 88] width 13 height 13
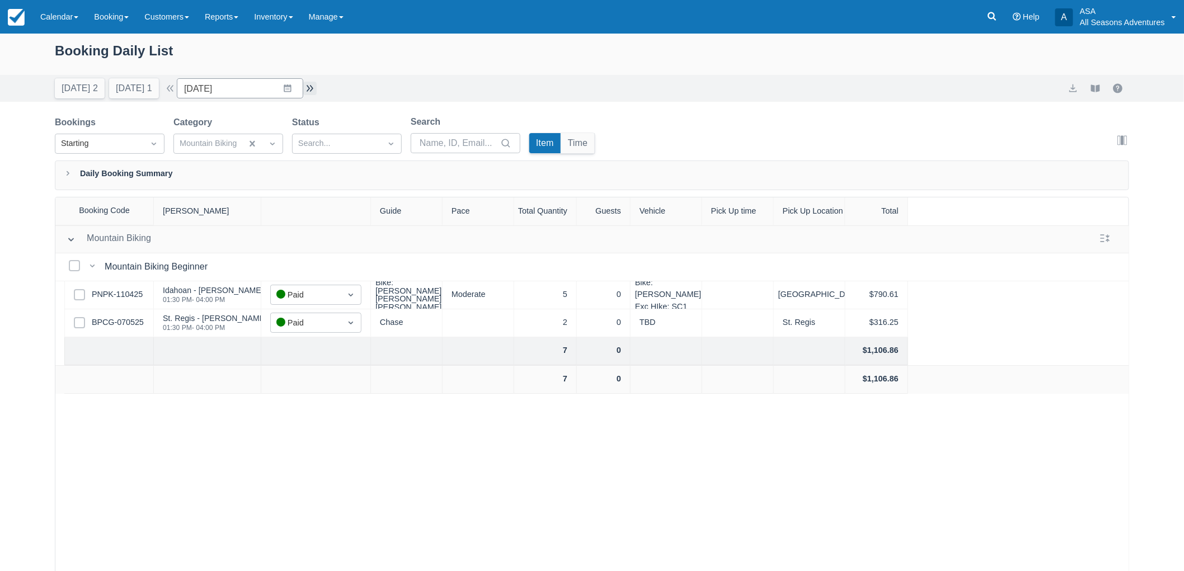
click at [317, 83] on button "button" at bounding box center [309, 88] width 13 height 13
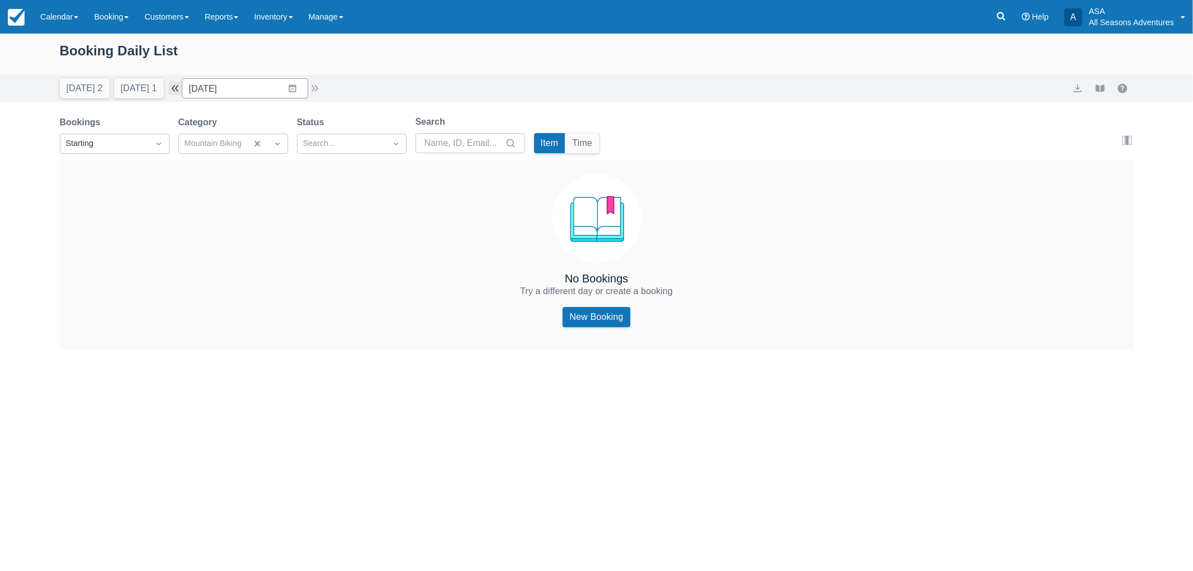
click at [182, 90] on button "button" at bounding box center [174, 88] width 13 height 13
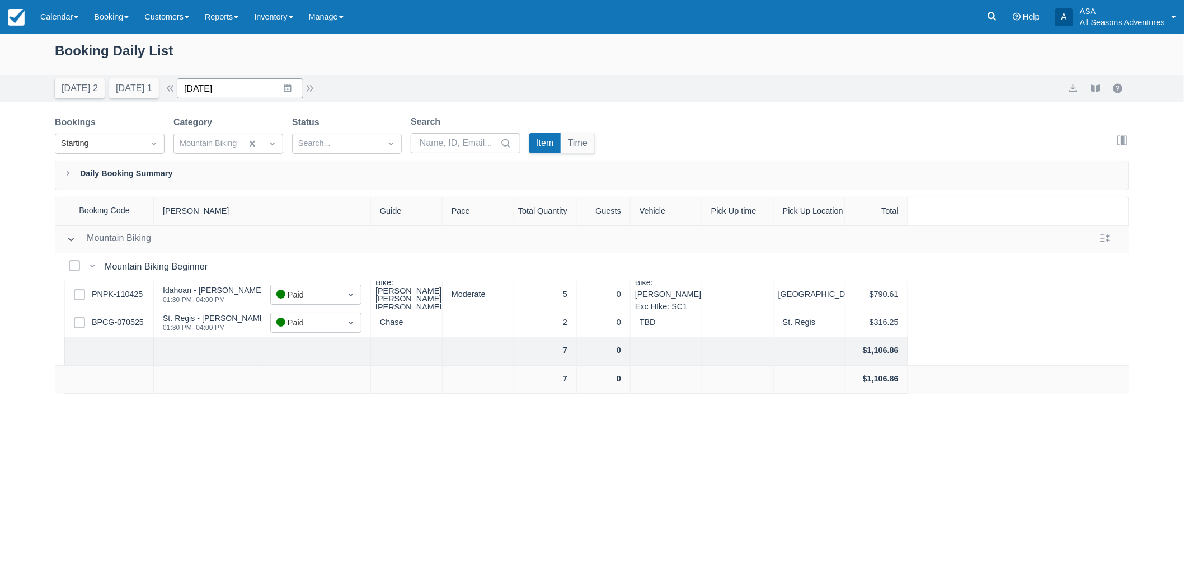
click at [186, 84] on input "05/07/25" at bounding box center [240, 88] width 126 height 20
click at [176, 116] on label "Category" at bounding box center [194, 122] width 43 height 13
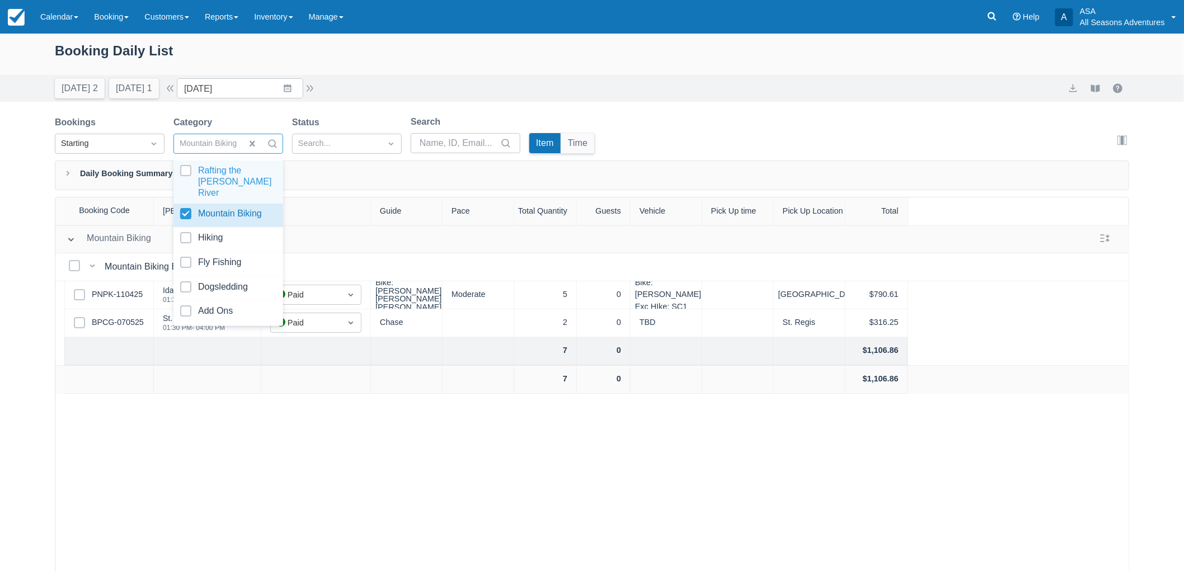
click at [208, 144] on div at bounding box center [208, 143] width 57 height 15
click at [183, 232] on div at bounding box center [228, 239] width 96 height 15
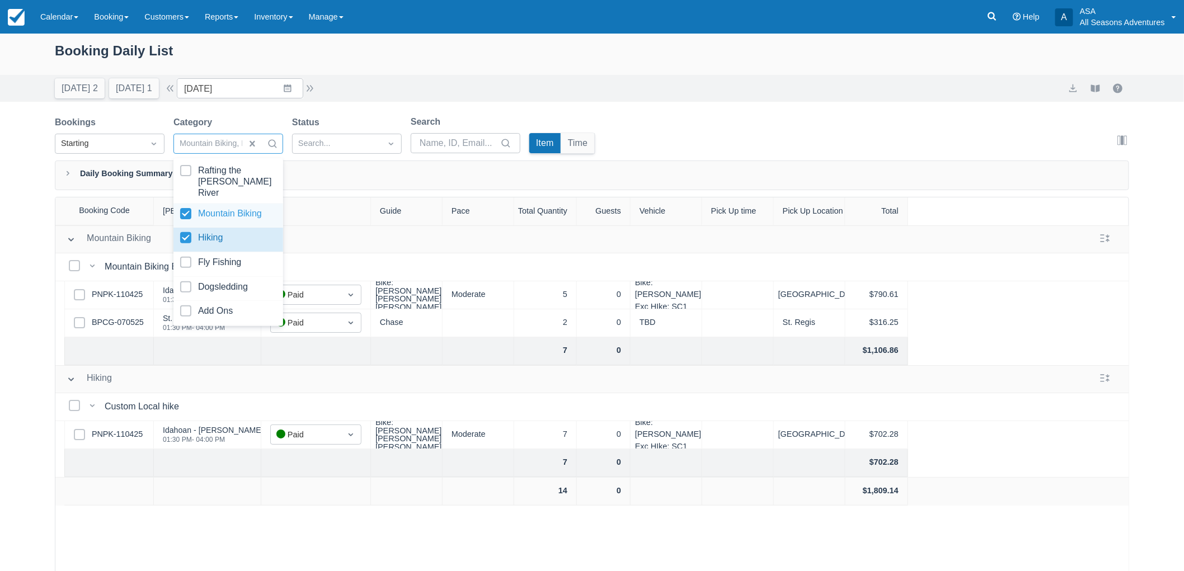
click at [183, 208] on div at bounding box center [228, 215] width 96 height 15
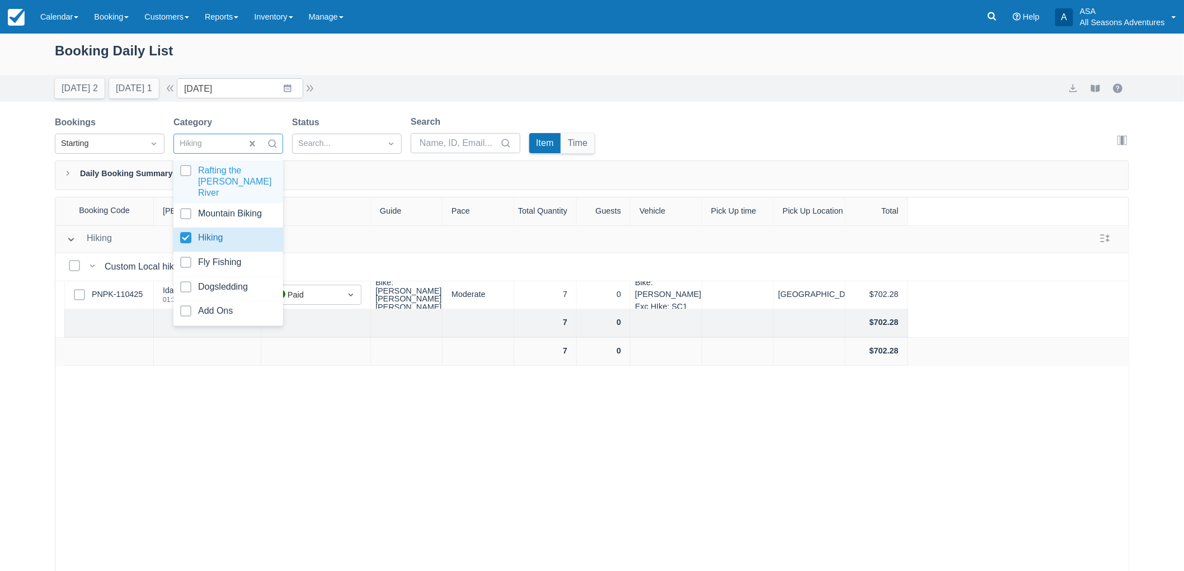
click at [176, 97] on div "Today 2 Tomorrow 1 Date 05/07/25 Navigate forward to interact with the calendar…" at bounding box center [186, 88] width 262 height 20
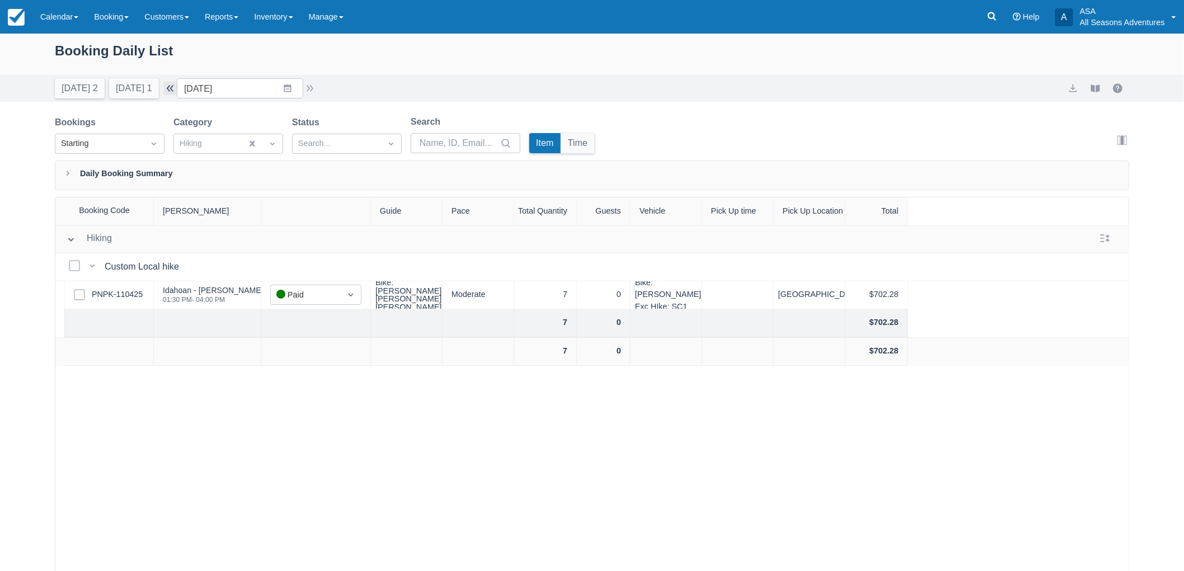
click at [176, 90] on button "button" at bounding box center [169, 88] width 13 height 13
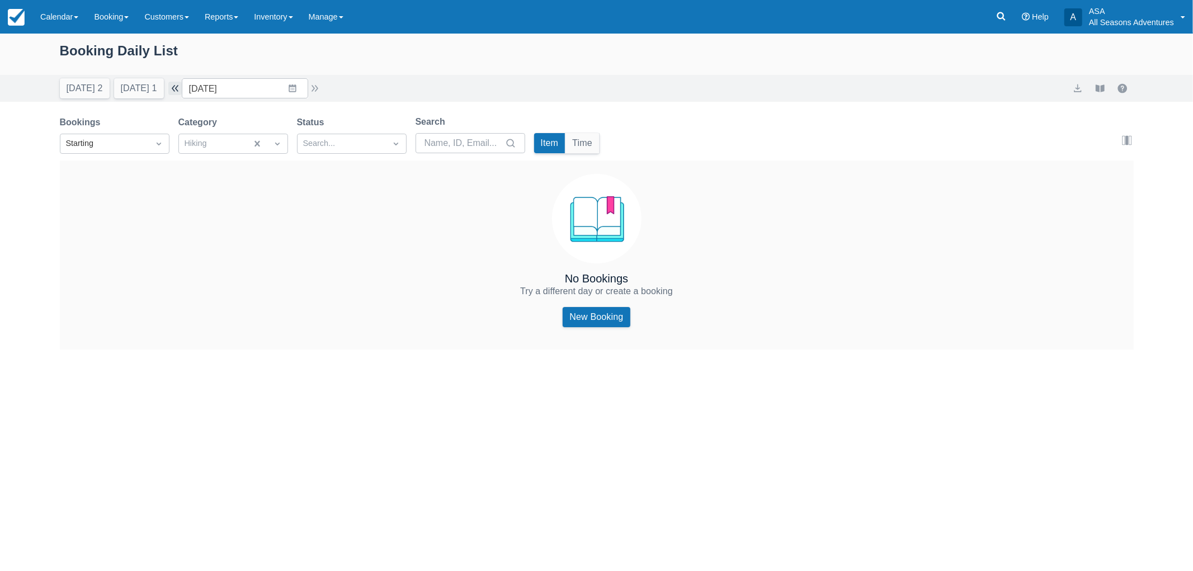
click at [176, 90] on button "button" at bounding box center [174, 88] width 13 height 13
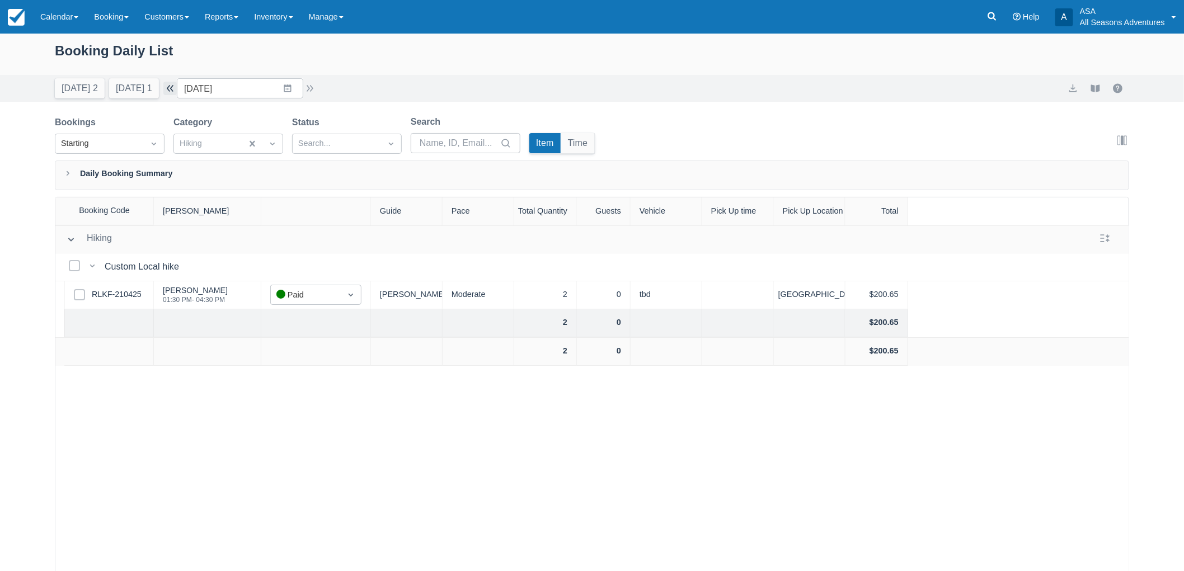
click at [176, 90] on button "button" at bounding box center [169, 88] width 13 height 13
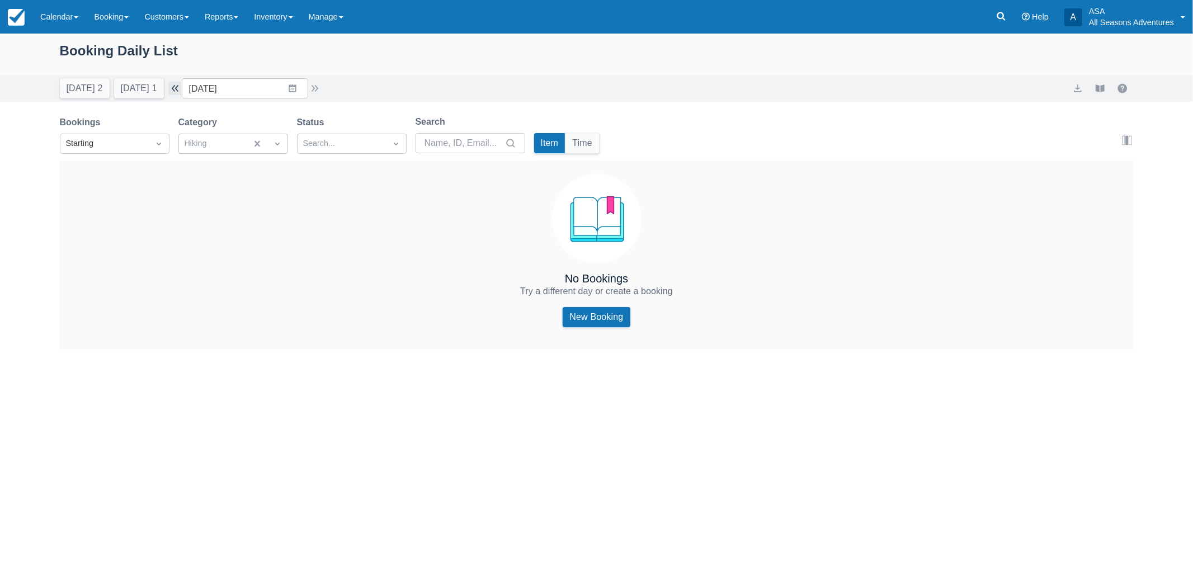
click at [176, 90] on button "button" at bounding box center [174, 88] width 13 height 13
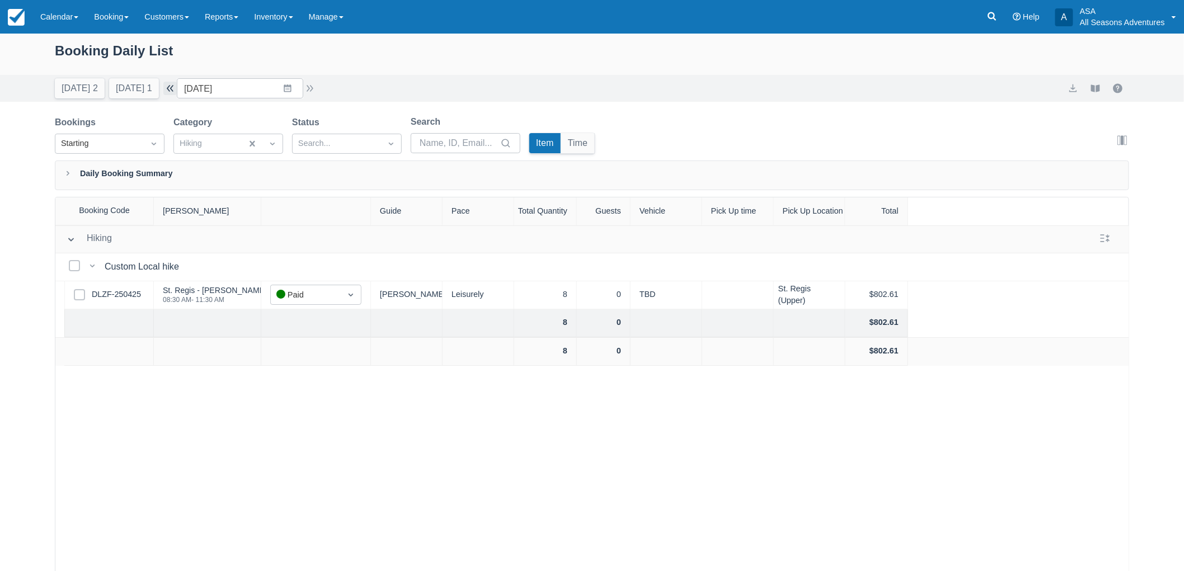
click at [176, 90] on button "button" at bounding box center [169, 88] width 13 height 13
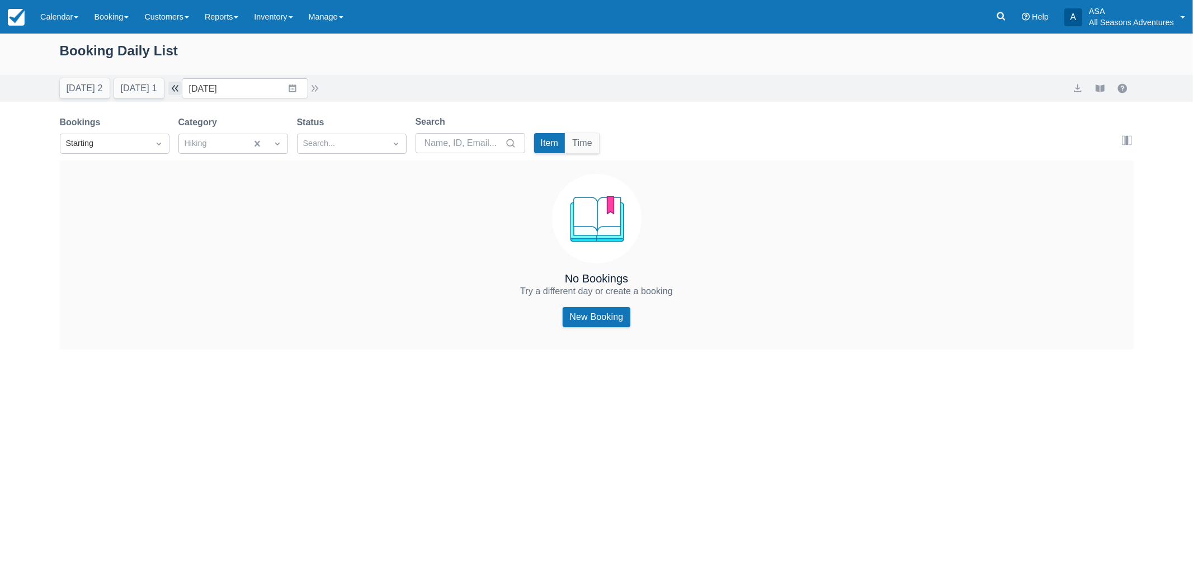
click at [176, 90] on button "button" at bounding box center [174, 88] width 13 height 13
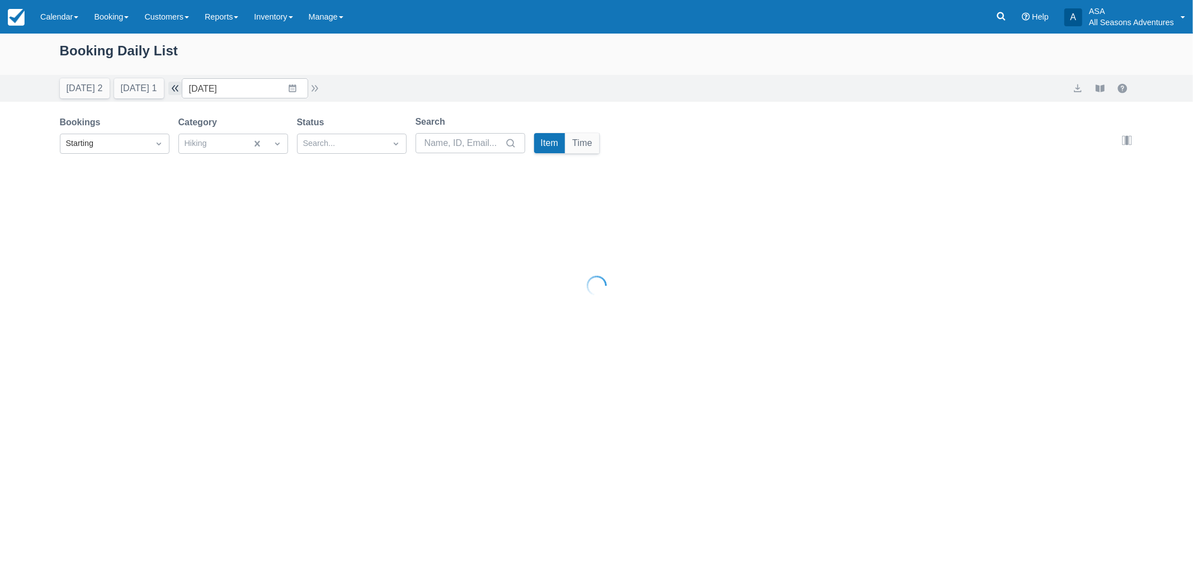
click at [176, 90] on button "button" at bounding box center [174, 88] width 13 height 13
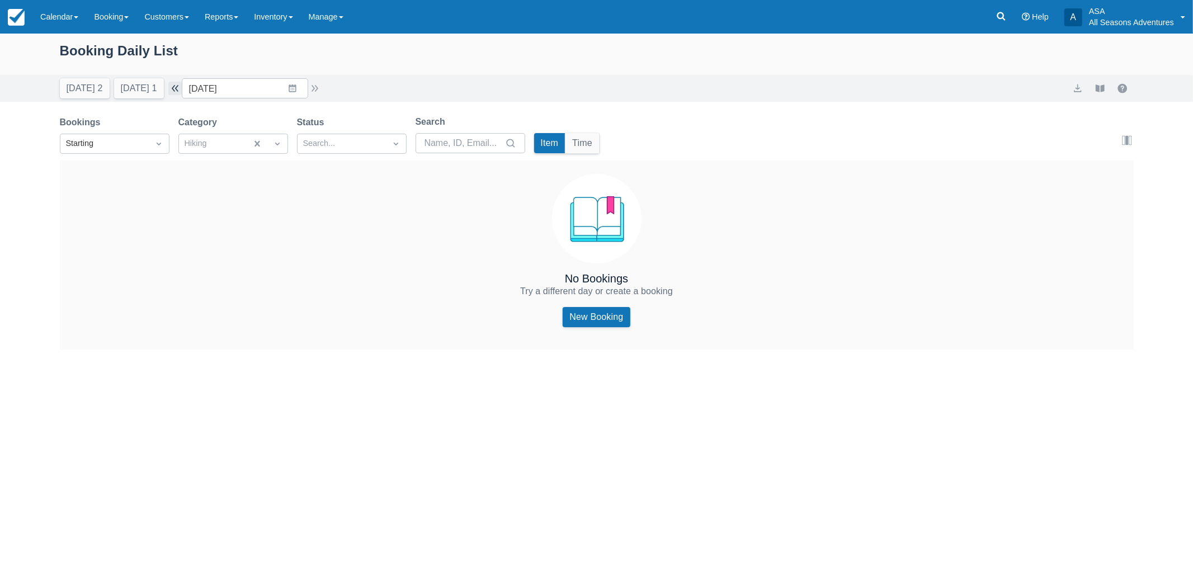
click at [176, 90] on button "button" at bounding box center [174, 88] width 13 height 13
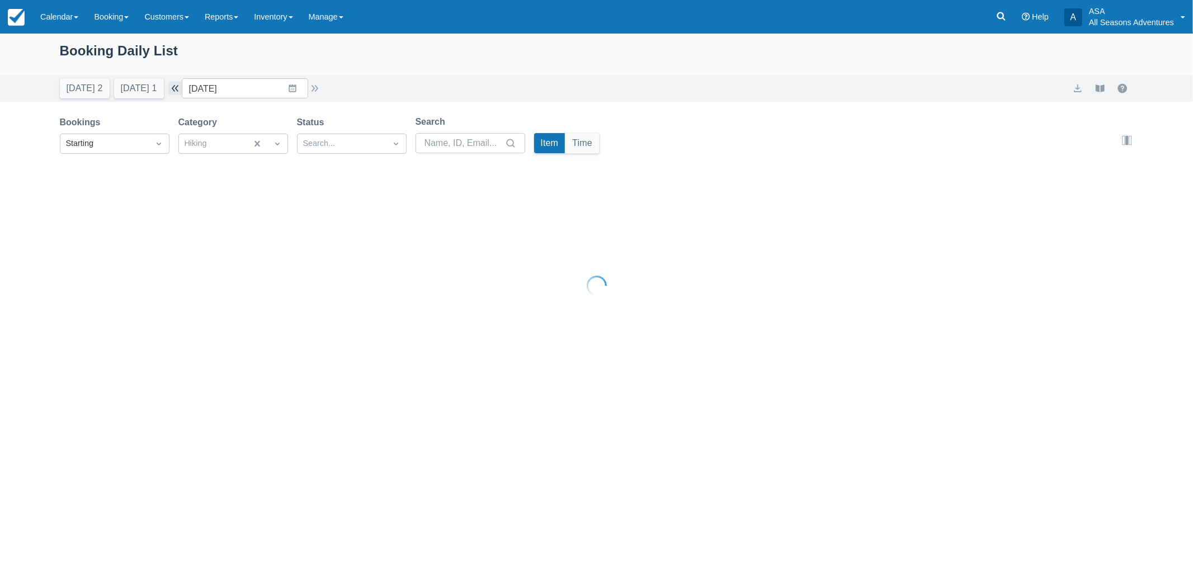
click at [176, 90] on button "button" at bounding box center [174, 88] width 13 height 13
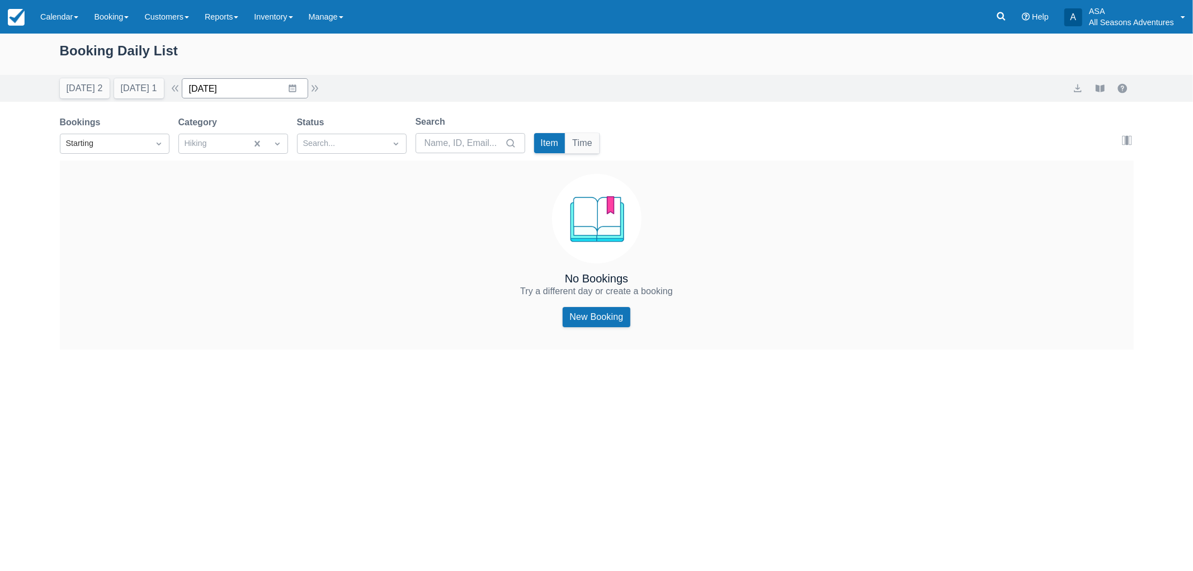
click at [242, 93] on input "04/07/25" at bounding box center [245, 88] width 126 height 20
click at [224, 138] on div "April 2025" at bounding box center [270, 139] width 153 height 48
click at [216, 140] on div "Move backward to switch to the previous month." at bounding box center [205, 134] width 22 height 18
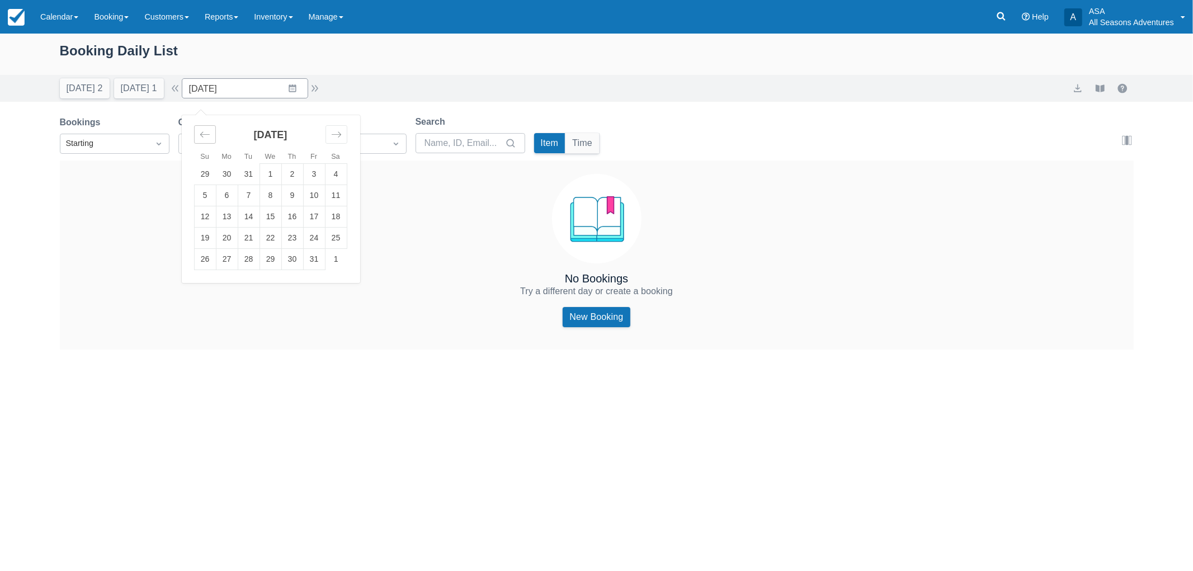
click at [216, 140] on div "Move backward to switch to the previous month." at bounding box center [205, 134] width 22 height 18
click at [303, 261] on td "31" at bounding box center [292, 259] width 22 height 21
click at [182, 87] on button "button" at bounding box center [174, 88] width 13 height 13
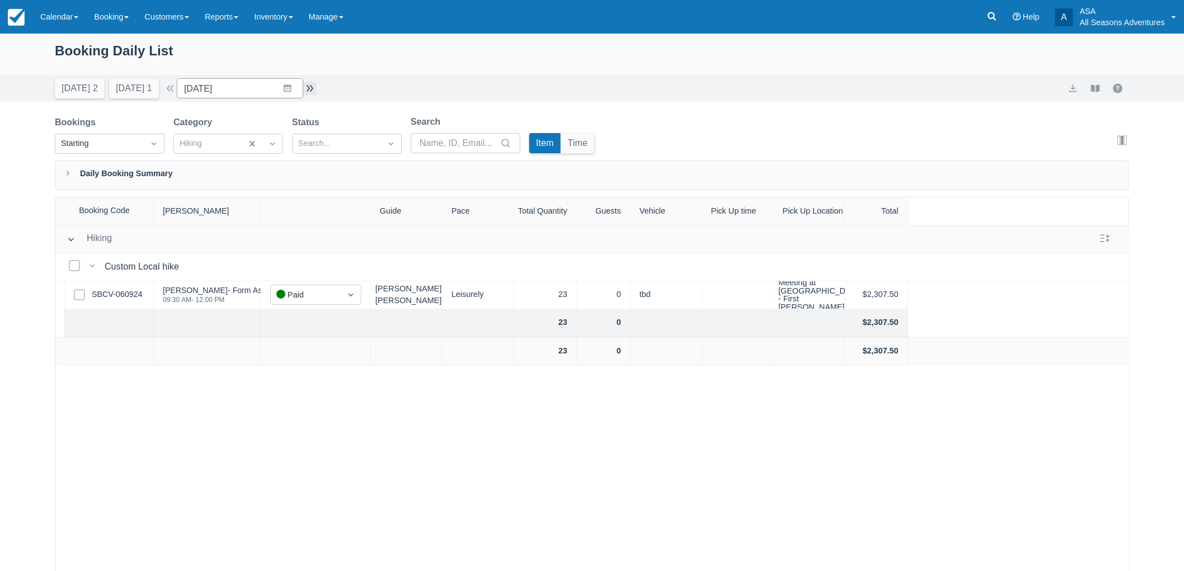
click at [317, 91] on button "button" at bounding box center [309, 88] width 13 height 13
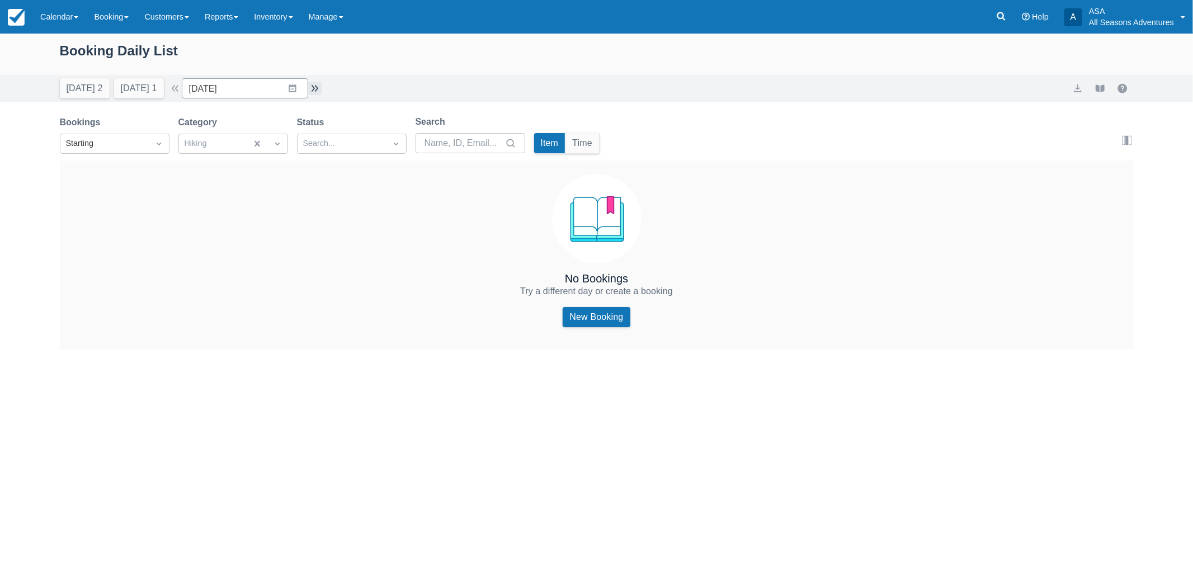
click at [318, 91] on button "button" at bounding box center [314, 88] width 13 height 13
click at [245, 145] on div "Hiking" at bounding box center [213, 144] width 68 height 18
click at [187, 208] on div at bounding box center [233, 215] width 96 height 15
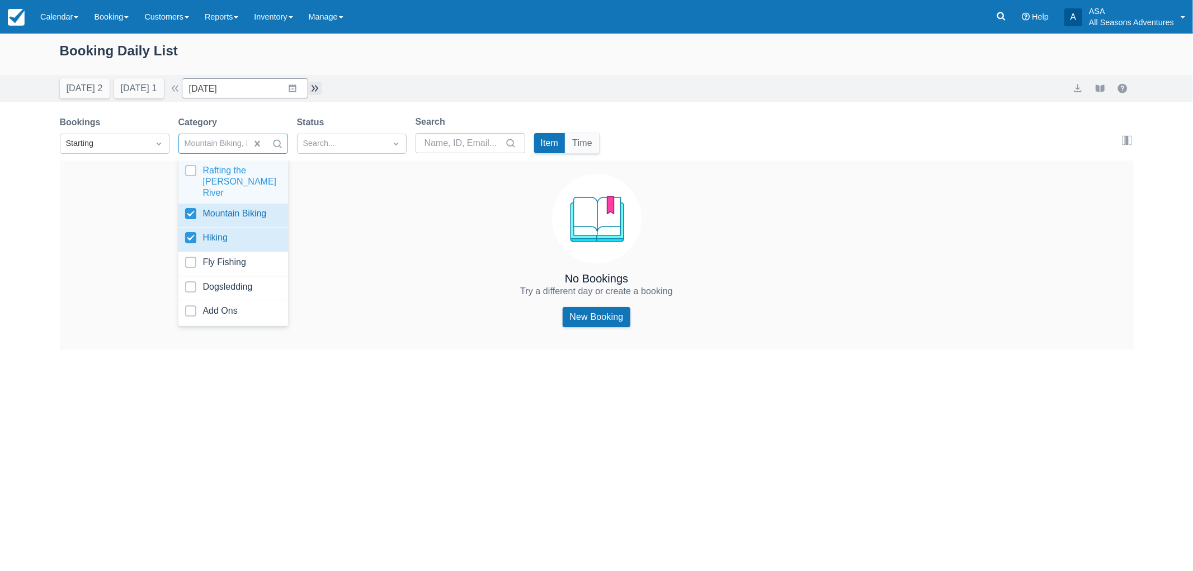
click at [321, 93] on button "button" at bounding box center [314, 88] width 13 height 13
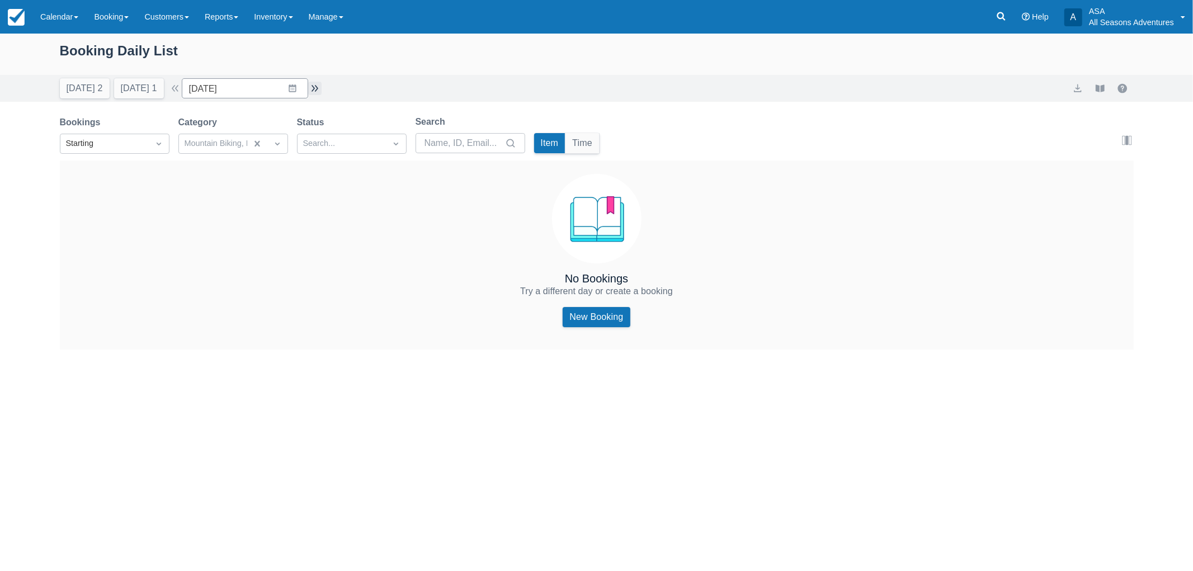
click at [321, 93] on button "button" at bounding box center [314, 88] width 13 height 13
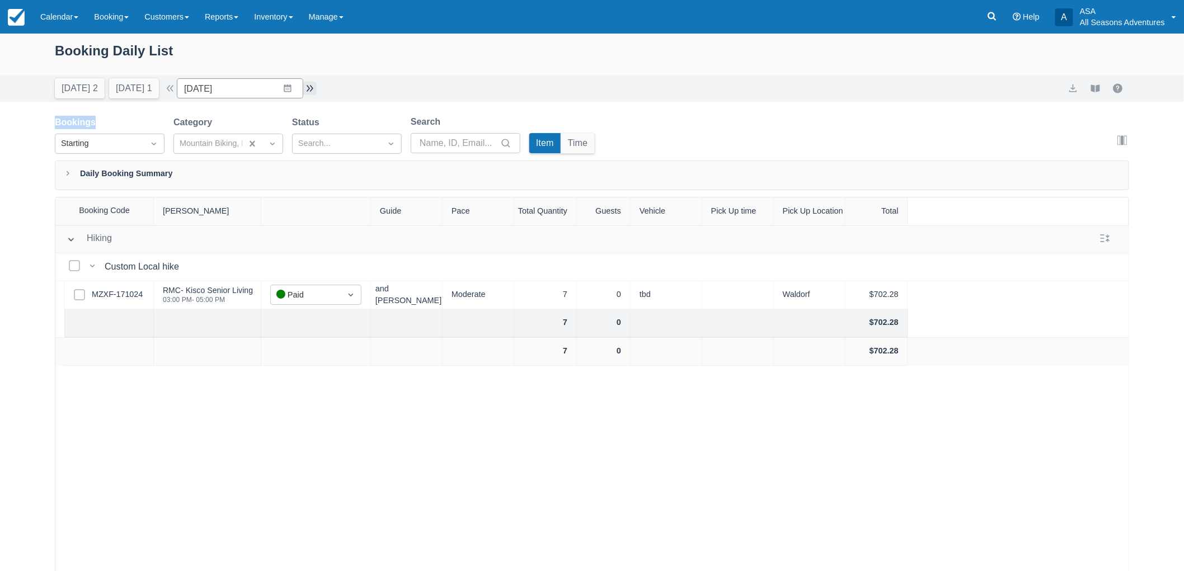
click at [321, 93] on div "Today 2 Tomorrow 1 Date 11/05/24 Navigate forward to interact with the calendar…" at bounding box center [592, 88] width 1074 height 20
click at [310, 85] on button "button" at bounding box center [309, 88] width 13 height 13
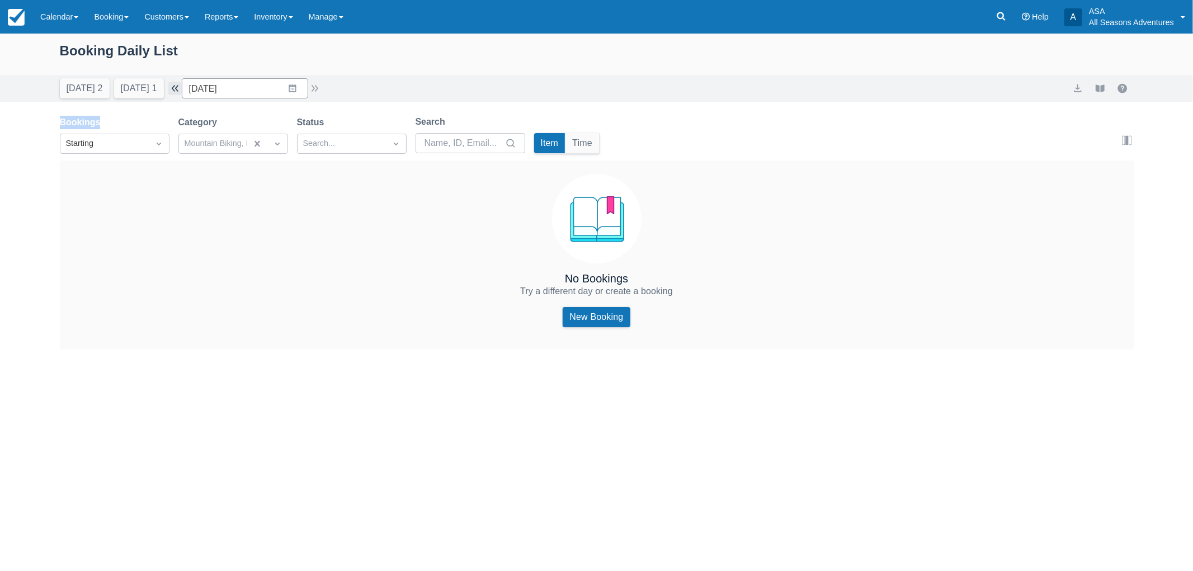
click at [182, 87] on button "button" at bounding box center [174, 88] width 13 height 13
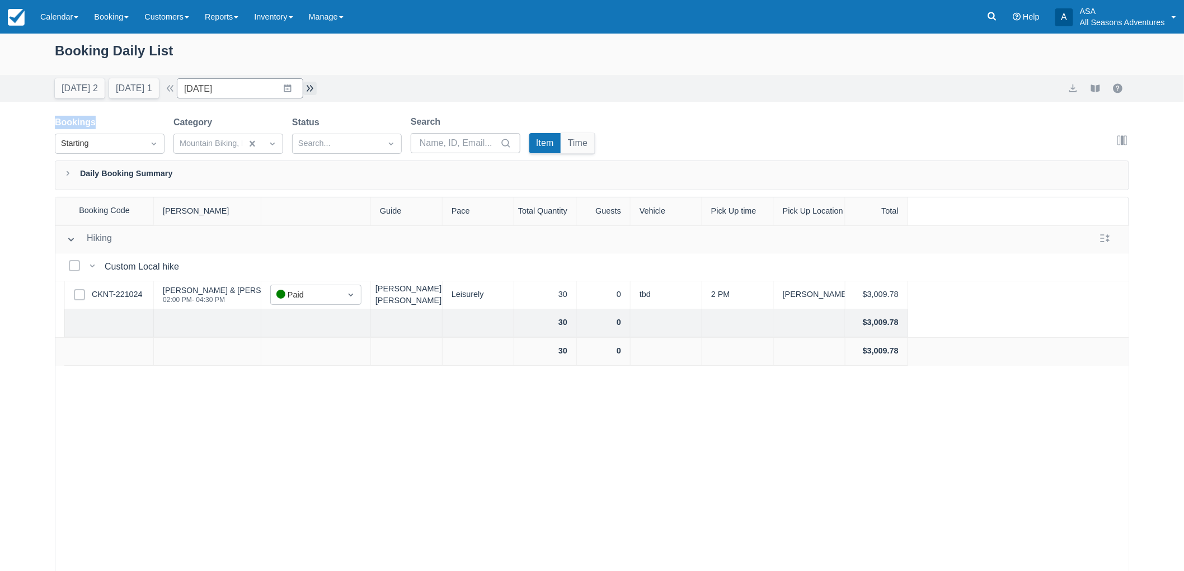
click at [316, 87] on button "button" at bounding box center [309, 88] width 13 height 13
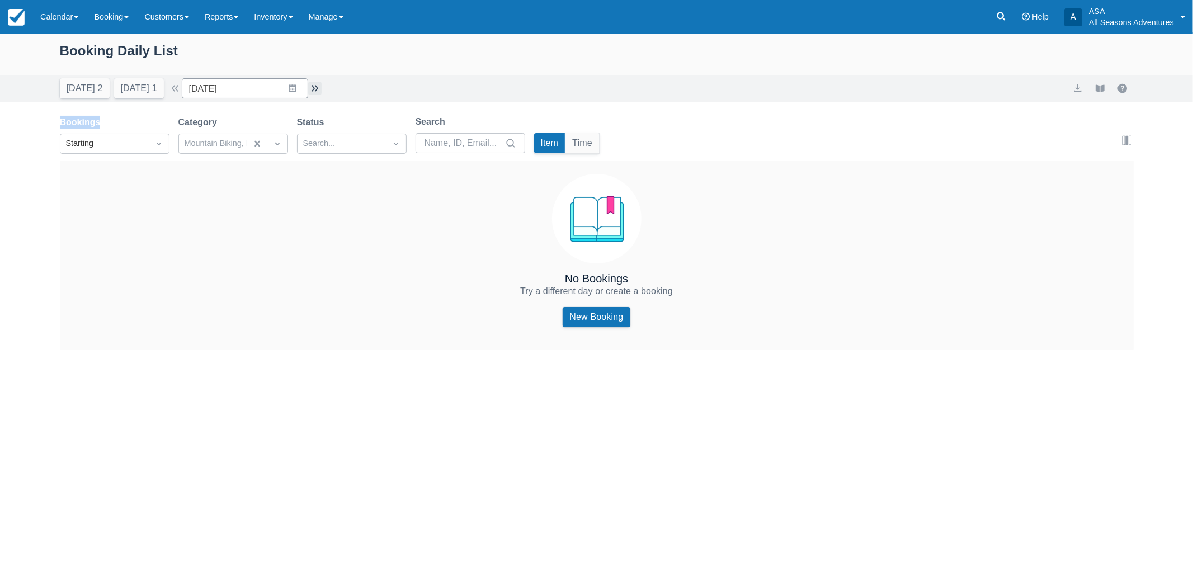
click at [316, 87] on button "button" at bounding box center [314, 88] width 13 height 13
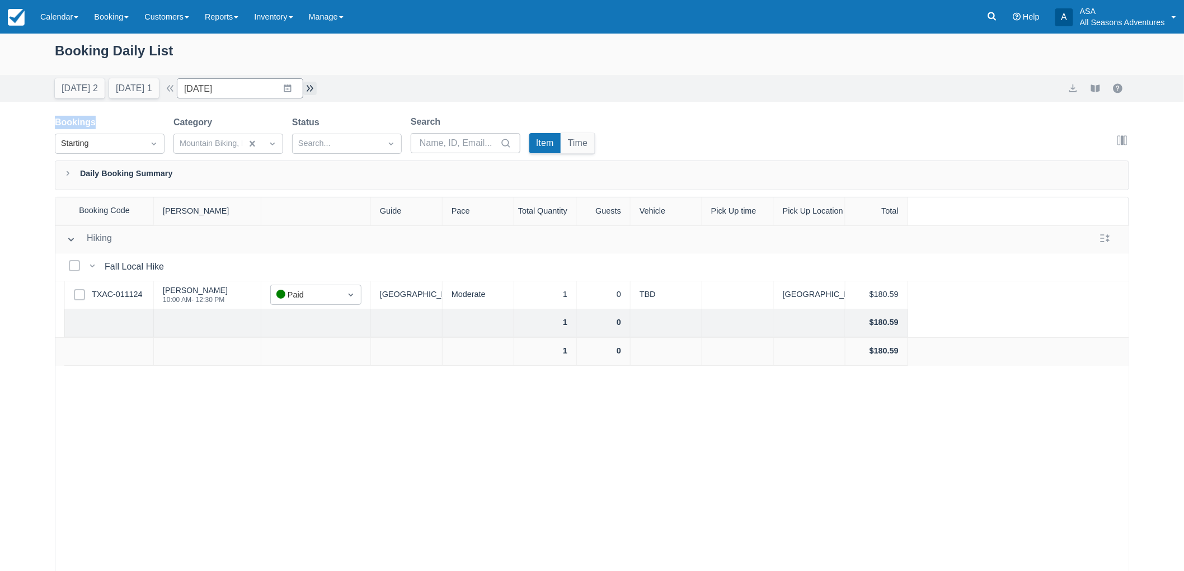
click at [316, 87] on button "button" at bounding box center [309, 88] width 13 height 13
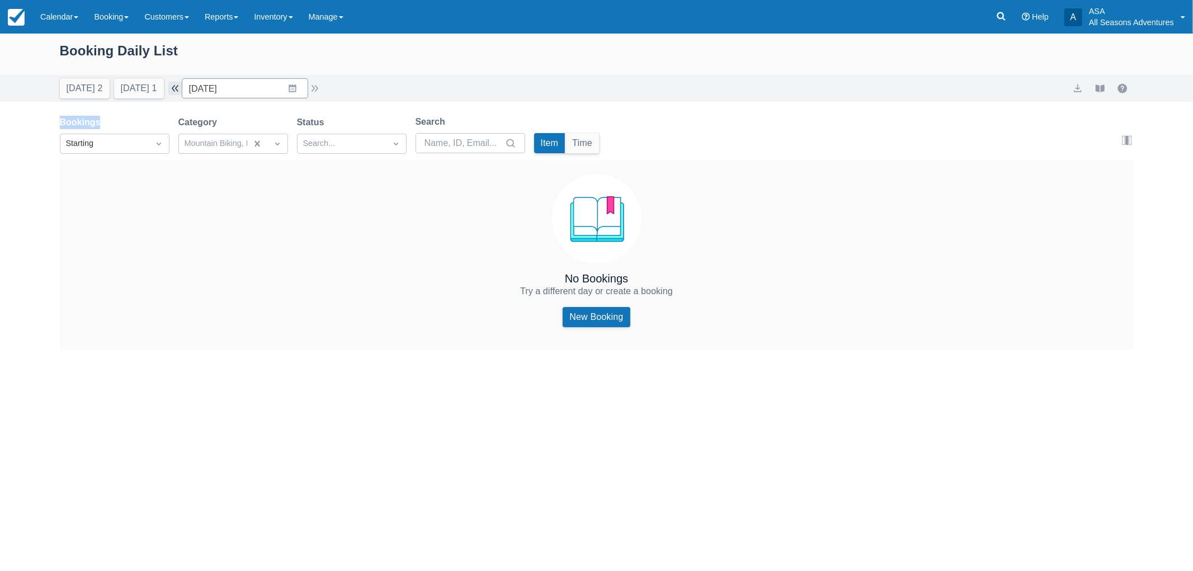
click at [182, 92] on button "button" at bounding box center [174, 88] width 13 height 13
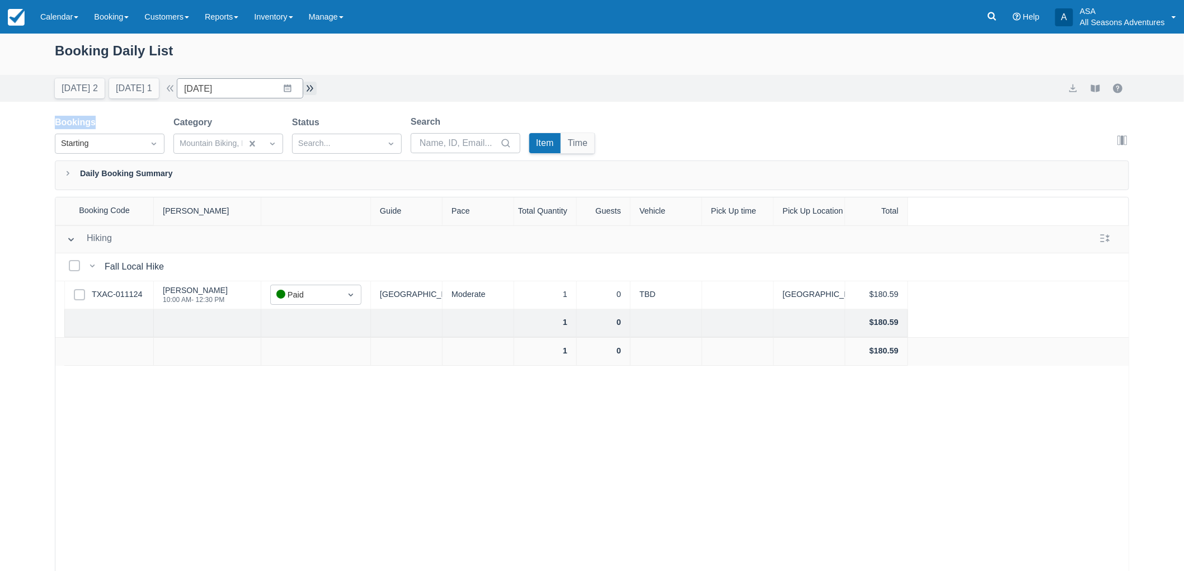
click at [312, 93] on button "button" at bounding box center [309, 88] width 13 height 13
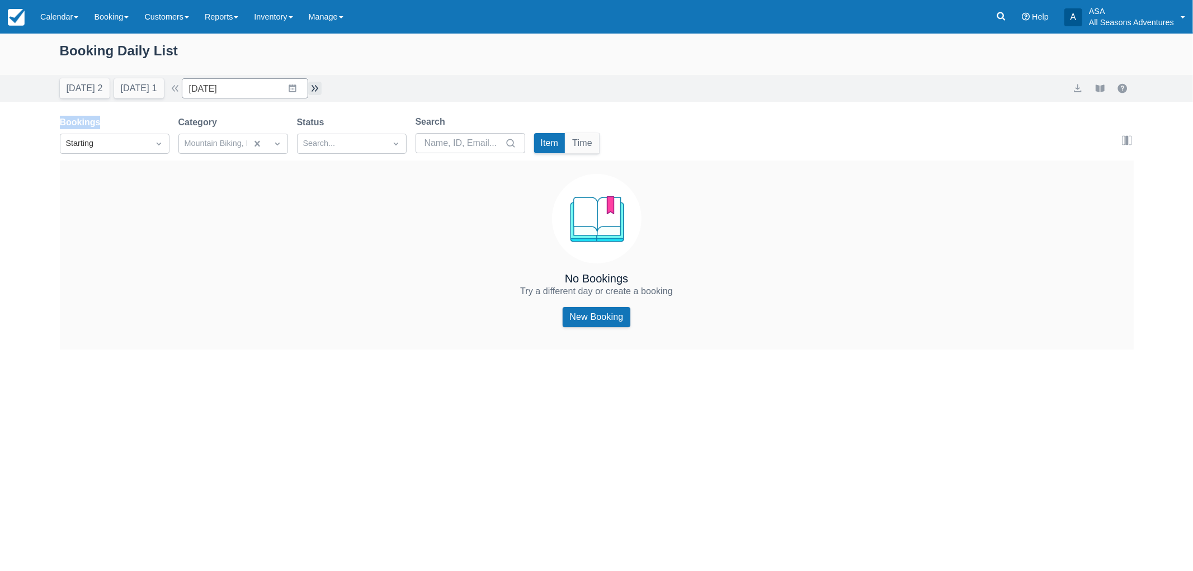
click at [312, 93] on button "button" at bounding box center [314, 88] width 13 height 13
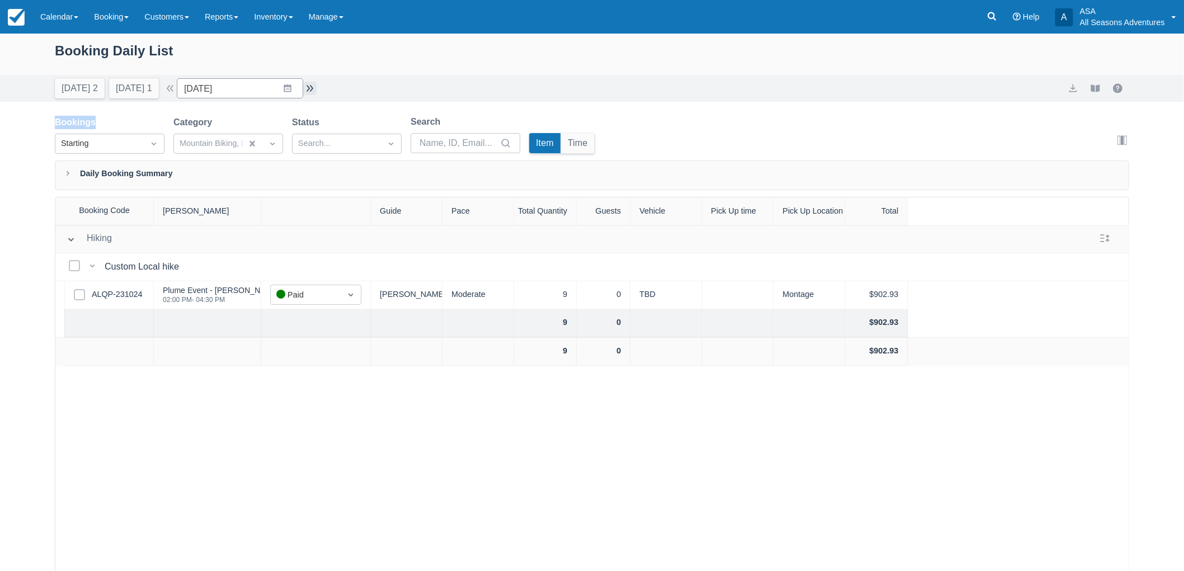
click at [312, 93] on button "button" at bounding box center [309, 88] width 13 height 13
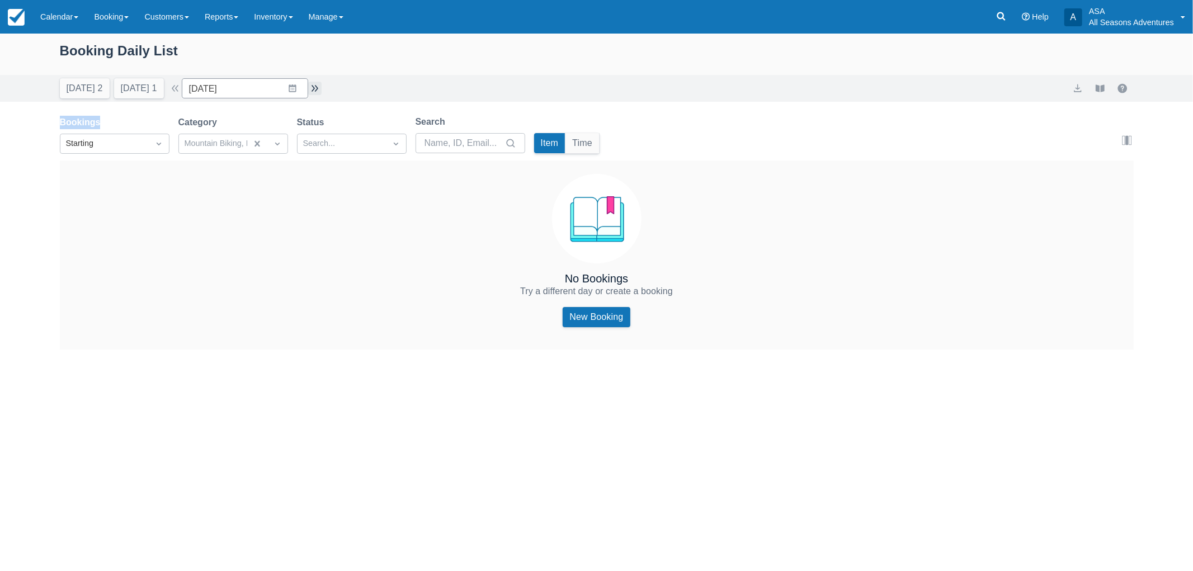
click at [312, 93] on button "button" at bounding box center [314, 88] width 13 height 13
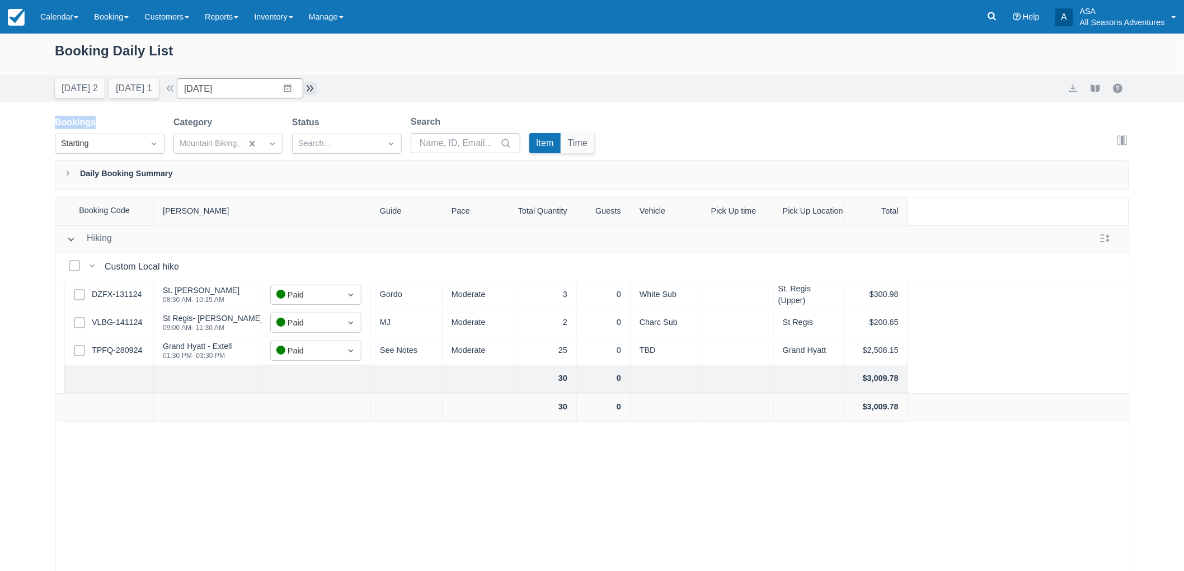
click at [312, 93] on button "button" at bounding box center [309, 88] width 13 height 13
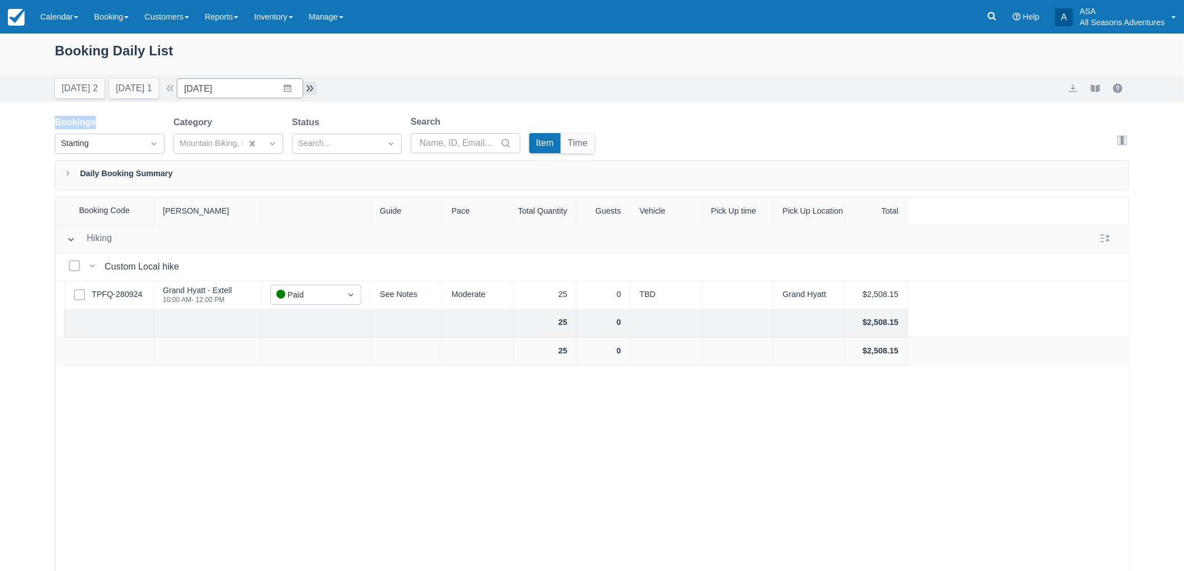
click at [312, 93] on button "button" at bounding box center [309, 88] width 13 height 13
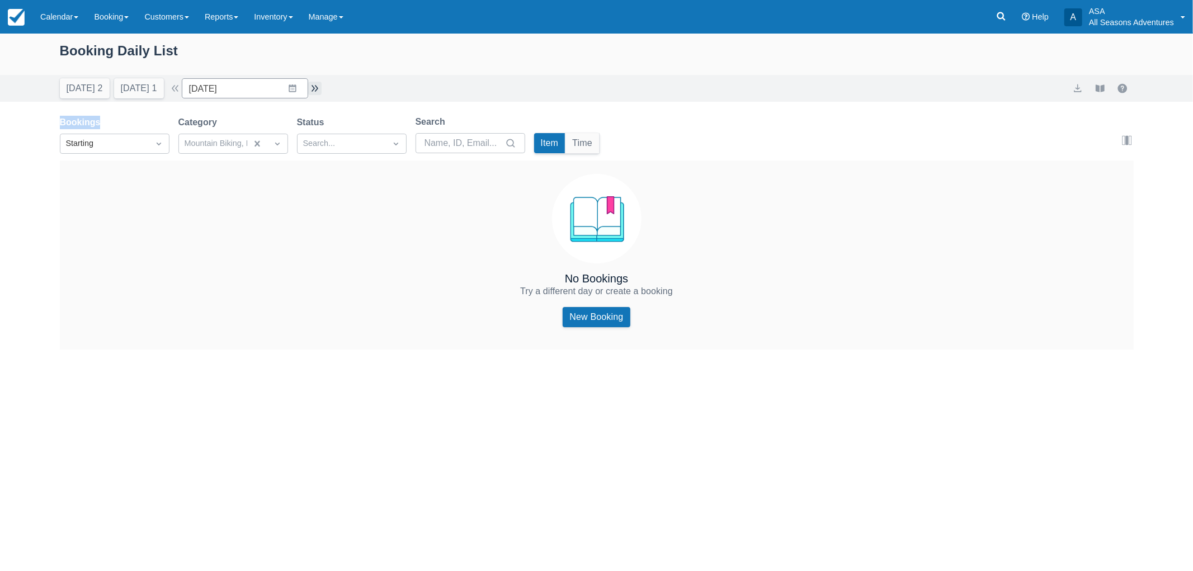
click at [312, 93] on button "button" at bounding box center [314, 88] width 13 height 13
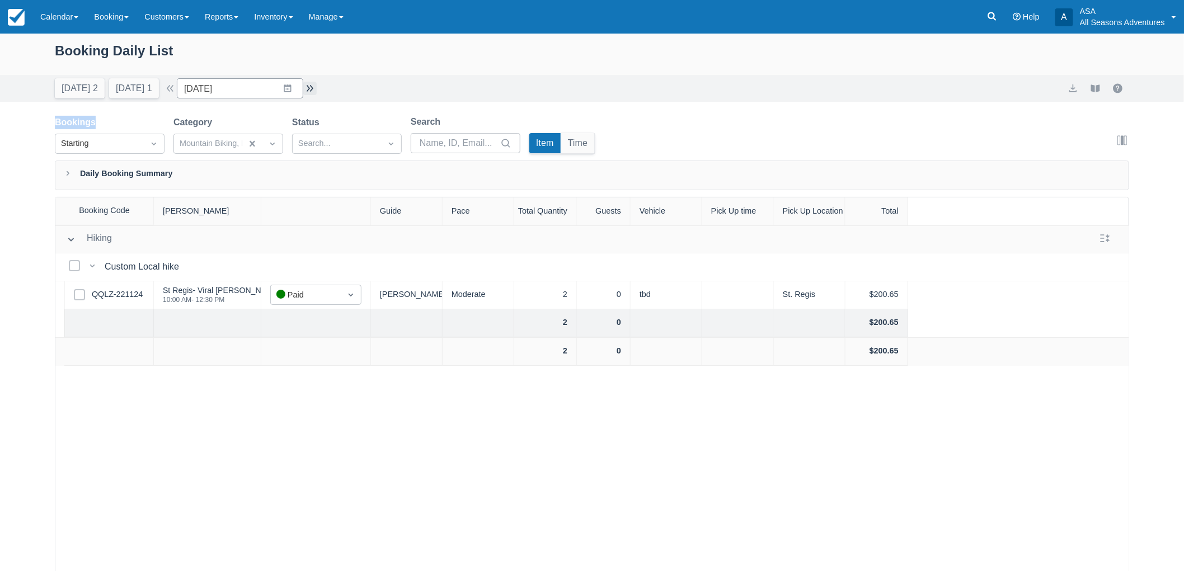
click at [312, 93] on button "button" at bounding box center [309, 88] width 13 height 13
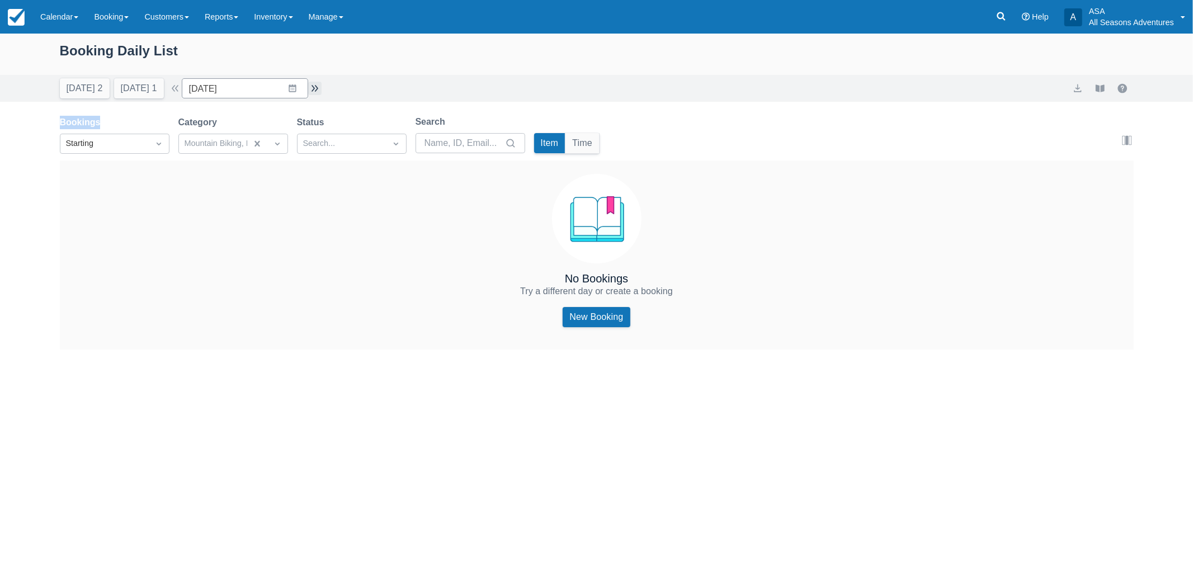
click at [312, 93] on button "button" at bounding box center [314, 88] width 13 height 13
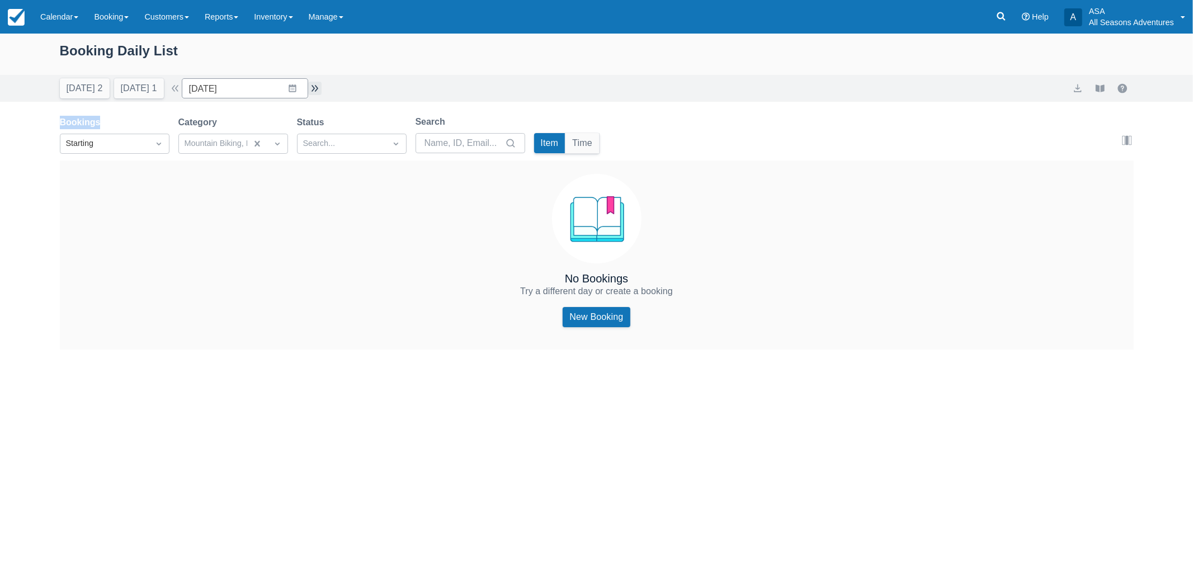
click at [312, 93] on button "button" at bounding box center [314, 88] width 13 height 13
click at [272, 144] on icon "Search" at bounding box center [277, 143] width 11 height 11
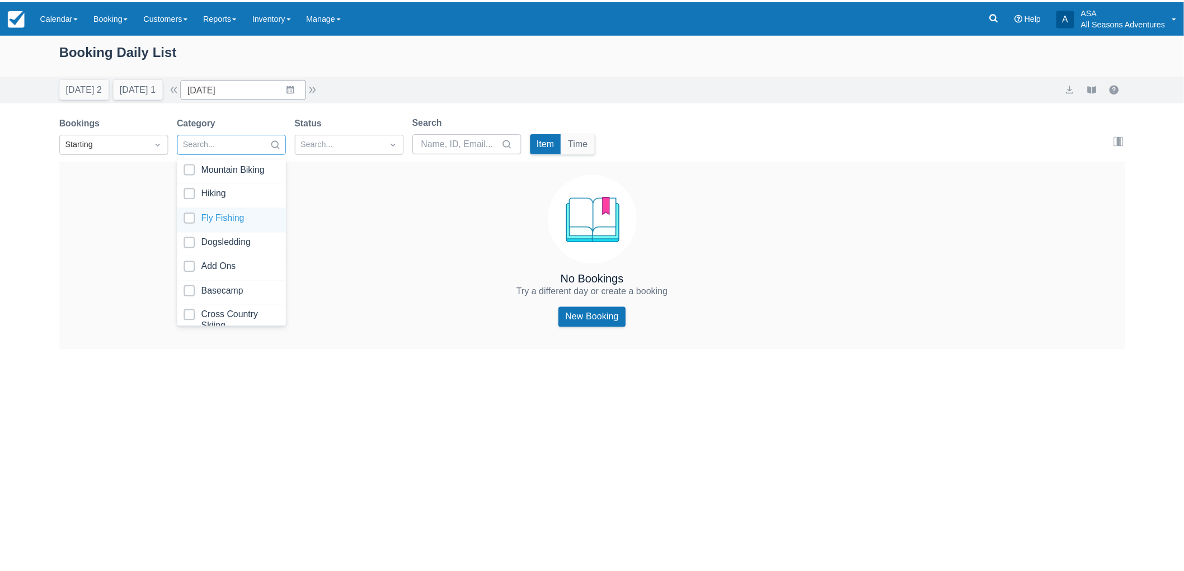
scroll to position [62, 0]
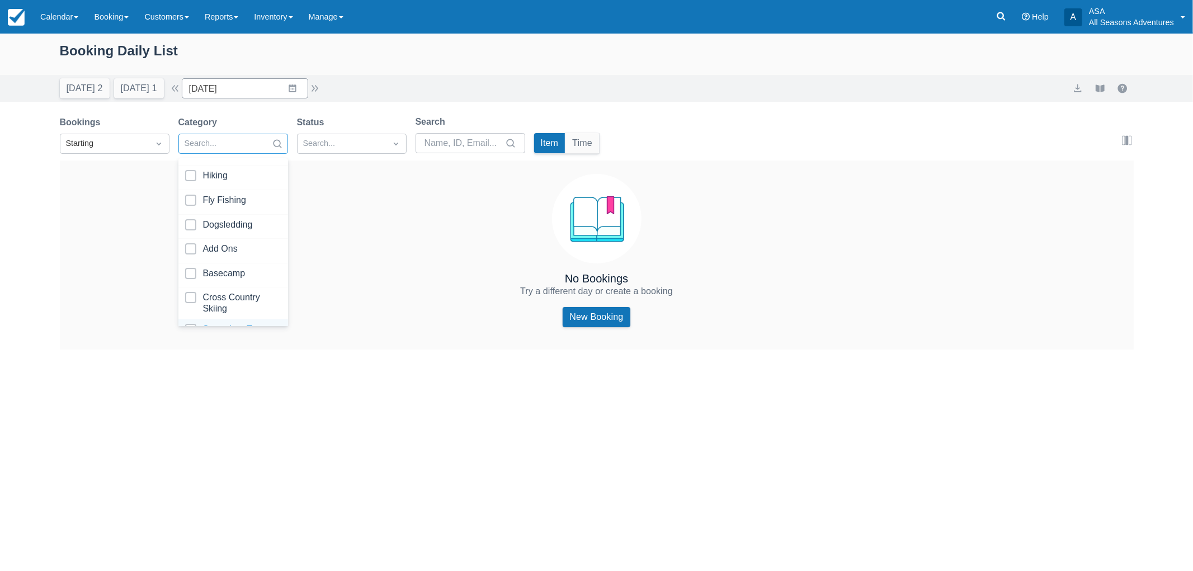
click at [203, 319] on div "Snowshoe Tours" at bounding box center [233, 331] width 110 height 25
click at [182, 94] on button "button" at bounding box center [174, 88] width 13 height 13
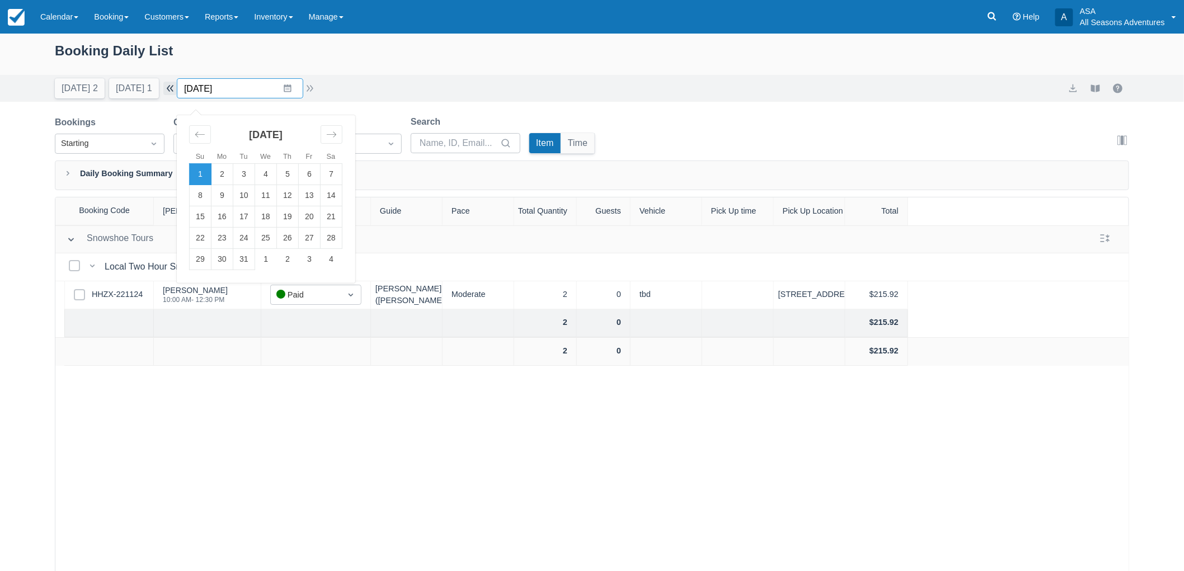
click at [183, 94] on input "12/01/24" at bounding box center [240, 88] width 126 height 20
click at [177, 82] on button "button" at bounding box center [169, 88] width 13 height 13
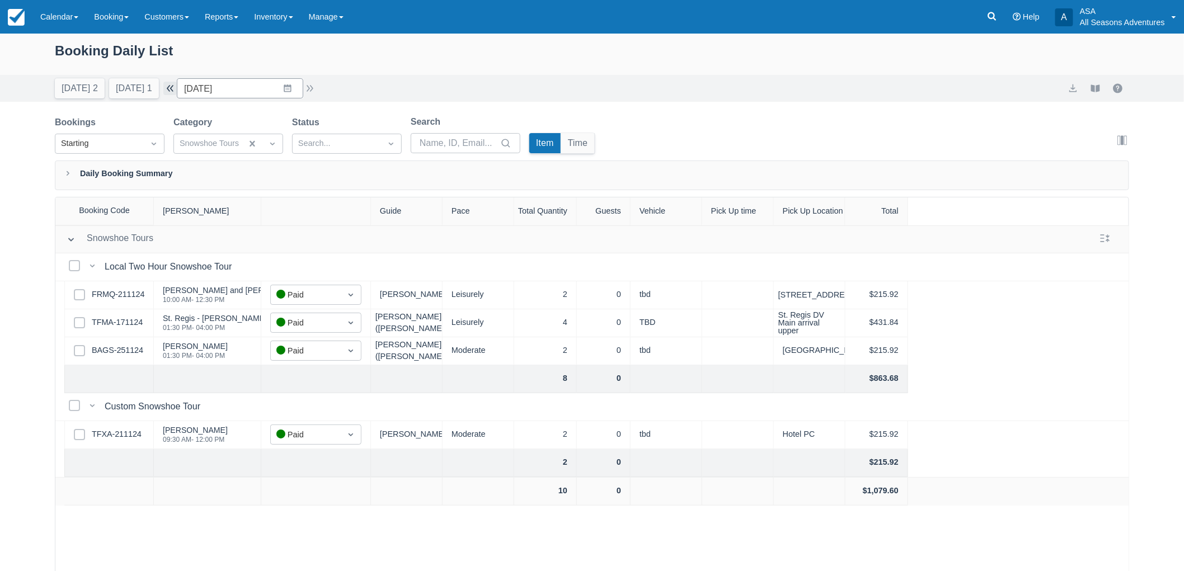
click at [177, 82] on button "button" at bounding box center [169, 88] width 13 height 13
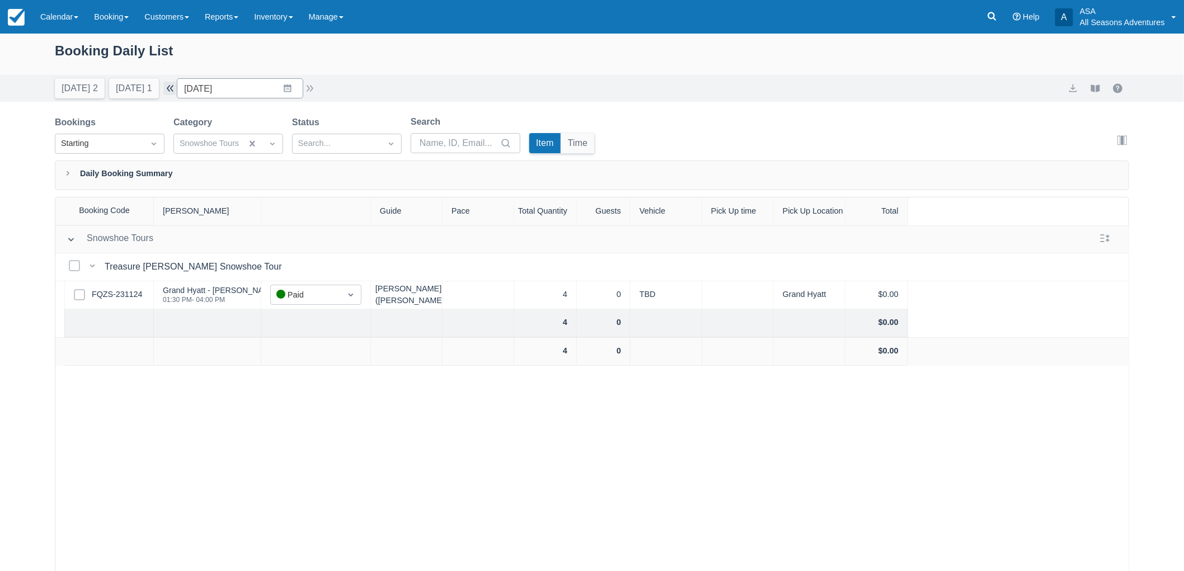
click at [177, 82] on button "button" at bounding box center [169, 88] width 13 height 13
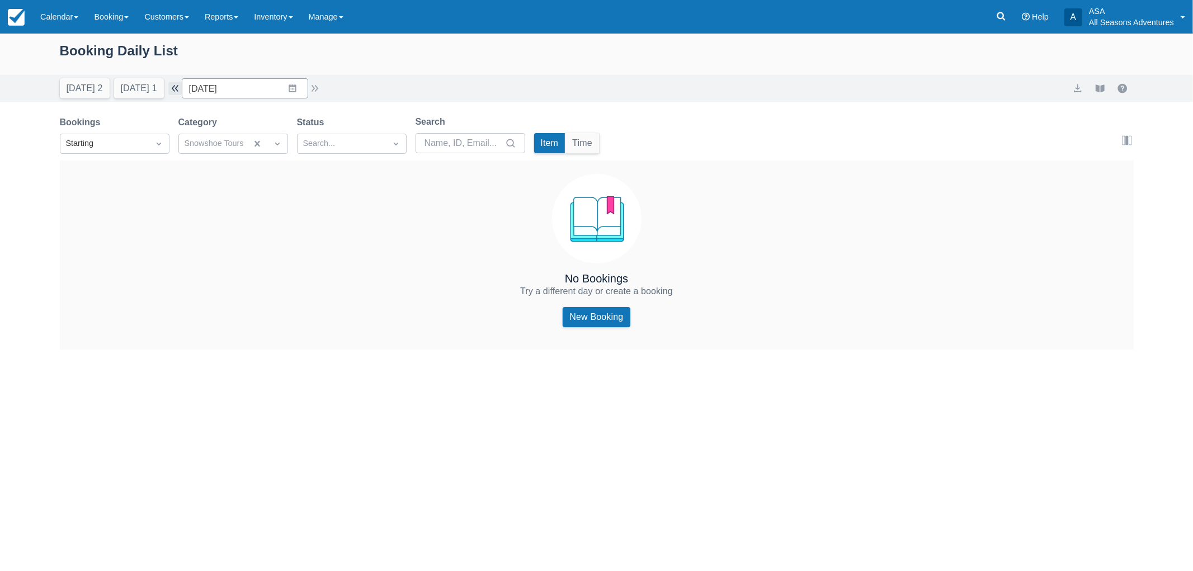
click at [179, 82] on button "button" at bounding box center [174, 88] width 13 height 13
click at [210, 79] on input "11/22/24" at bounding box center [245, 88] width 126 height 20
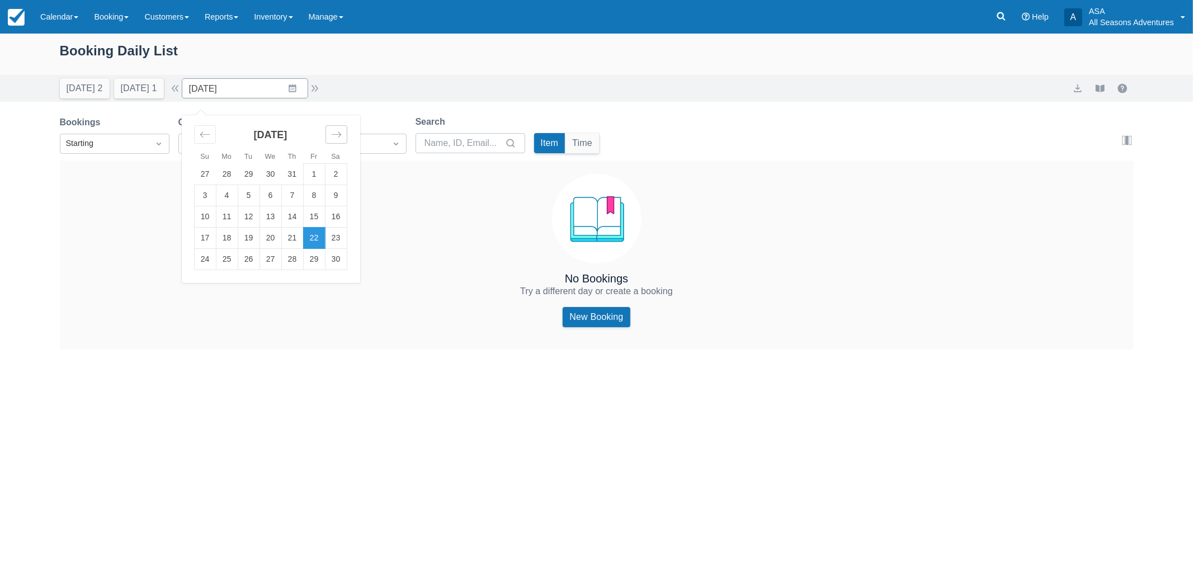
click at [342, 138] on icon "Move forward to switch to the next month." at bounding box center [336, 134] width 11 height 11
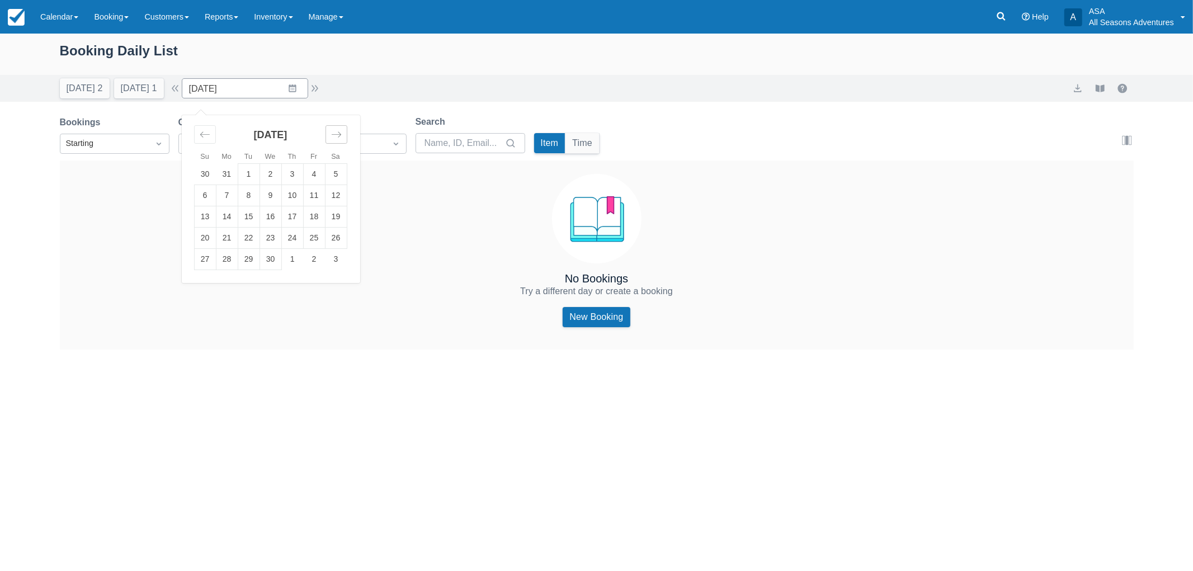
click at [342, 138] on icon "Move forward to switch to the next month." at bounding box center [336, 134] width 11 height 11
click at [298, 168] on td "1" at bounding box center [292, 174] width 22 height 21
click at [317, 91] on button "button" at bounding box center [314, 88] width 13 height 13
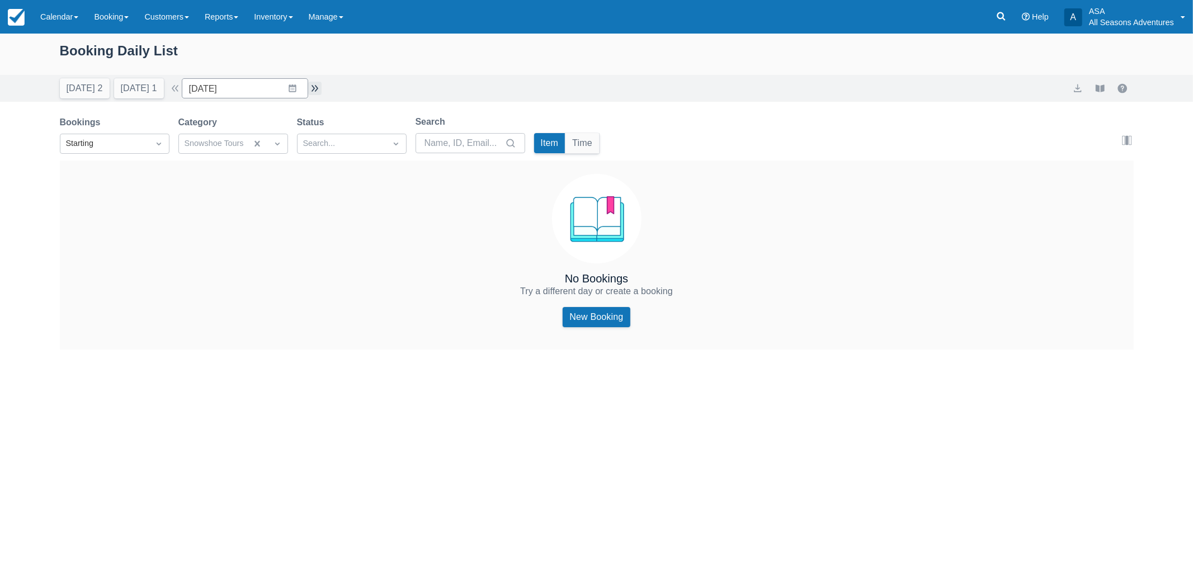
click at [317, 91] on button "button" at bounding box center [314, 88] width 13 height 13
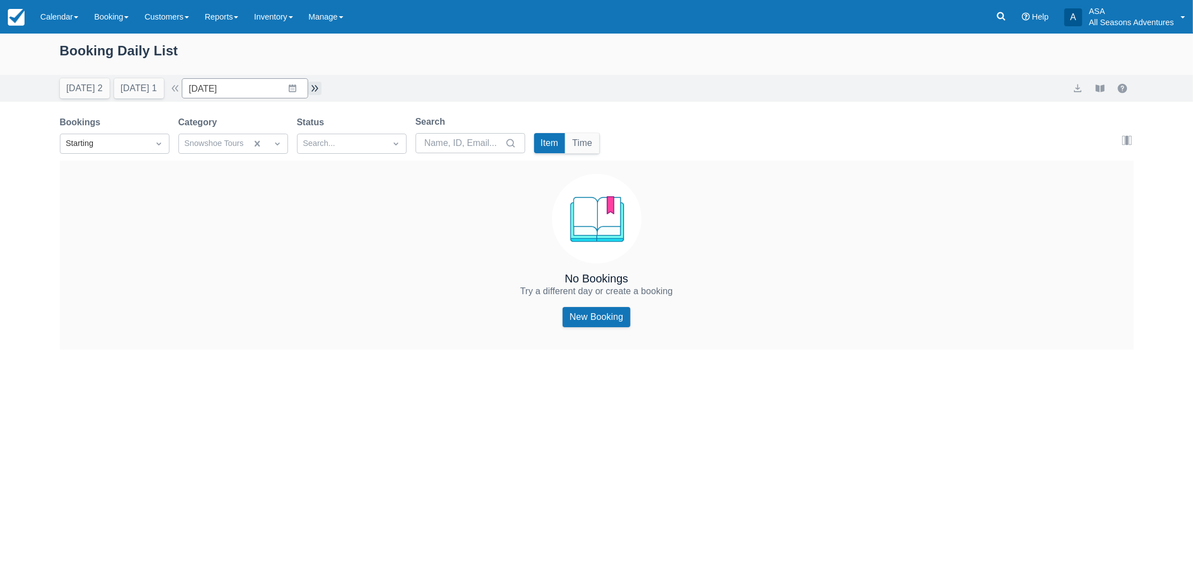
click at [317, 91] on button "button" at bounding box center [314, 88] width 13 height 13
click at [182, 91] on button "button" at bounding box center [174, 88] width 13 height 13
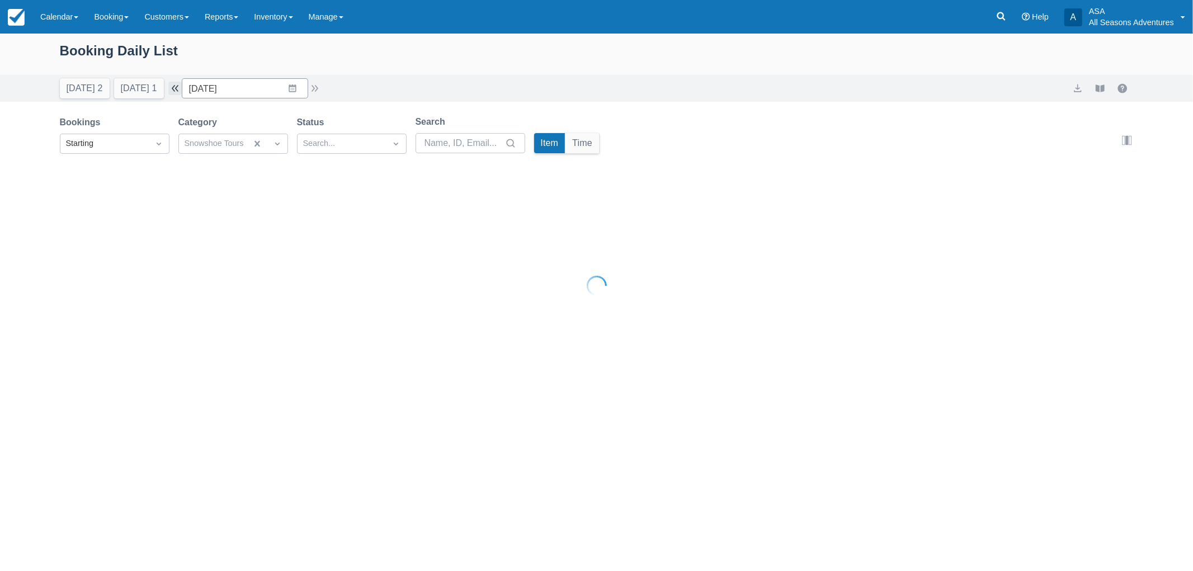
click at [182, 91] on button "button" at bounding box center [174, 88] width 13 height 13
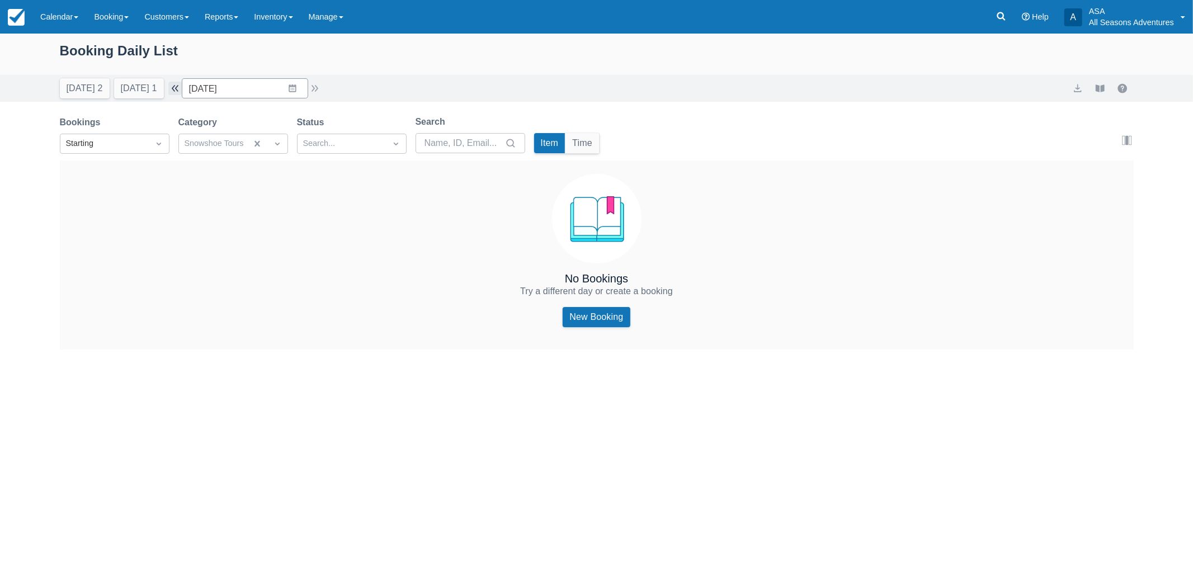
click at [182, 91] on button "button" at bounding box center [174, 88] width 13 height 13
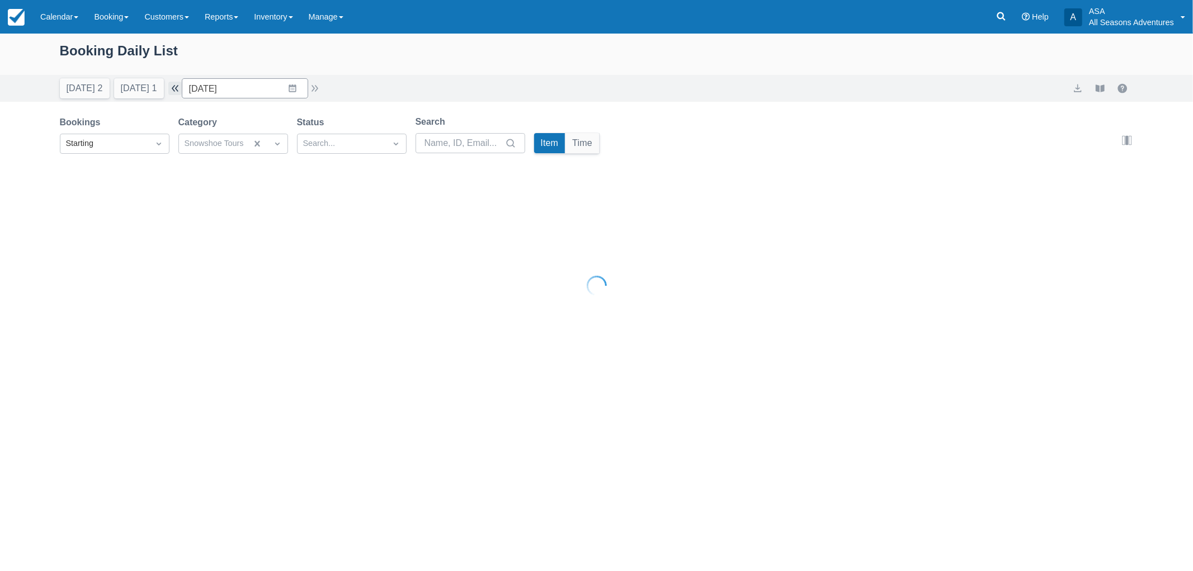
click at [182, 91] on button "button" at bounding box center [174, 88] width 13 height 13
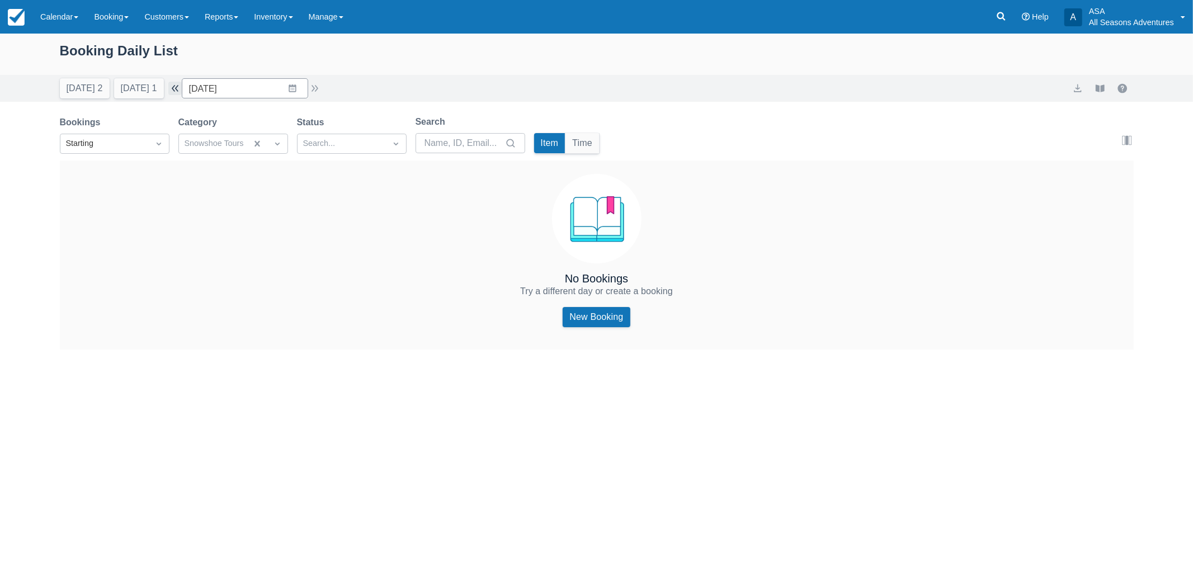
click at [182, 91] on button "button" at bounding box center [174, 88] width 13 height 13
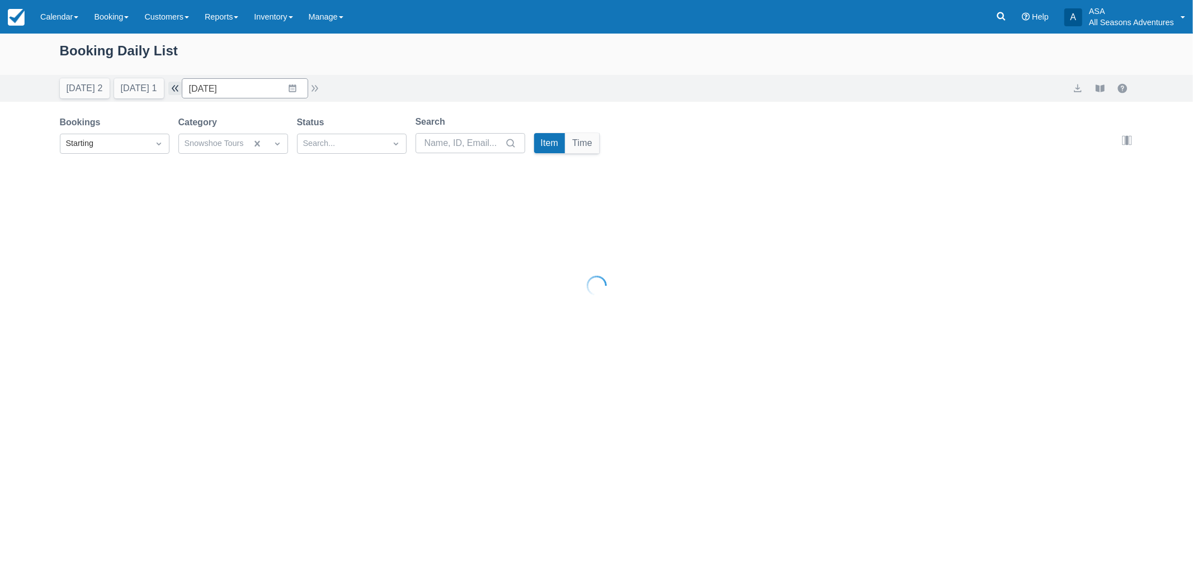
click at [182, 91] on button "button" at bounding box center [174, 88] width 13 height 13
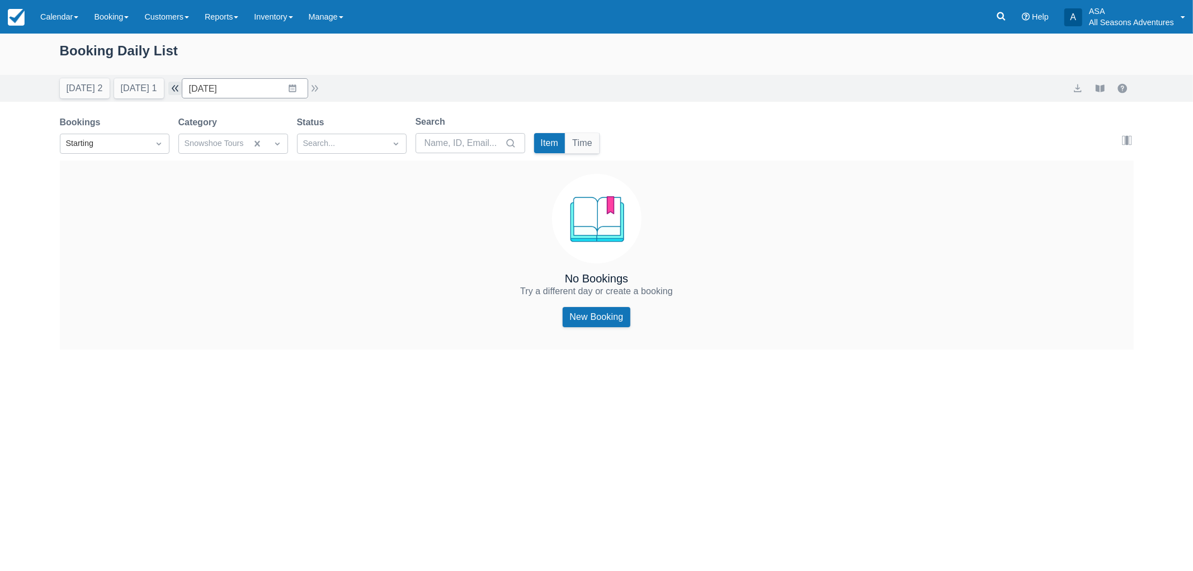
click at [182, 91] on button "button" at bounding box center [174, 88] width 13 height 13
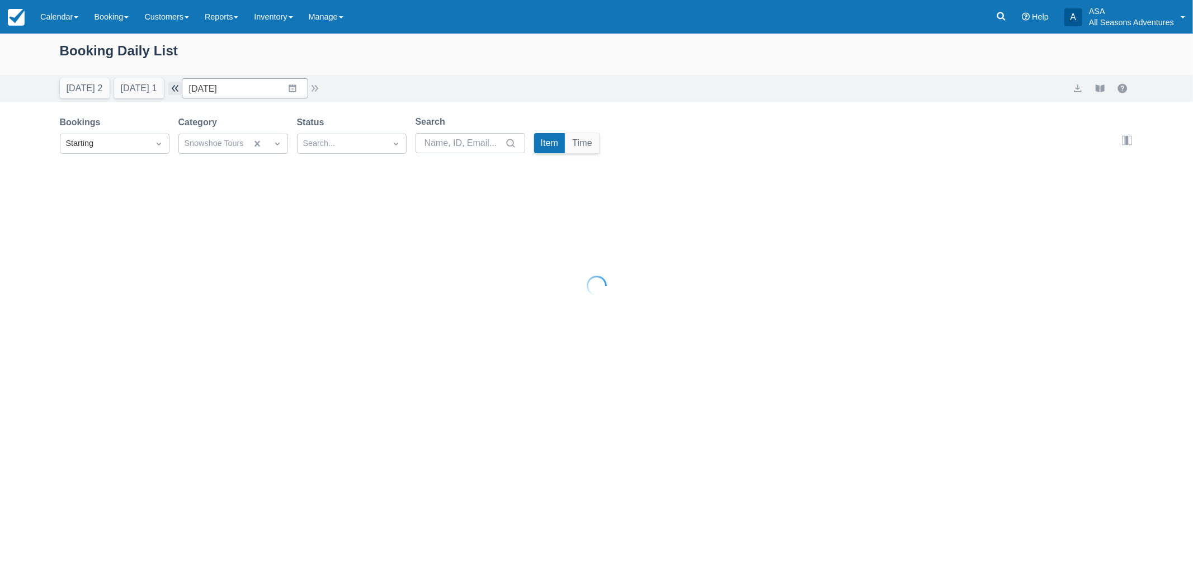
click at [182, 91] on button "button" at bounding box center [174, 88] width 13 height 13
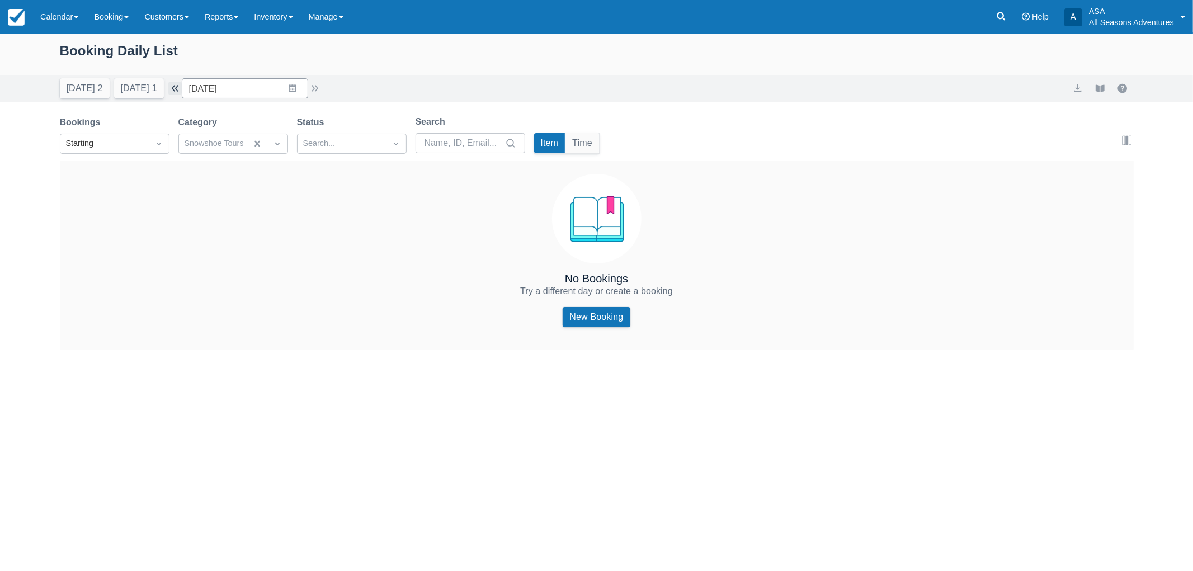
click at [182, 91] on button "button" at bounding box center [174, 88] width 13 height 13
type input "04/12/25"
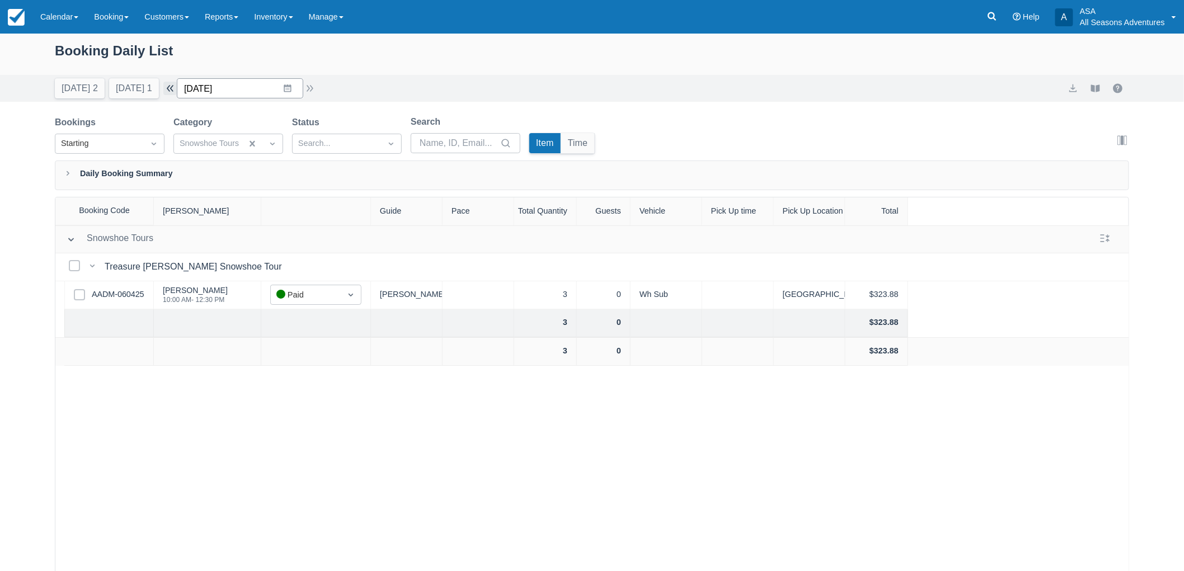
click at [185, 91] on input "04/12/25" at bounding box center [240, 88] width 126 height 20
click at [451, 79] on div "Today 2 Tomorrow 1 Date 04/12/25 Navigate forward to interact with the calendar…" at bounding box center [592, 88] width 1074 height 20
click at [252, 135] on div at bounding box center [262, 144] width 40 height 18
type input "x"
type input "cr"
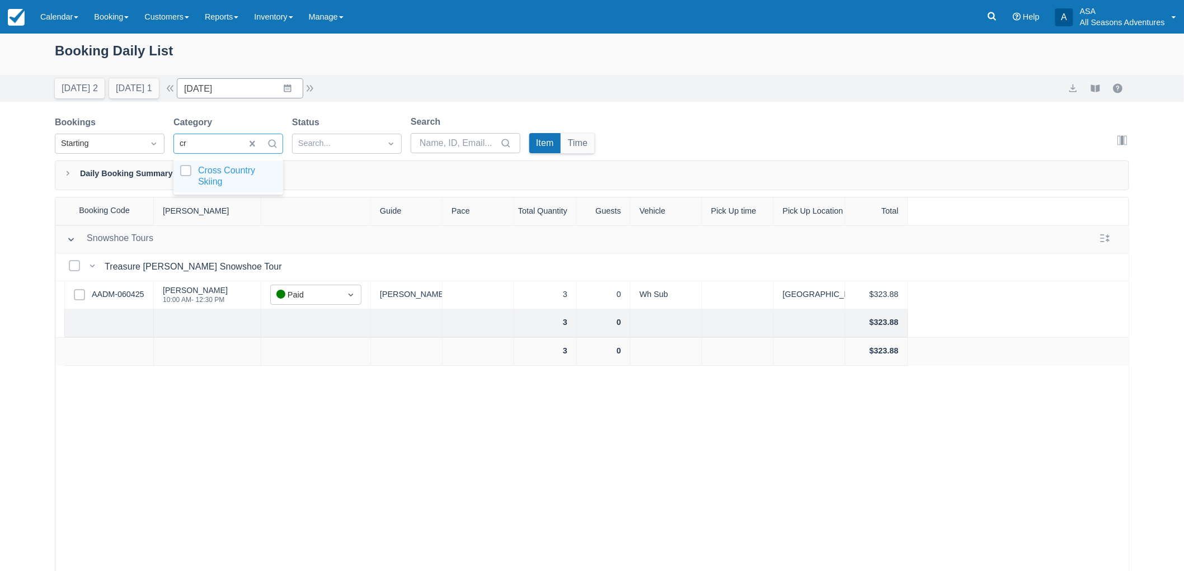
click at [244, 171] on div at bounding box center [228, 176] width 96 height 22
click at [287, 416] on div "Snowshoe Tours Snowshoe Tours Select Bookings Treasure Hunt Snowshoe Tour Treas…" at bounding box center [591, 426] width 1073 height 402
click at [232, 144] on div at bounding box center [249, 143] width 139 height 15
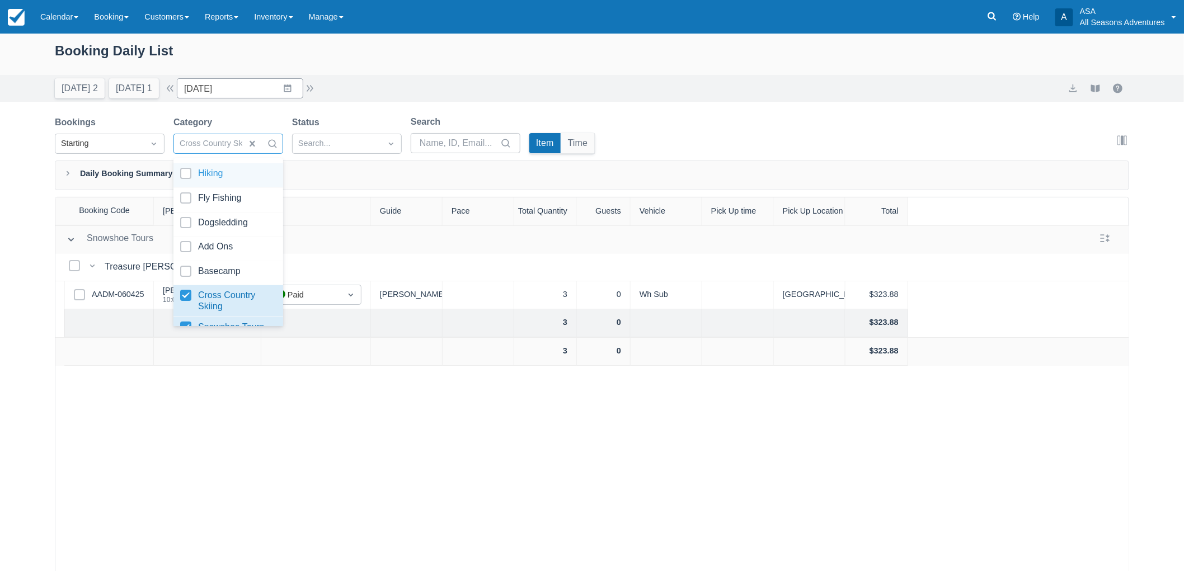
scroll to position [117, 0]
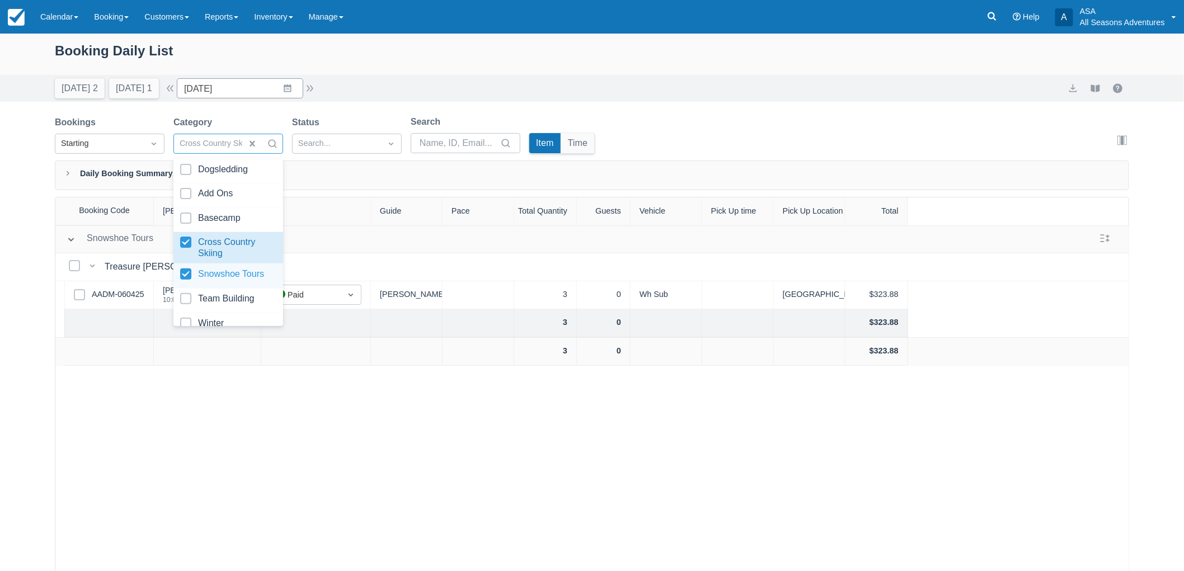
click at [183, 269] on div at bounding box center [228, 276] width 96 height 15
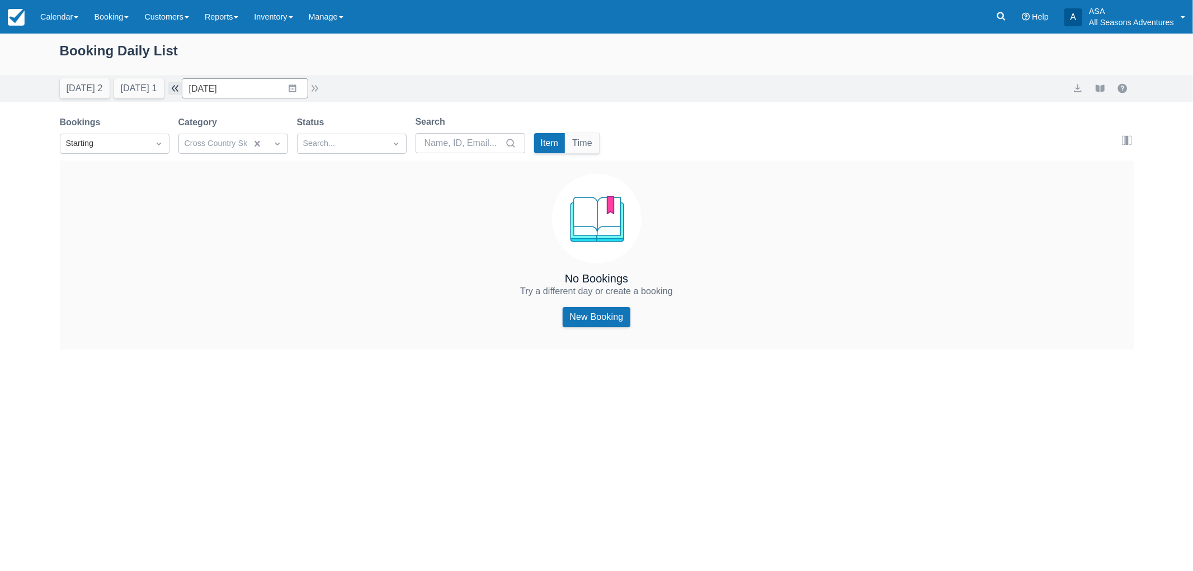
click at [182, 87] on button "button" at bounding box center [174, 88] width 13 height 13
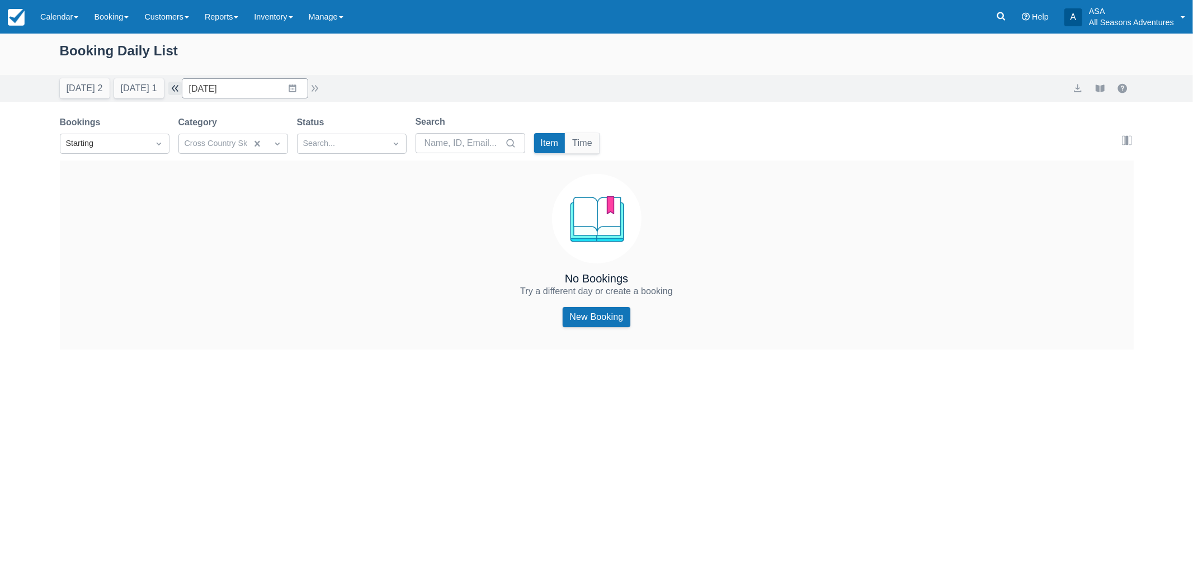
click at [182, 87] on button "button" at bounding box center [174, 88] width 13 height 13
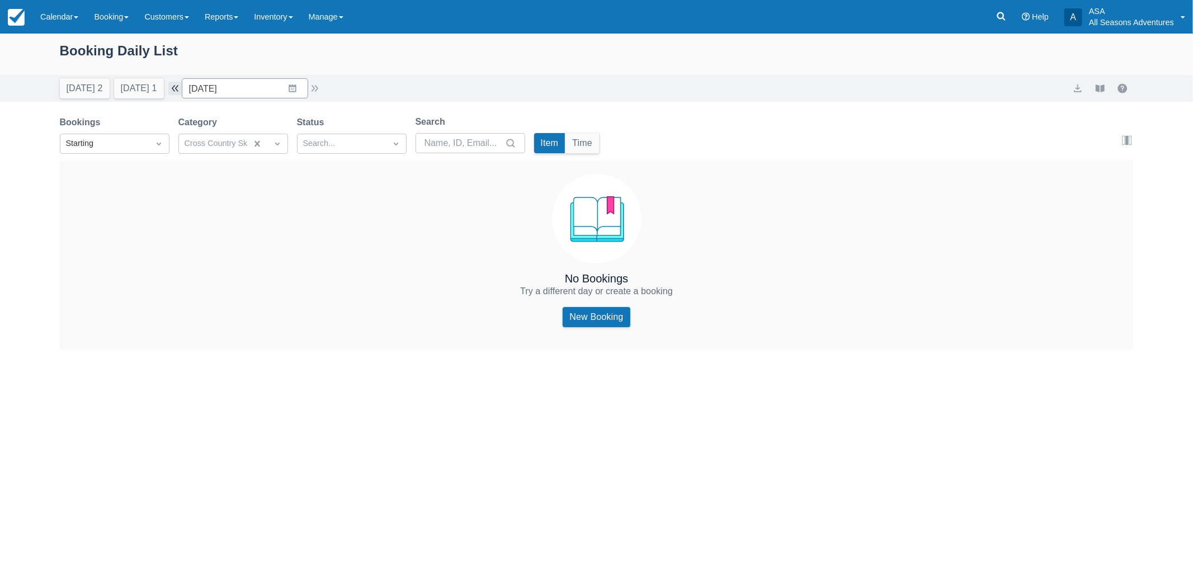
click at [182, 87] on button "button" at bounding box center [174, 88] width 13 height 13
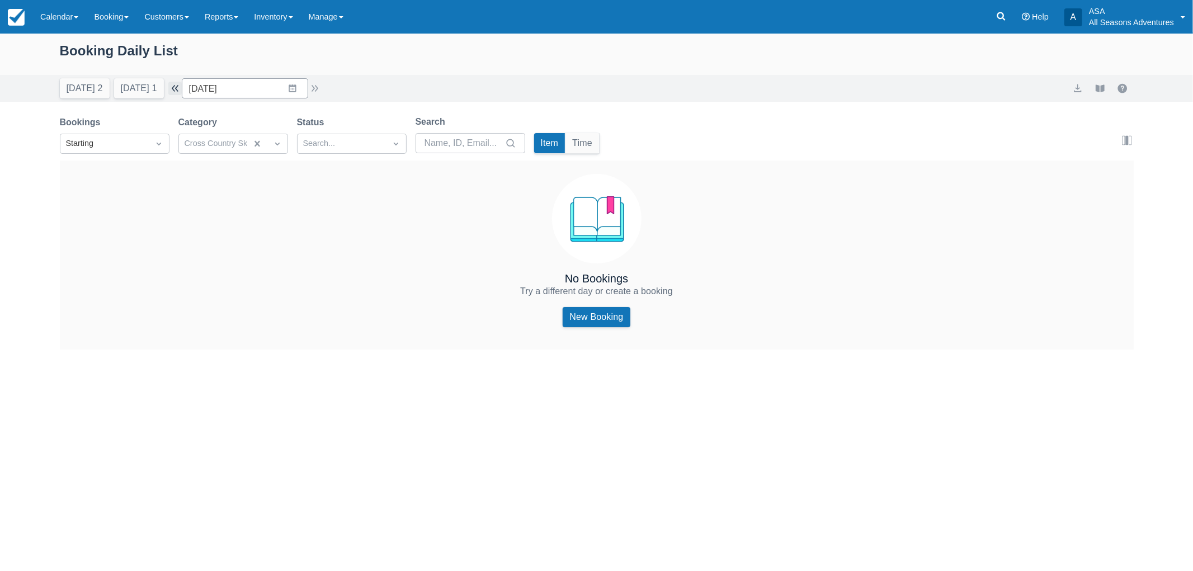
click at [182, 87] on button "button" at bounding box center [174, 88] width 13 height 13
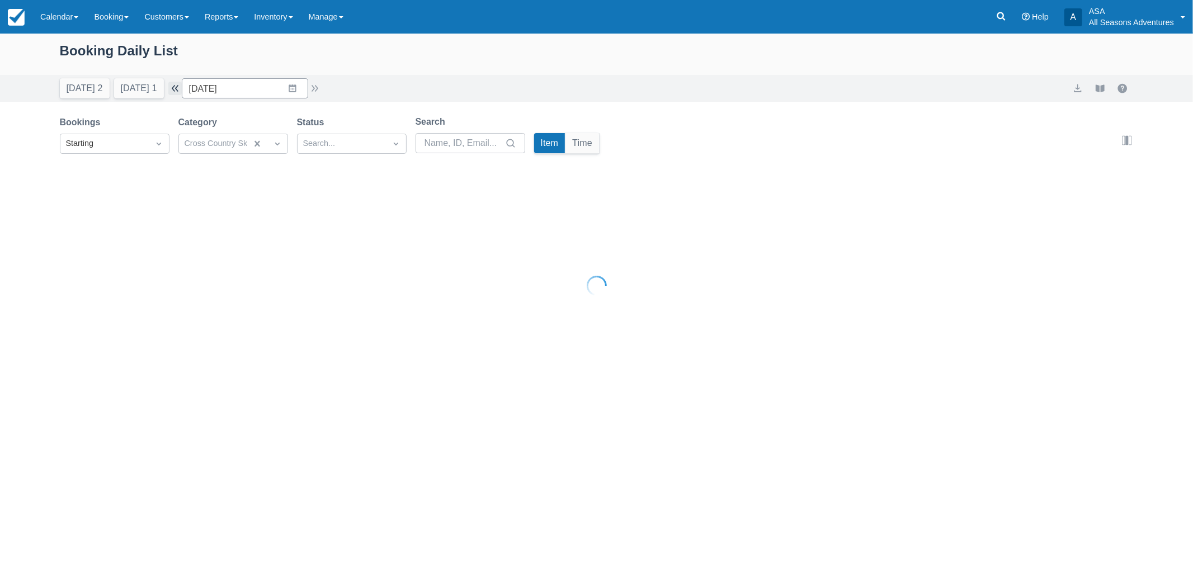
click at [182, 87] on button "button" at bounding box center [174, 88] width 13 height 13
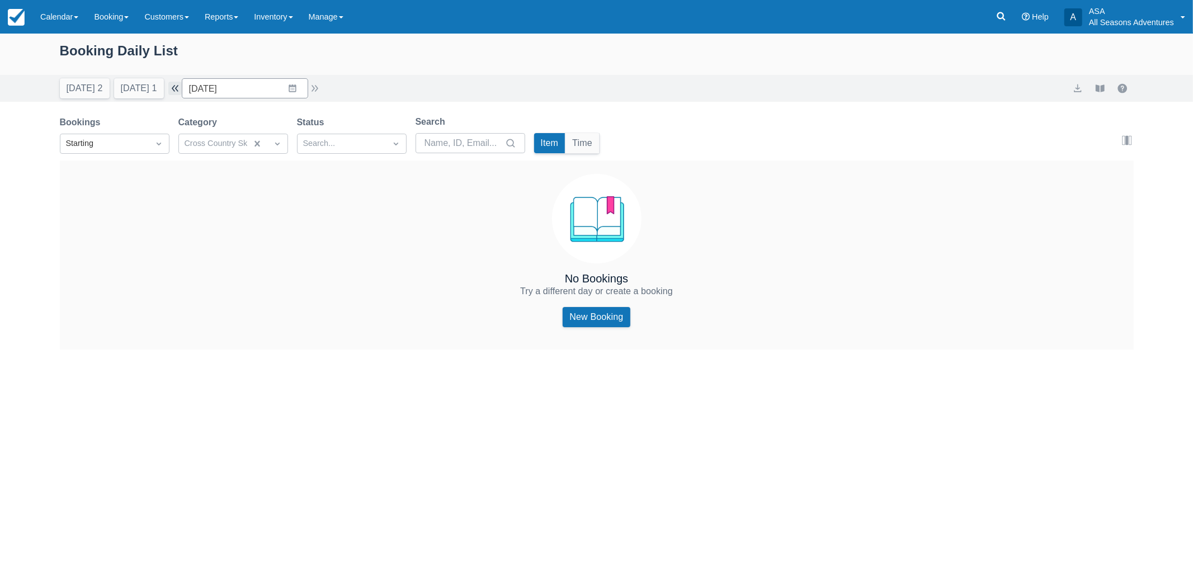
click at [182, 87] on button "button" at bounding box center [174, 88] width 13 height 13
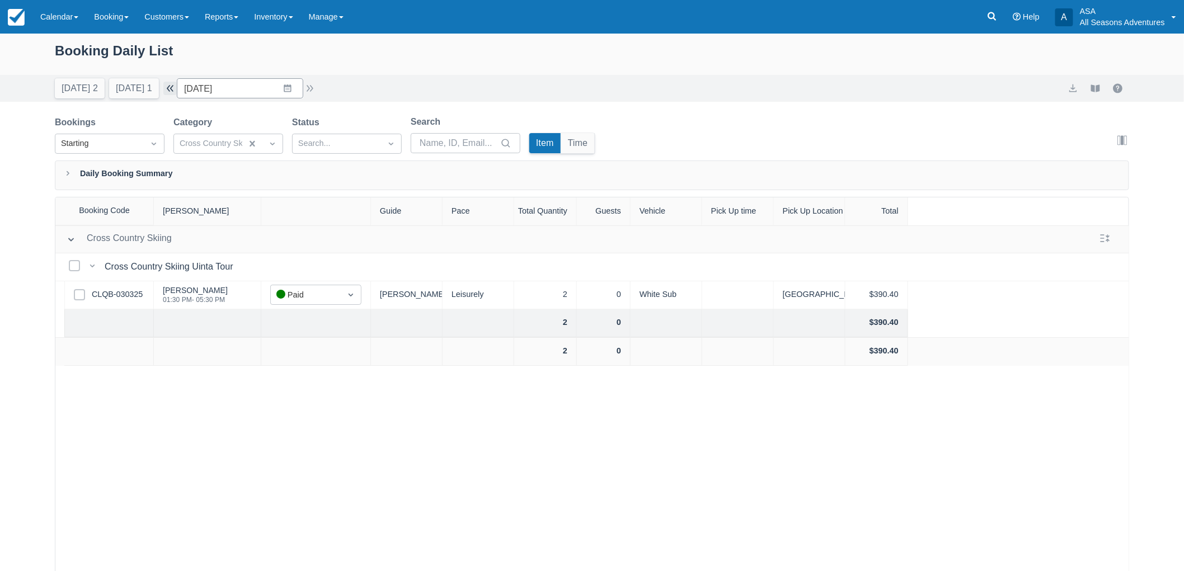
click at [177, 87] on button "button" at bounding box center [169, 88] width 13 height 13
click at [312, 88] on button "button" at bounding box center [309, 88] width 13 height 13
type input "03/20/25"
click at [139, 19] on link "Customers" at bounding box center [166, 17] width 60 height 34
click at [122, 23] on link "Booking" at bounding box center [111, 17] width 50 height 34
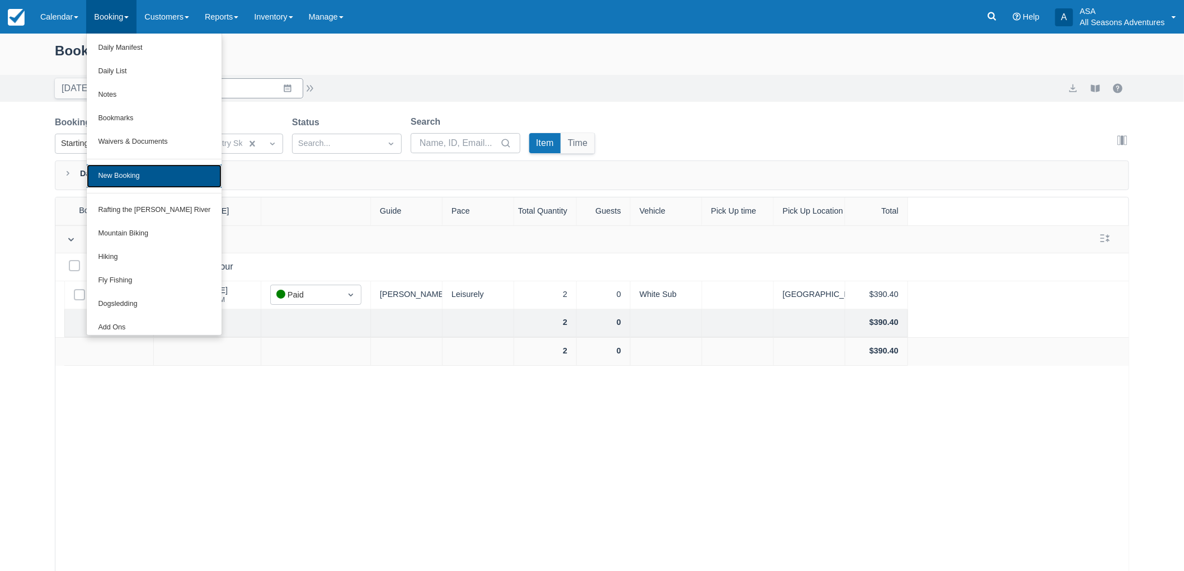
click at [140, 171] on link "New Booking" at bounding box center [154, 175] width 135 height 23
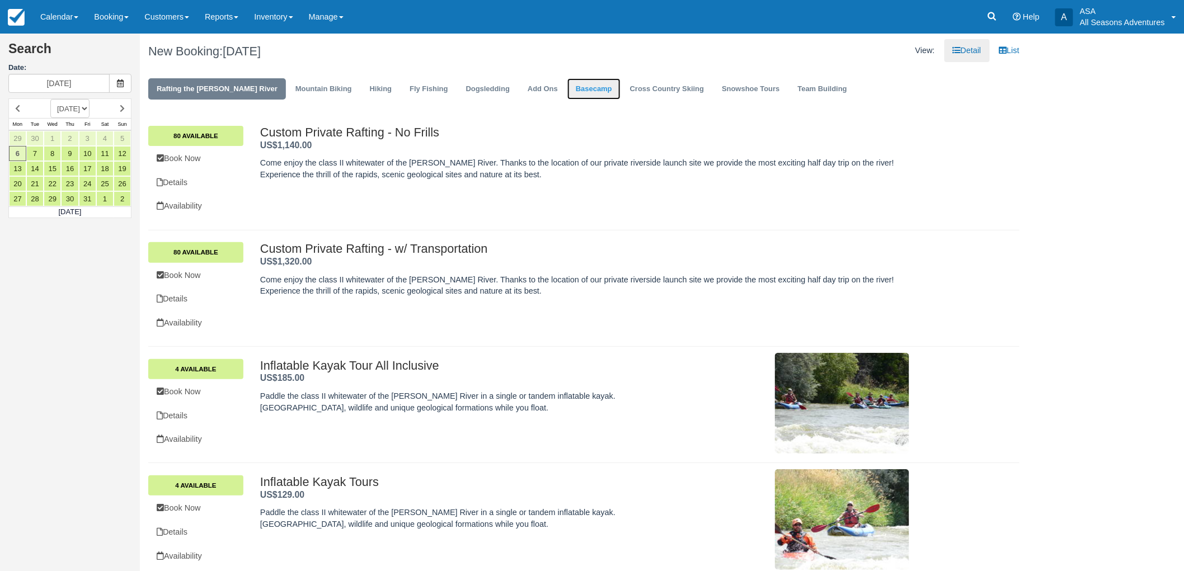
click at [572, 97] on link "Basecamp" at bounding box center [593, 89] width 53 height 22
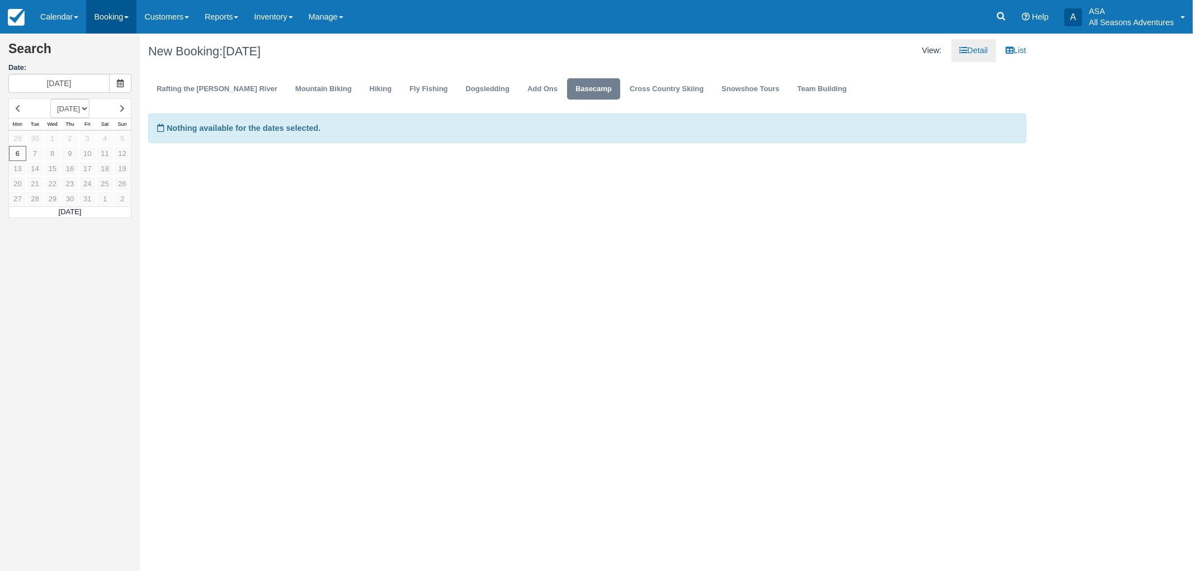
click at [95, 24] on link "Booking" at bounding box center [111, 17] width 50 height 34
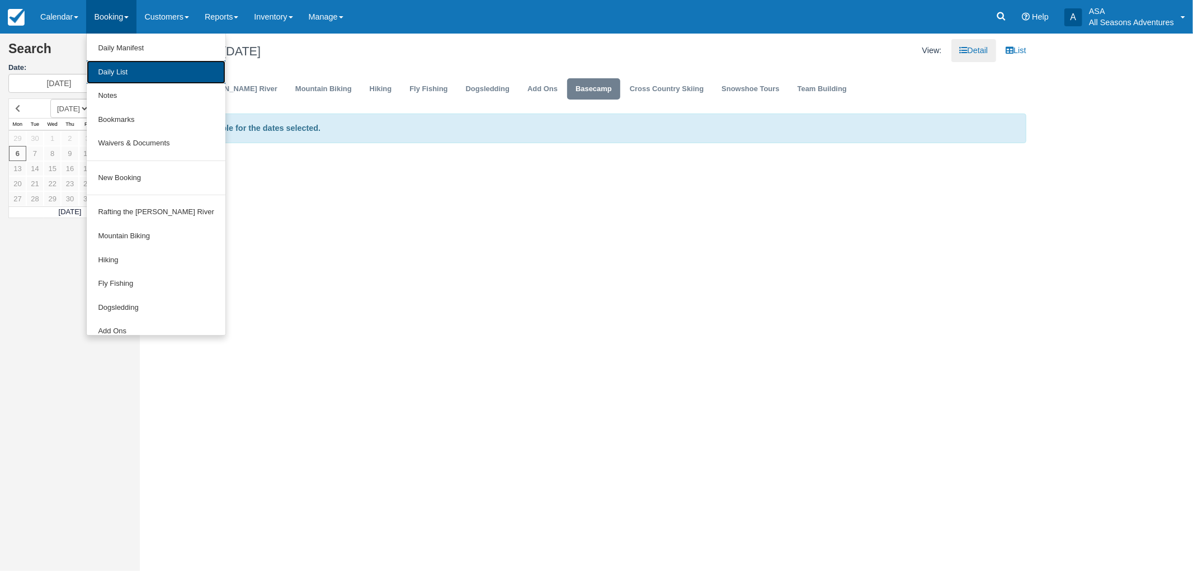
click at [125, 63] on link "Daily List" at bounding box center [156, 72] width 138 height 24
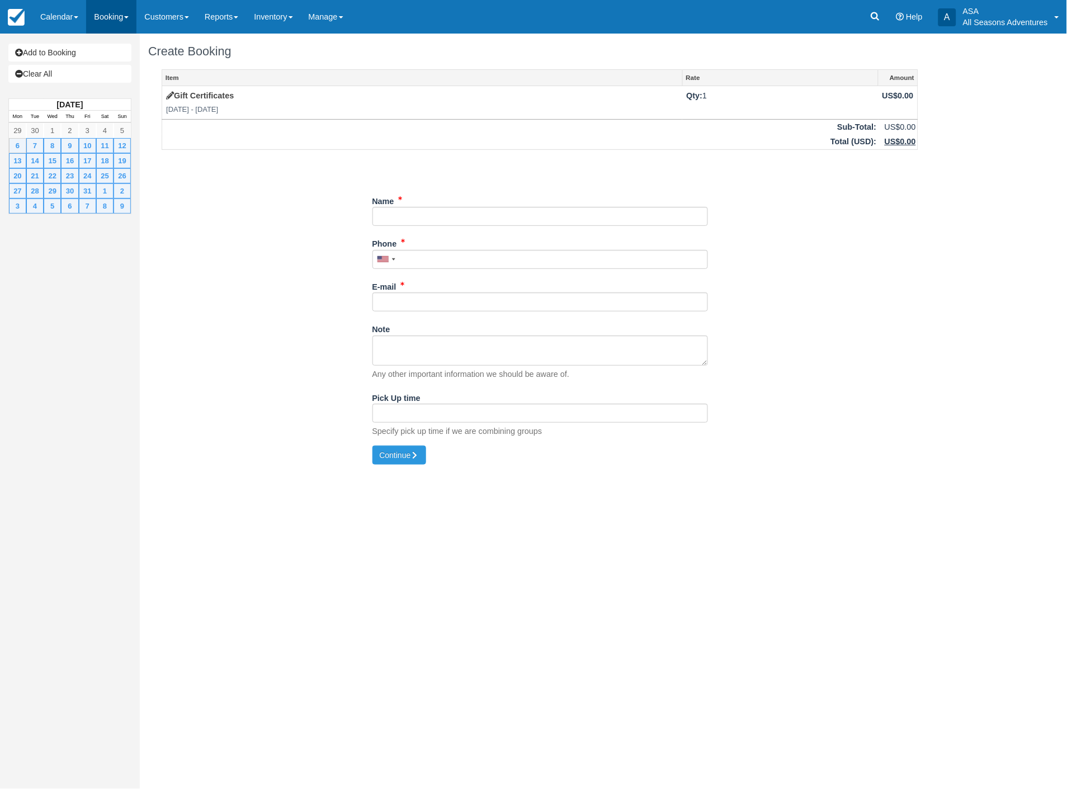
drag, startPoint x: 0, startPoint y: 0, endPoint x: 108, endPoint y: 17, distance: 109.4
click at [108, 17] on link "Booking" at bounding box center [111, 17] width 50 height 34
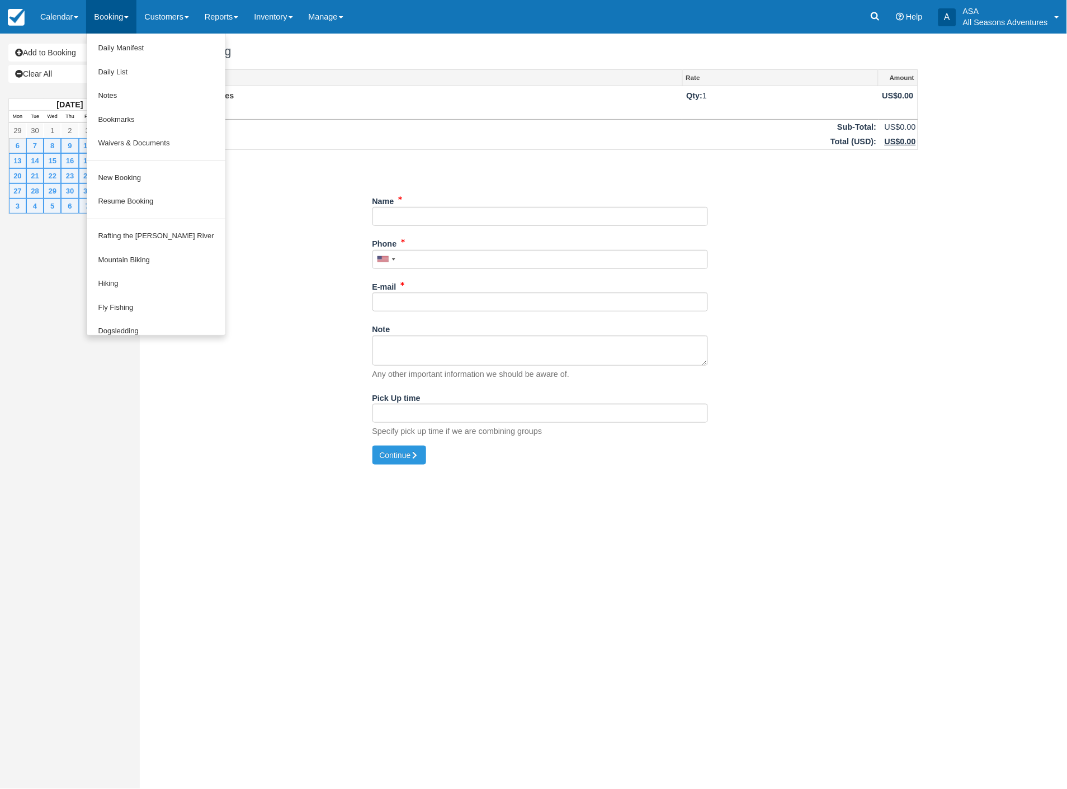
click at [104, 14] on link "Booking" at bounding box center [111, 17] width 50 height 34
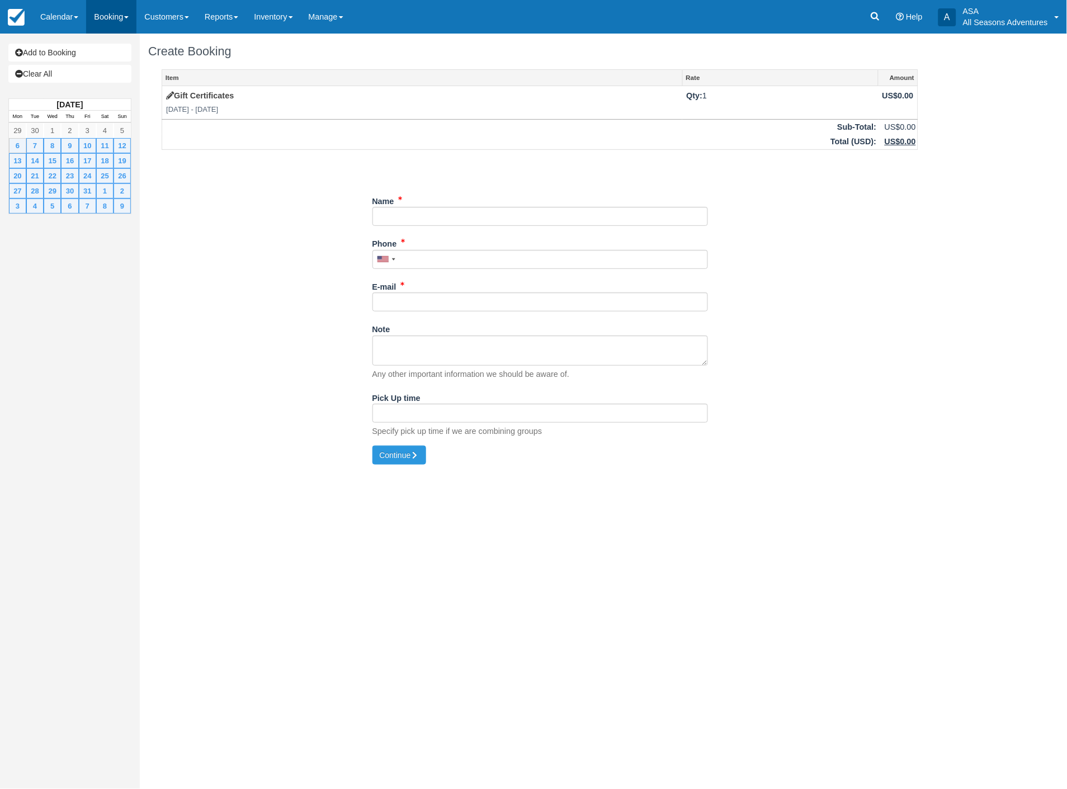
click at [106, 20] on link "Booking" at bounding box center [111, 17] width 50 height 34
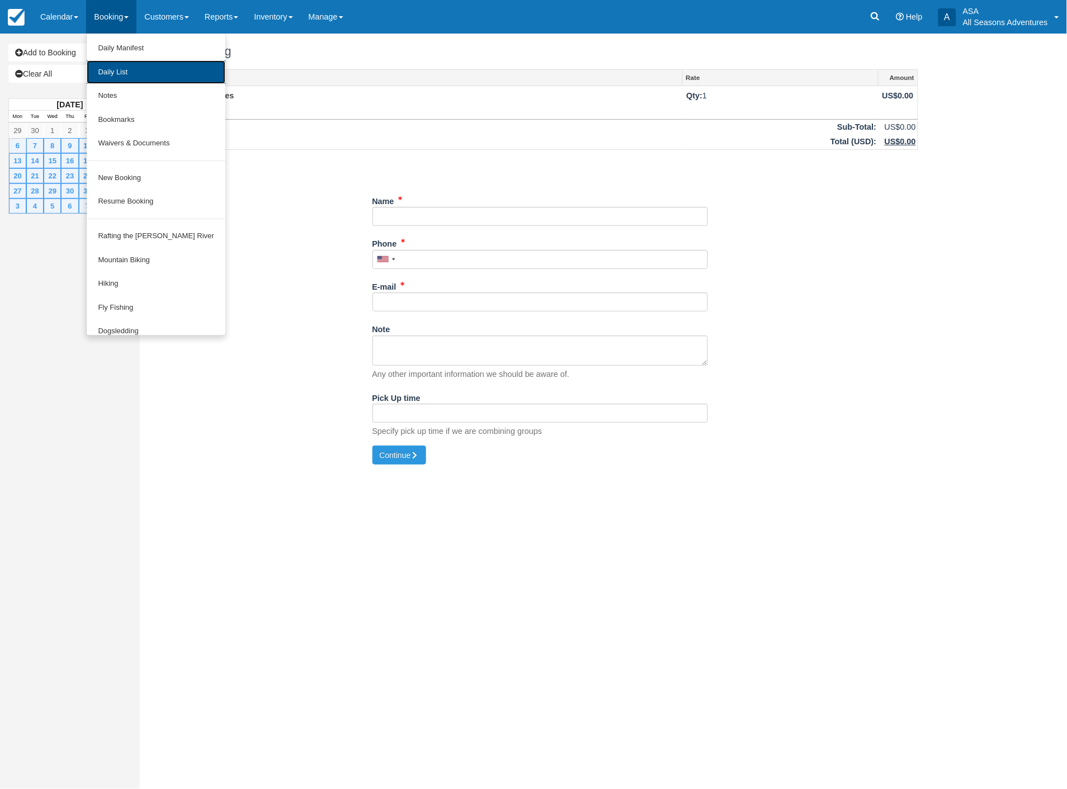
click at [109, 70] on link "Daily List" at bounding box center [156, 72] width 138 height 24
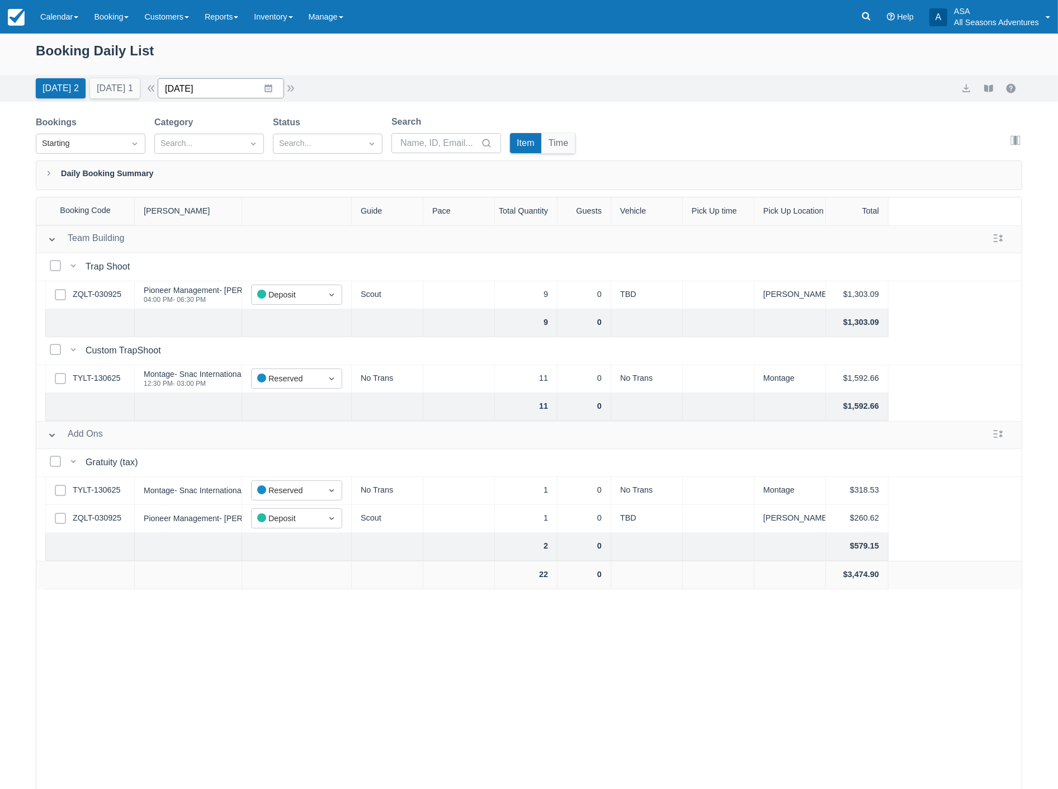
click at [213, 88] on input "[DATE]" at bounding box center [221, 88] width 126 height 20
click at [251, 197] on td "8" at bounding box center [247, 195] width 22 height 21
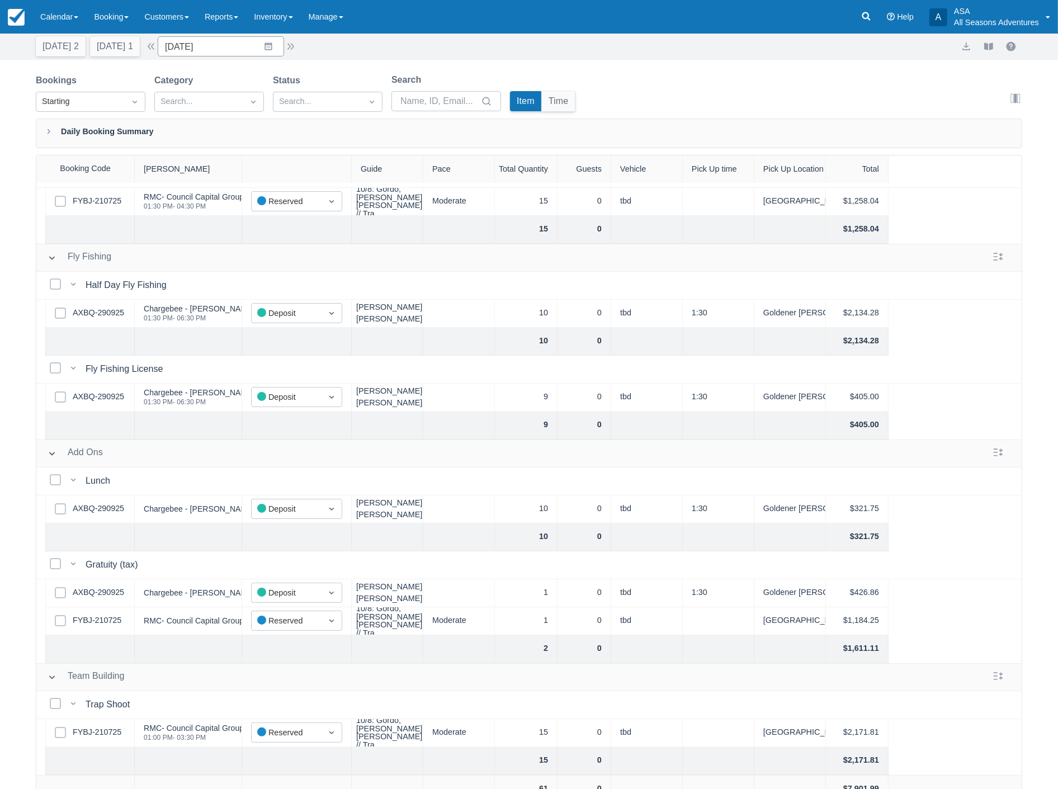
scroll to position [57, 0]
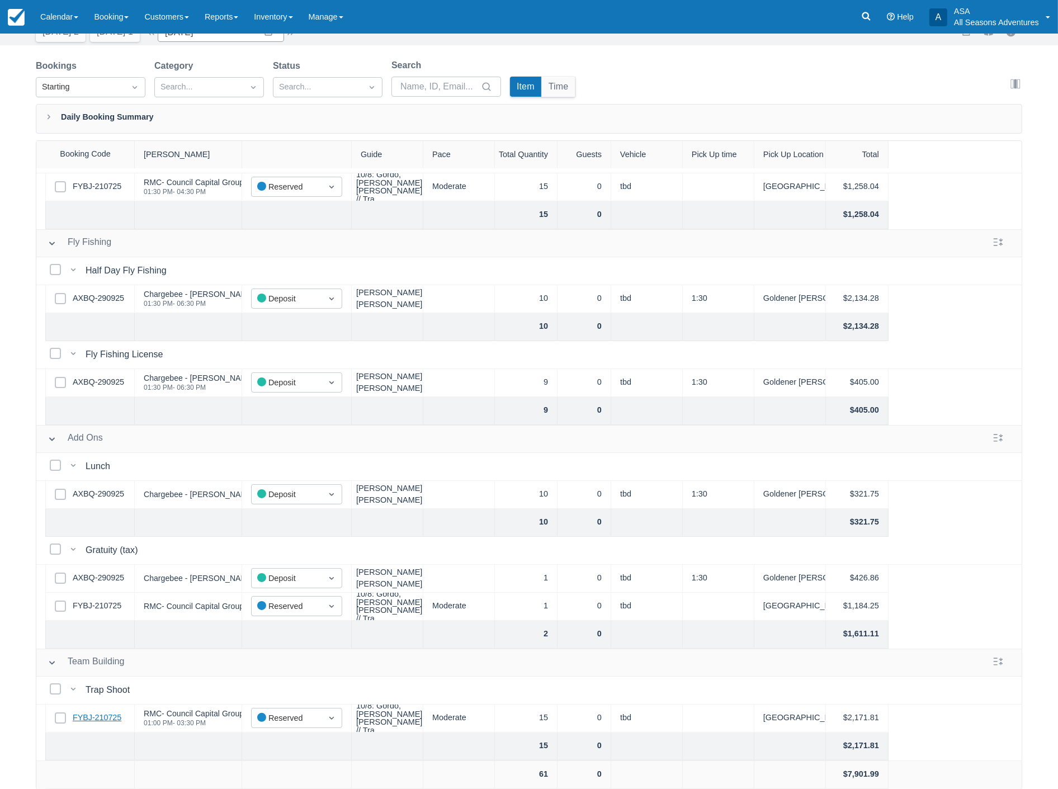
click at [94, 712] on link "FYBJ-210725" at bounding box center [97, 718] width 49 height 12
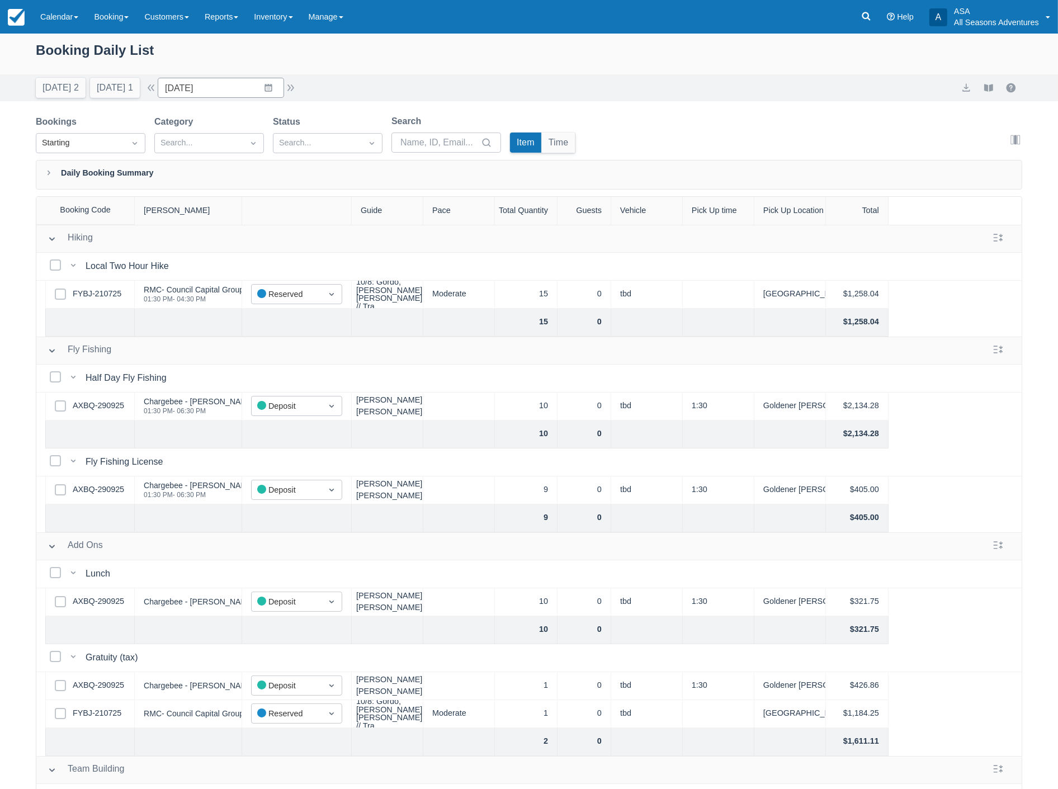
scroll to position [0, 0]
click at [49, 94] on button "[DATE] 2" at bounding box center [61, 88] width 50 height 20
type input "[DATE]"
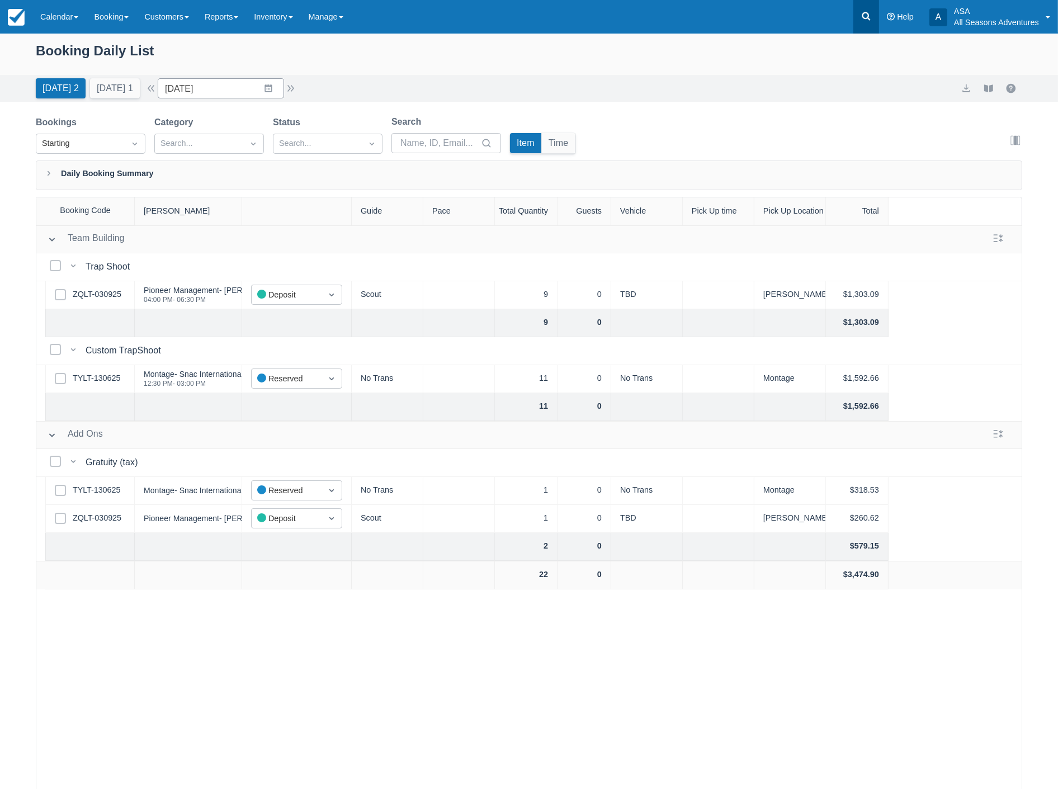
click at [867, 15] on icon at bounding box center [866, 16] width 11 height 11
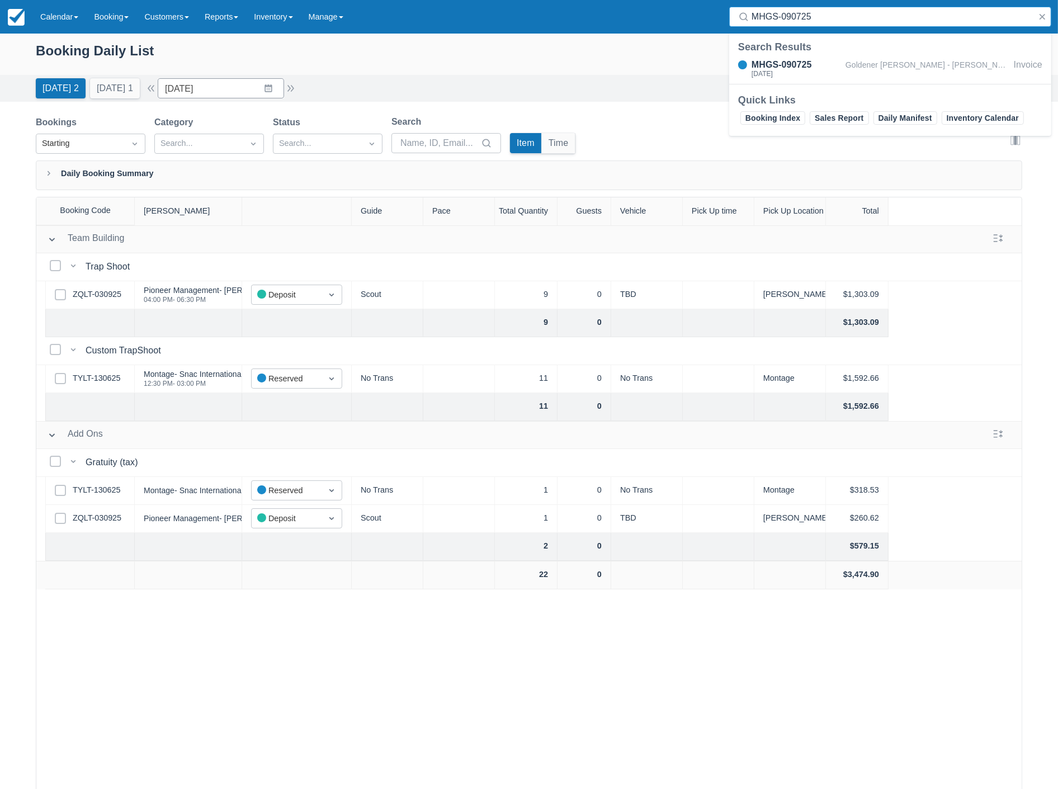
type input "MHGS-090725"
click at [814, 60] on div "MHGS-090725" at bounding box center [797, 64] width 90 height 13
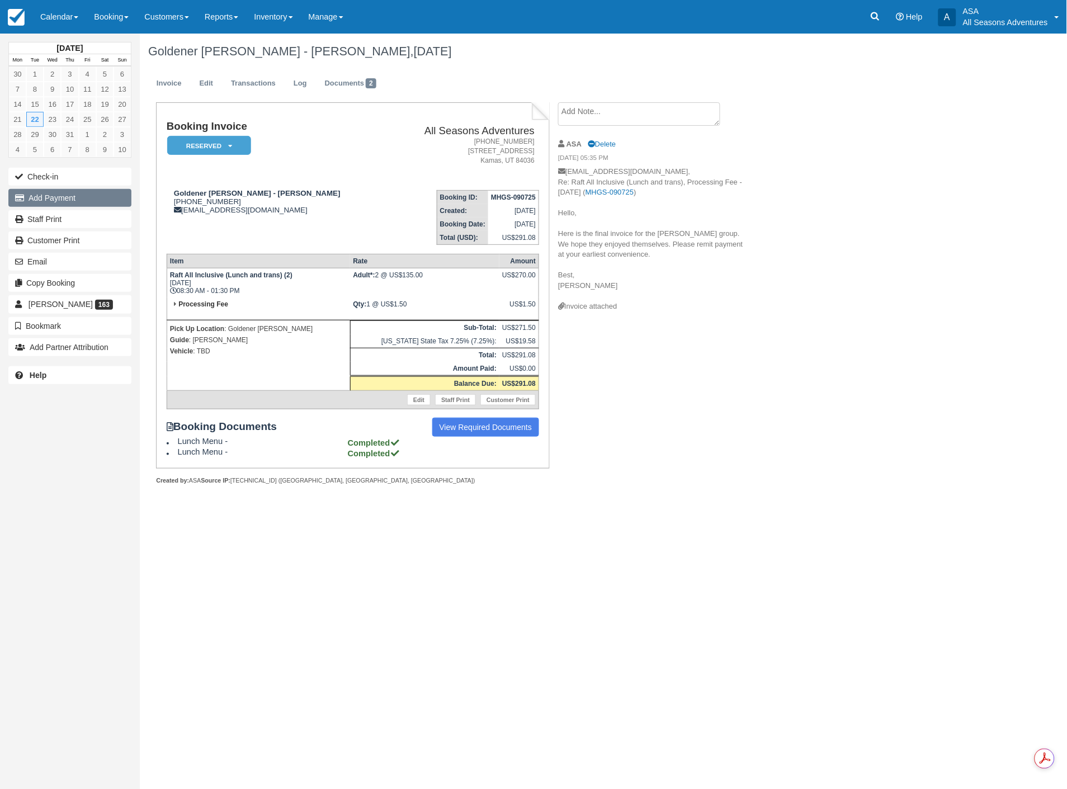
click at [55, 203] on button "Add Payment" at bounding box center [69, 198] width 123 height 18
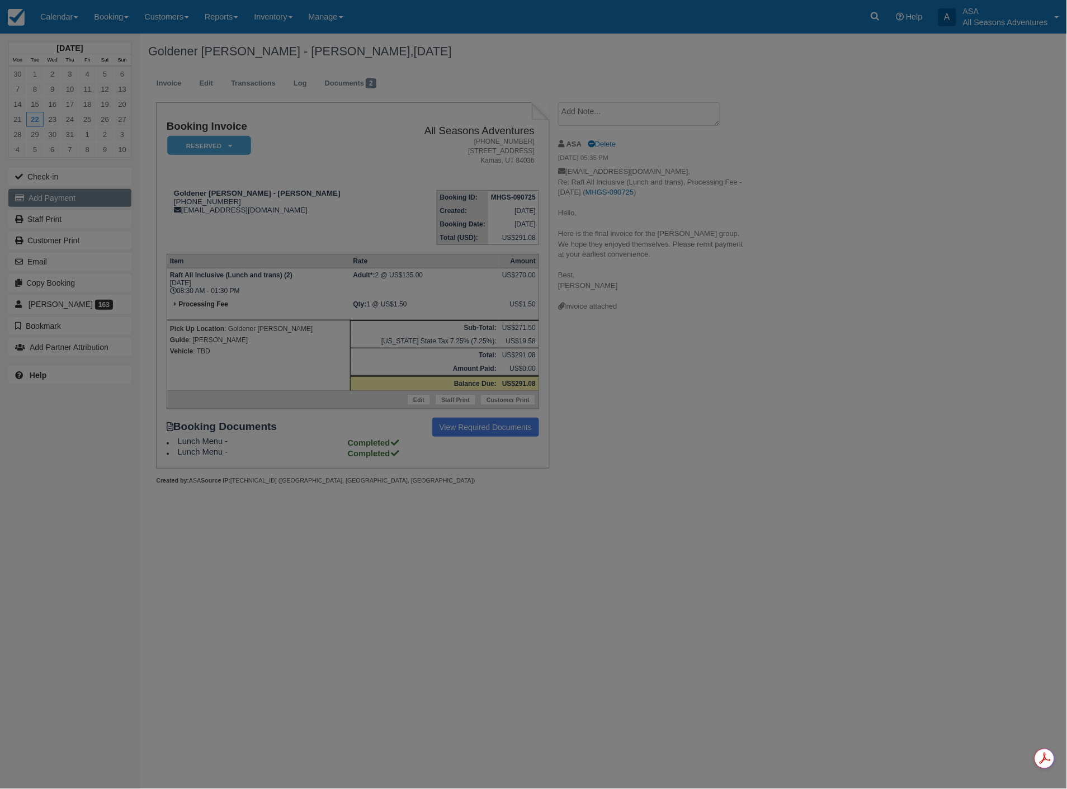
type input "[DATE]"
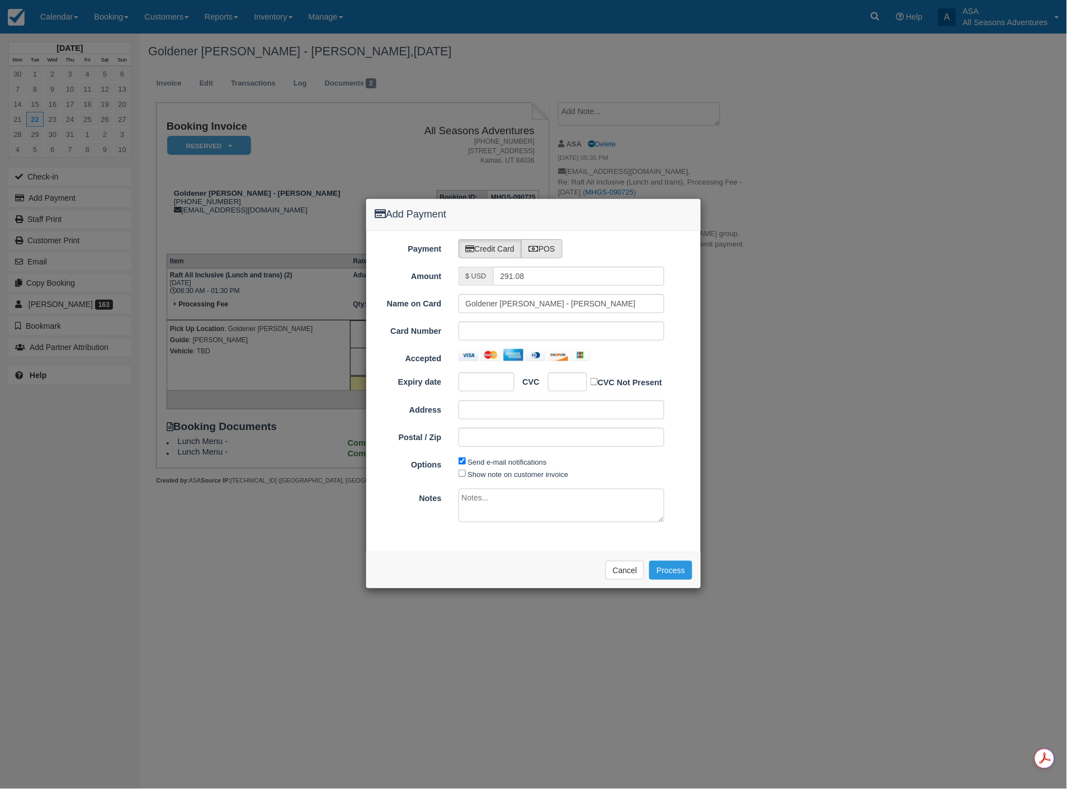
click at [553, 248] on label "POS" at bounding box center [541, 248] width 41 height 19
radio input "true"
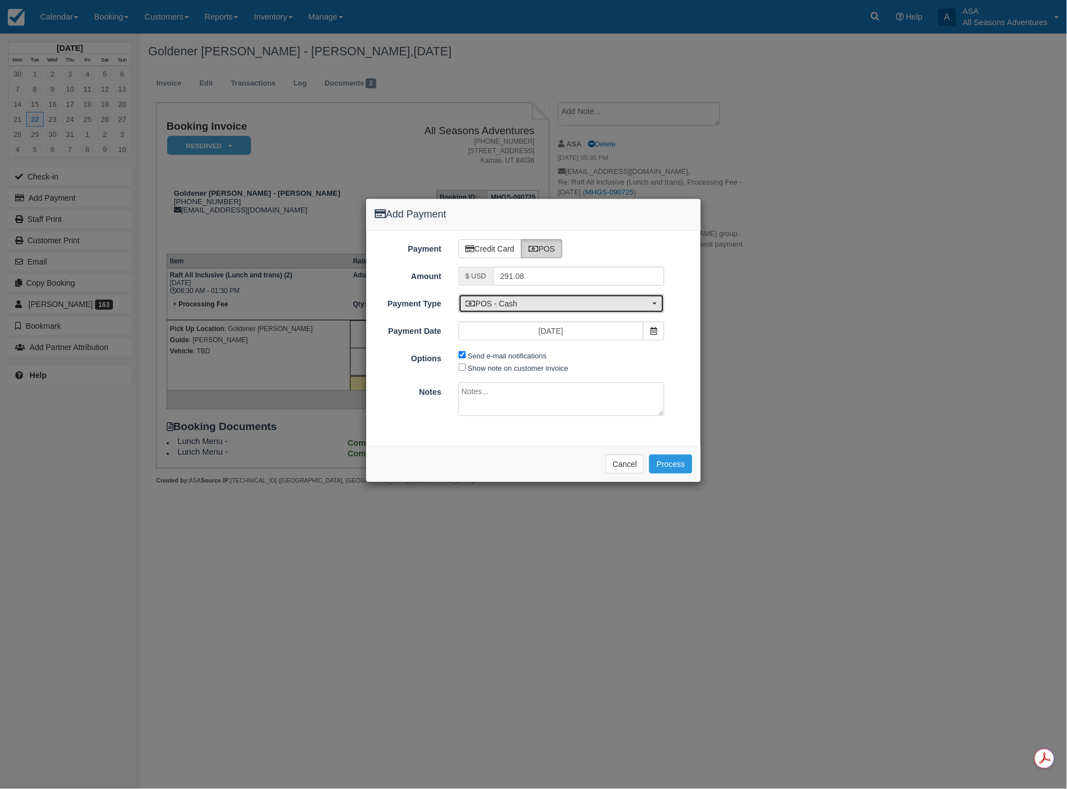
click at [530, 300] on span "POS - Cash" at bounding box center [558, 303] width 185 height 11
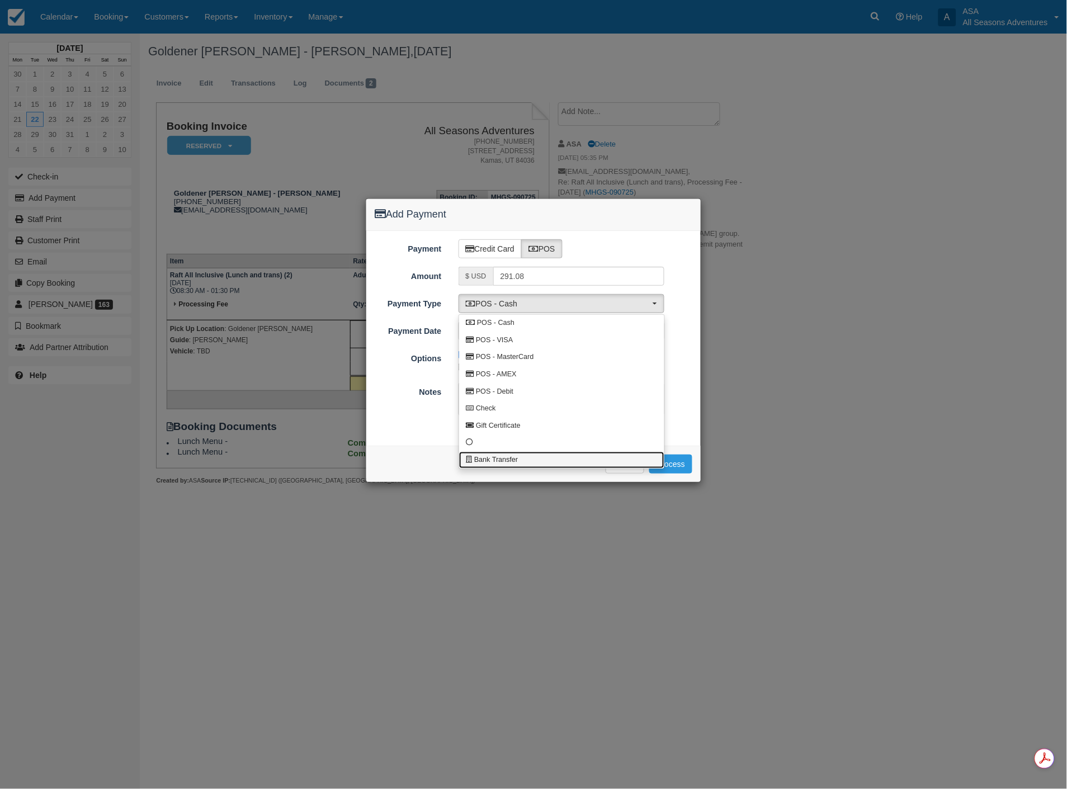
click at [502, 459] on span "Bank Transfer" at bounding box center [496, 460] width 44 height 10
select select "BANK"
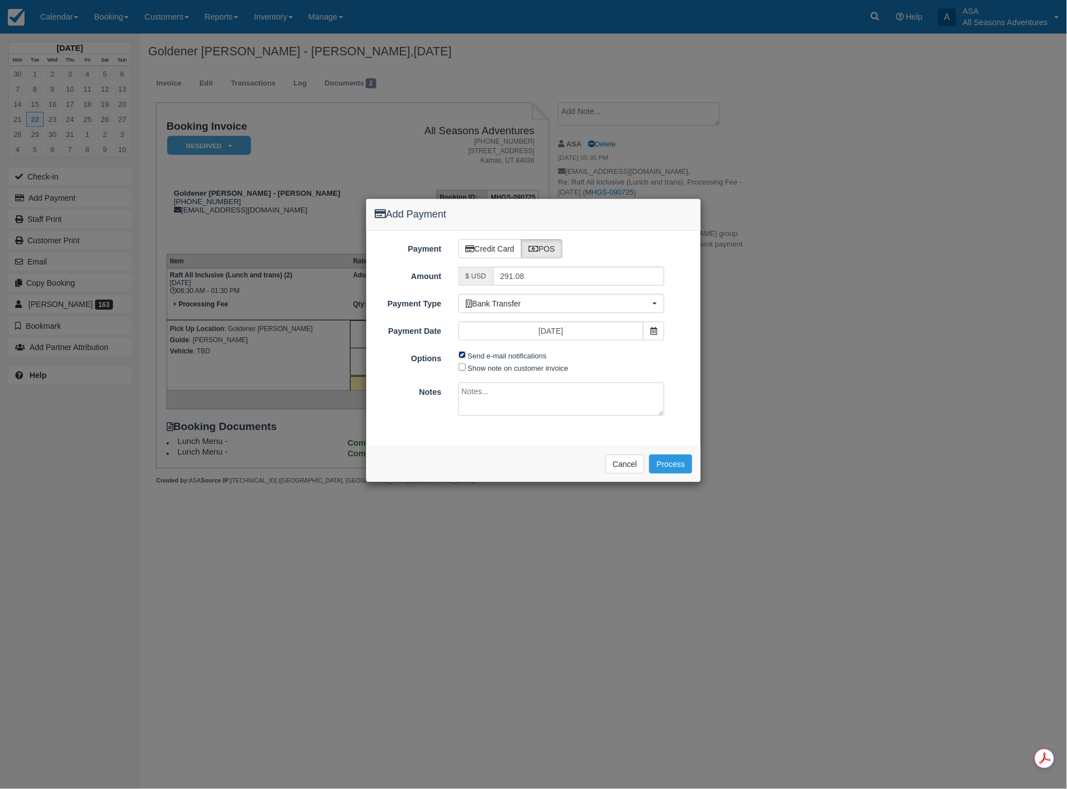
click at [462, 355] on input "Send e-mail notifications" at bounding box center [462, 354] width 7 height 7
checkbox input "false"
click at [662, 466] on button "Process" at bounding box center [670, 464] width 43 height 19
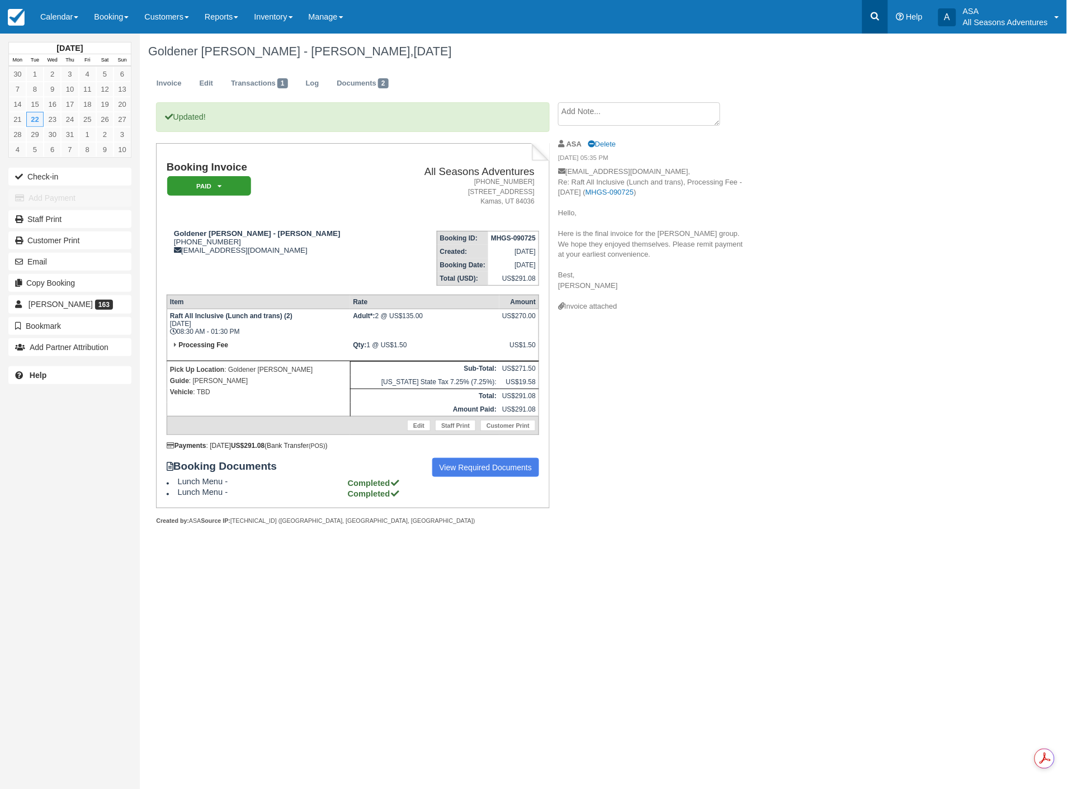
click at [884, 19] on link at bounding box center [876, 17] width 26 height 34
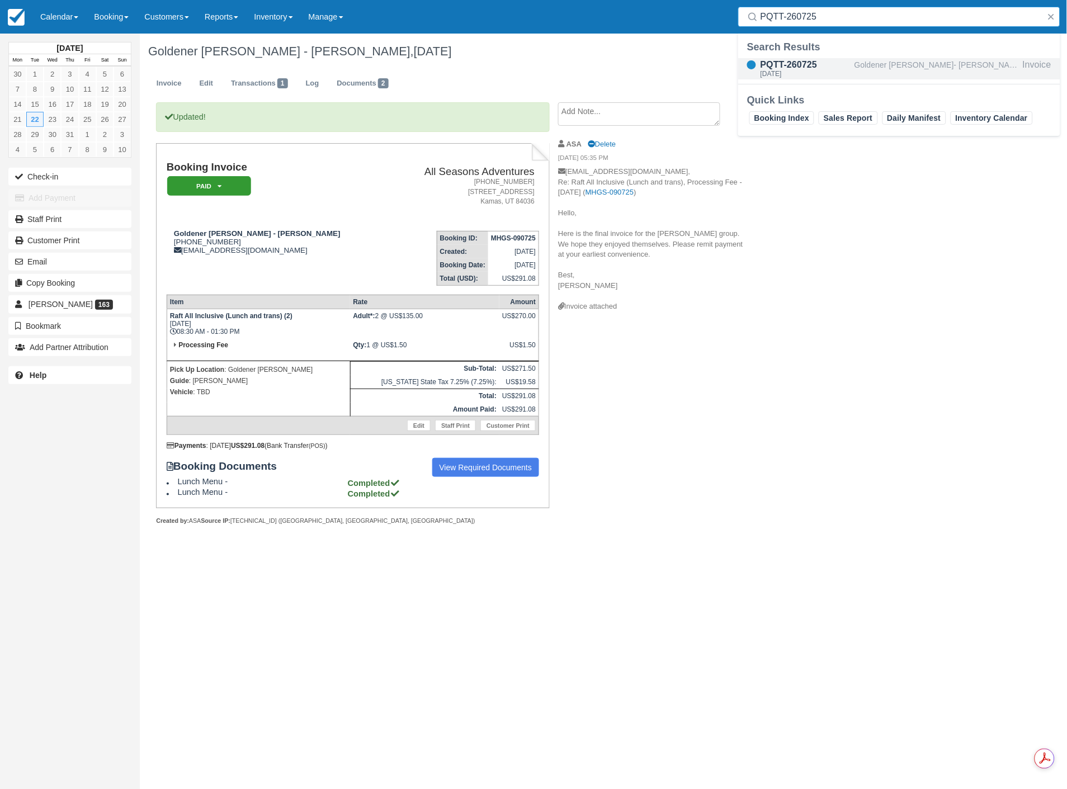
type input "PQTT-260725"
click at [876, 67] on div "Goldener [PERSON_NAME]- [PERSON_NAME]" at bounding box center [937, 68] width 164 height 21
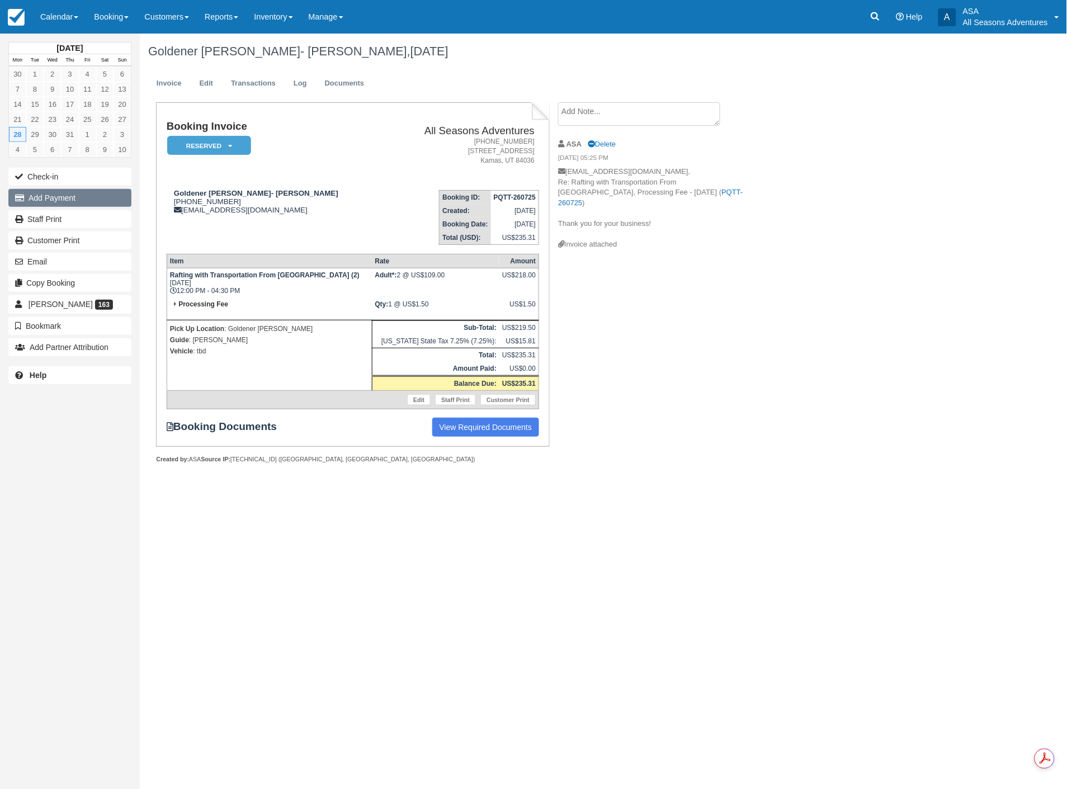
click at [58, 203] on button "Add Payment" at bounding box center [69, 198] width 123 height 18
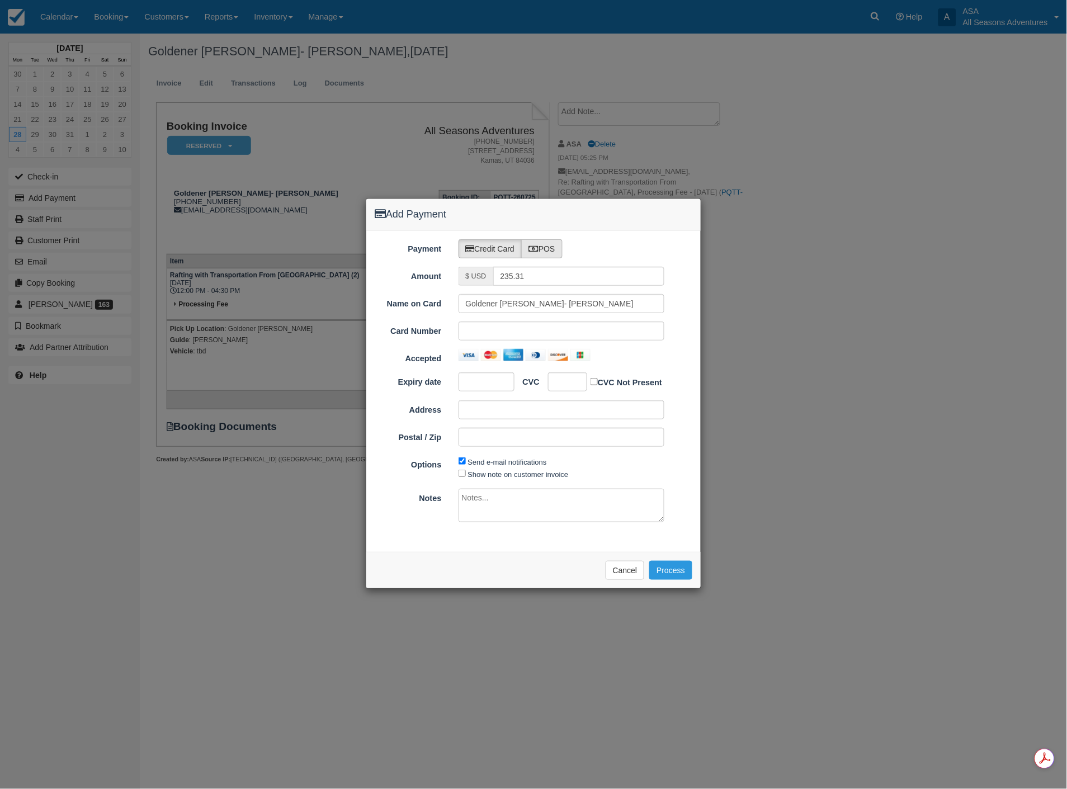
click at [563, 253] on label "POS" at bounding box center [541, 248] width 41 height 19
radio input "true"
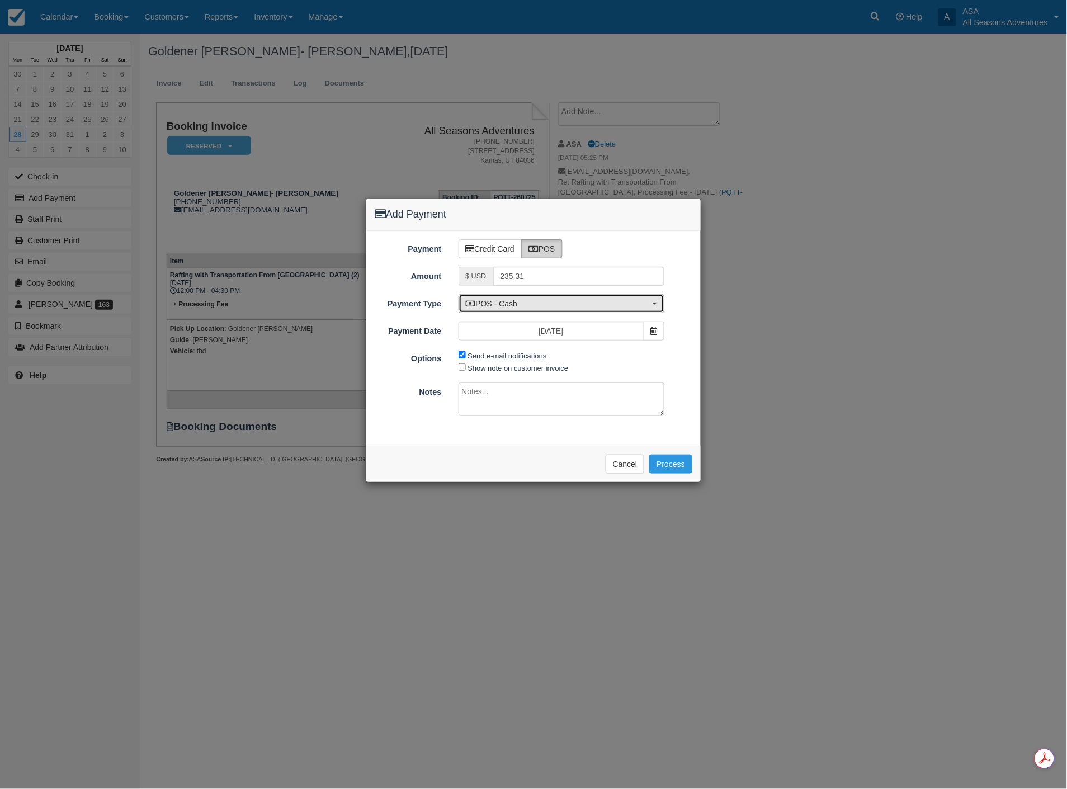
click at [532, 302] on span "POS - Cash" at bounding box center [558, 303] width 185 height 11
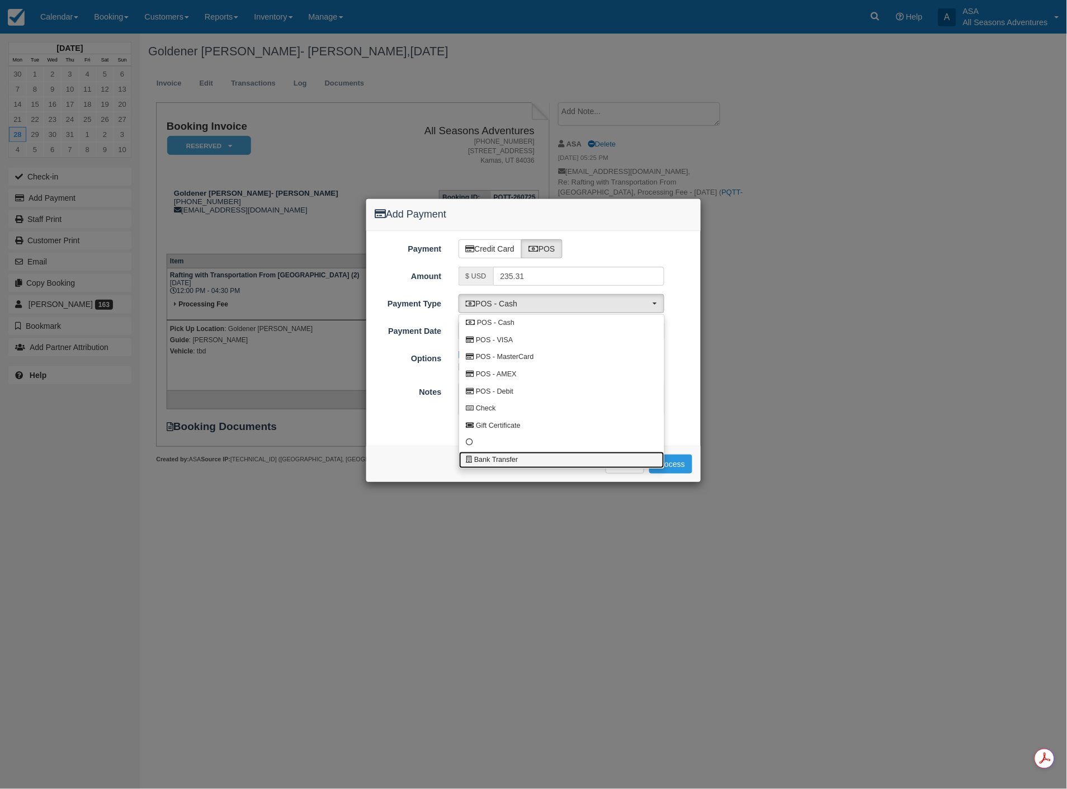
click at [487, 461] on span "Bank Transfer" at bounding box center [496, 460] width 44 height 10
select select "BANK"
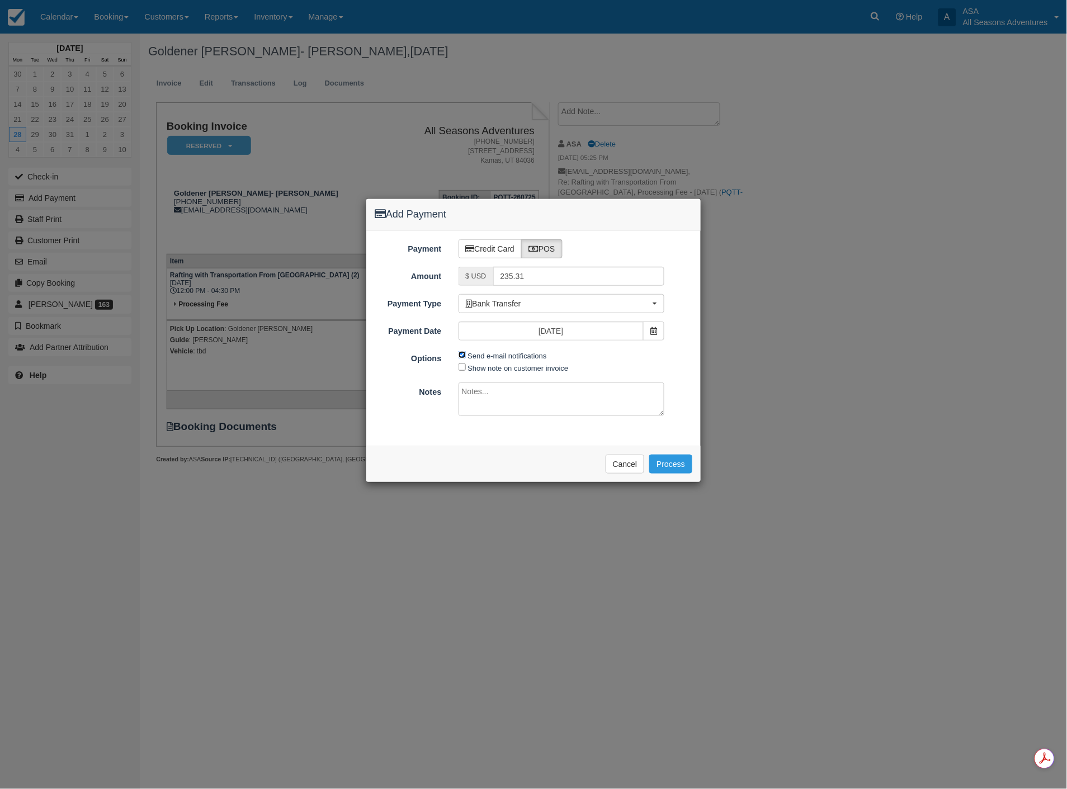
click at [465, 356] on input "Send e-mail notifications" at bounding box center [462, 354] width 7 height 7
checkbox input "false"
click at [684, 470] on button "Process" at bounding box center [670, 464] width 43 height 19
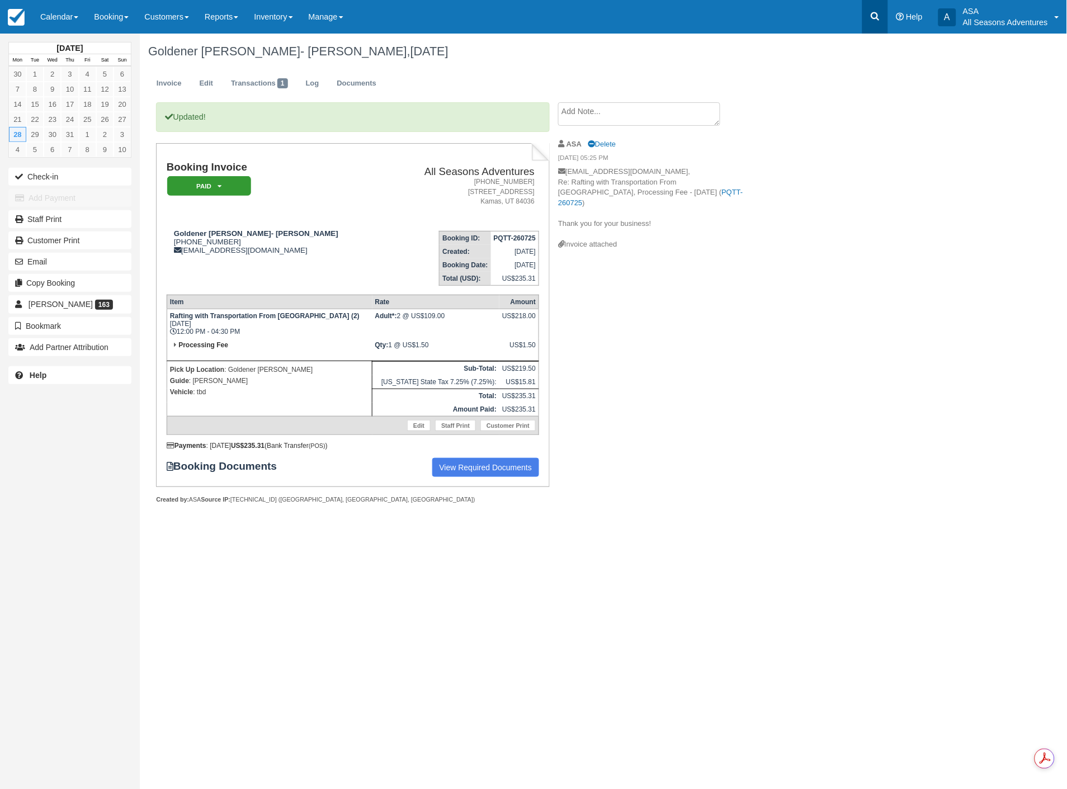
click at [873, 18] on icon at bounding box center [875, 16] width 11 height 11
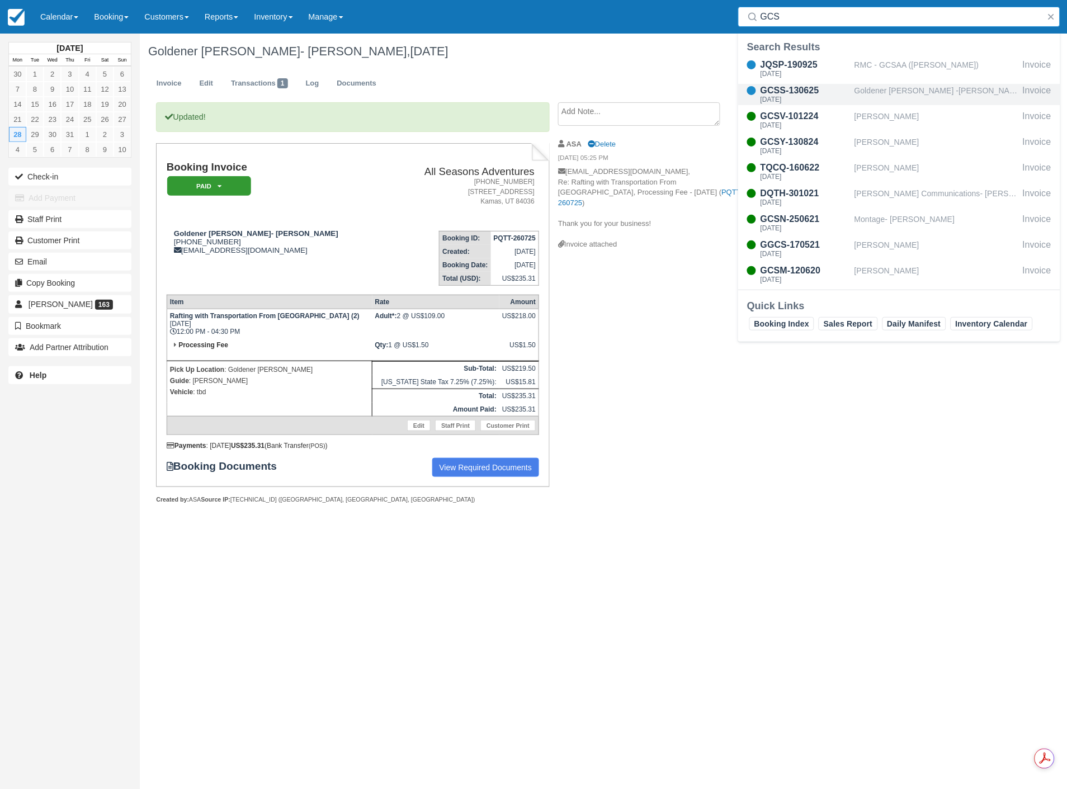
type input "GCS"
click at [817, 98] on div "Tue Jul 1 2025" at bounding box center [806, 99] width 90 height 7
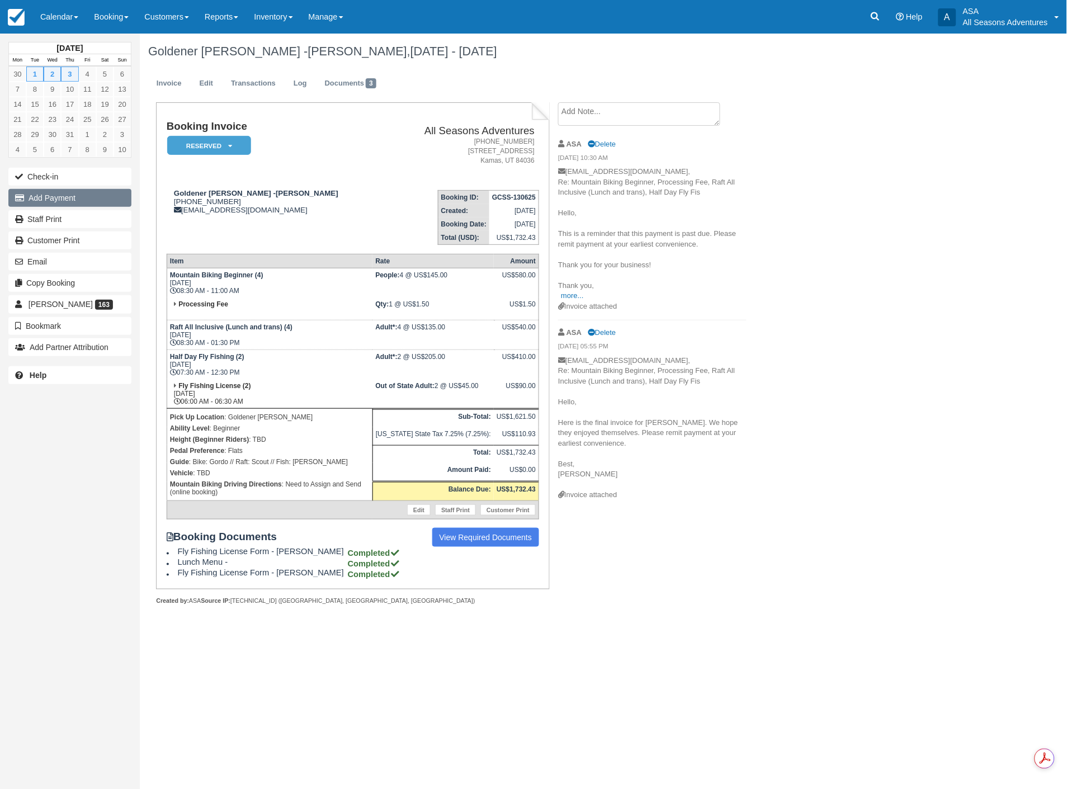
click at [71, 205] on button "Add Payment" at bounding box center [69, 198] width 123 height 18
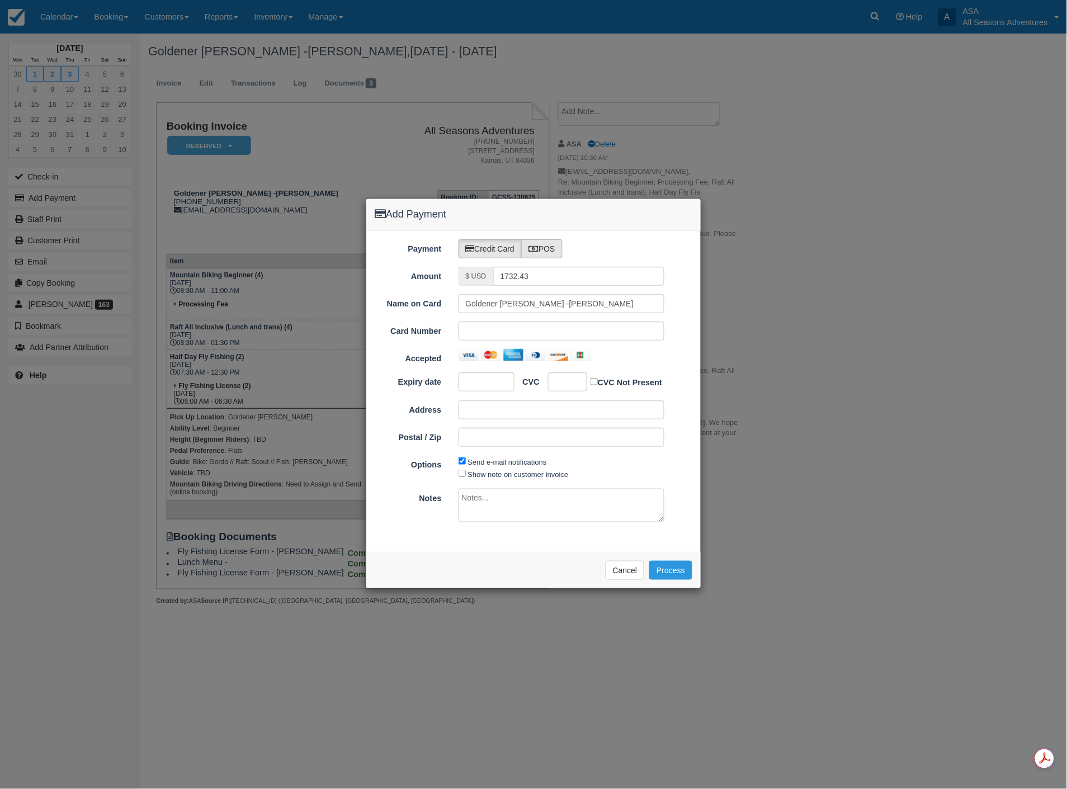
click at [545, 247] on label "POS" at bounding box center [541, 248] width 41 height 19
radio input "true"
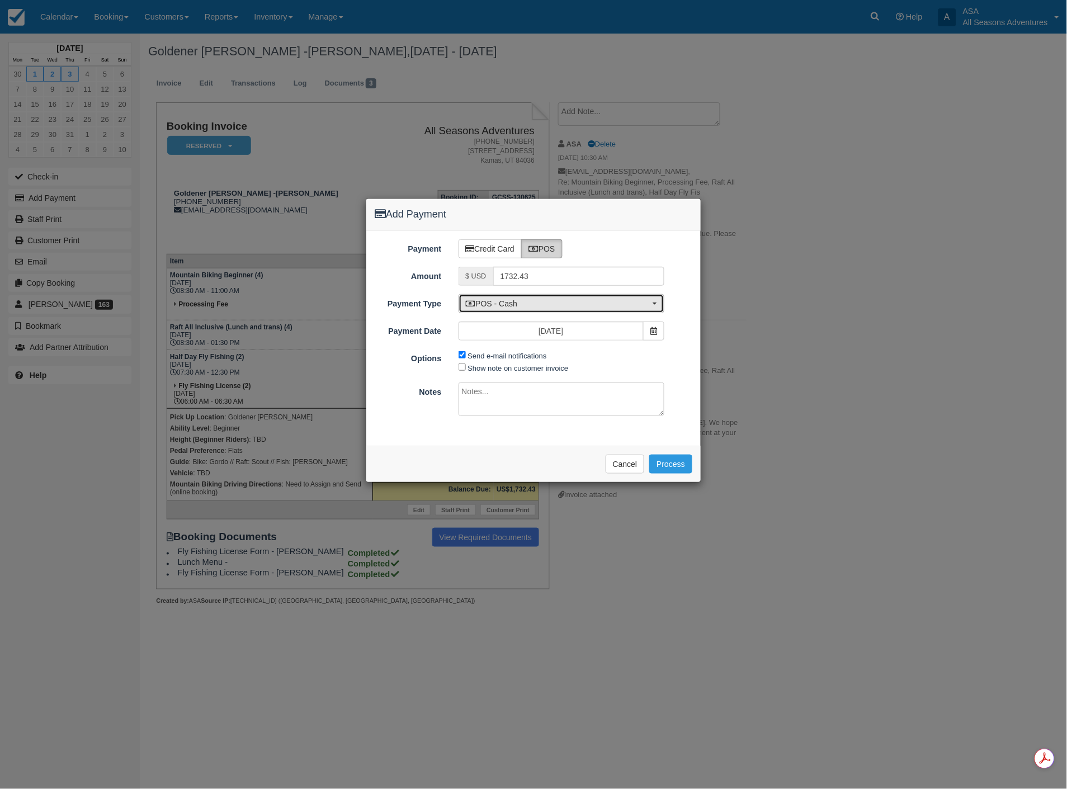
click at [512, 307] on span "POS - Cash" at bounding box center [558, 303] width 185 height 11
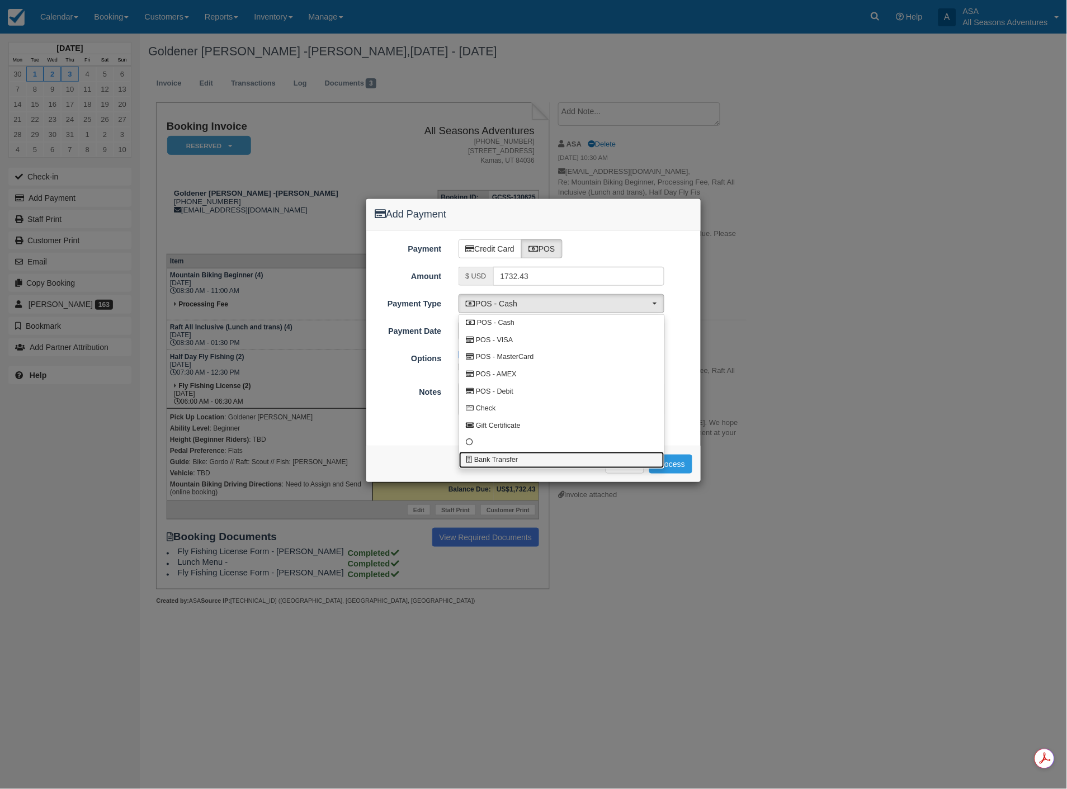
click at [496, 461] on span "Bank Transfer" at bounding box center [496, 460] width 44 height 10
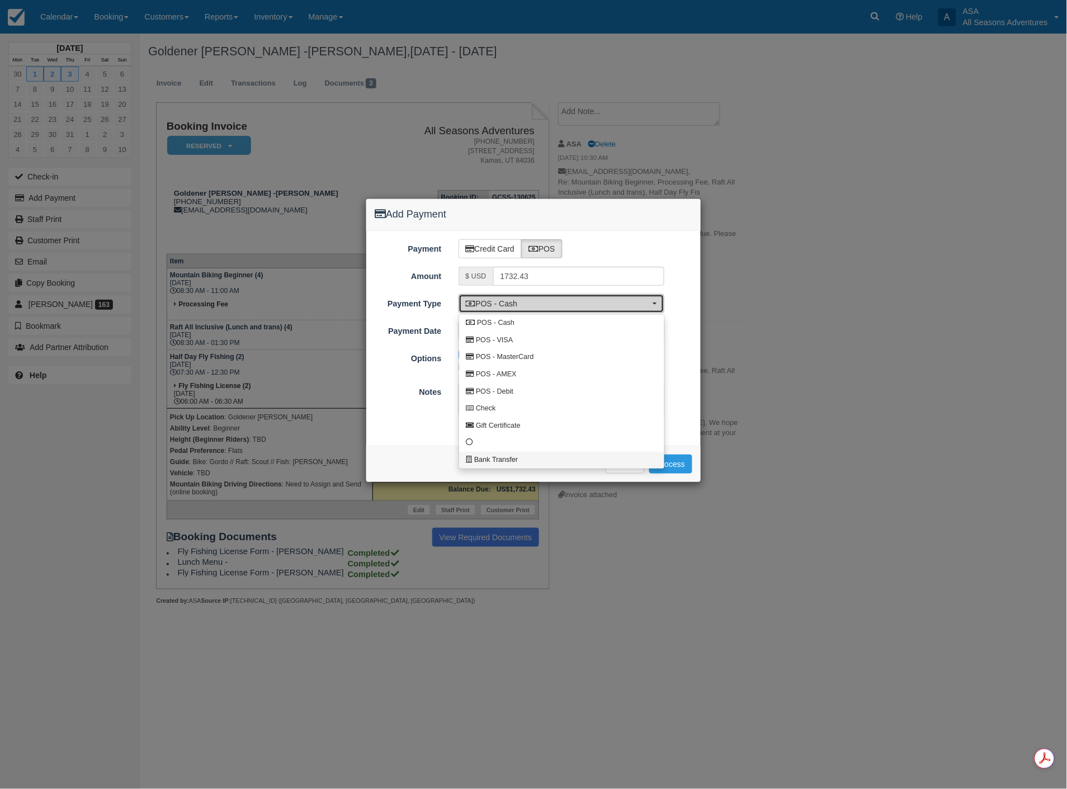
select select "BANK"
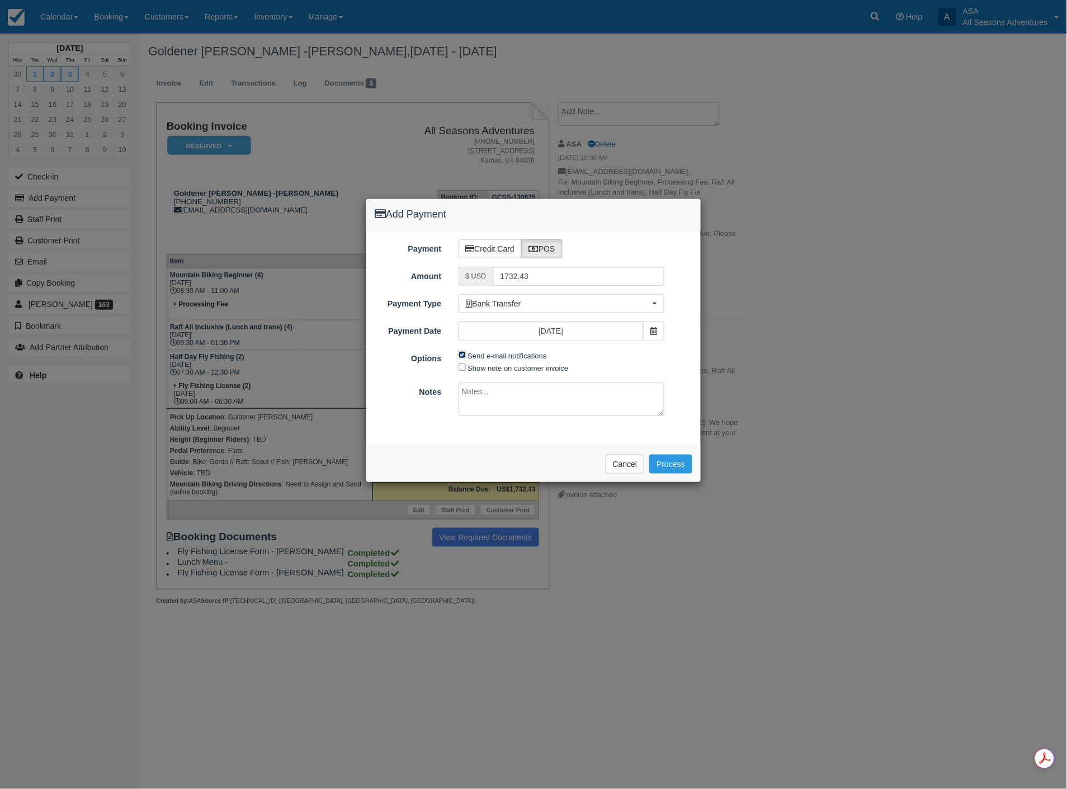
click at [463, 355] on input "Send e-mail notifications" at bounding box center [462, 354] width 7 height 7
checkbox input "false"
click at [663, 463] on button "Process" at bounding box center [670, 464] width 43 height 19
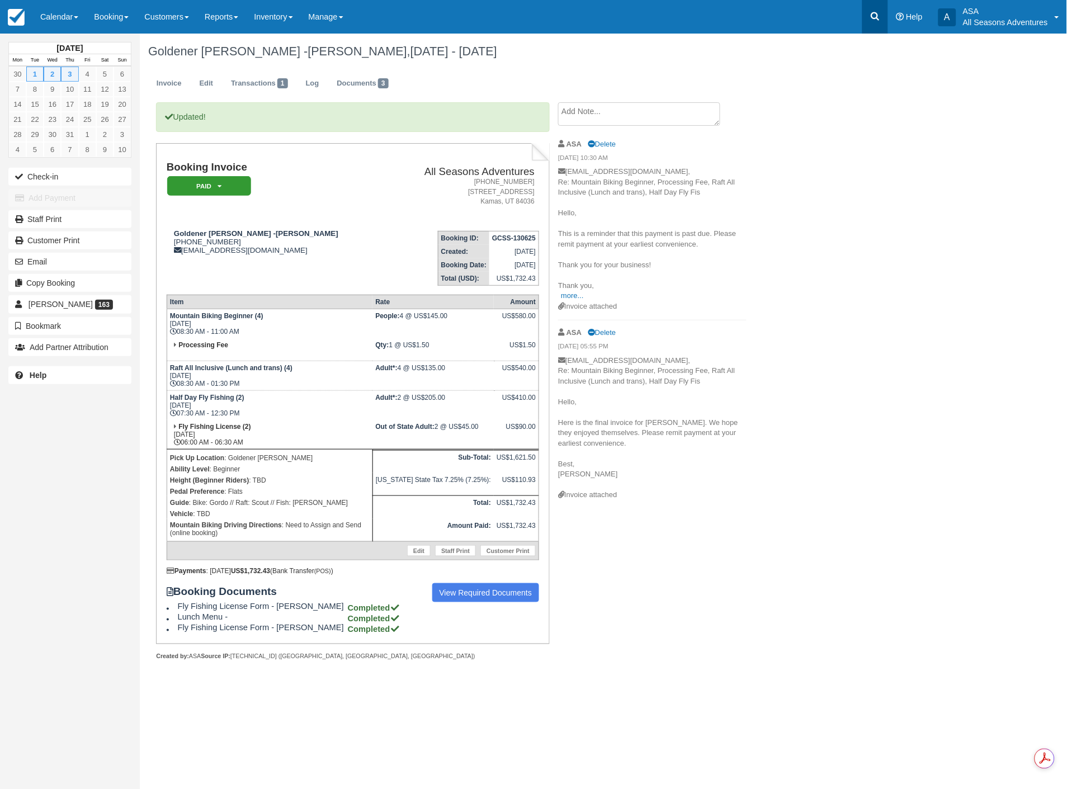
click at [879, 21] on icon at bounding box center [875, 16] width 11 height 11
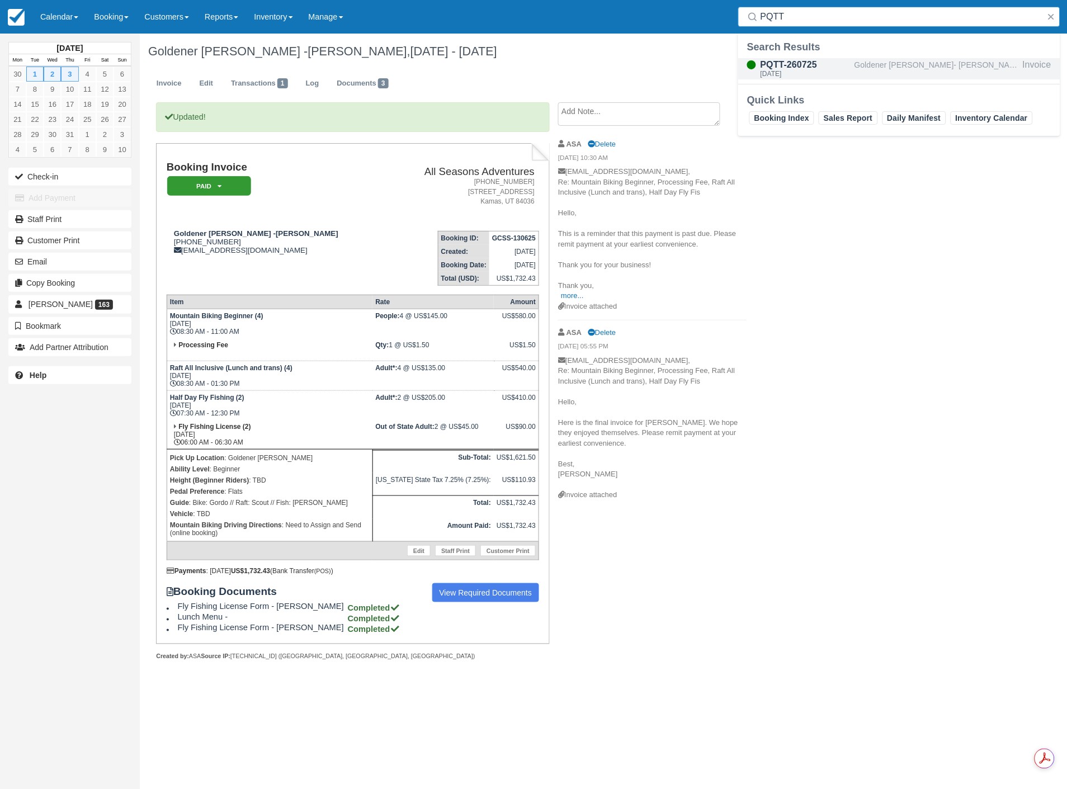
type input "PQTT"
click at [873, 72] on div "Goldener [PERSON_NAME]- [PERSON_NAME]" at bounding box center [937, 68] width 164 height 21
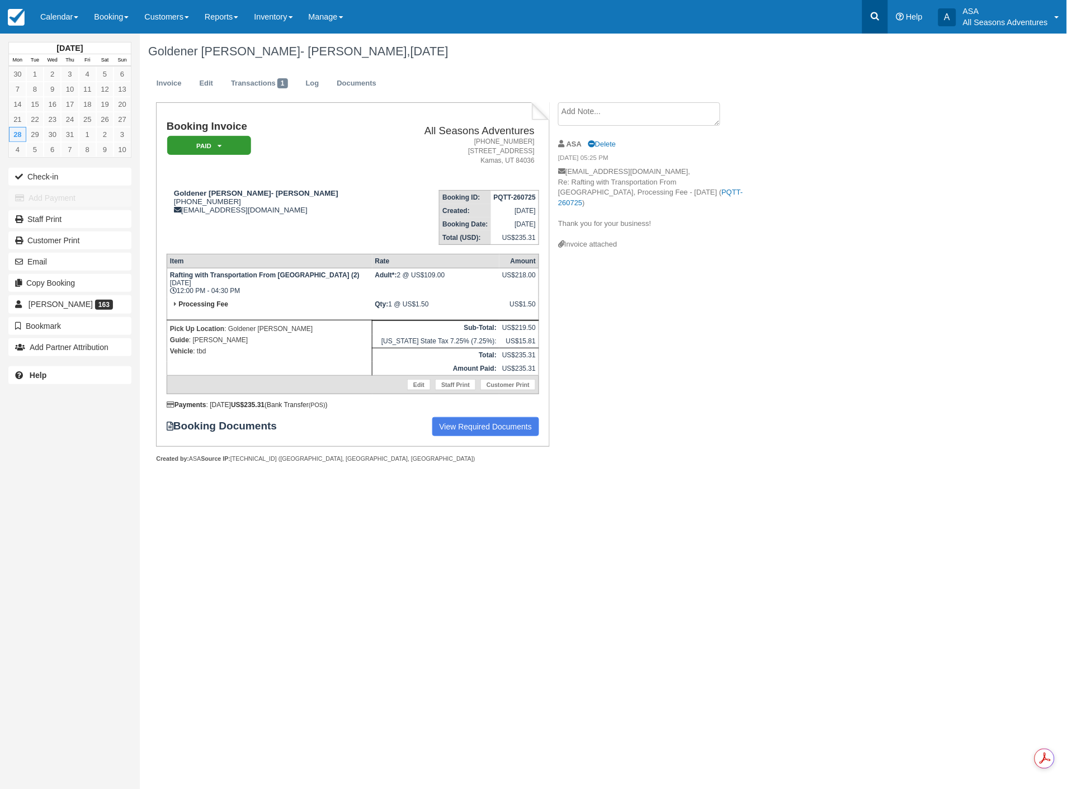
click at [867, 10] on link at bounding box center [876, 17] width 26 height 34
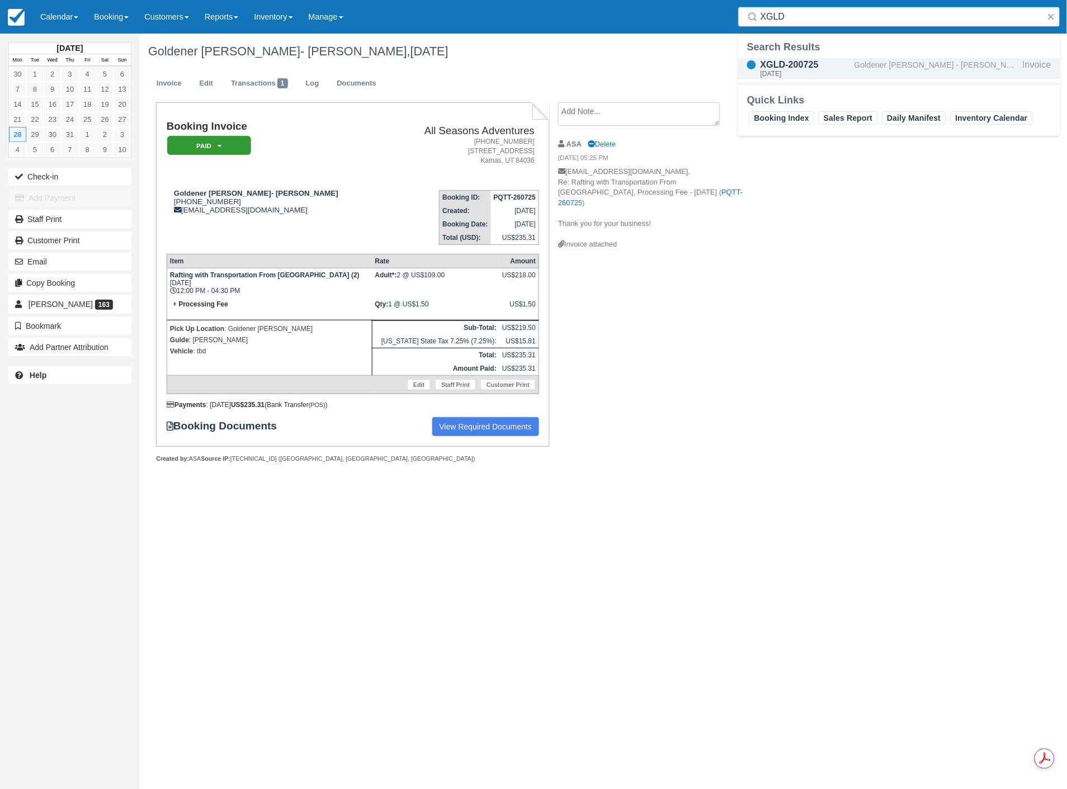
type input "XGLD"
click at [869, 79] on div "Goldener [PERSON_NAME] - [PERSON_NAME]" at bounding box center [937, 68] width 164 height 21
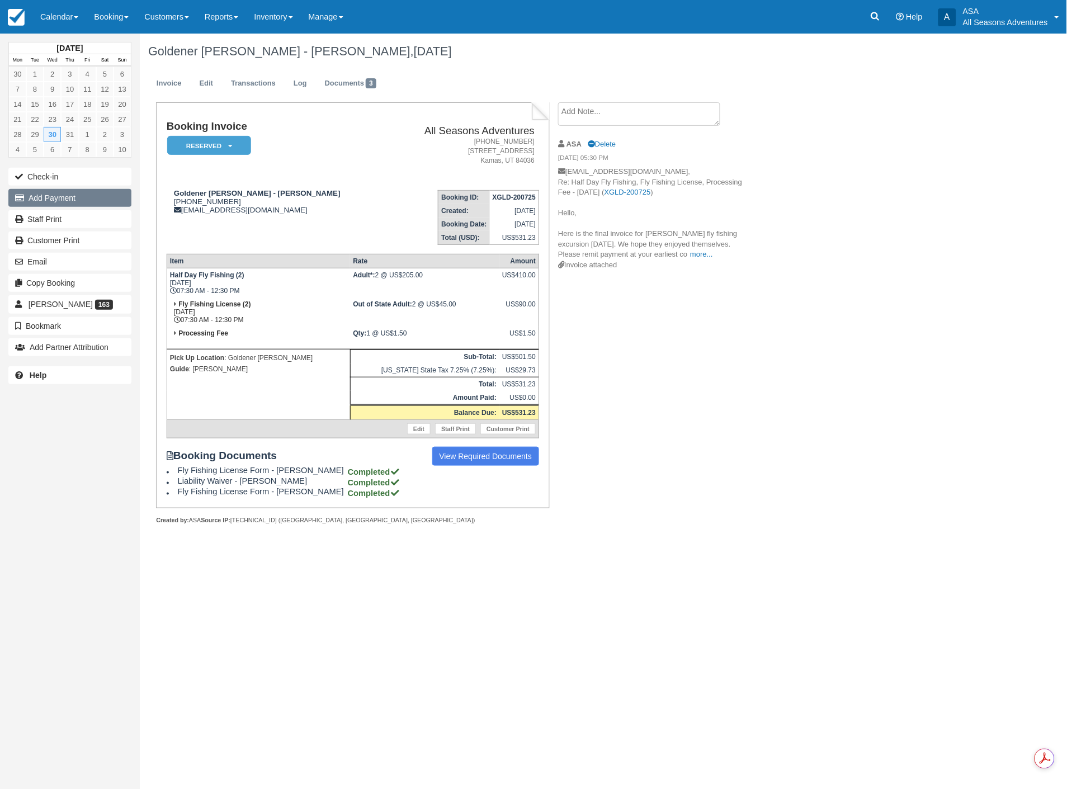
click at [71, 196] on button "Add Payment" at bounding box center [69, 198] width 123 height 18
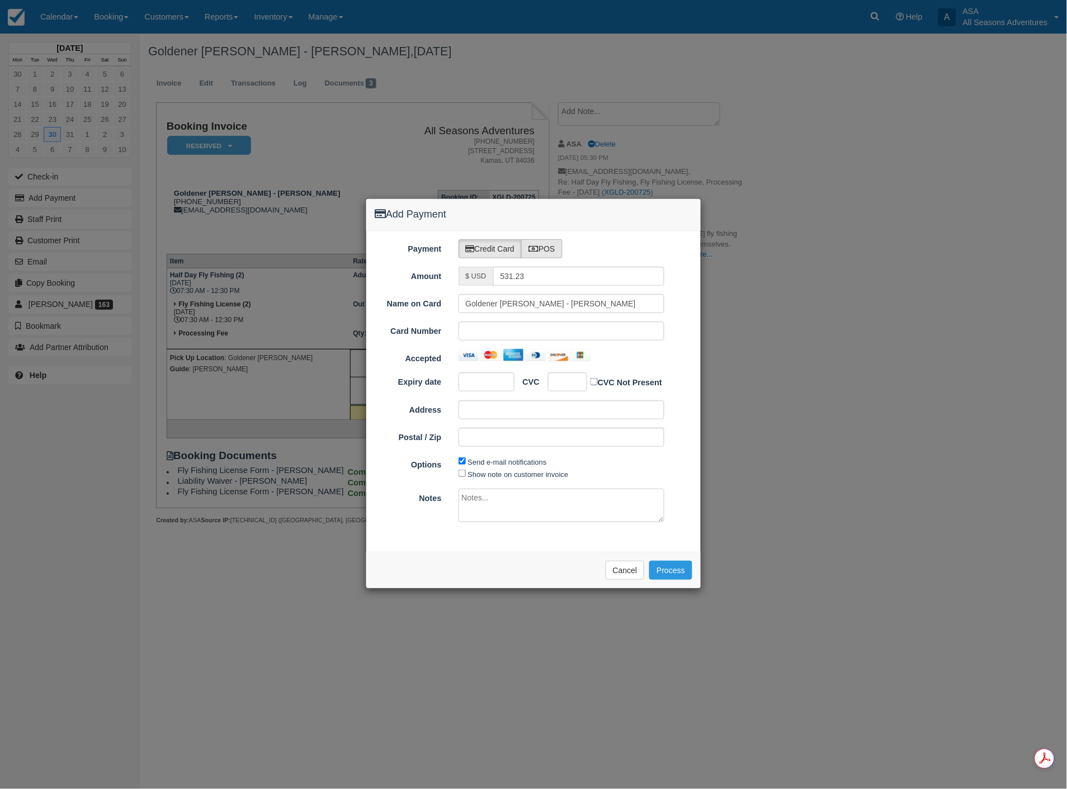
click at [544, 237] on div "Payment Credit Card POS Amount $ USD 531.23 Name on Card Goldener [PERSON_NAME]…" at bounding box center [533, 392] width 335 height 322
click at [543, 244] on label "POS" at bounding box center [541, 248] width 41 height 19
radio input "true"
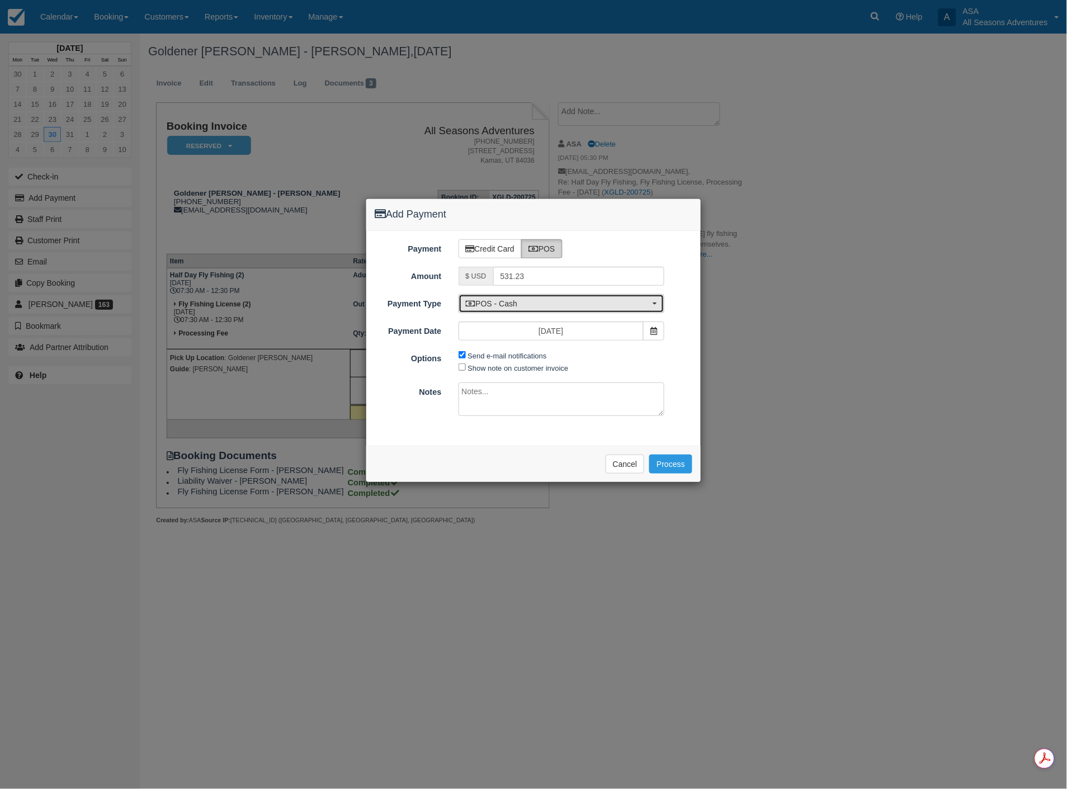
click at [515, 304] on span "POS - Cash" at bounding box center [558, 303] width 185 height 11
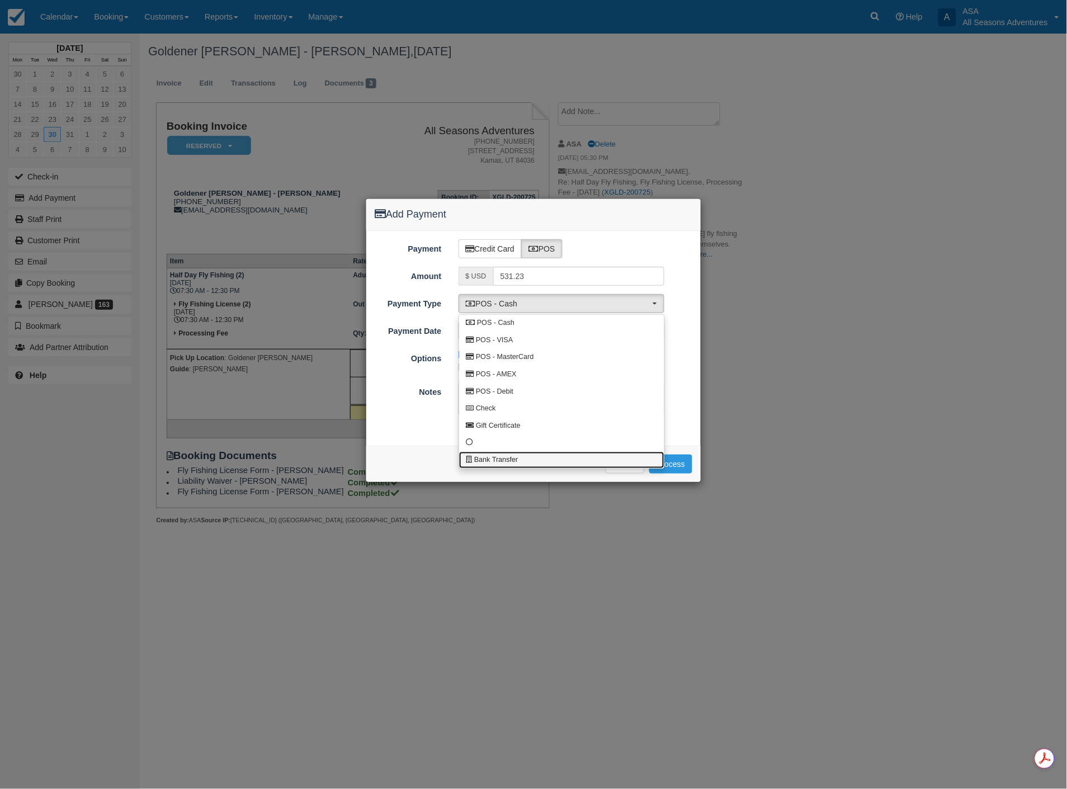
click at [496, 464] on span "Bank Transfer" at bounding box center [496, 460] width 44 height 10
select select "BANK"
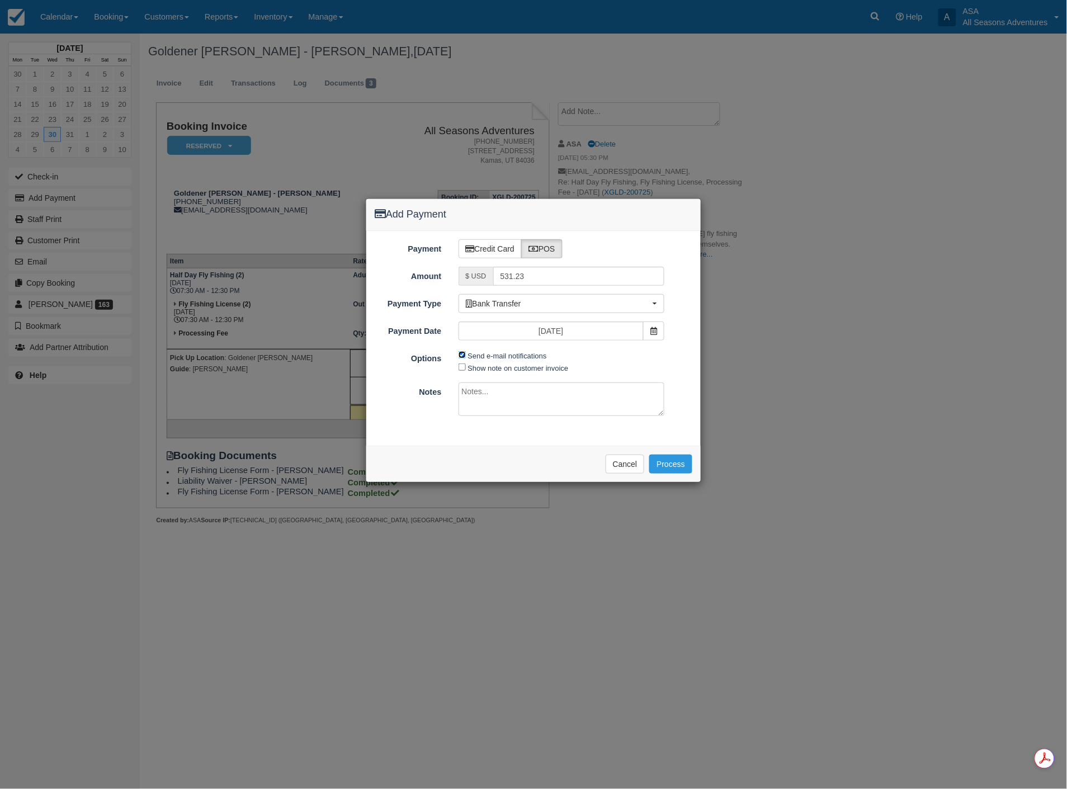
click at [464, 353] on input "Send e-mail notifications" at bounding box center [462, 354] width 7 height 7
checkbox input "false"
click at [671, 468] on button "Process" at bounding box center [670, 464] width 43 height 19
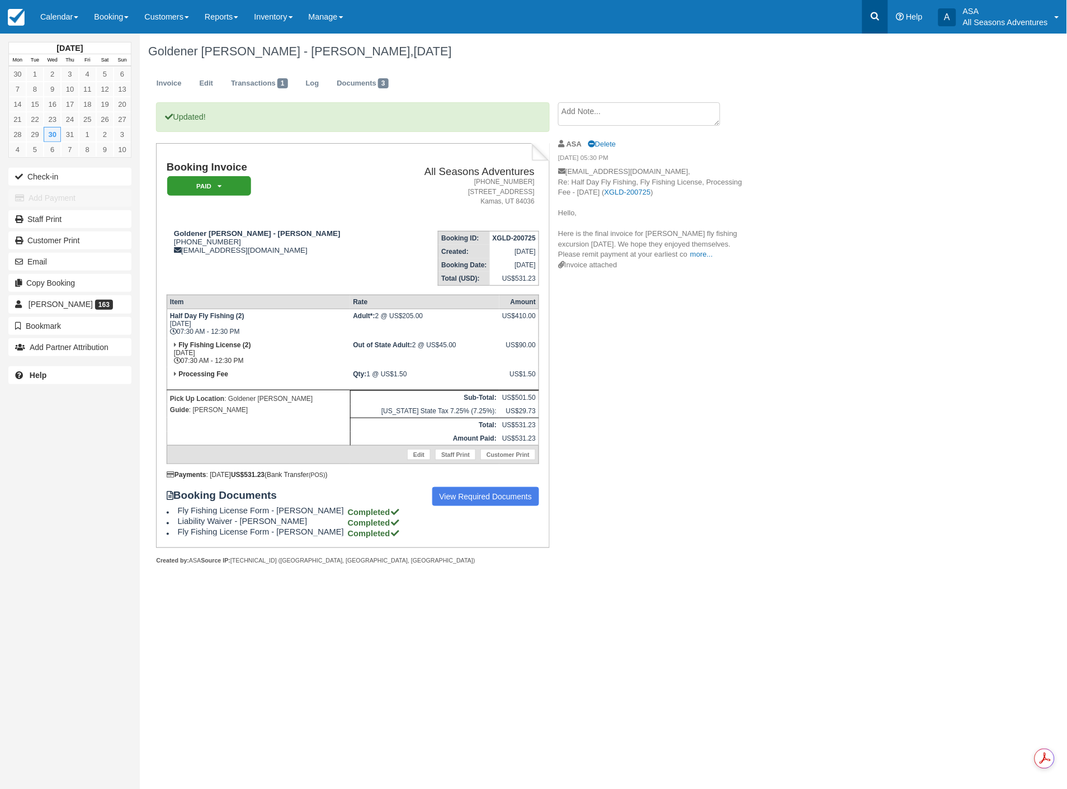
click at [881, 25] on link at bounding box center [876, 17] width 26 height 34
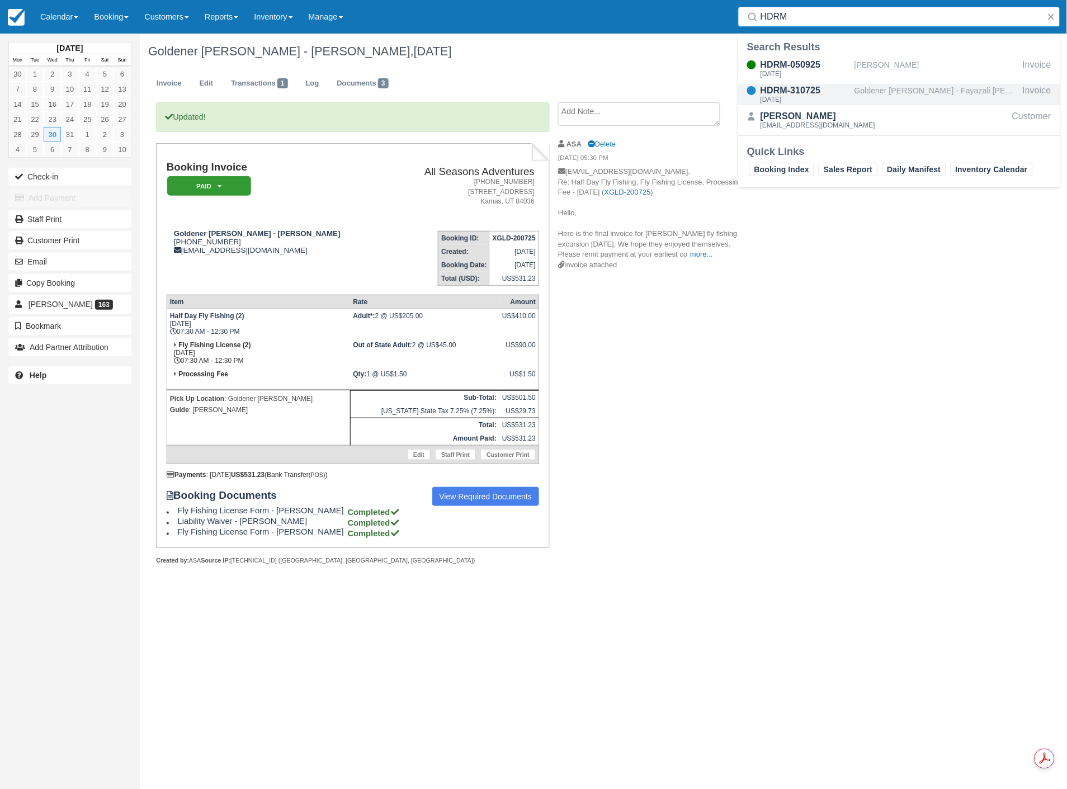
type input "HDRM"
click at [845, 97] on div "Fri Aug 1, 2025" at bounding box center [806, 99] width 90 height 7
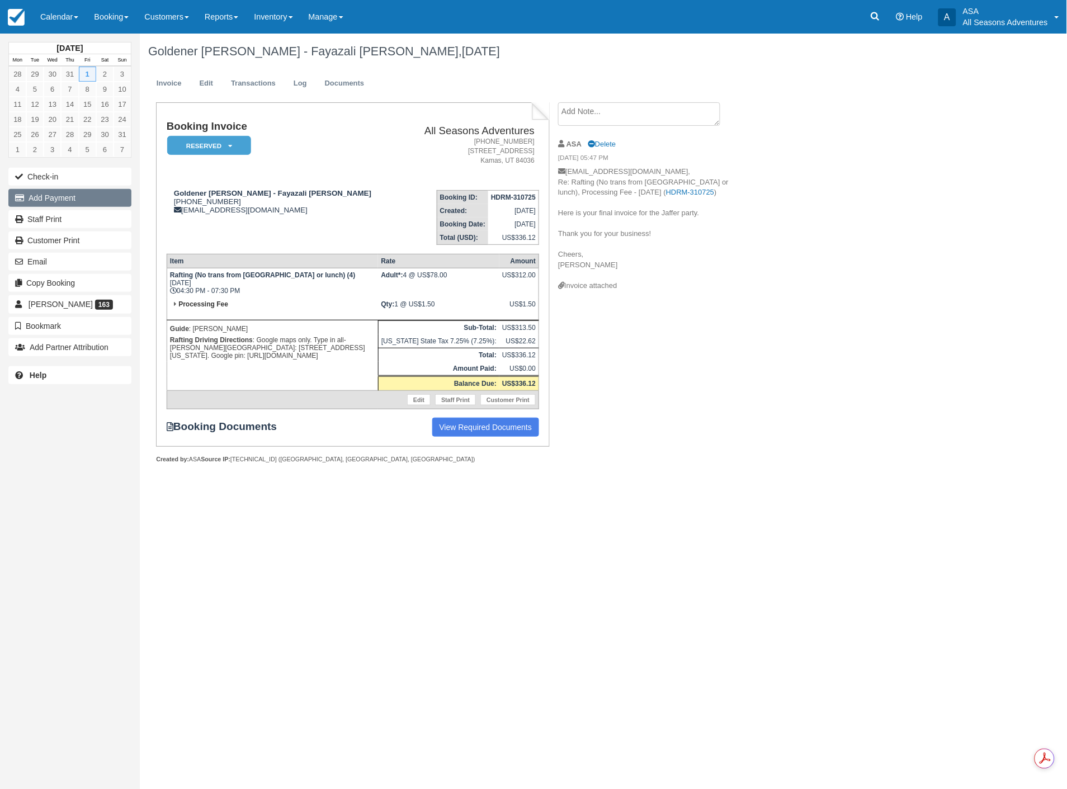
click at [51, 190] on button "Add Payment" at bounding box center [69, 198] width 123 height 18
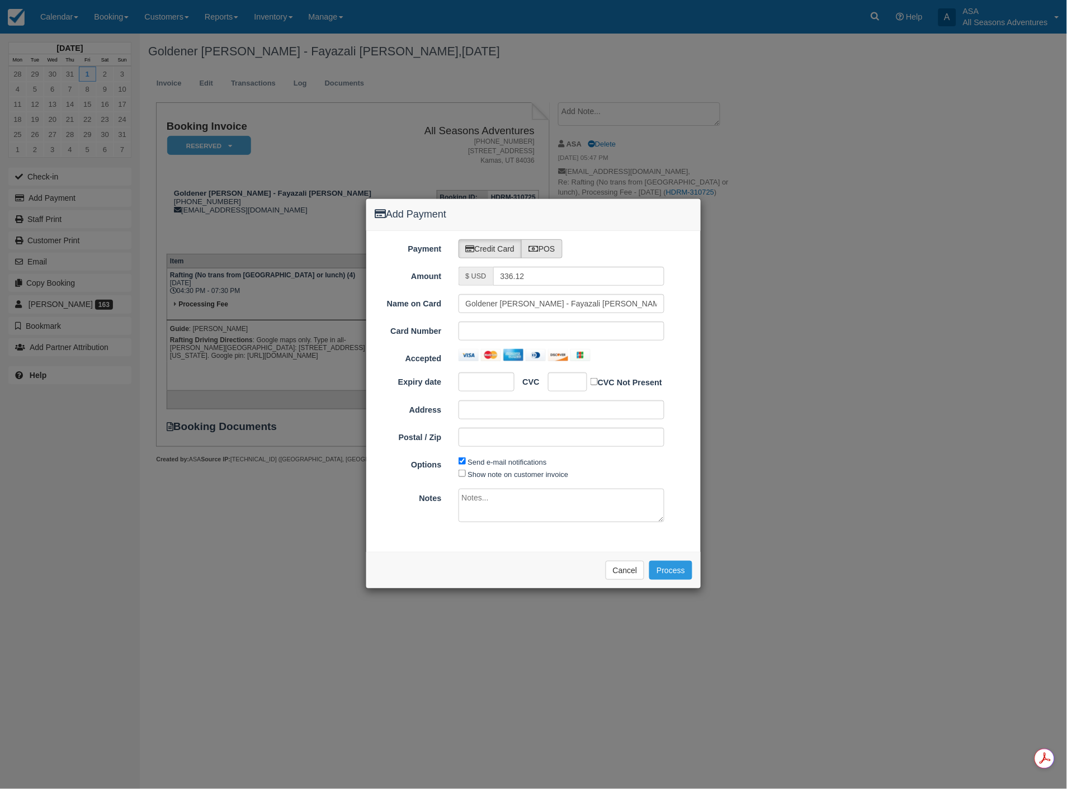
click at [544, 241] on label "POS" at bounding box center [541, 248] width 41 height 19
radio input "true"
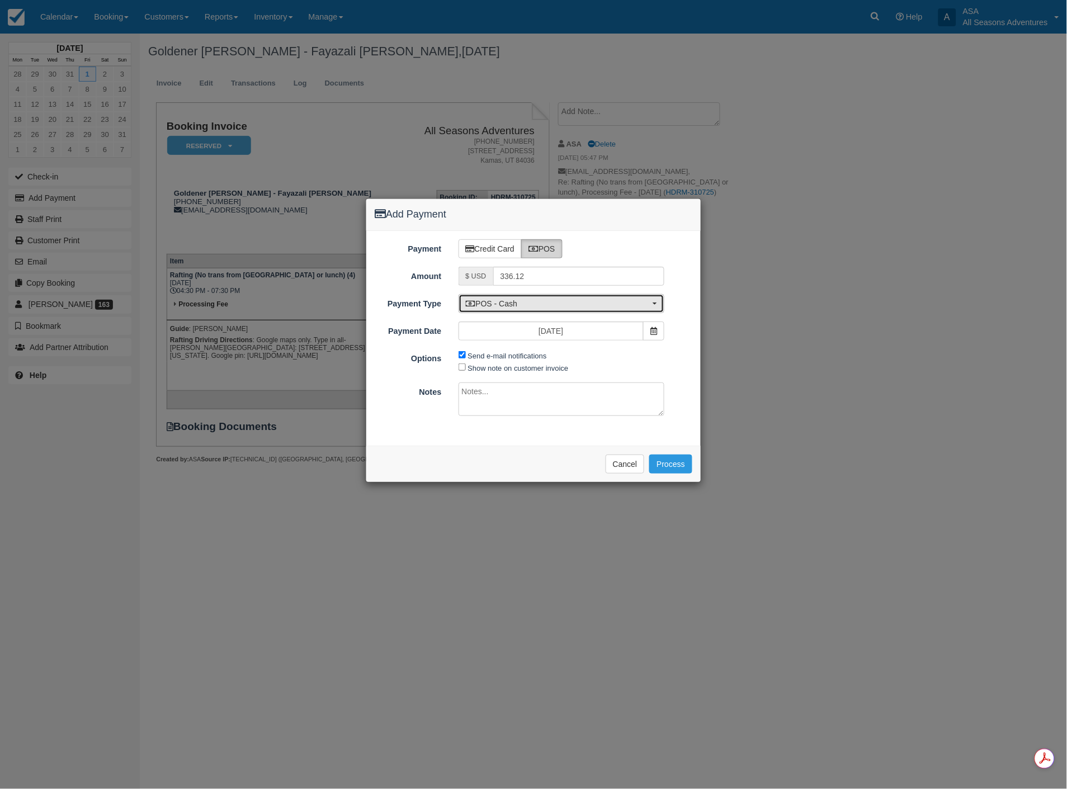
click at [527, 300] on span "POS - Cash" at bounding box center [558, 303] width 185 height 11
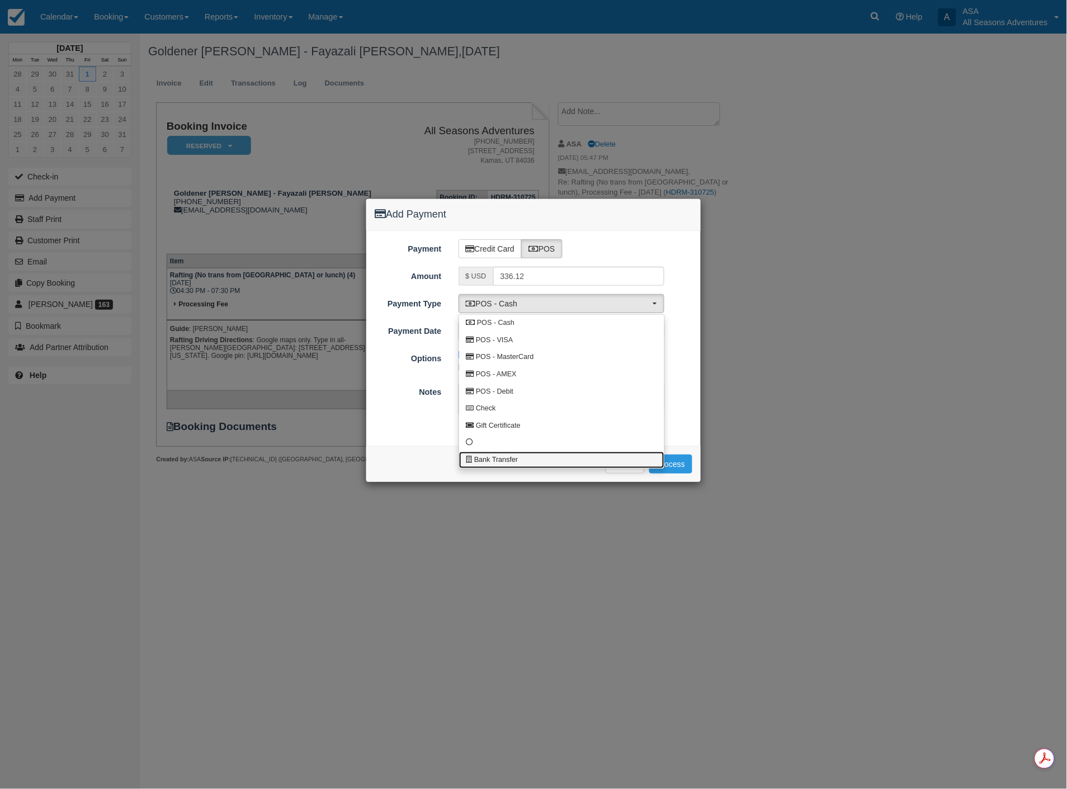
click at [496, 455] on span "Bank Transfer" at bounding box center [496, 460] width 44 height 10
select select "BANK"
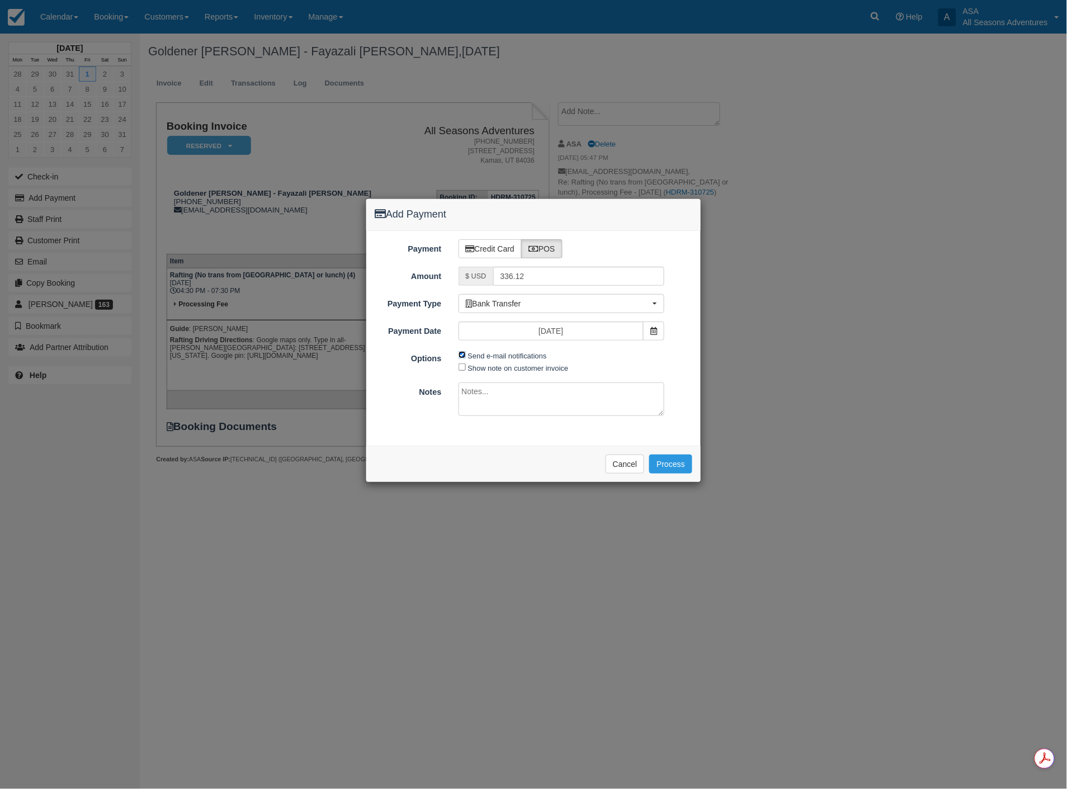
click at [463, 357] on input "Send e-mail notifications" at bounding box center [462, 354] width 7 height 7
checkbox input "false"
click at [667, 466] on button "Process" at bounding box center [670, 464] width 43 height 19
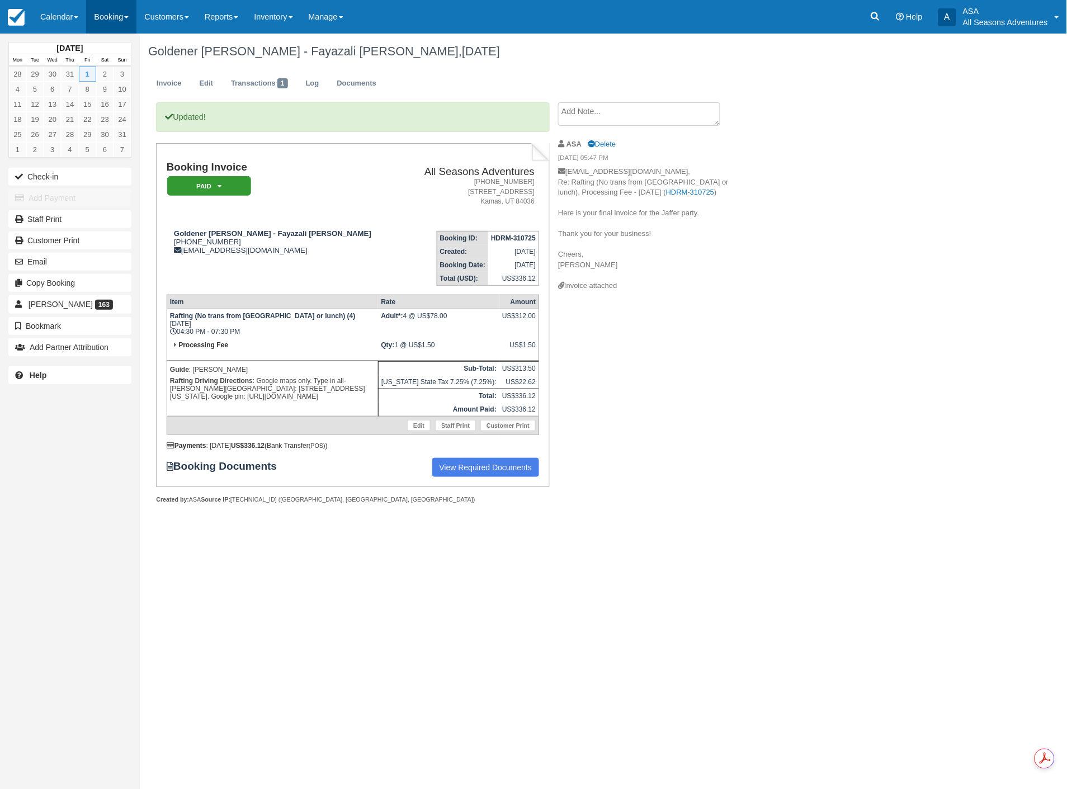
click at [108, 21] on link "Booking" at bounding box center [111, 17] width 50 height 34
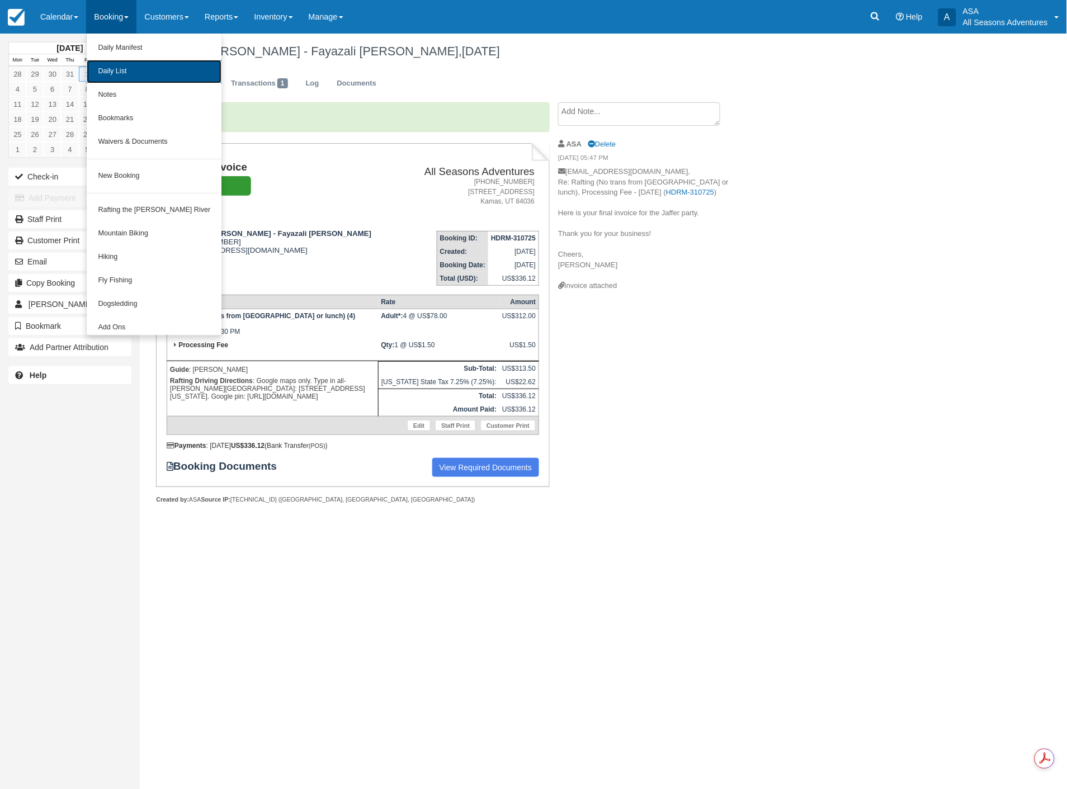
click at [113, 68] on link "Daily List" at bounding box center [154, 71] width 135 height 23
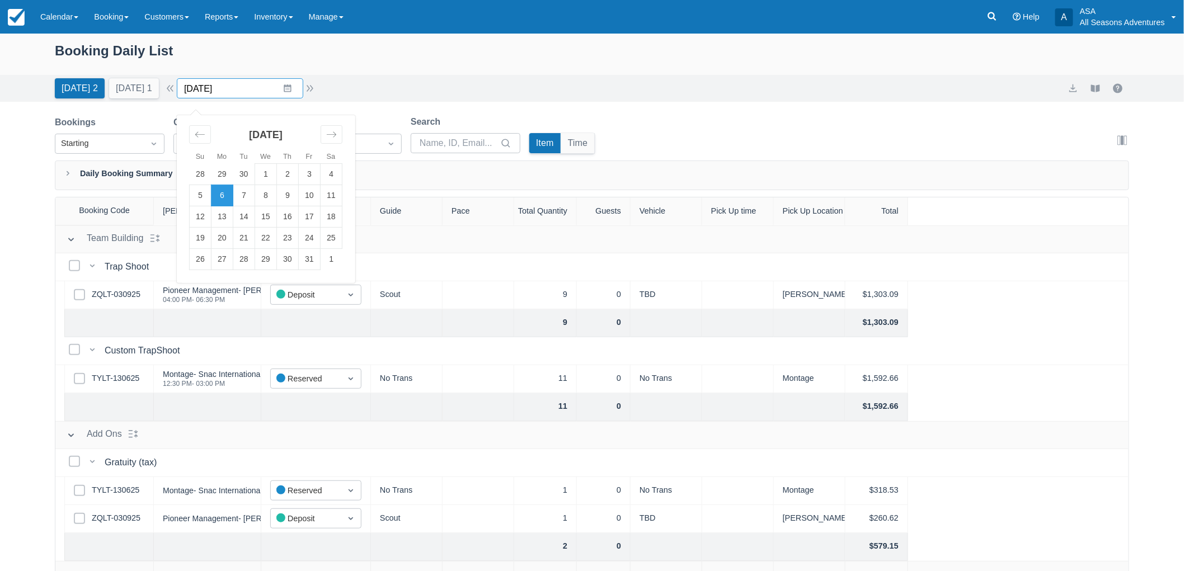
click at [215, 98] on input "10/06/25" at bounding box center [240, 88] width 126 height 20
click at [272, 191] on td "8" at bounding box center [266, 195] width 22 height 21
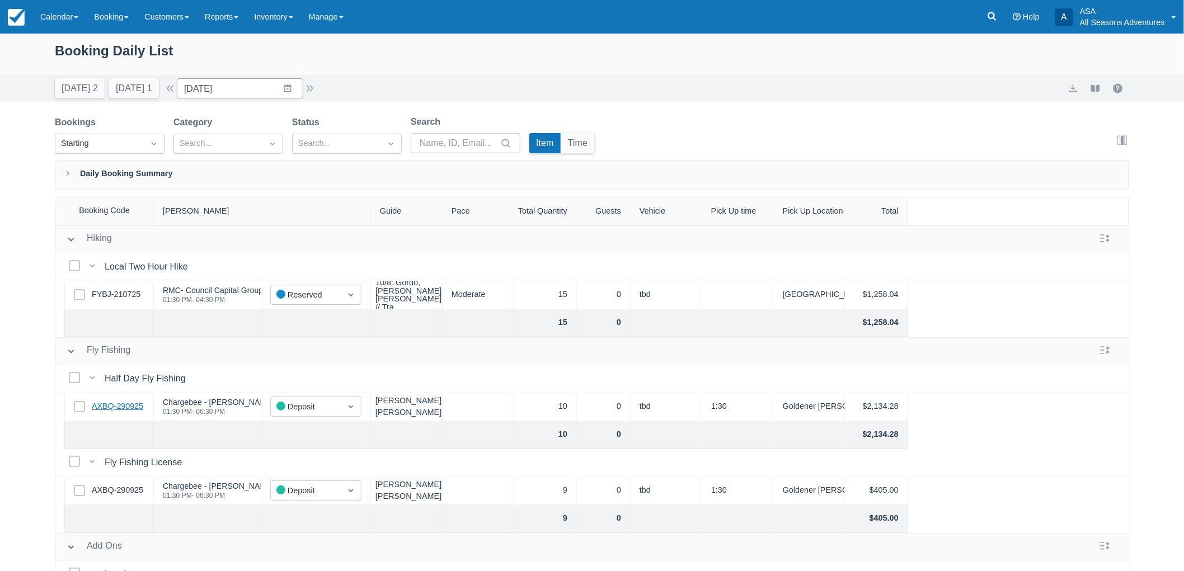
click at [129, 406] on link "AXBQ-290925" at bounding box center [117, 407] width 51 height 12
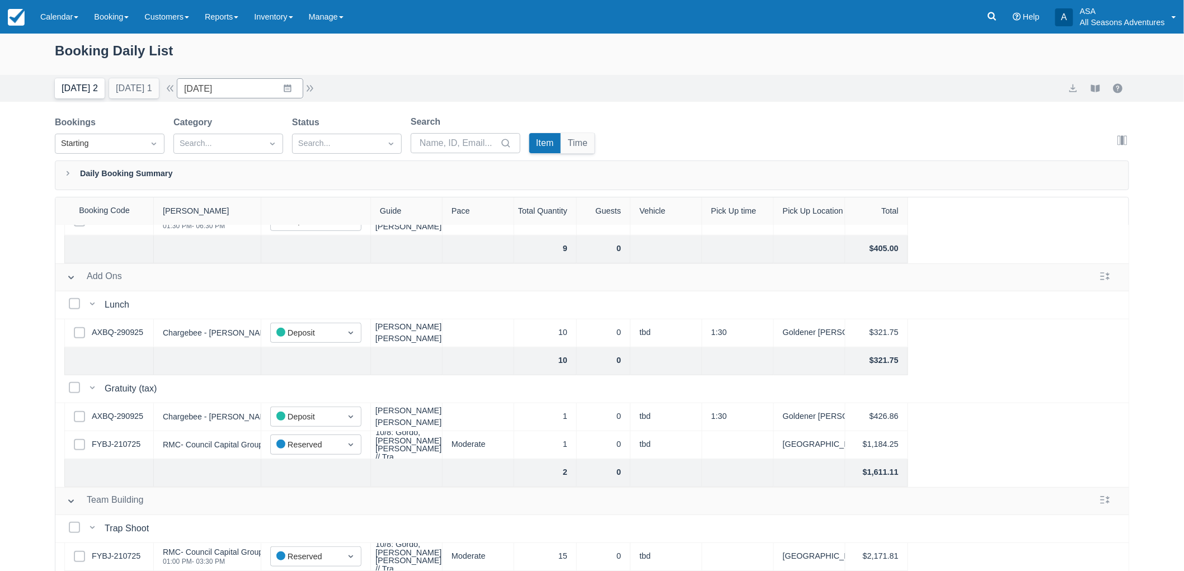
click at [88, 88] on button "Today 2" at bounding box center [80, 88] width 50 height 20
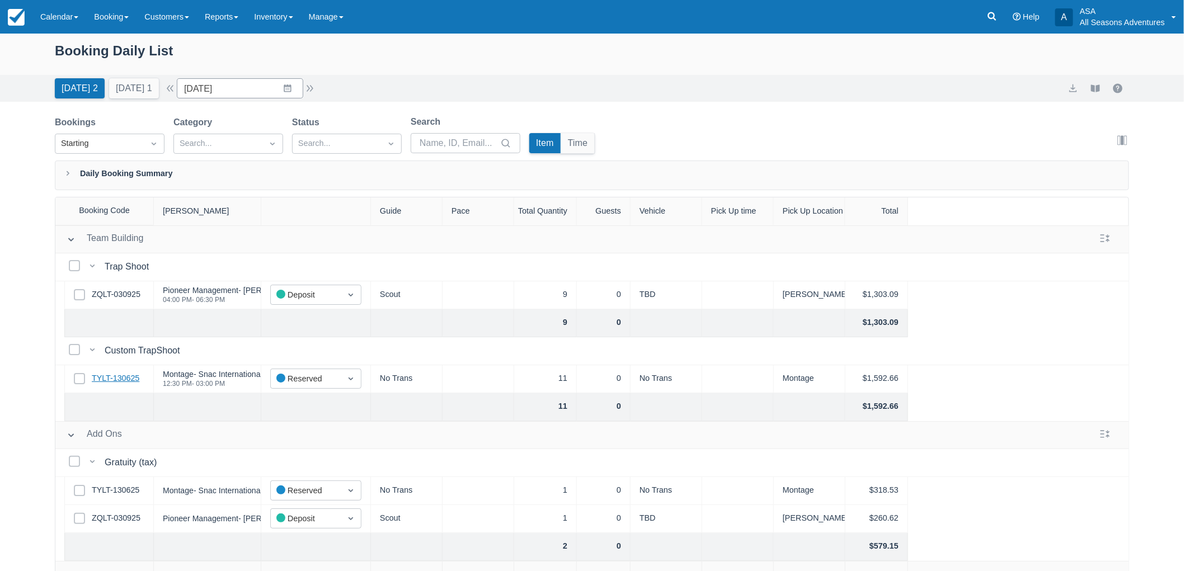
click at [101, 378] on link "TYLT-130625" at bounding box center [116, 379] width 48 height 12
click at [266, 95] on input "10/06/25" at bounding box center [240, 88] width 126 height 20
click at [326, 139] on div "October 2025" at bounding box center [265, 139] width 153 height 48
click at [333, 135] on icon "Move forward to switch to the next month." at bounding box center [331, 134] width 11 height 11
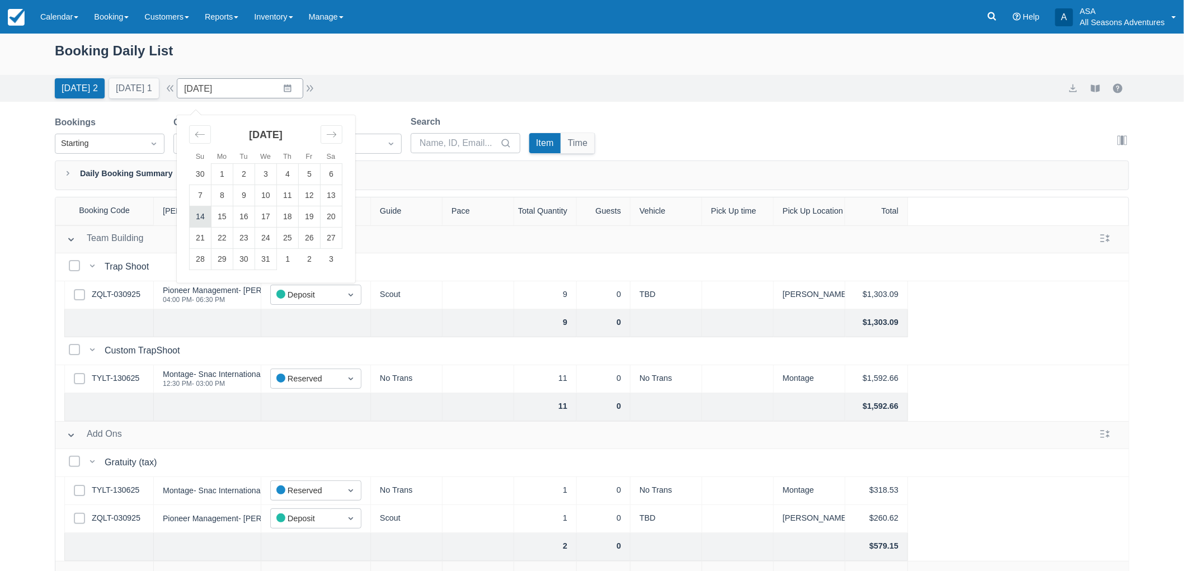
click at [211, 219] on td "14" at bounding box center [201, 216] width 22 height 21
type input "12/14/25"
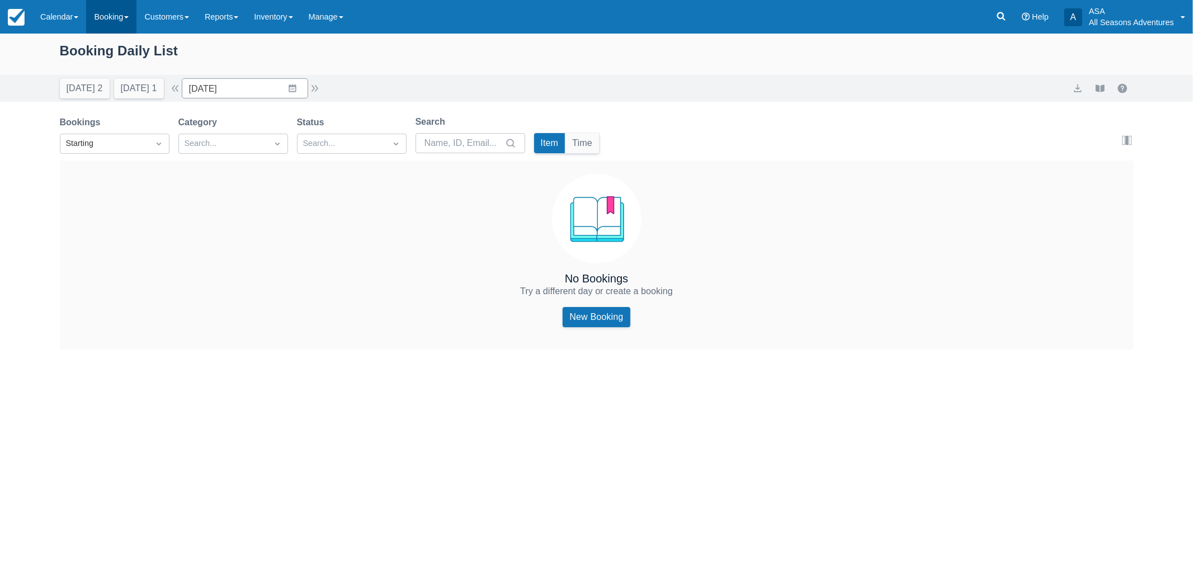
click at [121, 13] on link "Booking" at bounding box center [111, 17] width 50 height 34
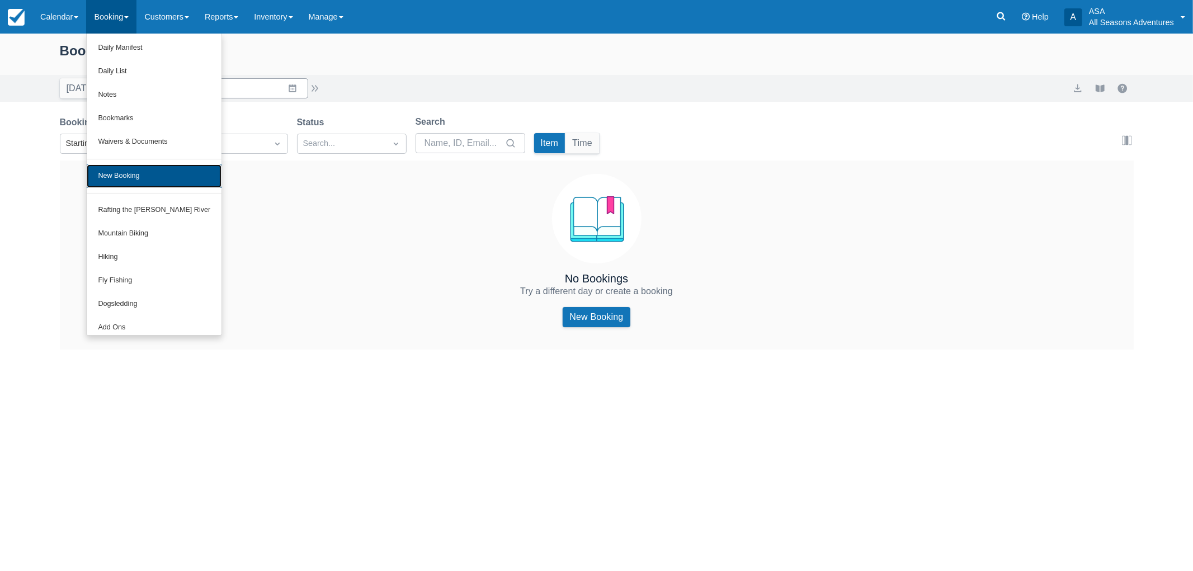
click at [149, 175] on link "New Booking" at bounding box center [154, 175] width 135 height 23
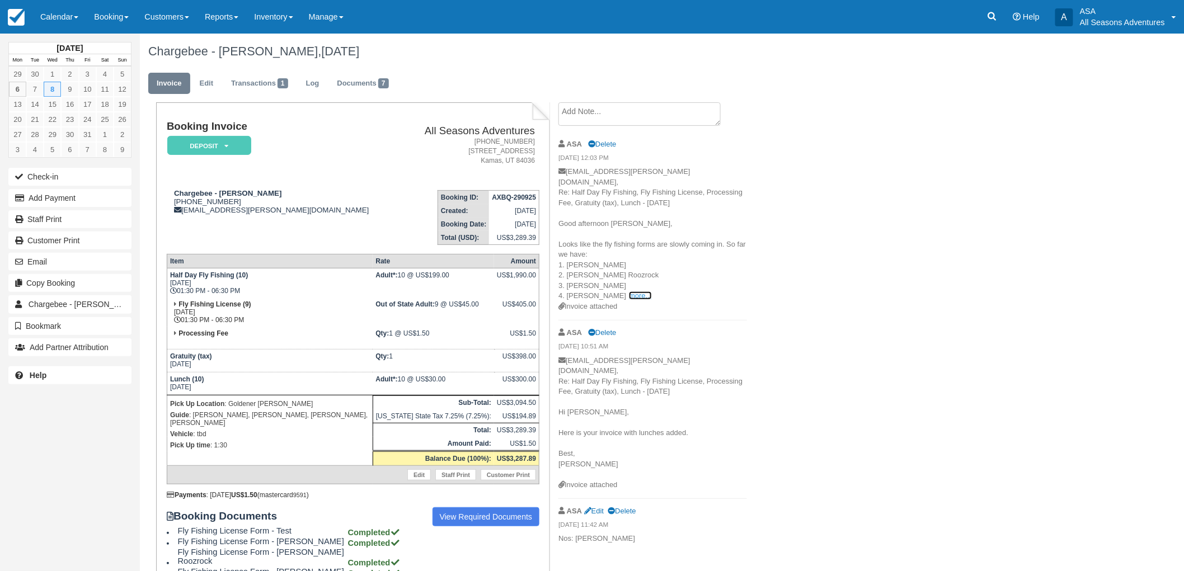
click at [629, 291] on link "more..." at bounding box center [640, 295] width 22 height 8
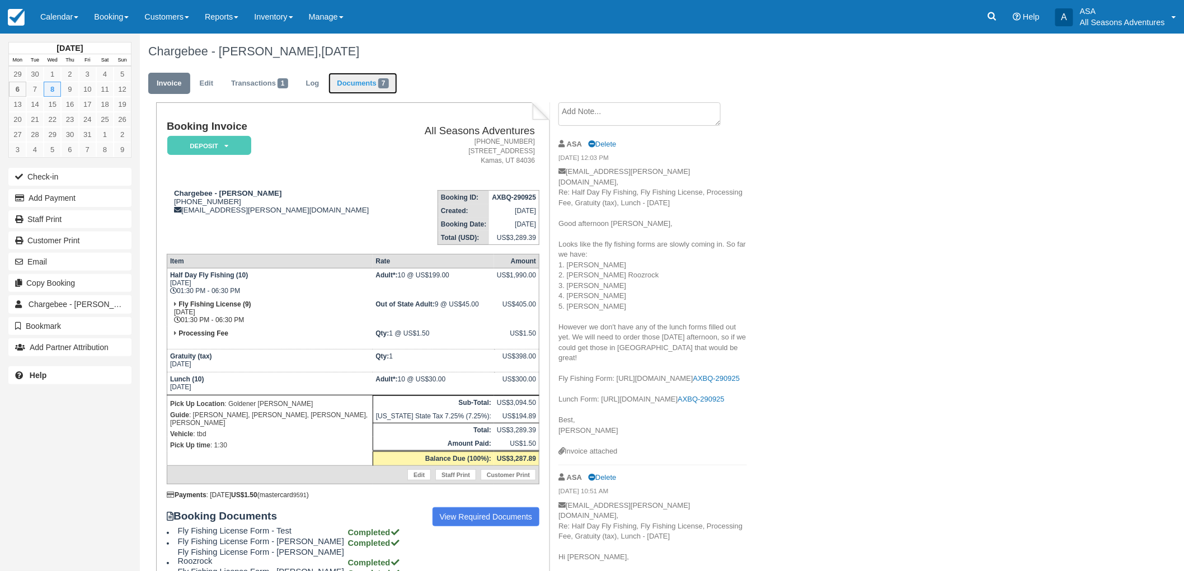
click at [389, 86] on span "7" at bounding box center [383, 83] width 11 height 10
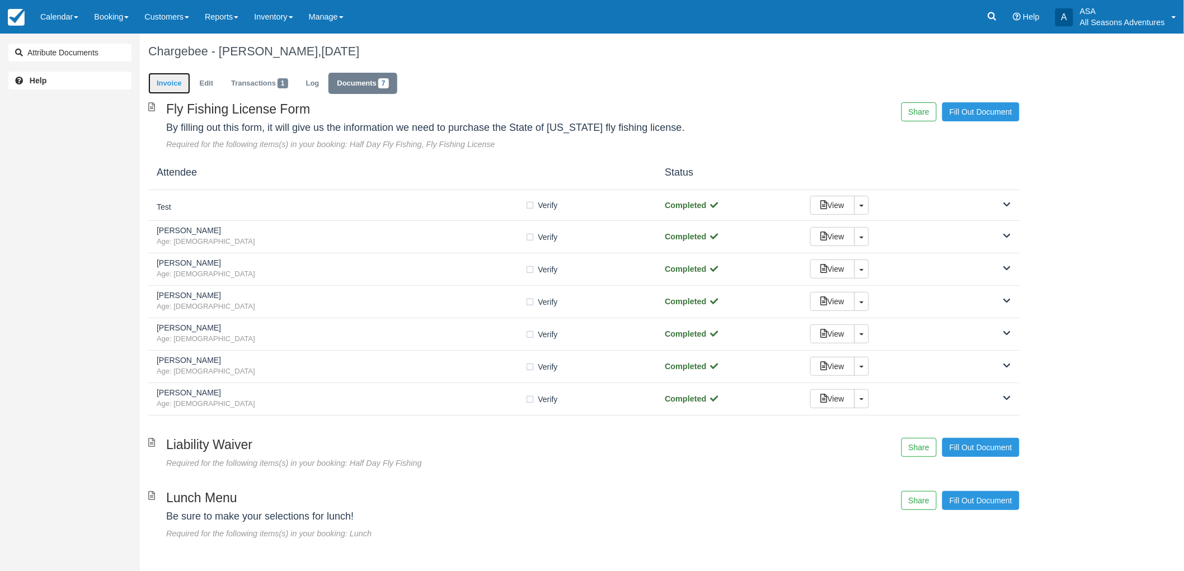
click at [172, 76] on link "Invoice" at bounding box center [169, 84] width 42 height 22
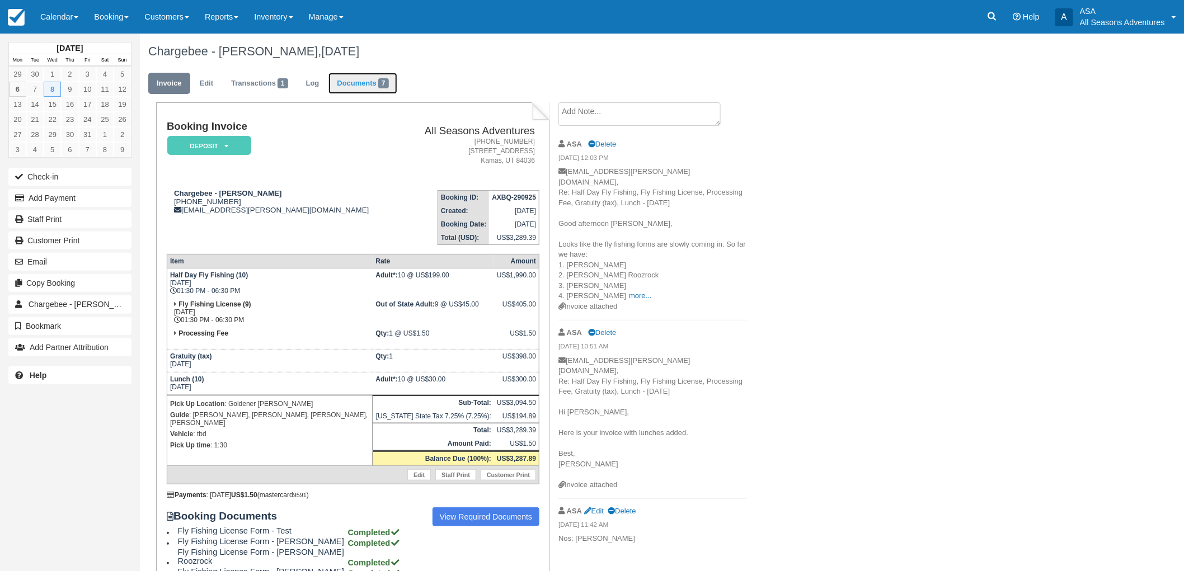
click at [379, 79] on link "Documents 7" at bounding box center [362, 84] width 68 height 22
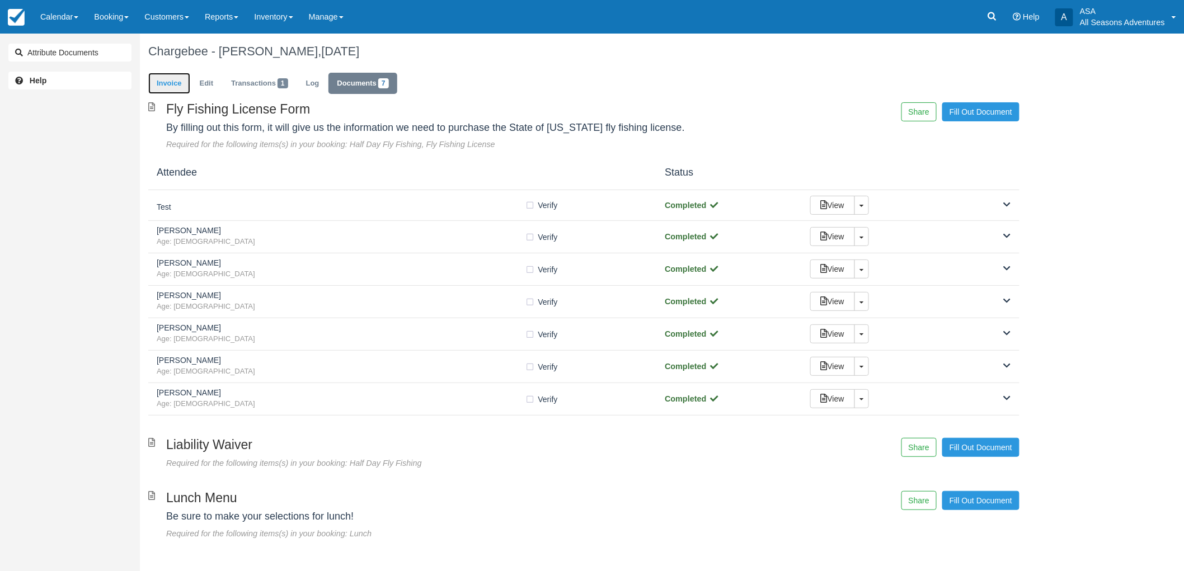
click at [164, 79] on link "Invoice" at bounding box center [169, 84] width 42 height 22
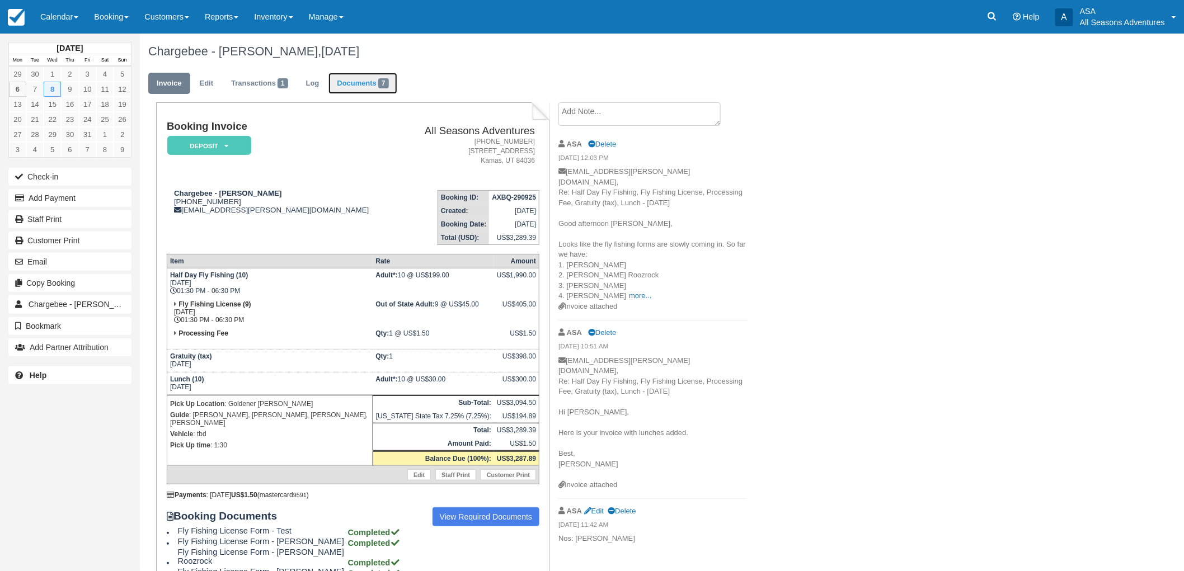
click at [368, 91] on link "Documents 7" at bounding box center [362, 84] width 68 height 22
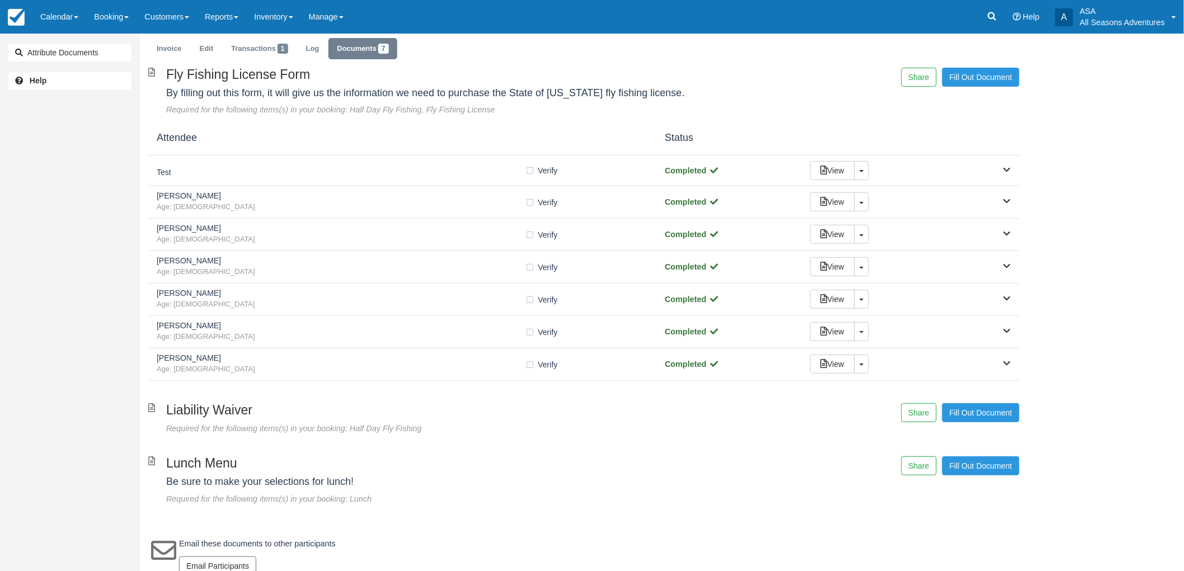
scroll to position [51, 0]
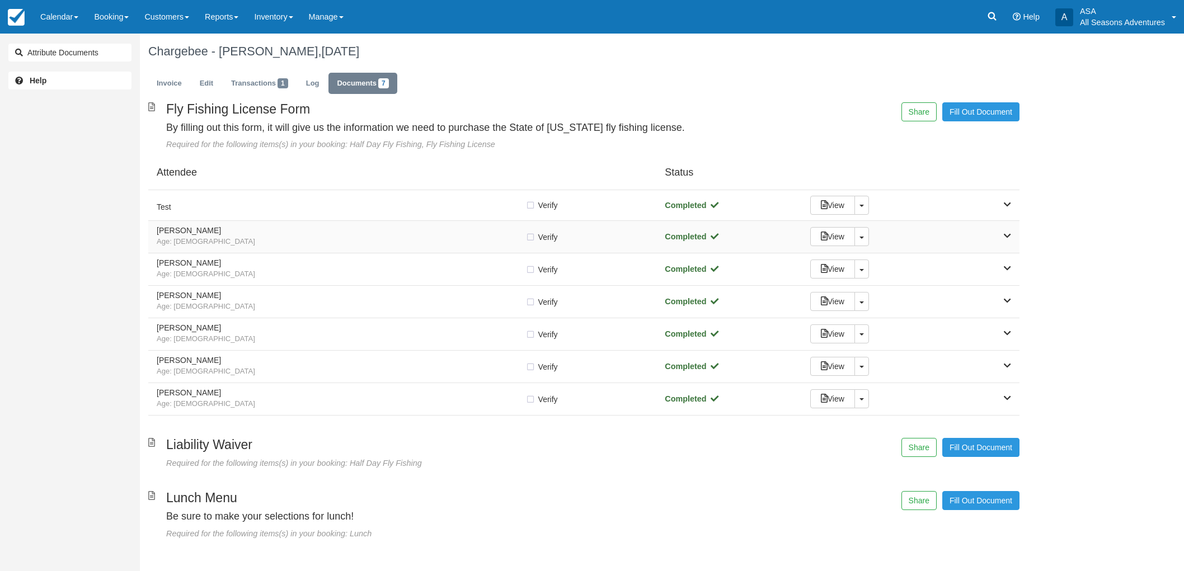
scroll to position [51, 0]
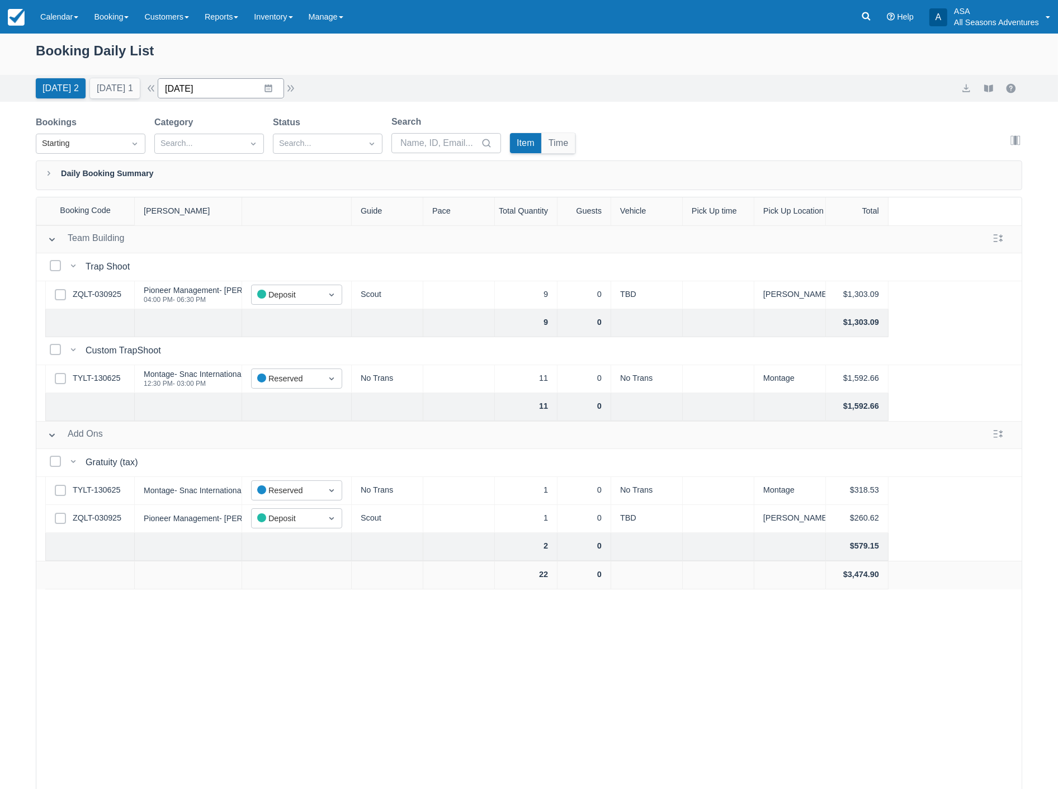
click at [223, 93] on input "[DATE]" at bounding box center [221, 88] width 126 height 20
click at [293, 193] on td "10" at bounding box center [291, 195] width 22 height 21
type input "10/10/25"
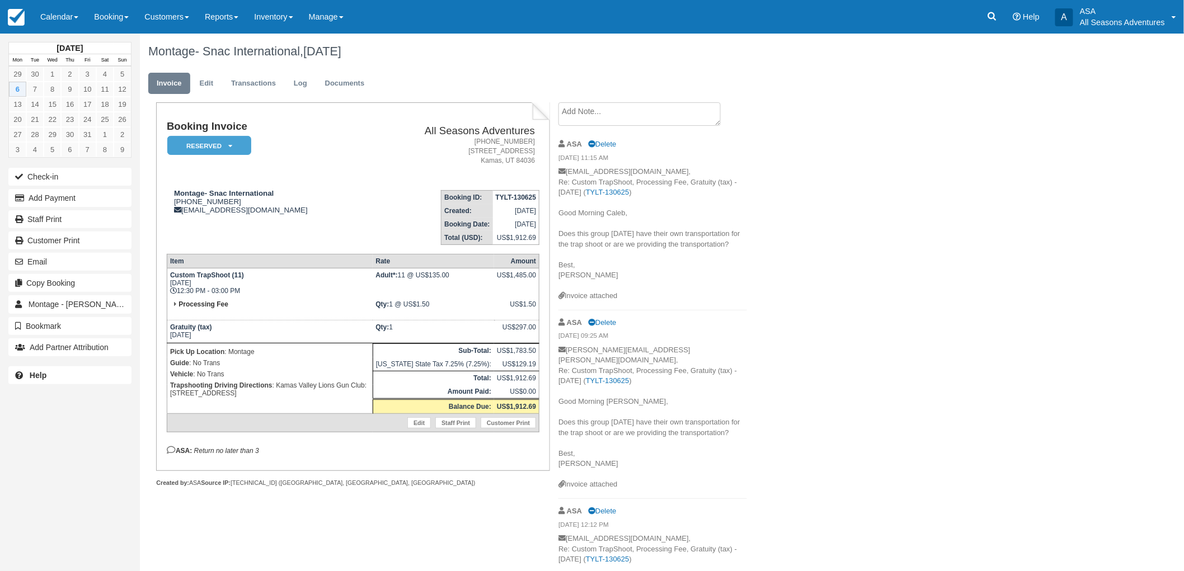
click at [652, 108] on textarea at bounding box center [639, 113] width 162 height 23
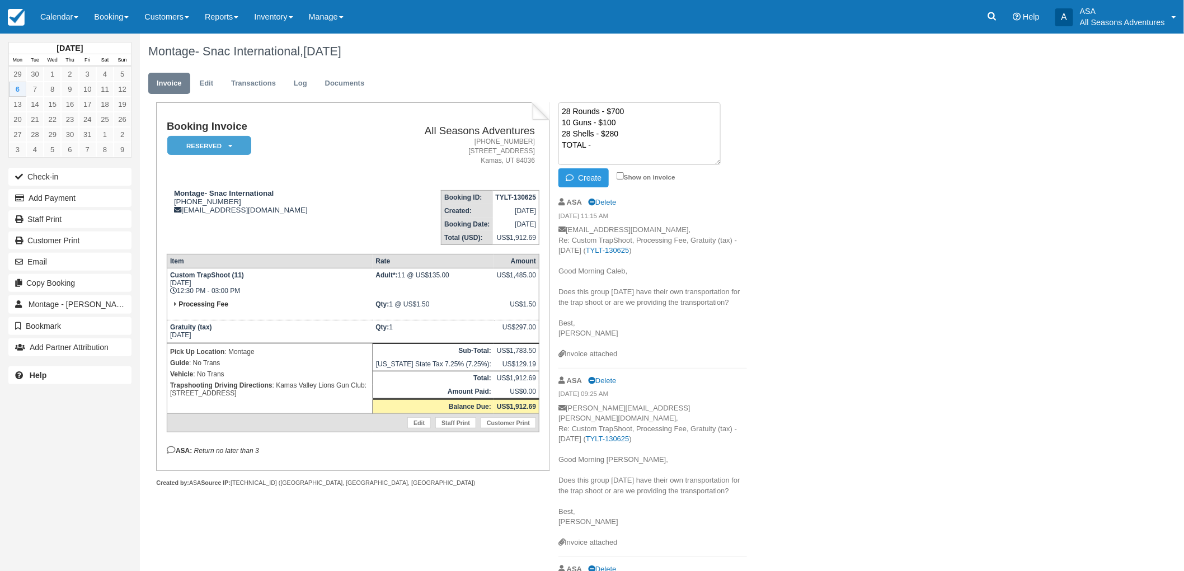
click at [594, 139] on textarea "28 Rounds - $700 10 Guns - $100 28 Shells - $280 TOTAL -" at bounding box center [639, 133] width 162 height 63
click at [599, 144] on textarea "28 Rounds - $700 10 Guns - $100 28 Shells - $280 TOTAL -" at bounding box center [639, 133] width 162 height 63
type textarea "28 Rounds - $700 10 Guns - $100 28 Shells - $280 TOTAL - $1080"
click at [594, 180] on button "Create" at bounding box center [583, 177] width 50 height 19
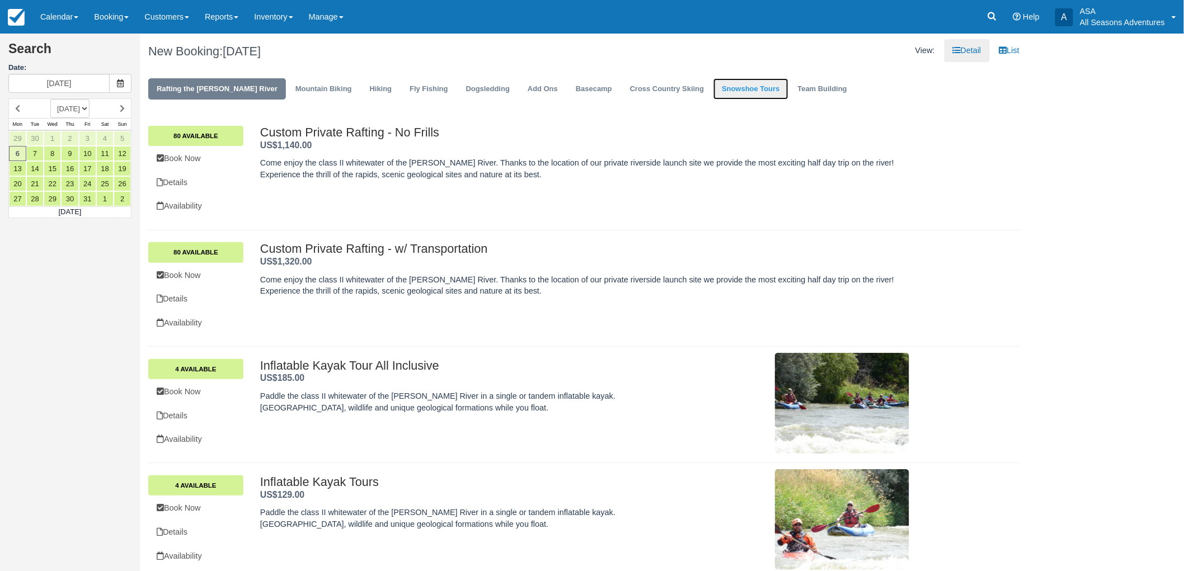
click at [713, 90] on link "Snowshoe Tours" at bounding box center [750, 89] width 74 height 22
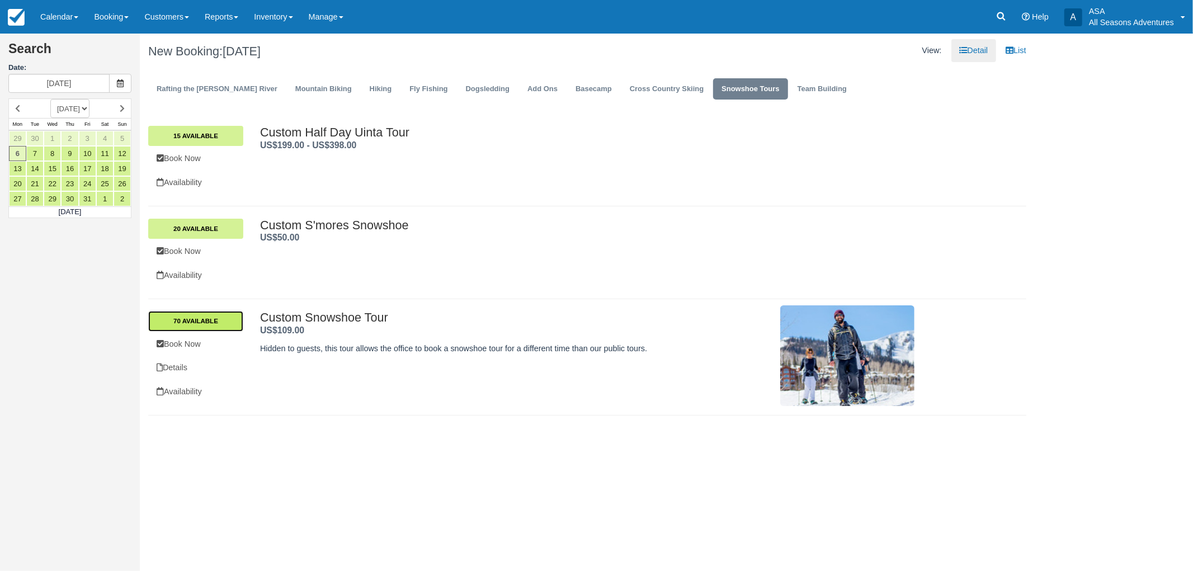
click at [224, 325] on link "70 Available" at bounding box center [195, 321] width 95 height 20
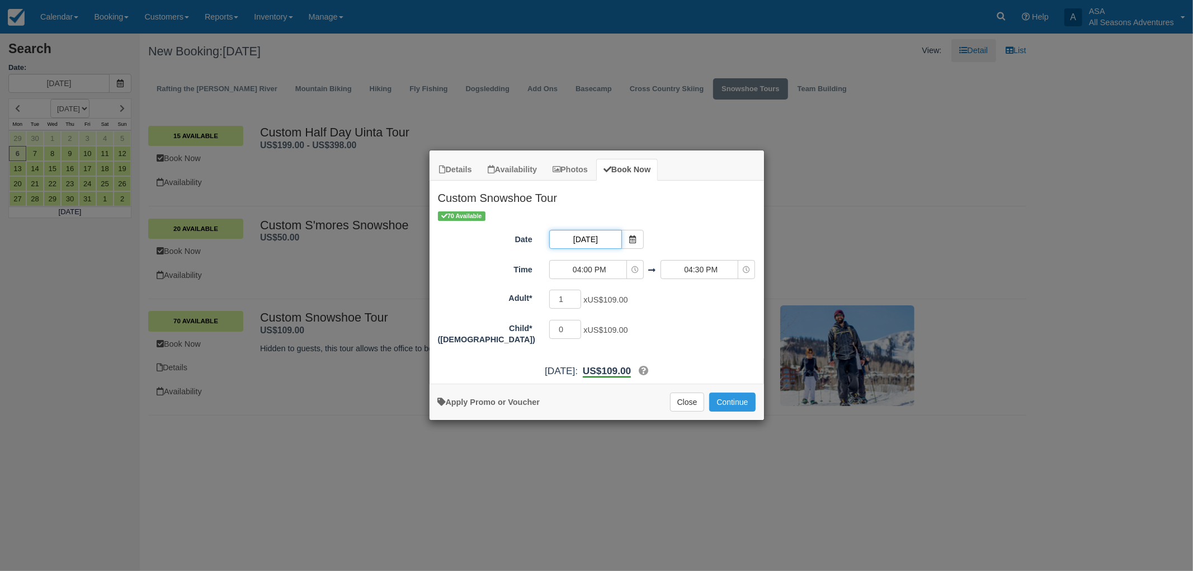
click at [596, 244] on input "10/06/25" at bounding box center [585, 239] width 73 height 19
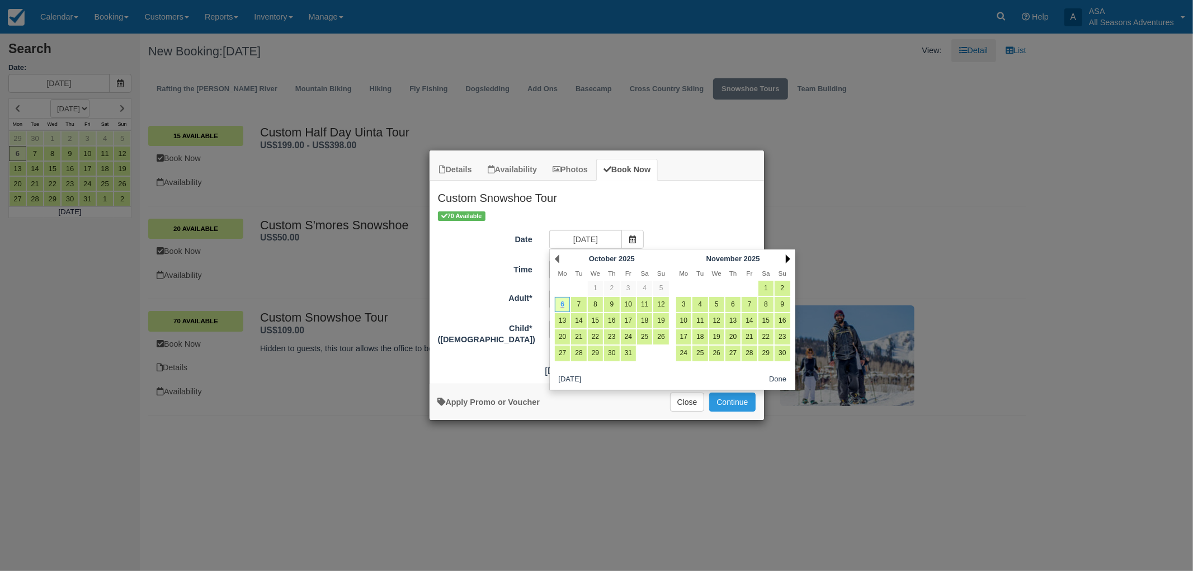
click at [787, 256] on link "Next" at bounding box center [788, 259] width 4 height 9
click at [778, 304] on link "14" at bounding box center [782, 304] width 15 height 15
type input "12/14/25"
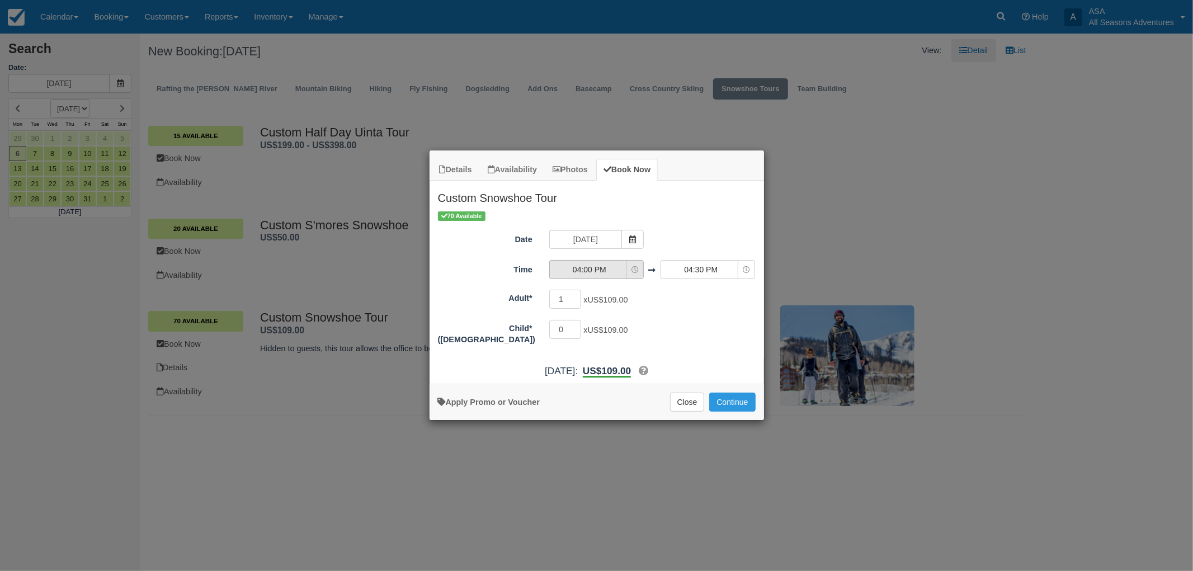
click at [582, 265] on span "04:00 PM" at bounding box center [589, 269] width 79 height 11
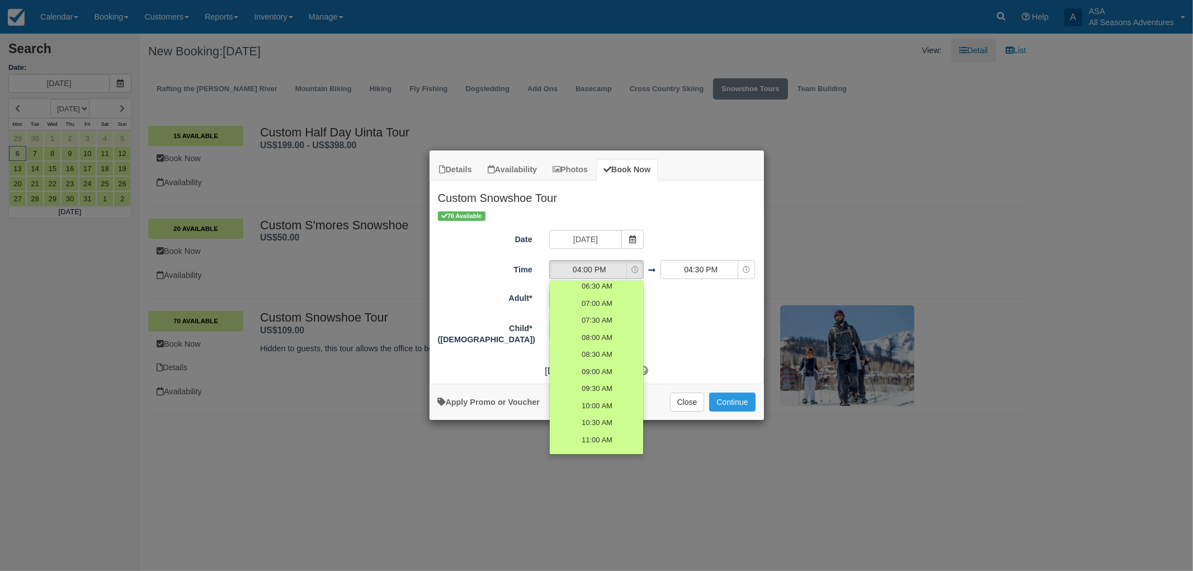
scroll to position [15, 0]
click at [610, 387] on link "09:30 AM" at bounding box center [596, 393] width 93 height 17
select select "09:30"
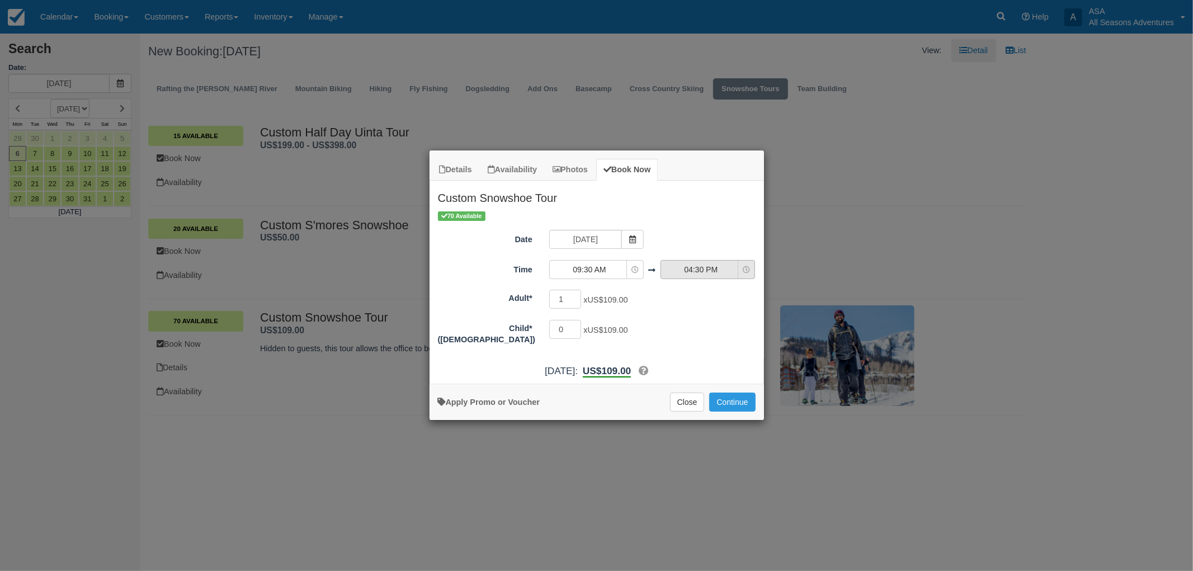
click at [691, 272] on span "04:30 PM" at bounding box center [700, 269] width 79 height 11
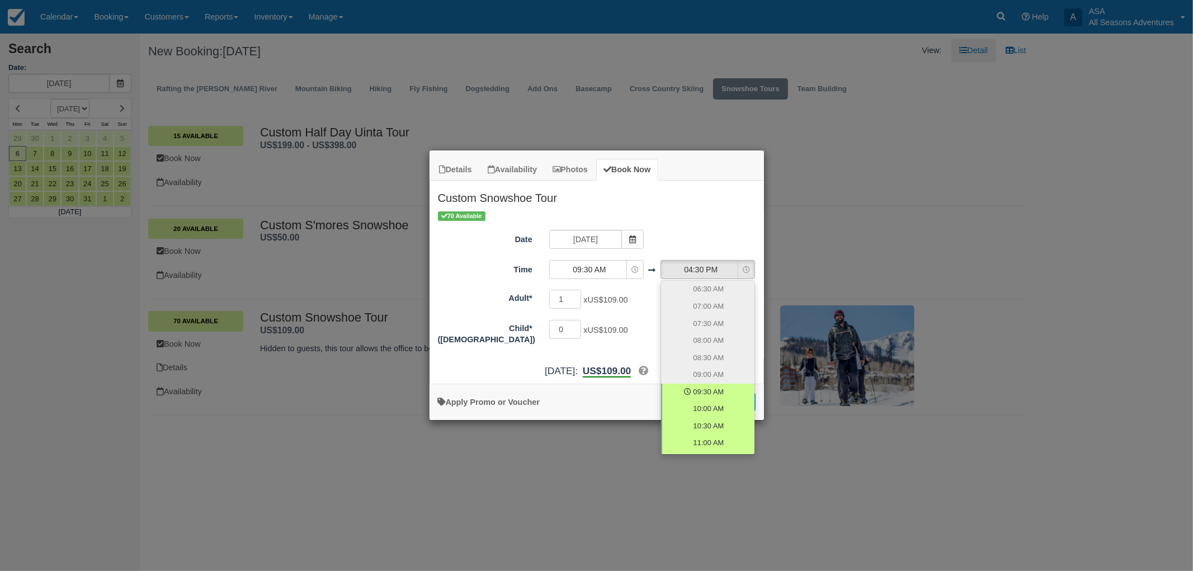
scroll to position [62, 0]
click at [714, 383] on span "11:00 AM" at bounding box center [709, 381] width 32 height 11
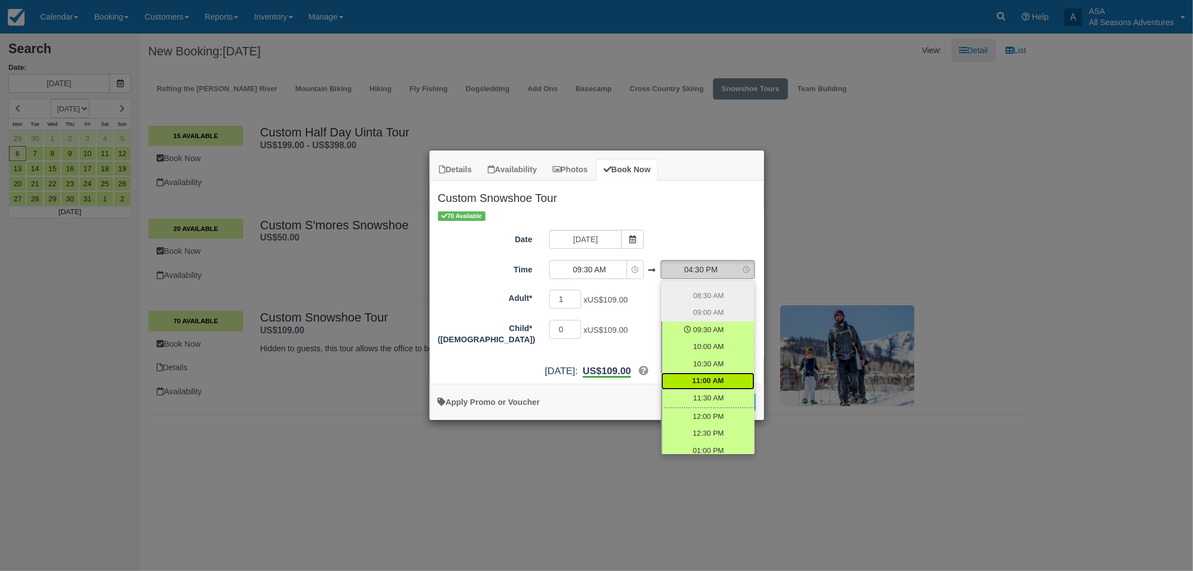
select select "11:00"
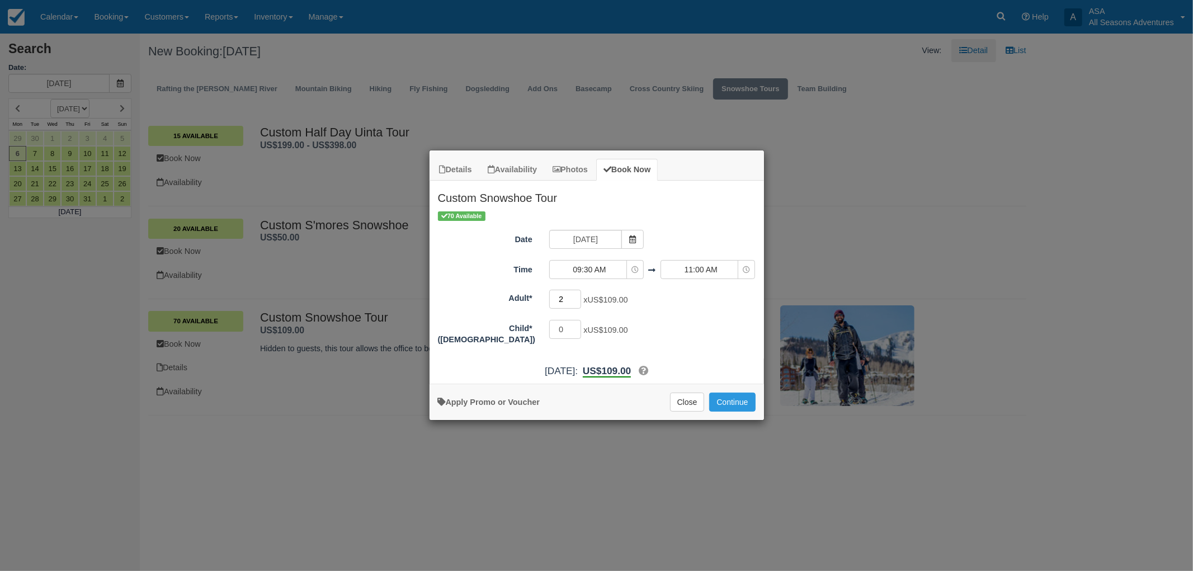
click at [574, 295] on input "2" at bounding box center [565, 299] width 32 height 19
click at [574, 295] on input "3" at bounding box center [565, 299] width 32 height 19
click at [574, 295] on input "4" at bounding box center [565, 299] width 32 height 19
type input "5"
click at [574, 295] on input "5" at bounding box center [565, 299] width 32 height 19
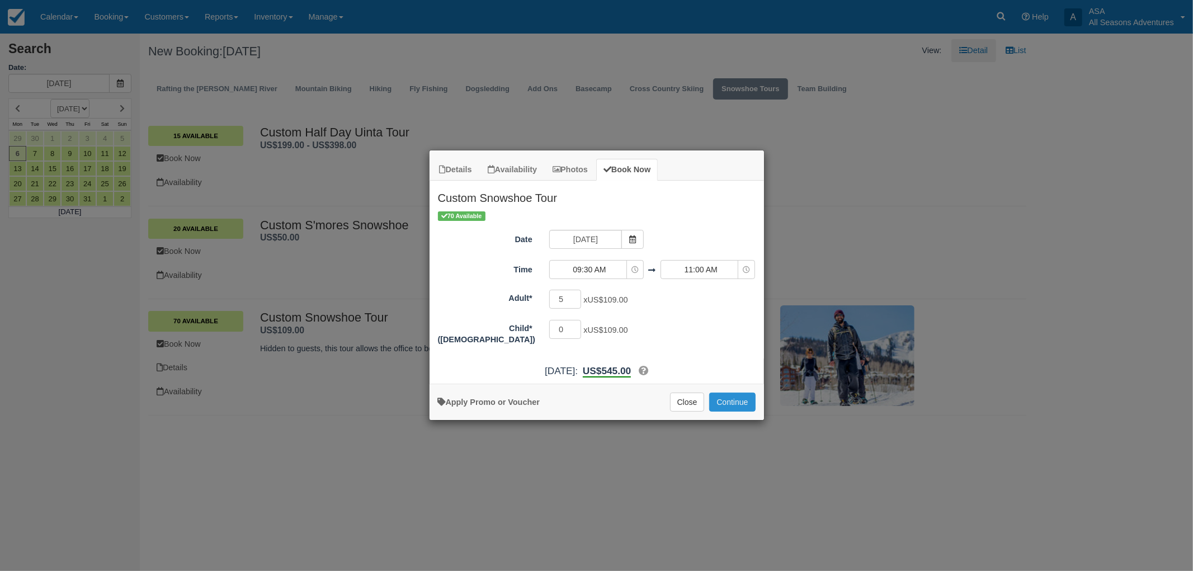
click at [741, 403] on button "Continue" at bounding box center [732, 402] width 46 height 19
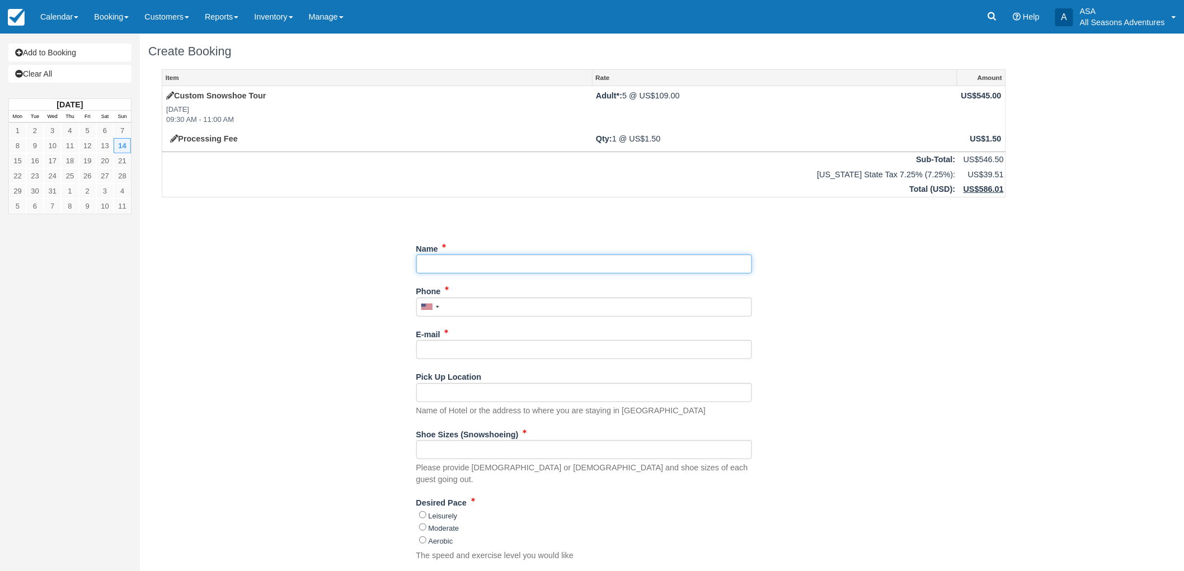
click at [477, 266] on input "Name" at bounding box center [584, 264] width 336 height 19
type input "[PERSON_NAME]"
click at [493, 304] on input "Phone" at bounding box center [584, 307] width 336 height 19
type input "[PHONE_NUMBER]"
click at [472, 344] on input "E-mail" at bounding box center [584, 349] width 336 height 19
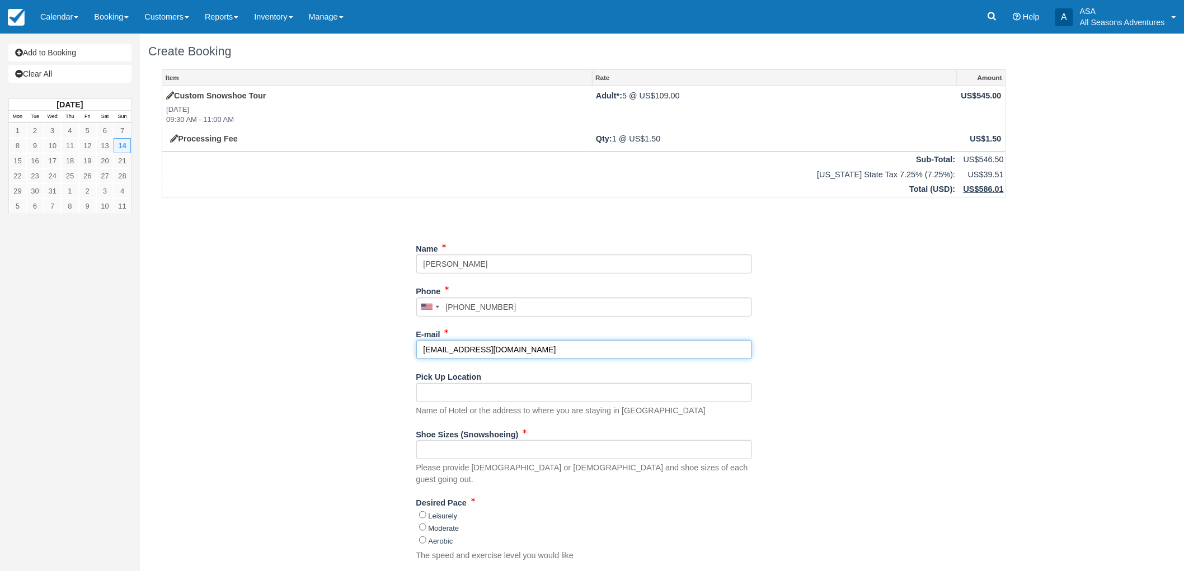
type input "[EMAIL_ADDRESS][DOMAIN_NAME]"
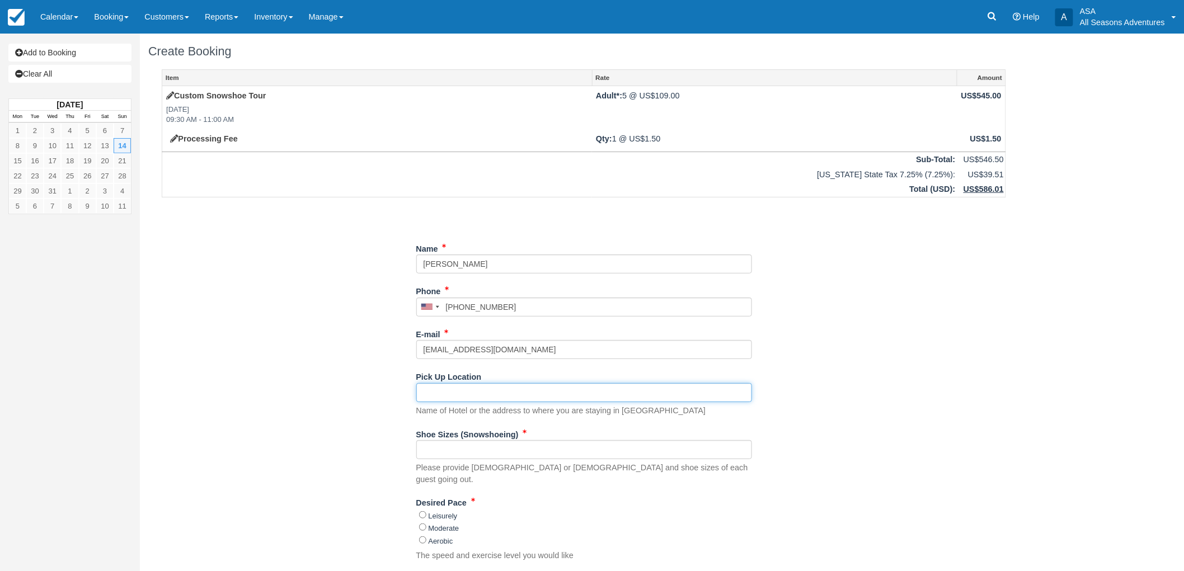
click at [451, 396] on input "Pick Up Location" at bounding box center [584, 392] width 336 height 19
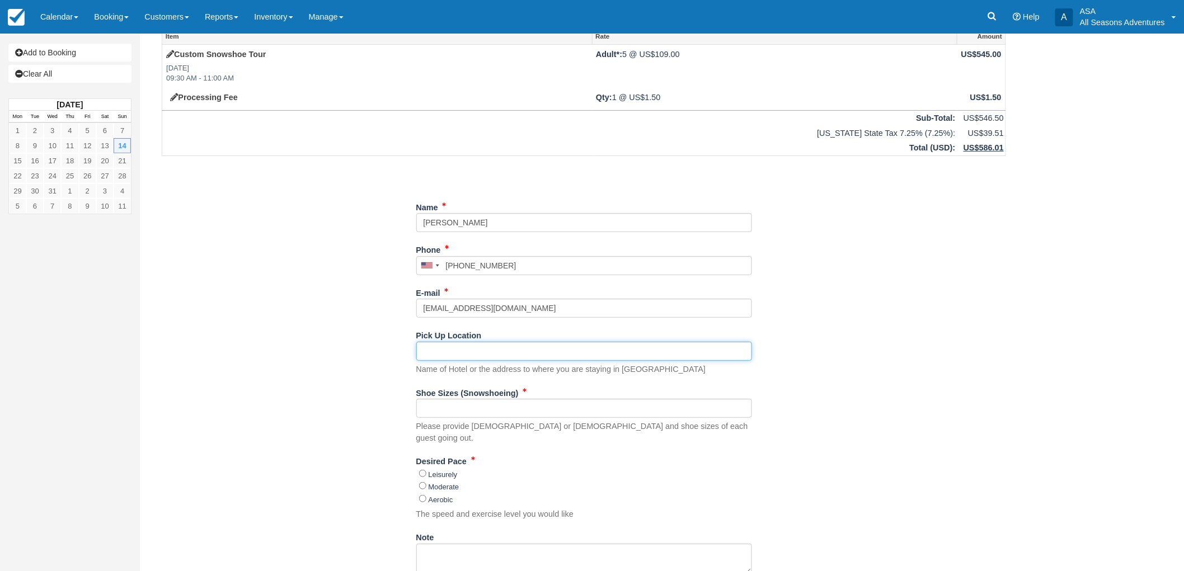
scroll to position [62, 0]
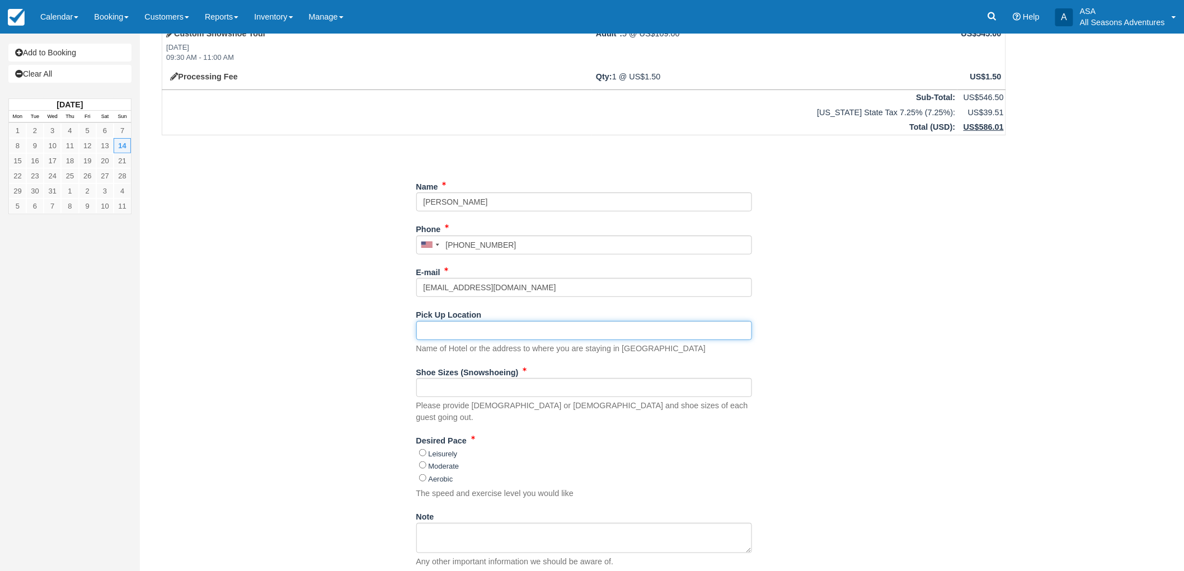
click at [422, 331] on input "Pick Up Location" at bounding box center [584, 330] width 336 height 19
click at [409, 370] on div "Item Rate Amount Custom Snowshoe Tour [DATE] 09:30 AM - 11:00 AM Adult*: 5 @ US…" at bounding box center [583, 391] width 871 height 769
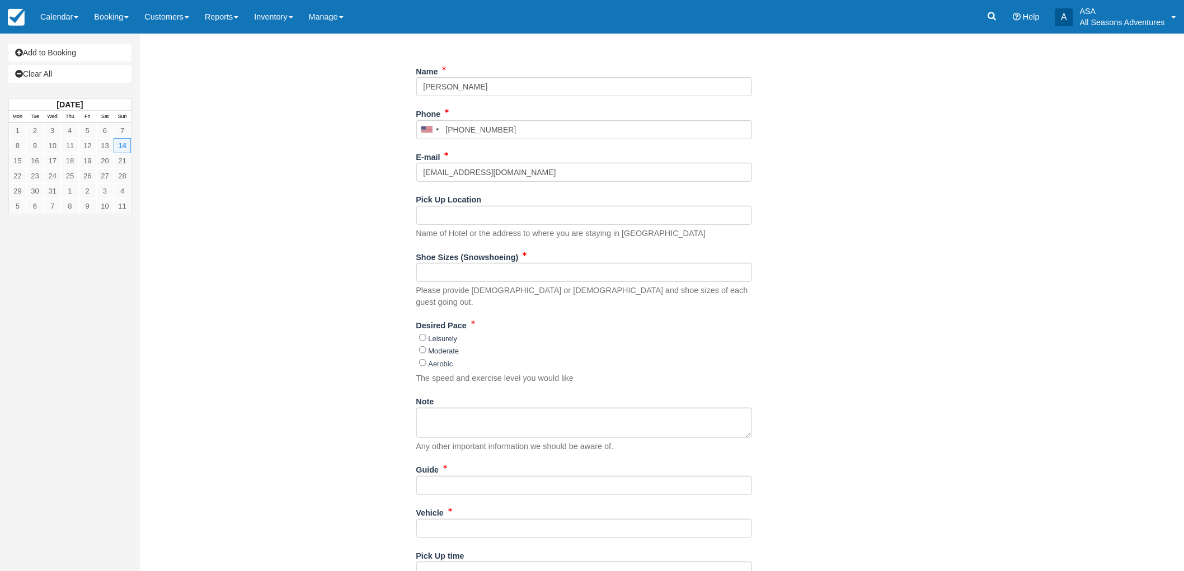
scroll to position [186, 0]
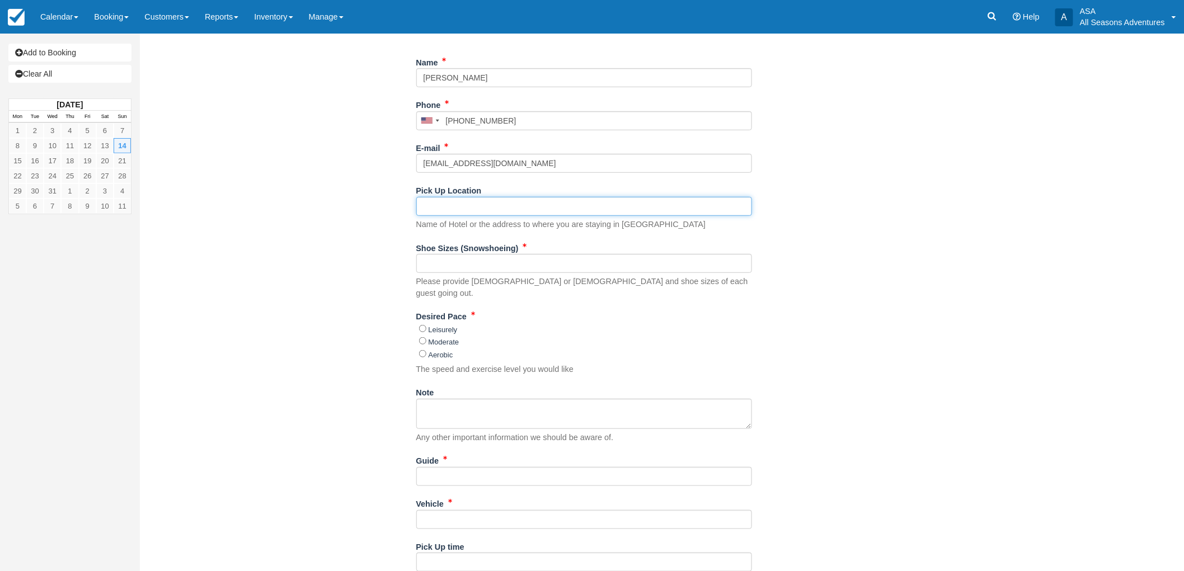
click at [465, 210] on input "Pick Up Location" at bounding box center [584, 206] width 336 height 19
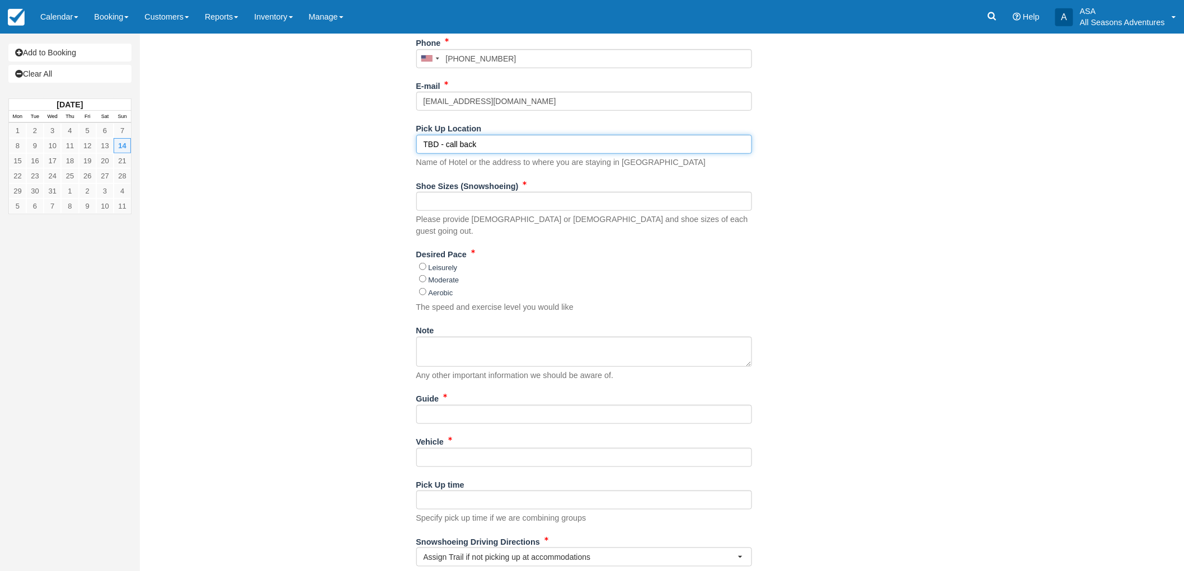
scroll to position [283, 0]
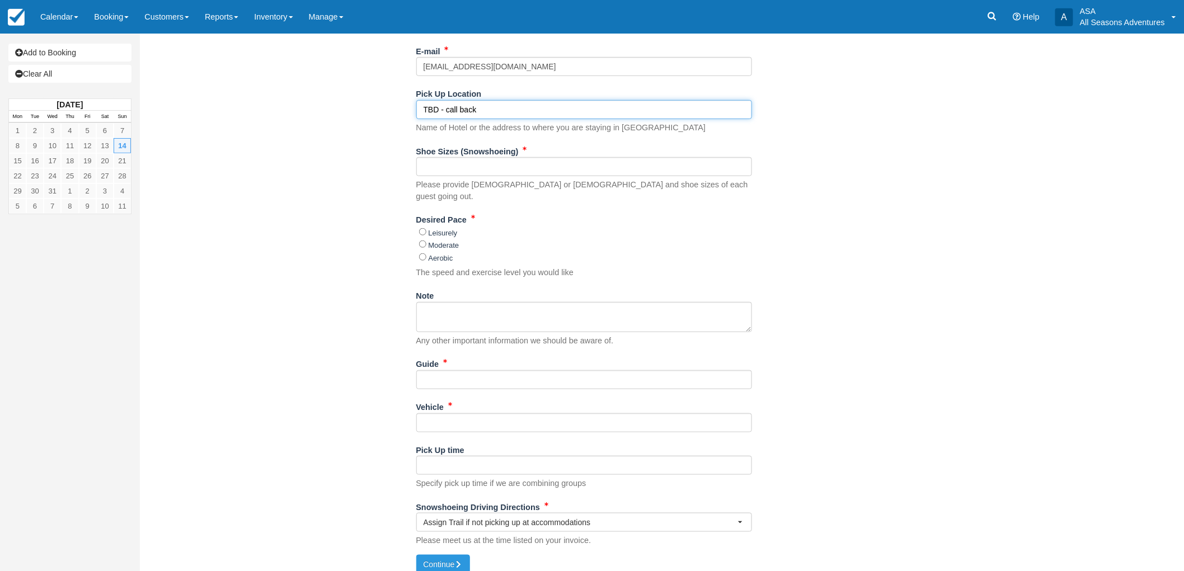
type input "TBD - call back"
click at [469, 370] on input "Guide" at bounding box center [584, 379] width 336 height 19
type input "TBD"
click at [451, 413] on input "Vehicle" at bounding box center [584, 422] width 336 height 19
type input "TBD"
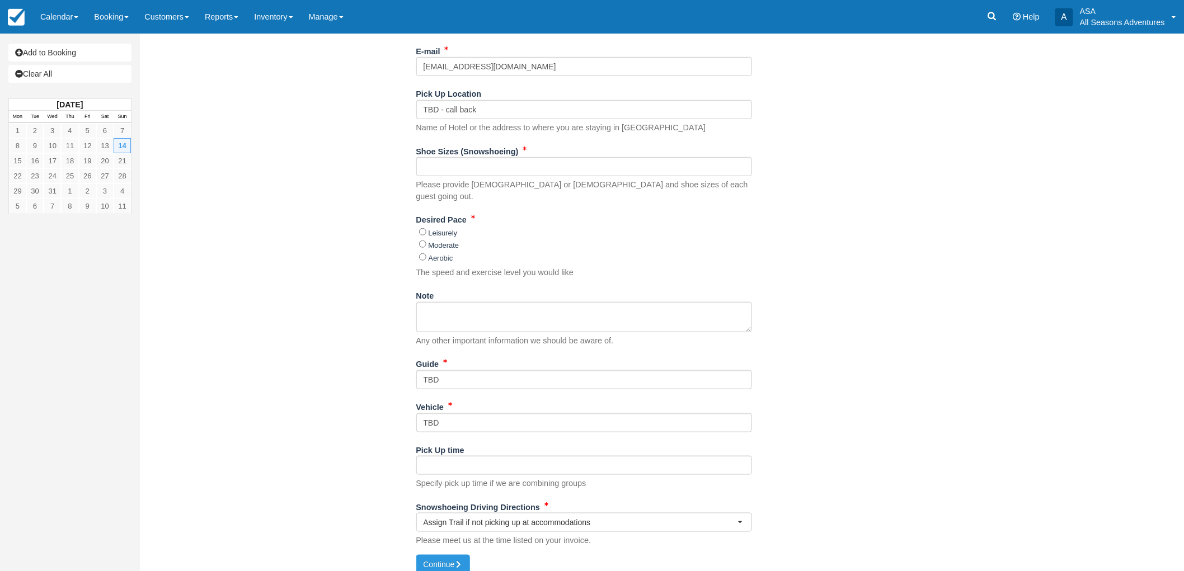
click at [383, 417] on div "Item Rate Amount Custom Snowshoe Tour [DATE] 09:30 AM - 11:00 AM Adult*: 5 @ US…" at bounding box center [583, 170] width 871 height 769
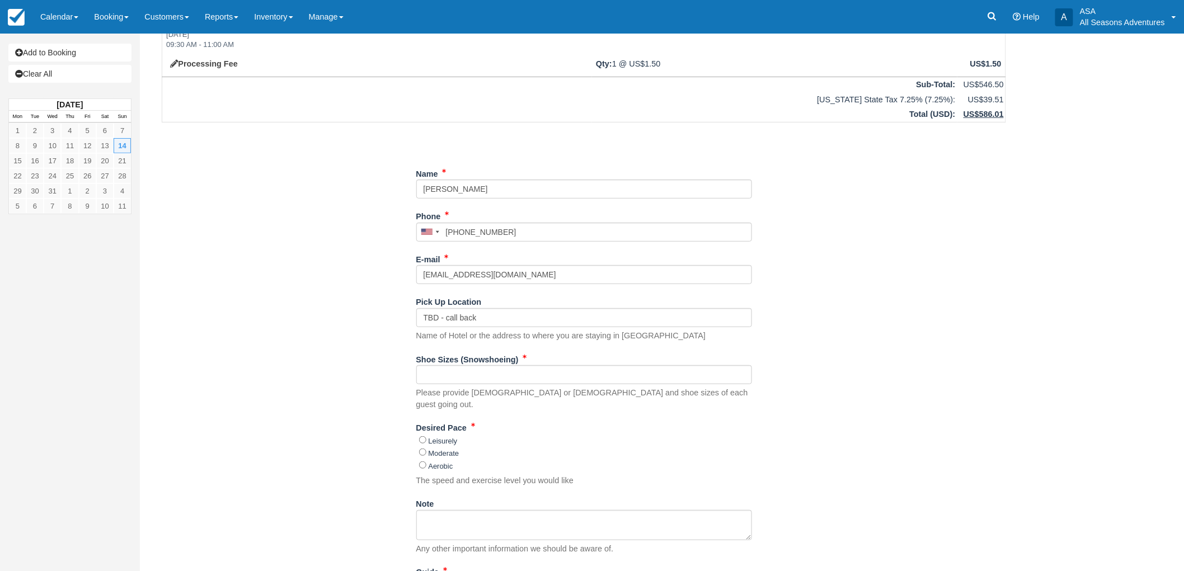
scroll to position [97, 0]
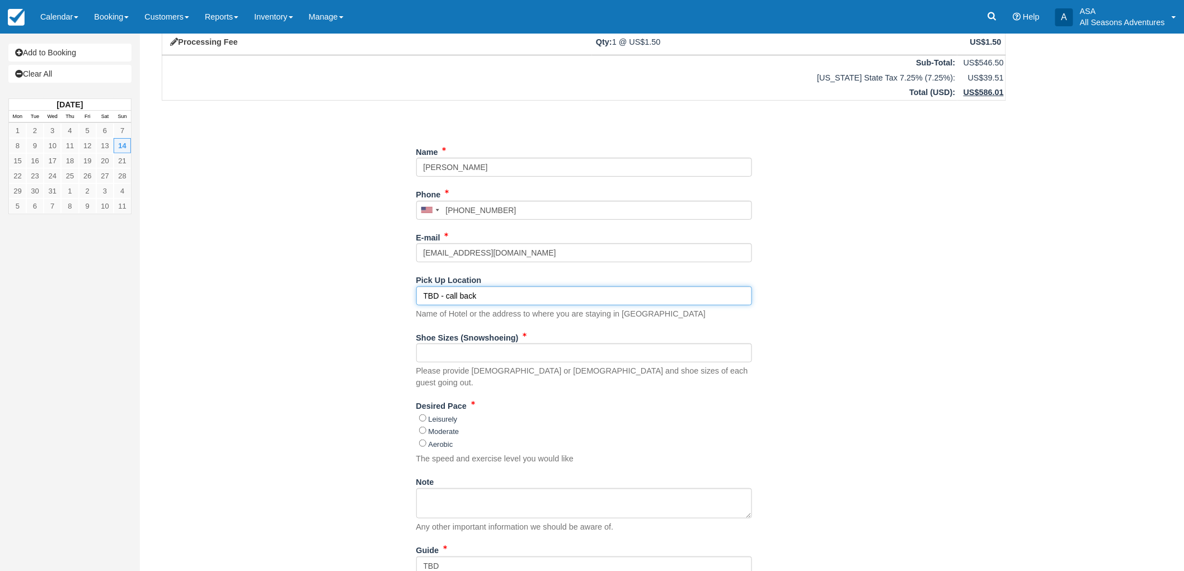
click at [488, 299] on input "TBD - call back" at bounding box center [584, 295] width 336 height 19
click at [466, 356] on input "Shoe Sizes (Snowshoeing)" at bounding box center [584, 352] width 336 height 19
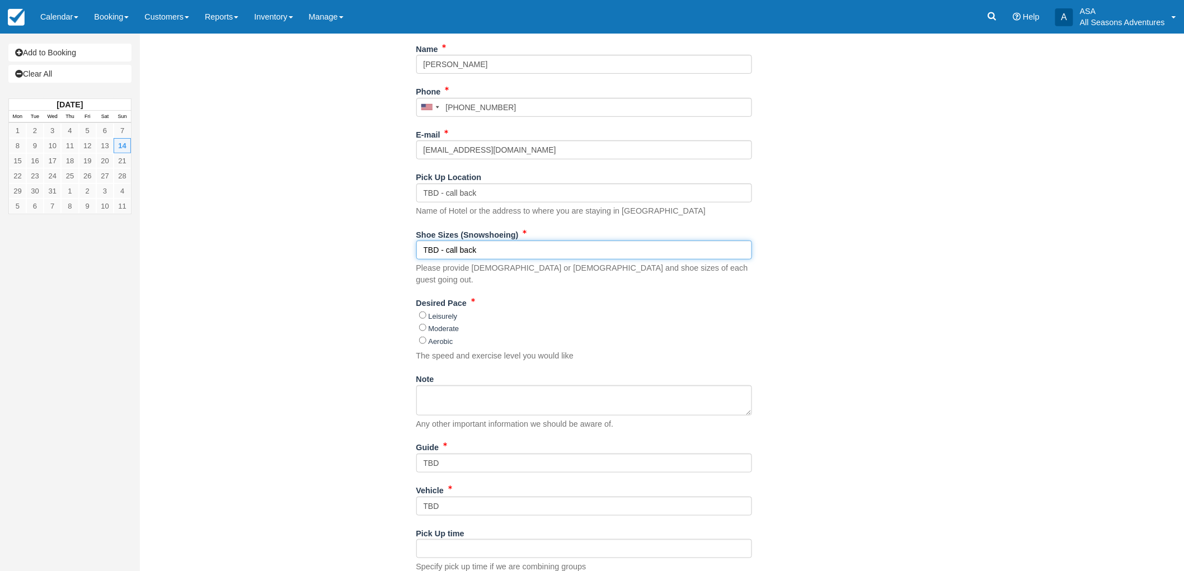
scroll to position [221, 0]
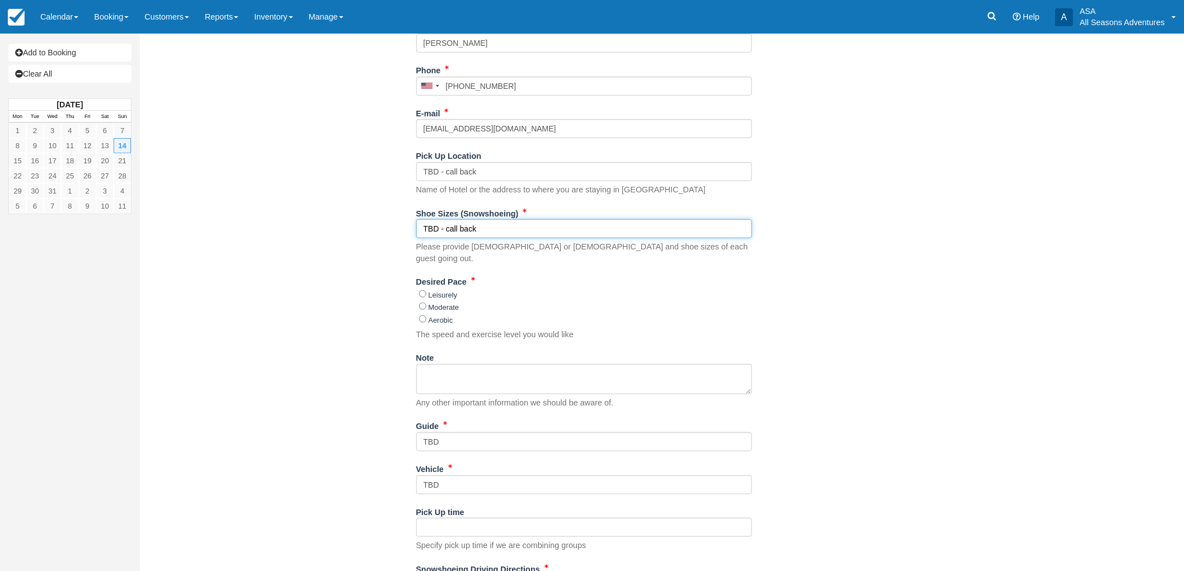
type input "TBD - call back"
click at [373, 312] on div "Item Rate Amount Custom Snowshoe Tour [DATE] 09:30 AM - 11:00 AM Adult*: 5 @ US…" at bounding box center [583, 232] width 871 height 769
click at [421, 303] on input "Moderate" at bounding box center [422, 306] width 7 height 7
radio input "true"
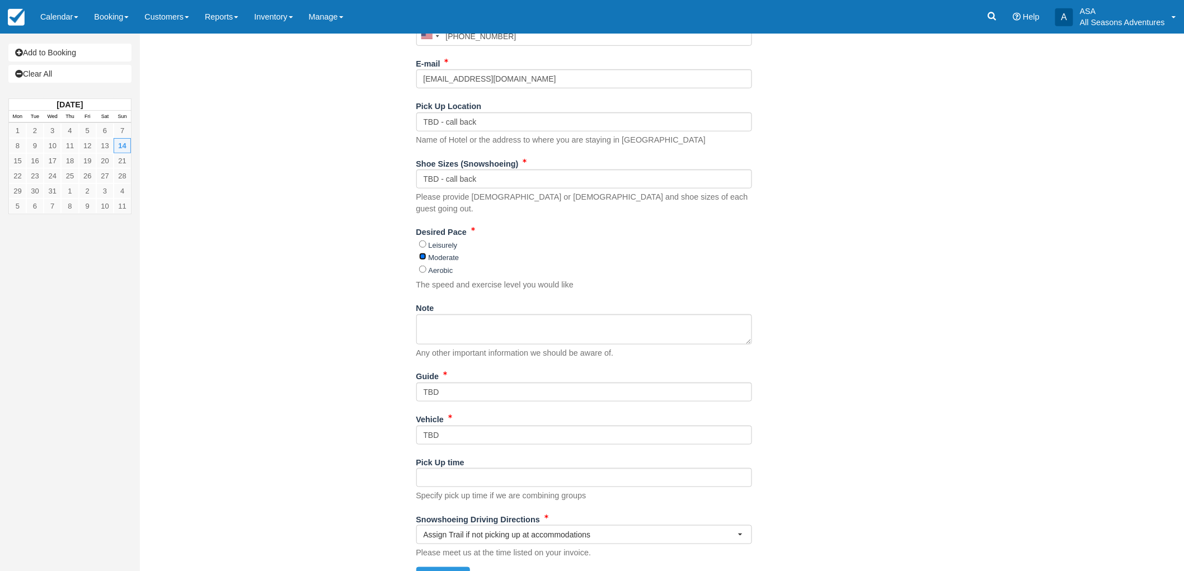
scroll to position [283, 0]
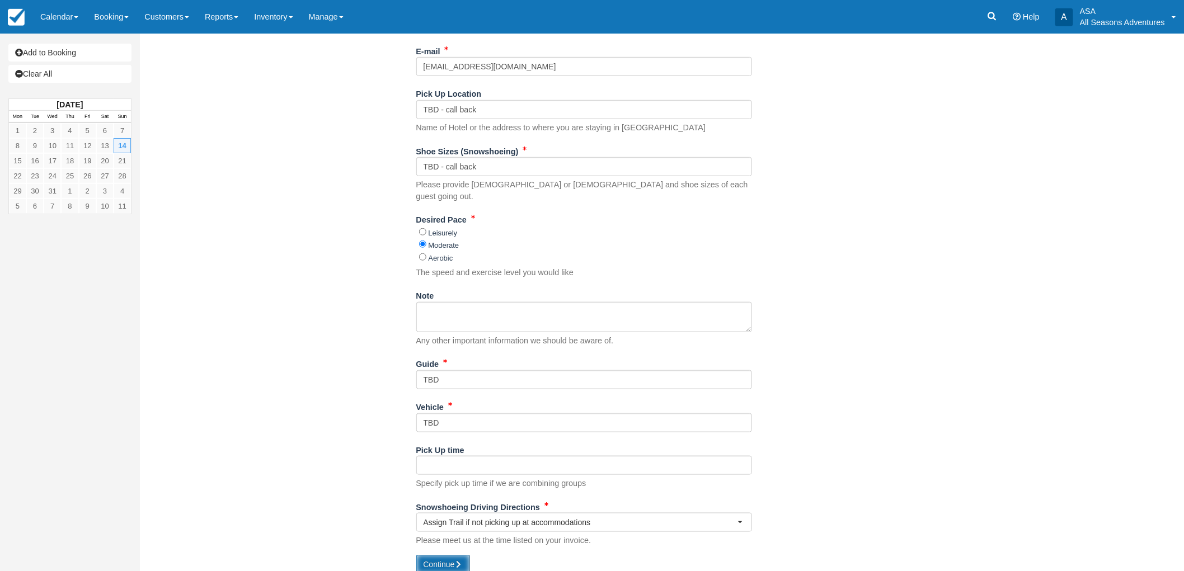
click at [448, 555] on button "Continue" at bounding box center [443, 564] width 54 height 19
type input "[PHONE_NUMBER]"
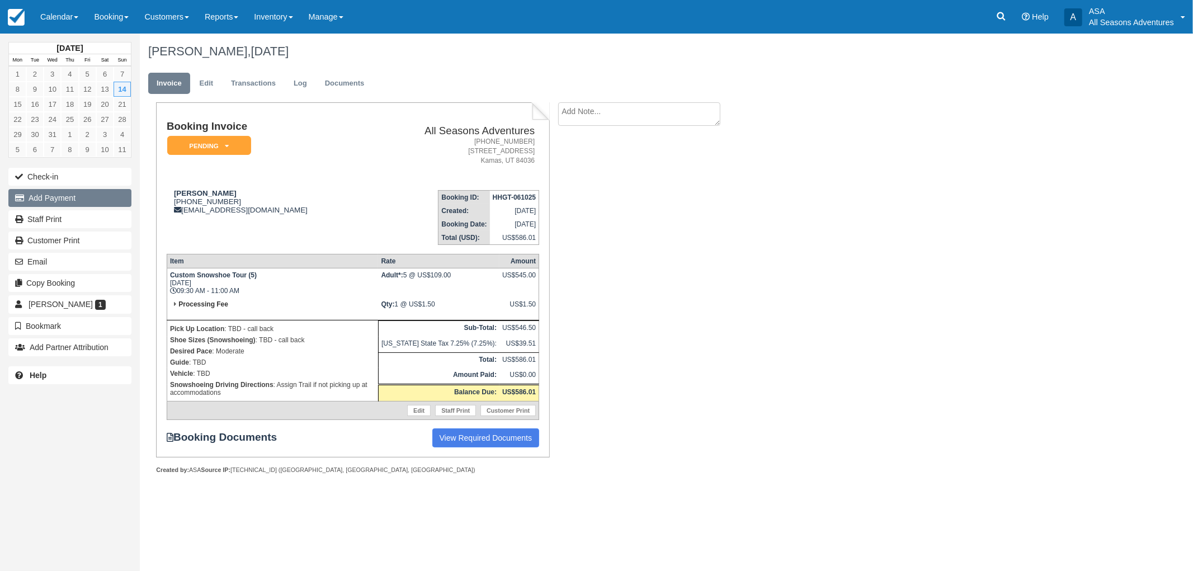
click at [41, 197] on button "Add Payment" at bounding box center [69, 198] width 123 height 18
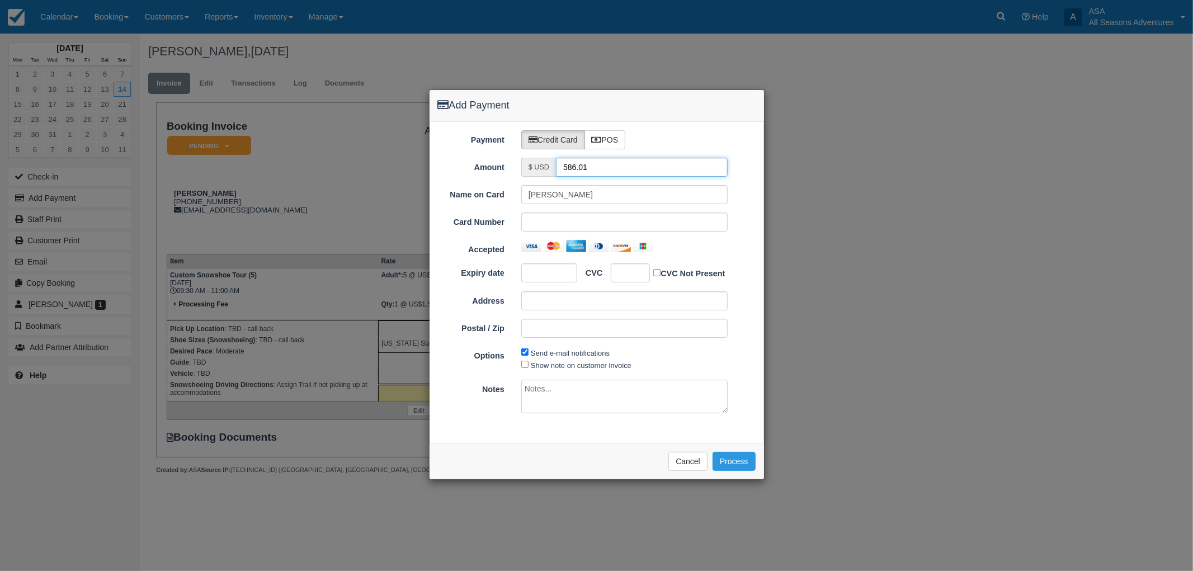
drag, startPoint x: 594, startPoint y: 169, endPoint x: 517, endPoint y: 167, distance: 76.7
click at [517, 167] on div "$ USD 586.01" at bounding box center [624, 167] width 223 height 19
type input "1.50"
click at [557, 191] on input "[PERSON_NAME]" at bounding box center [624, 194] width 206 height 19
type input "Janette W Chan"
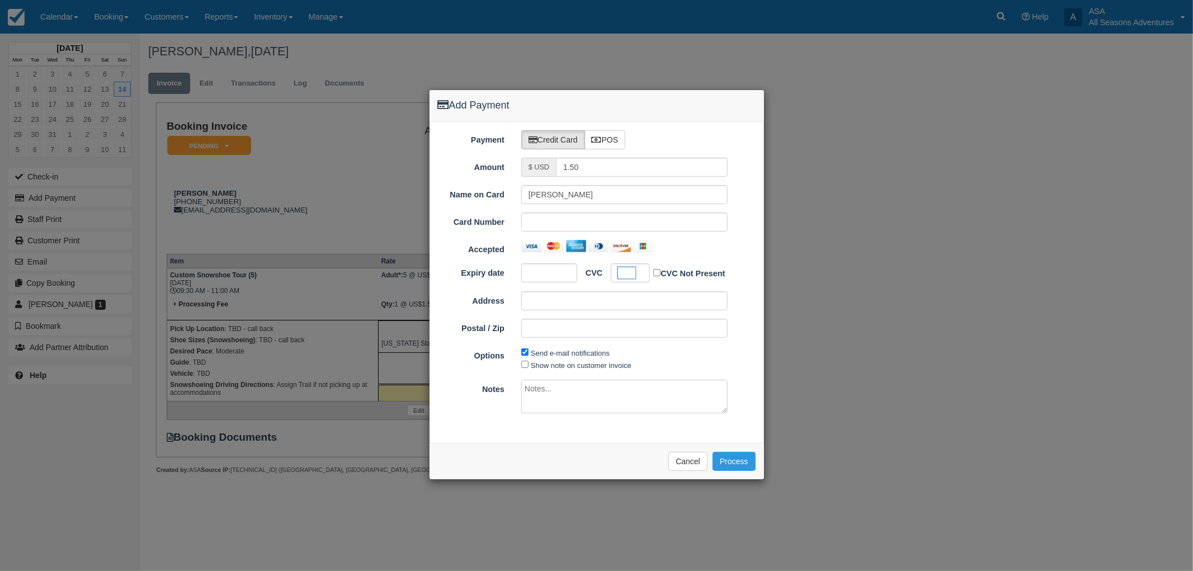
click at [552, 439] on div "Payment Credit Card POS Amount $ USD 1.50 Name on Card Janette W Chan Card Numb…" at bounding box center [597, 283] width 335 height 322
click at [749, 459] on button "Process" at bounding box center [734, 461] width 43 height 19
